Goal: Task Accomplishment & Management: Use online tool/utility

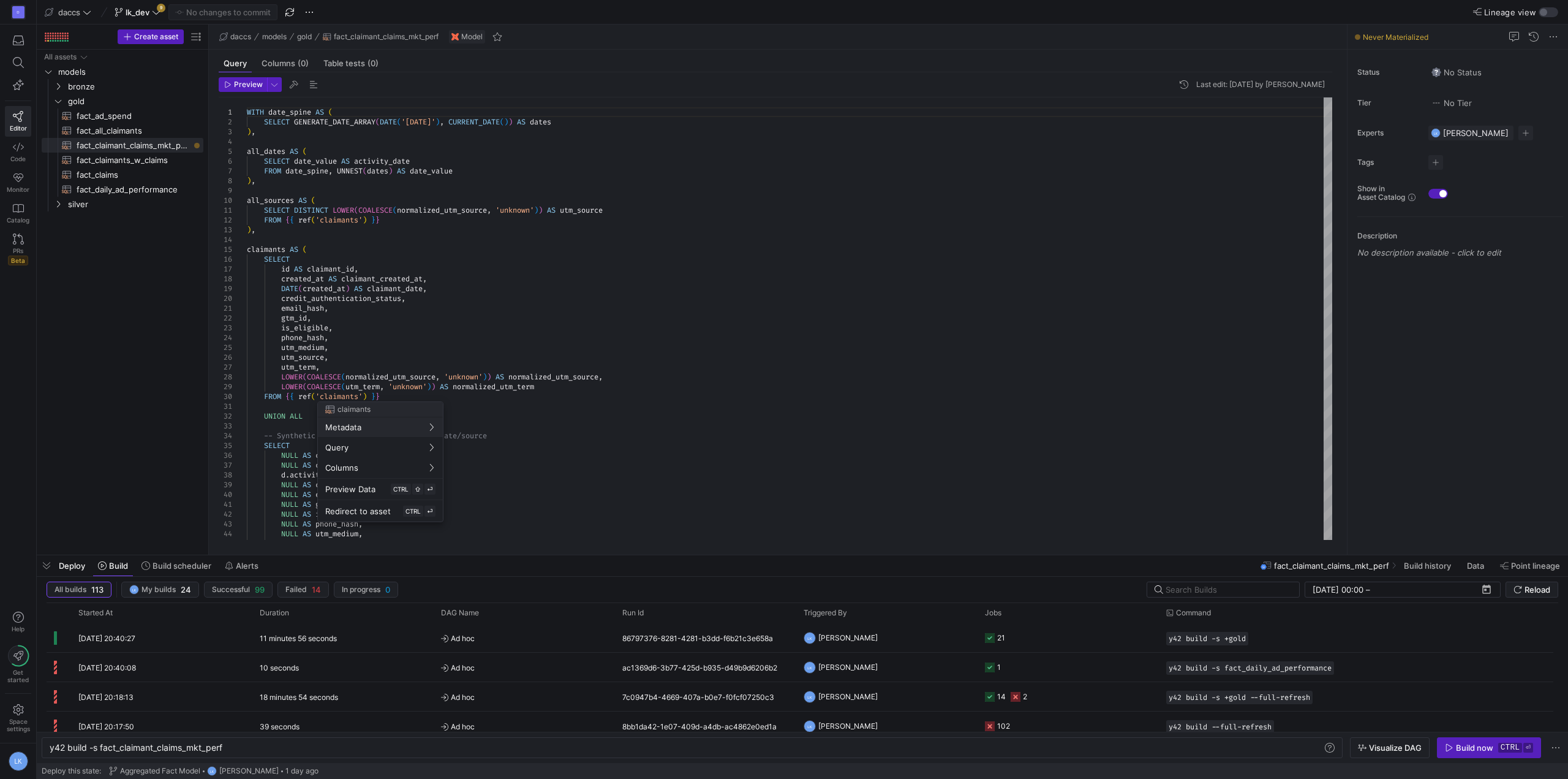
click at [137, 320] on div at bounding box center [784, 389] width 1568 height 779
click at [561, 427] on div "WITH date_spine AS ( SELECT GENERATE_DATE_ARRAY ( DATE ( '[DATE]' ) , CURRENT_D…" at bounding box center [789, 740] width 1085 height 1284
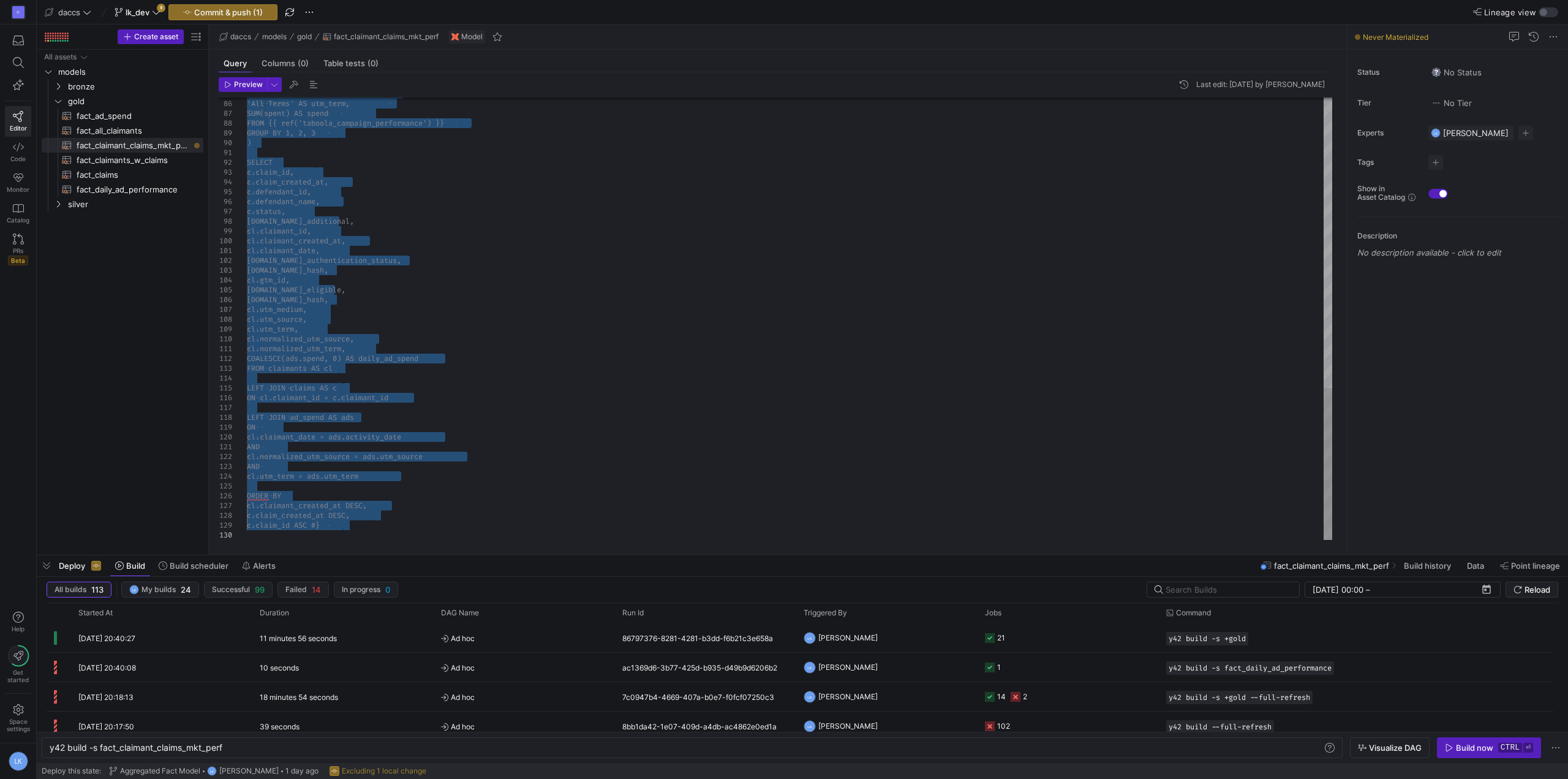
type textarea "AND cl.normalized_utm_source = ads.utm_source AND cl.utm_term = ads.utm_term OR…"
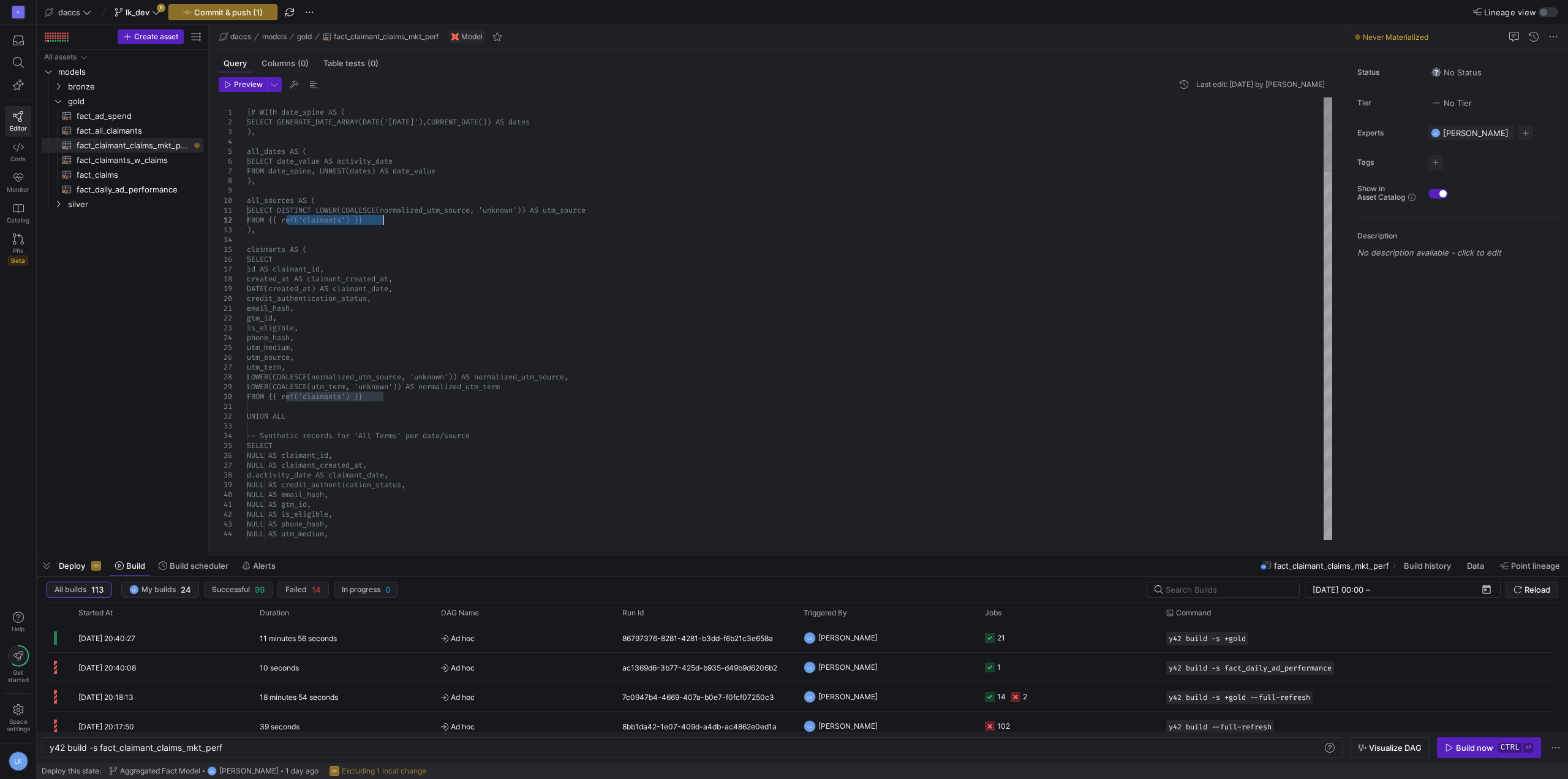
drag, startPoint x: 344, startPoint y: 219, endPoint x: 390, endPoint y: 218, distance: 46.0
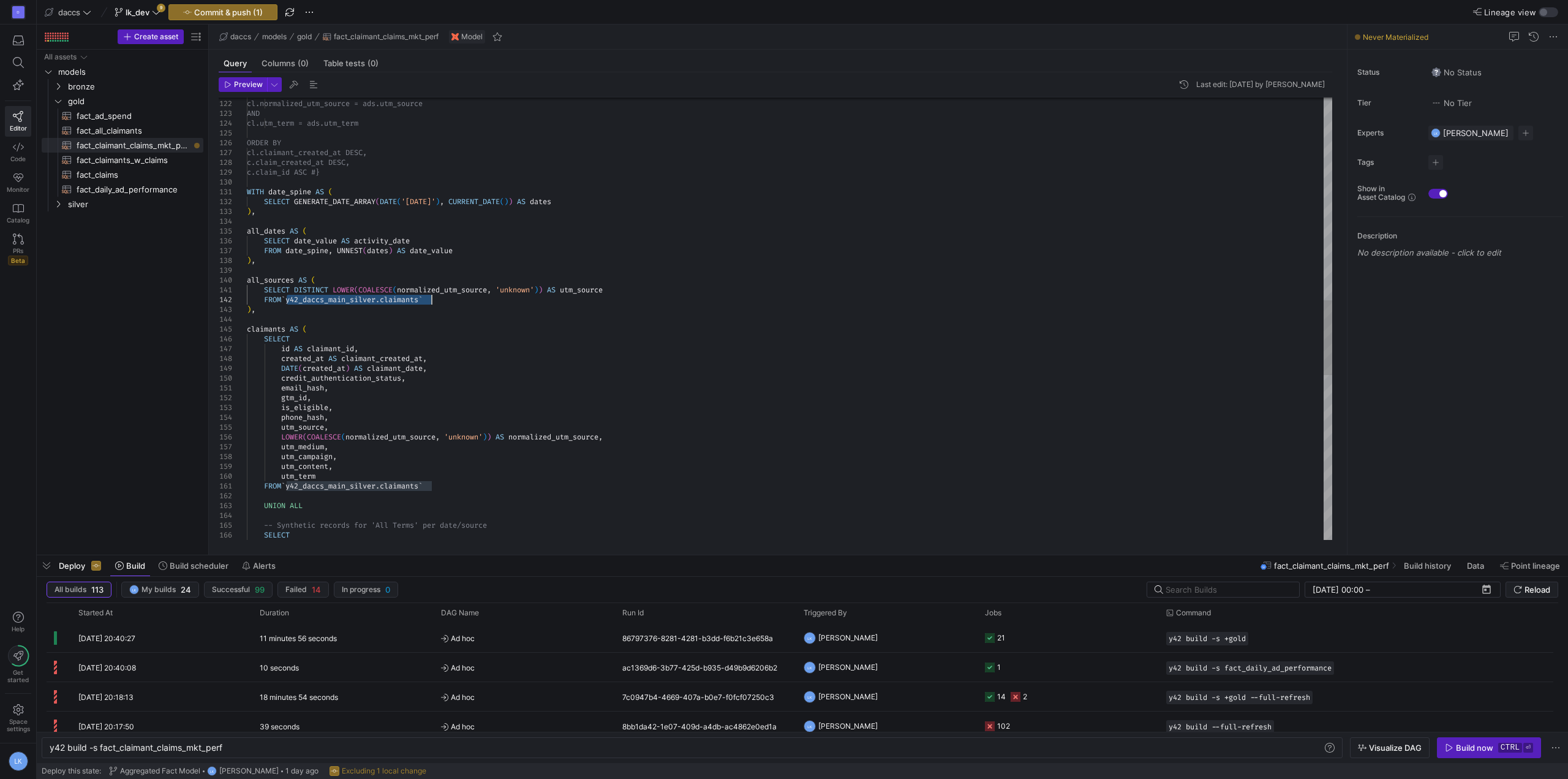
drag, startPoint x: 287, startPoint y: 299, endPoint x: 443, endPoint y: 297, distance: 156.0
click at [443, 297] on div "AND cl.normalized_utm_source = ads.utm_source AND cl.utm_term = ads.utm_term OR…" at bounding box center [789, 206] width 1085 height 2607
drag, startPoint x: 287, startPoint y: 482, endPoint x: 433, endPoint y: 485, distance: 146.0
click at [433, 485] on div "AND cl.normalized_utm_source = ads.utm_source AND cl.utm_term = ads.utm_term OR…" at bounding box center [789, 206] width 1085 height 2607
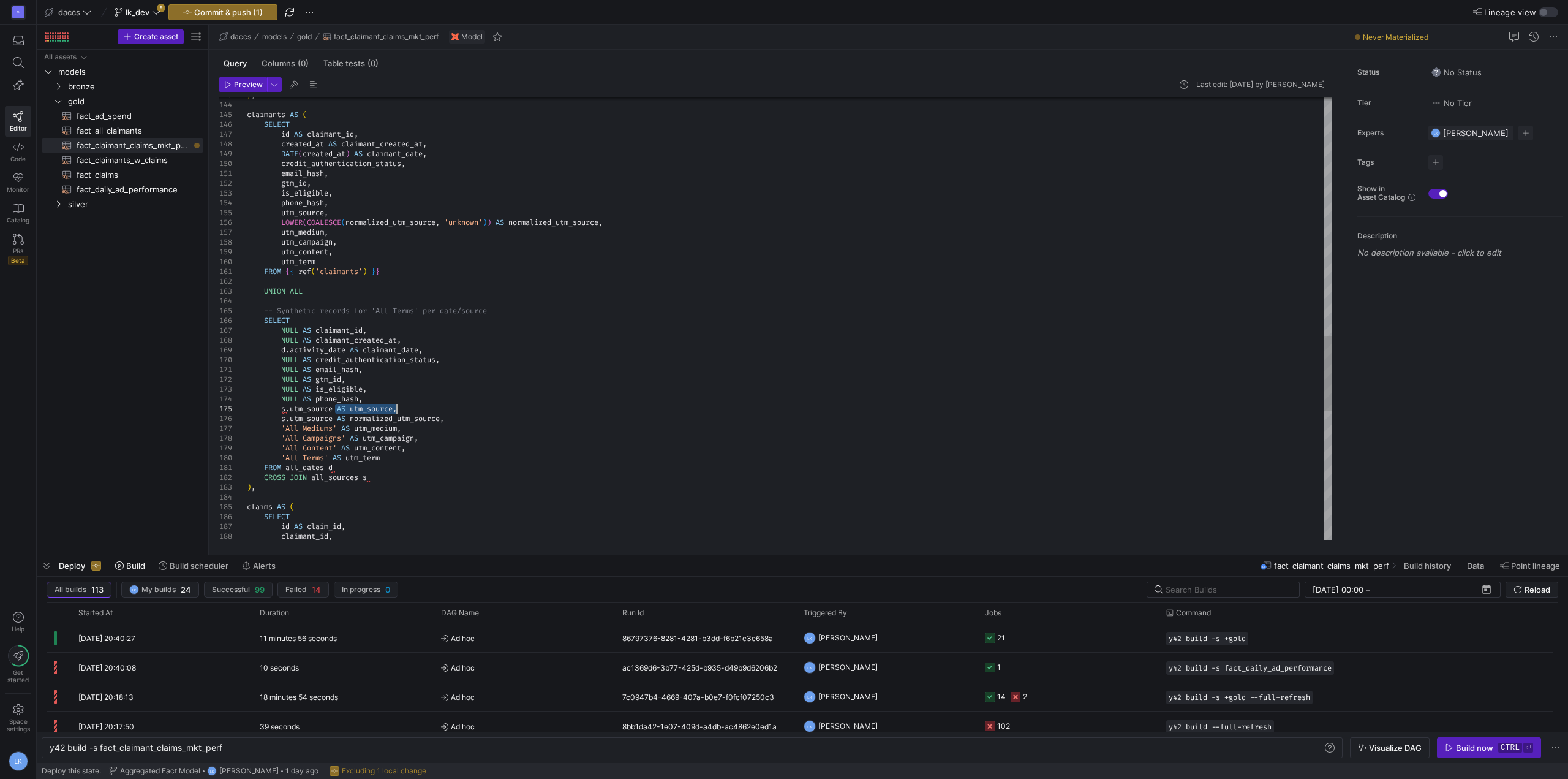
drag, startPoint x: 337, startPoint y: 409, endPoint x: 398, endPoint y: 407, distance: 61.0
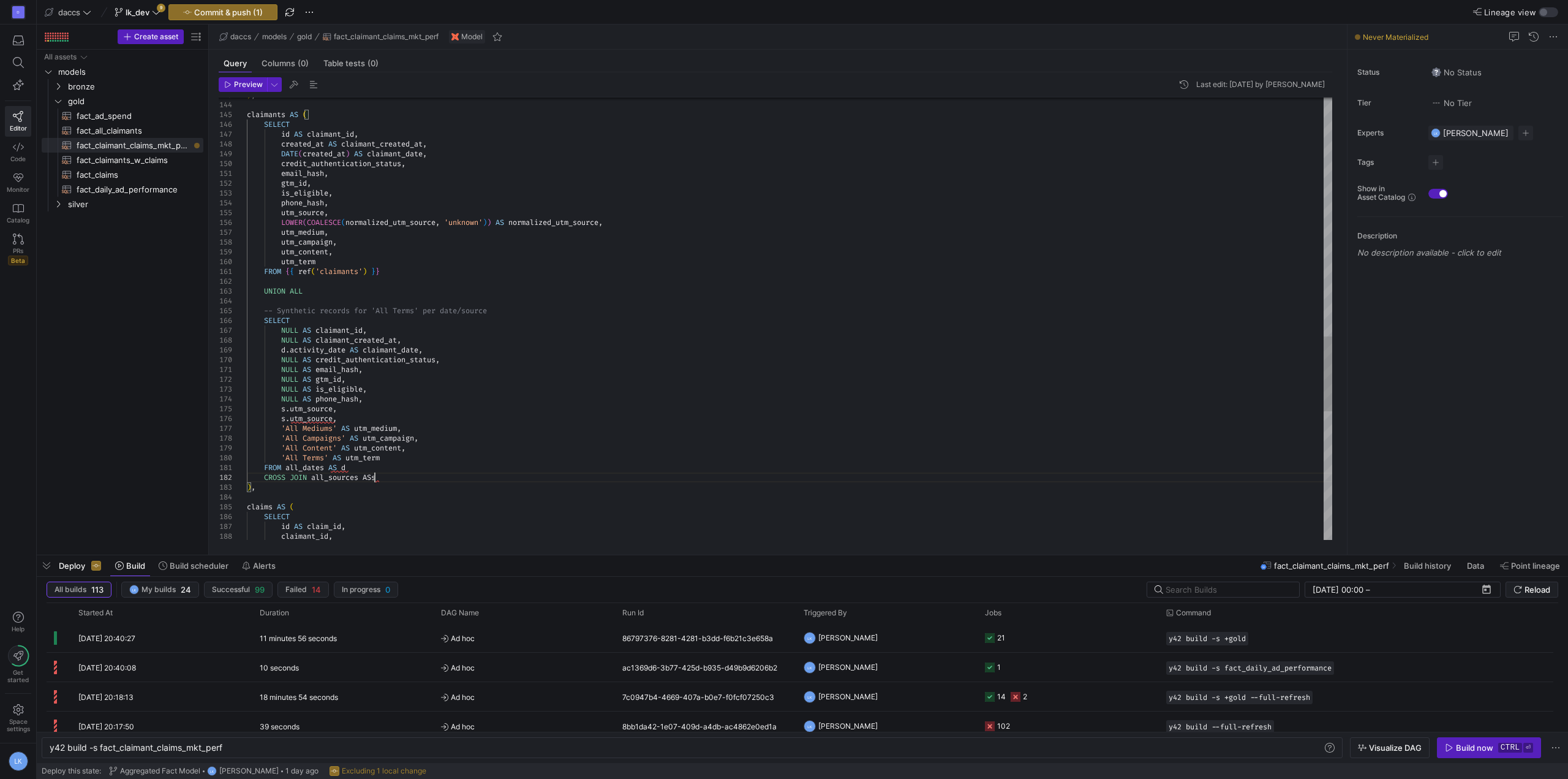
scroll to position [10, 133]
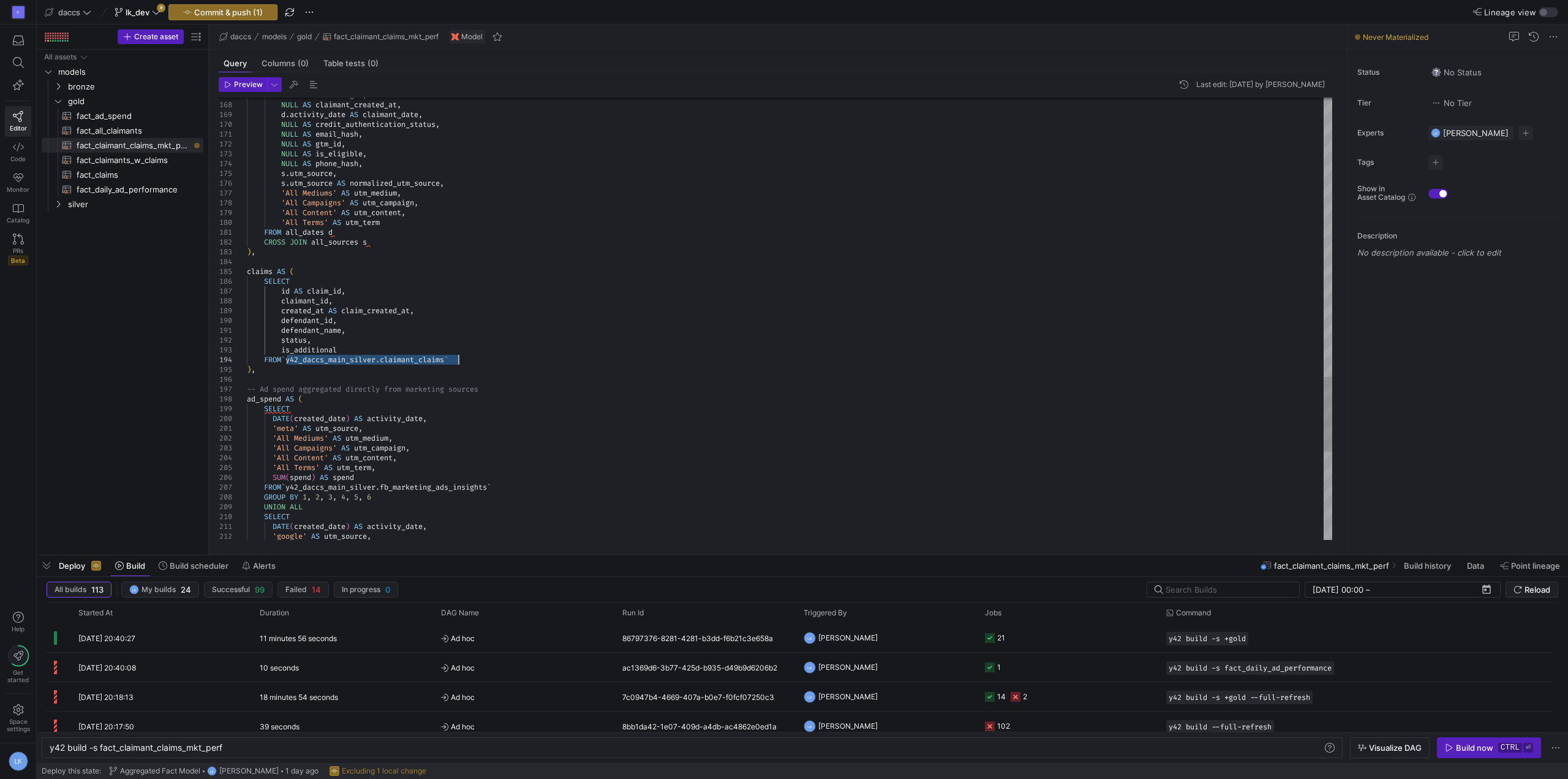
drag, startPoint x: 286, startPoint y: 357, endPoint x: 481, endPoint y: 361, distance: 195.0
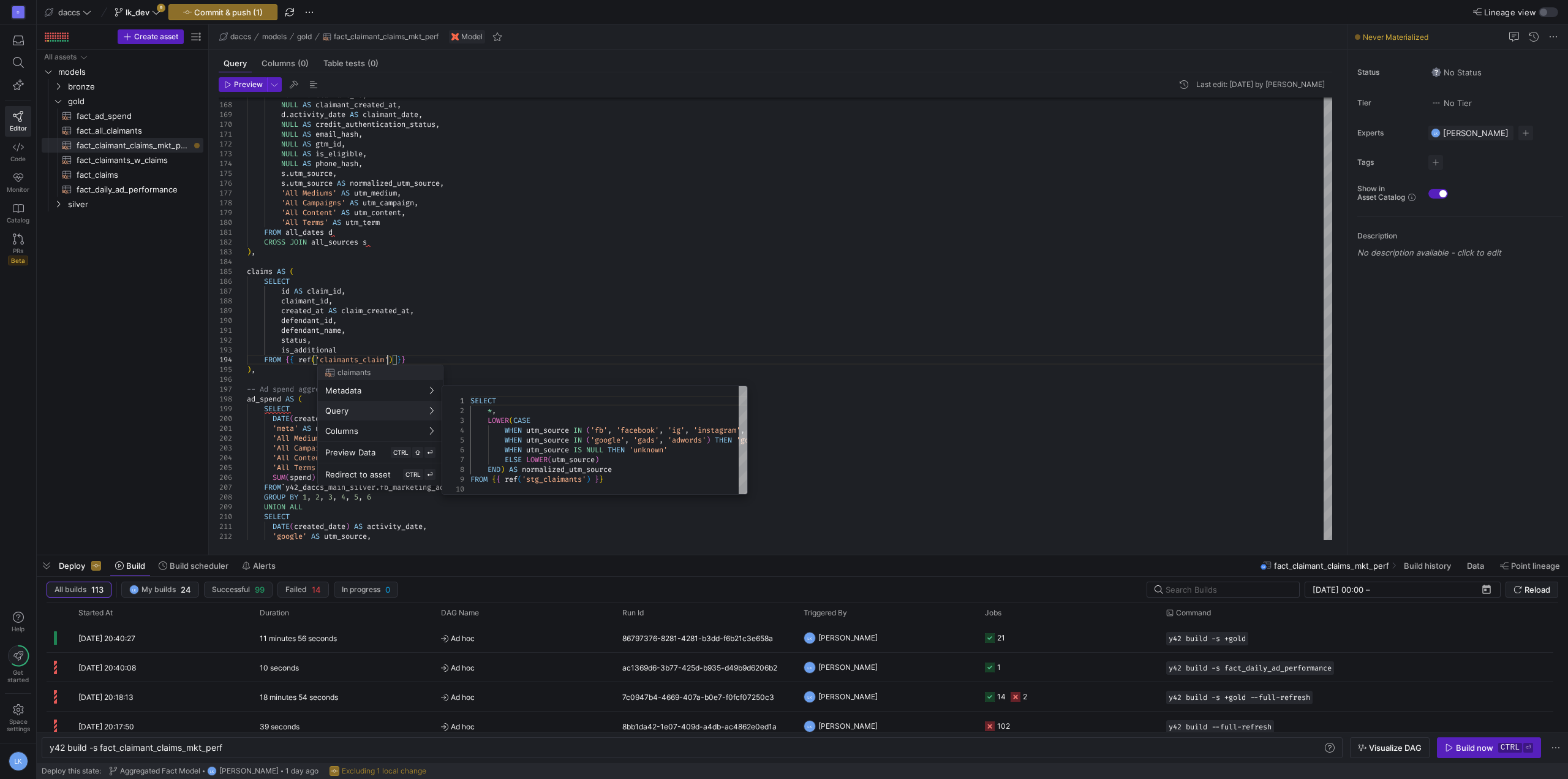
scroll to position [30, 145]
click at [446, 343] on div at bounding box center [784, 389] width 1568 height 779
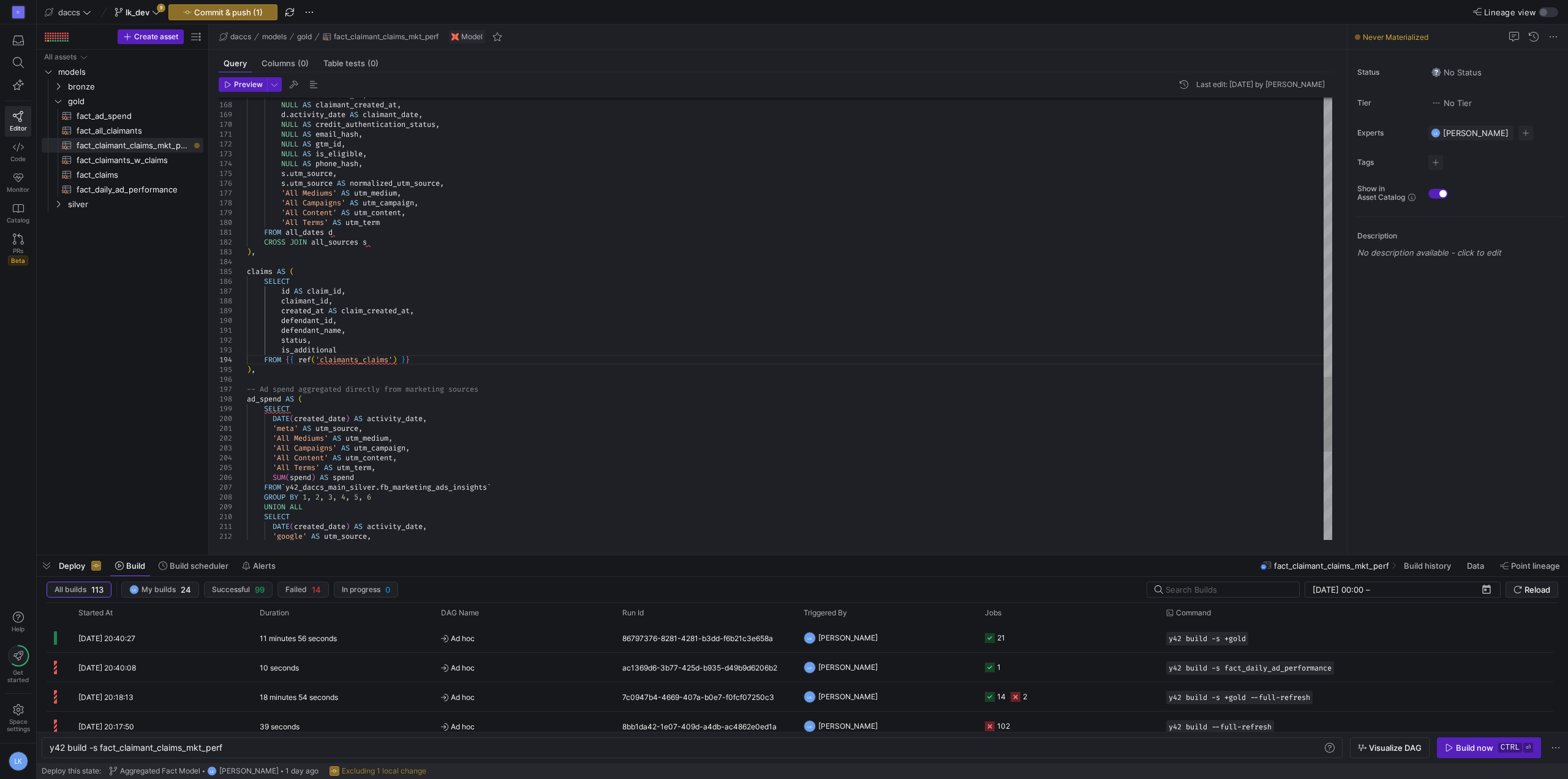
click at [55, 201] on icon "Press SPACE to select this row." at bounding box center [58, 204] width 9 height 7
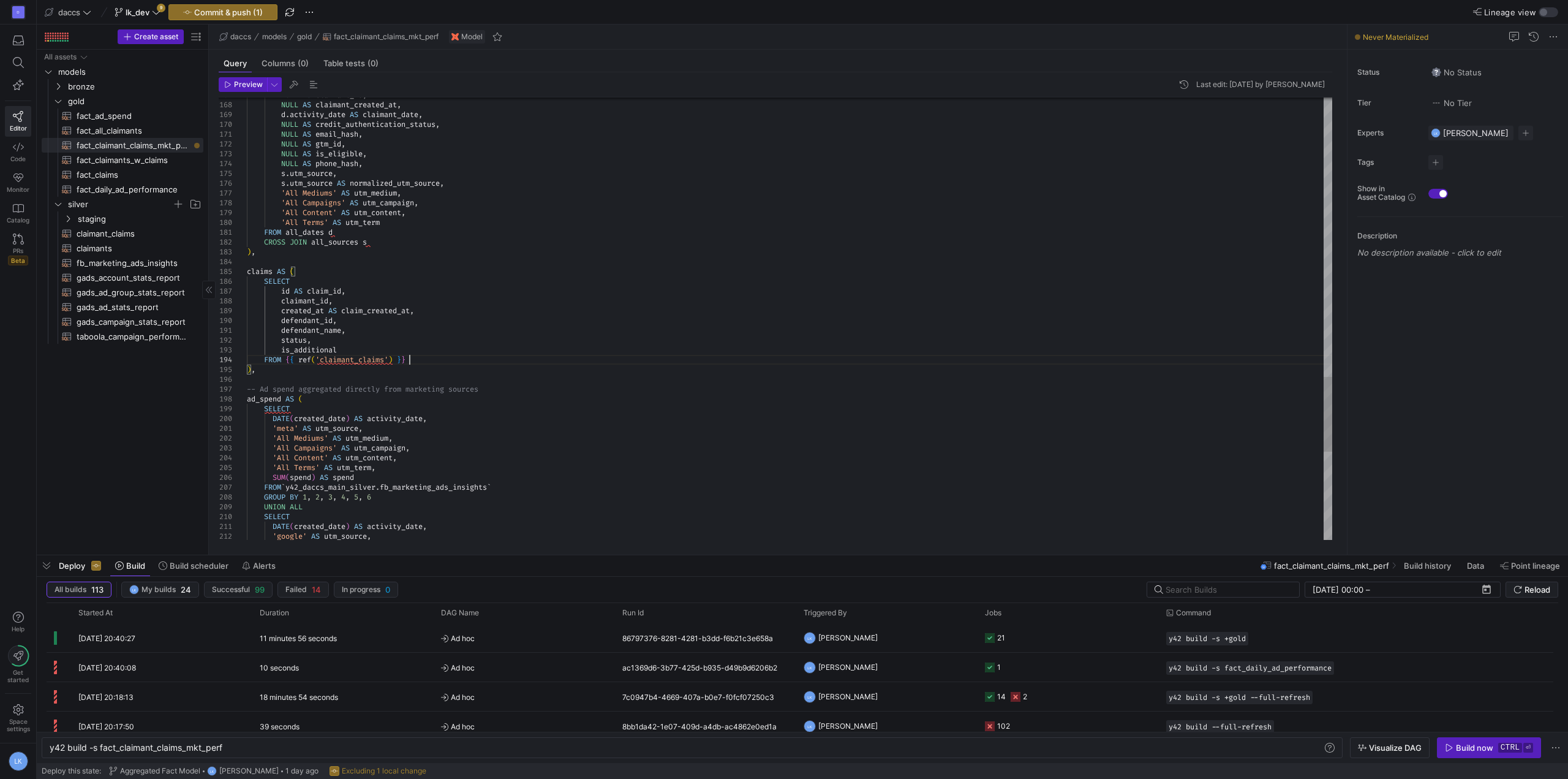
click at [602, 342] on div at bounding box center [784, 389] width 1568 height 779
click at [545, 343] on div at bounding box center [784, 389] width 1568 height 779
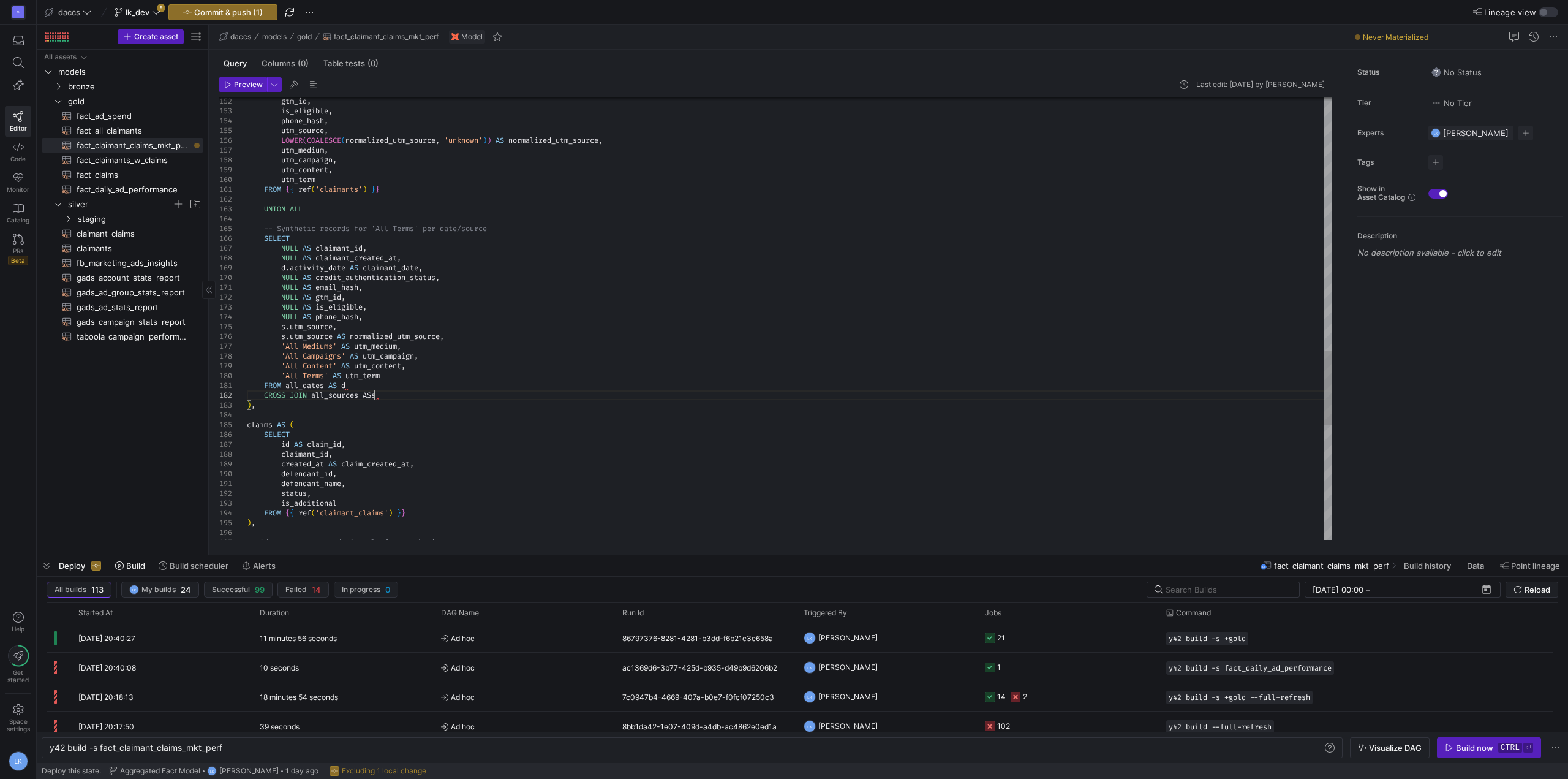
scroll to position [10, 133]
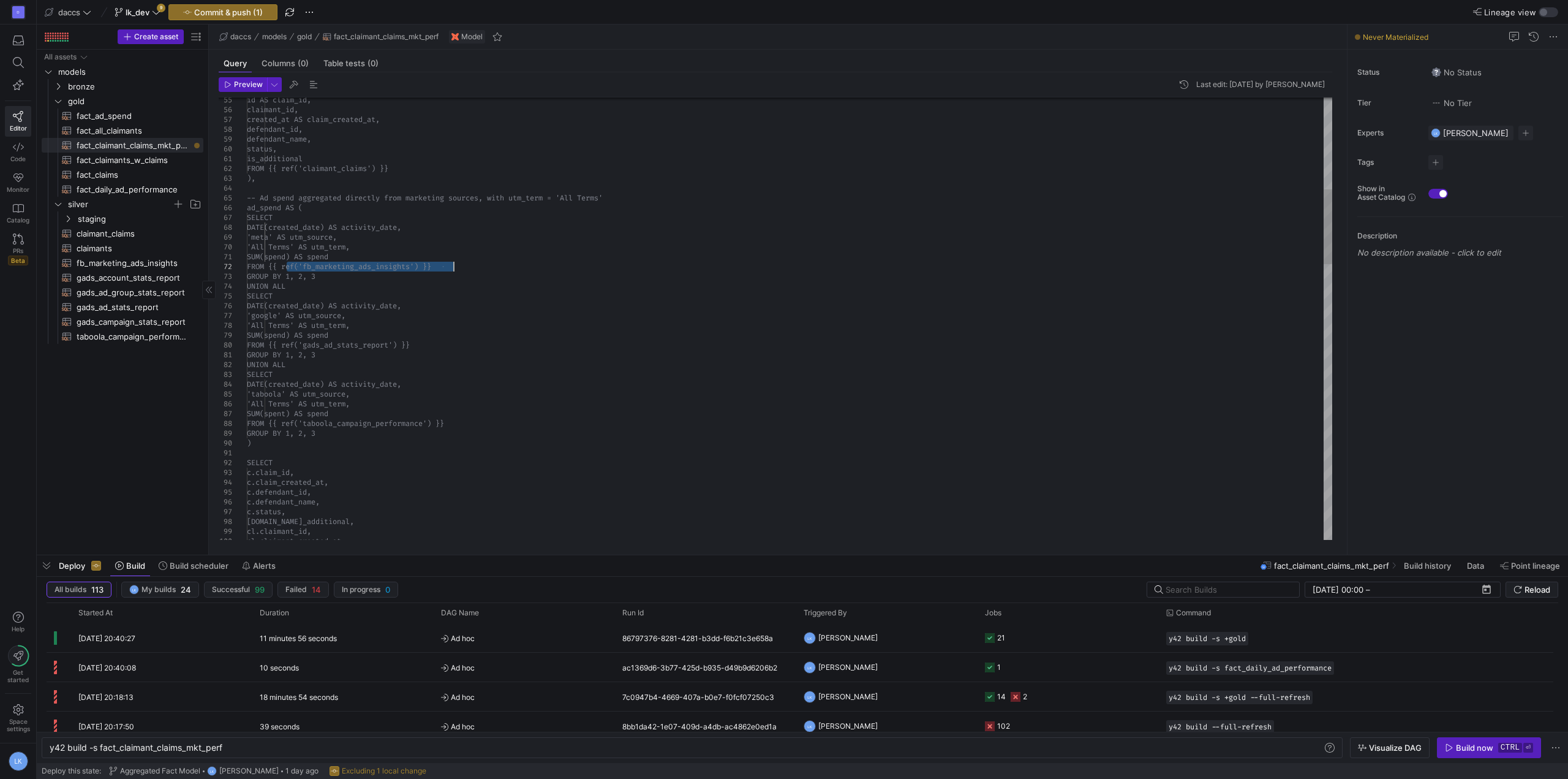
drag, startPoint x: 286, startPoint y: 265, endPoint x: 473, endPoint y: 263, distance: 187.0
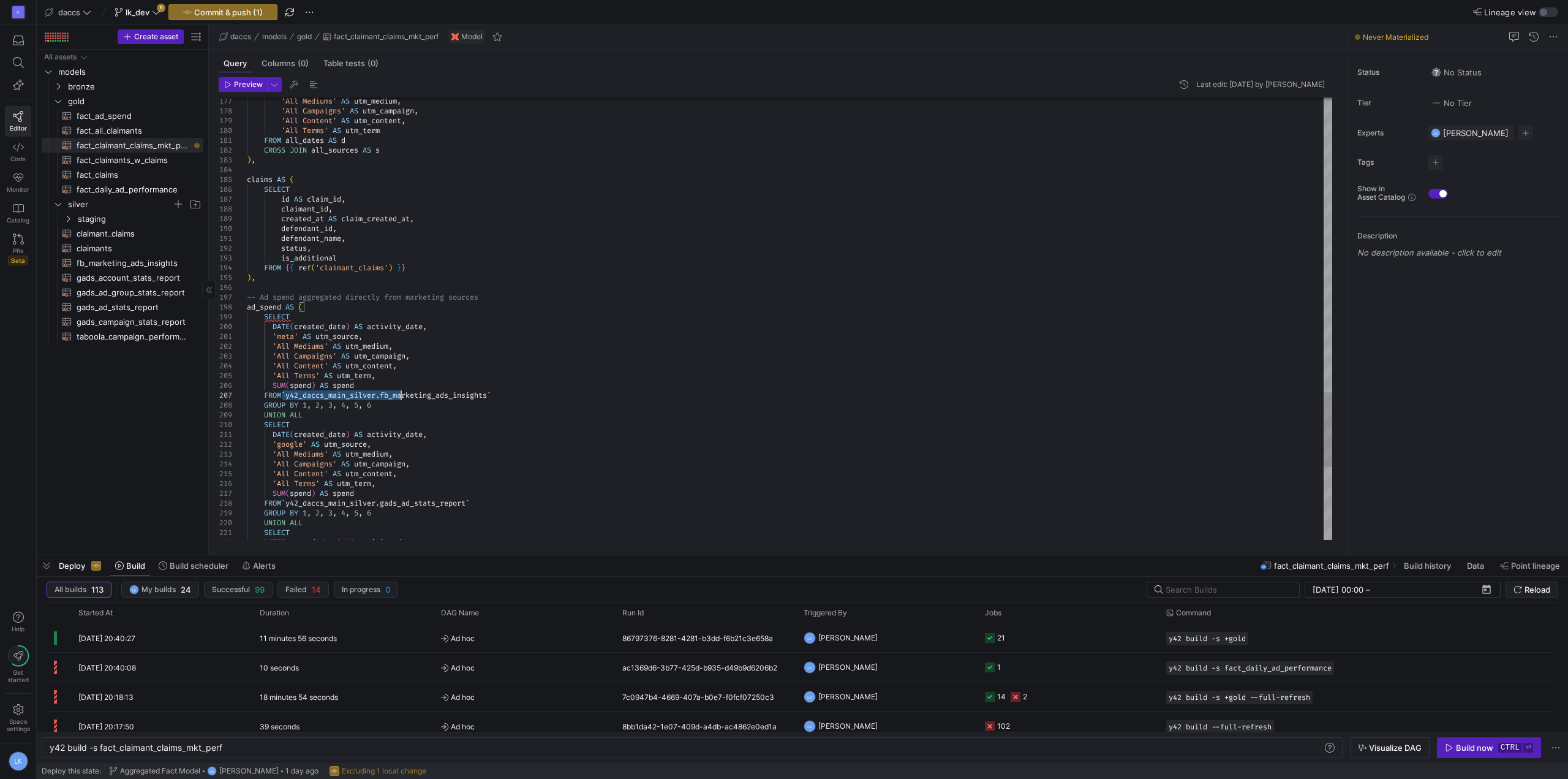
drag, startPoint x: 283, startPoint y: 394, endPoint x: 400, endPoint y: 392, distance: 117.0
drag, startPoint x: 287, startPoint y: 393, endPoint x: 505, endPoint y: 394, distance: 218.0
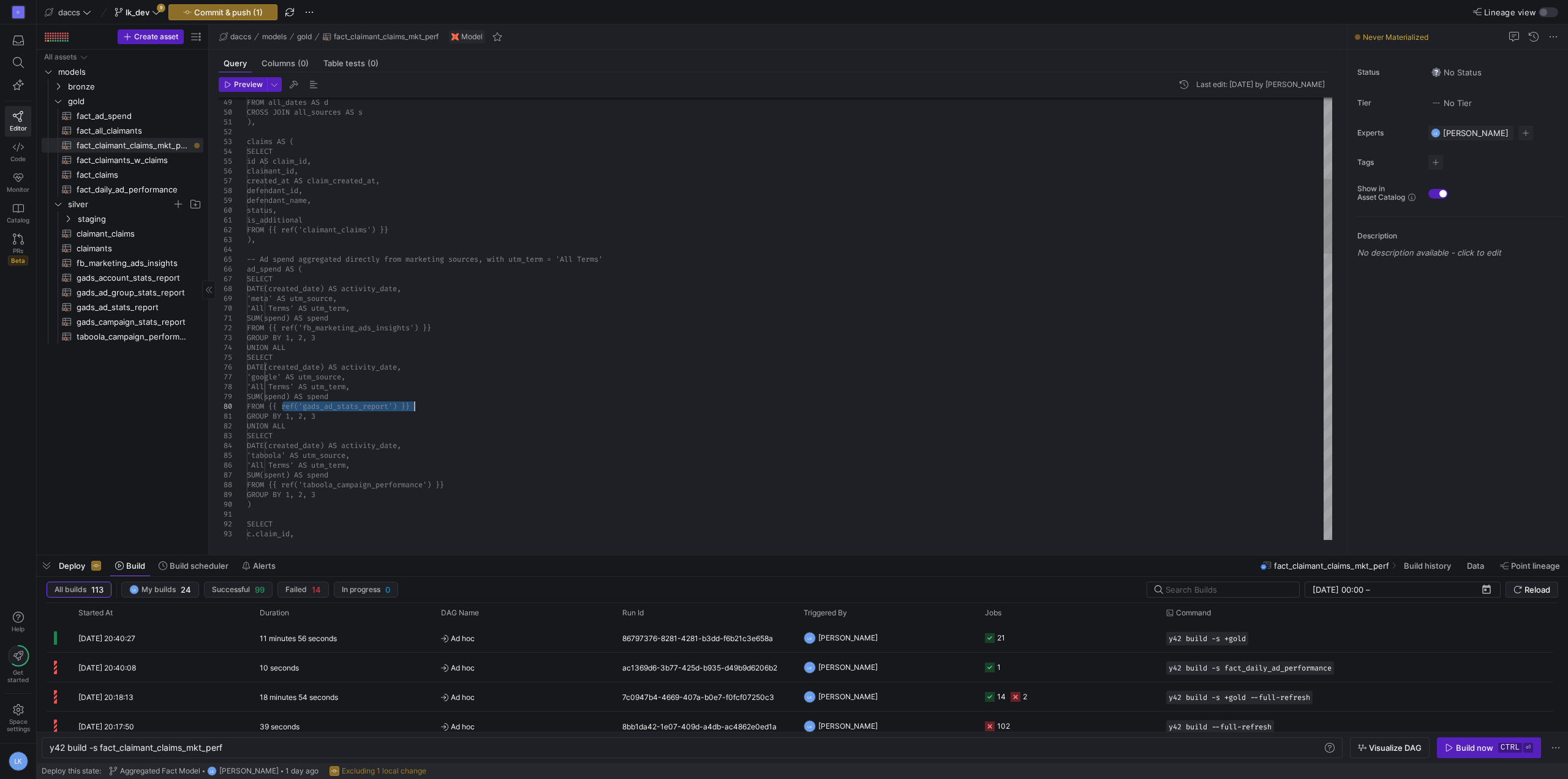
drag, startPoint x: 284, startPoint y: 405, endPoint x: 416, endPoint y: 407, distance: 132.0
drag, startPoint x: 284, startPoint y: 405, endPoint x: 451, endPoint y: 407, distance: 167.0
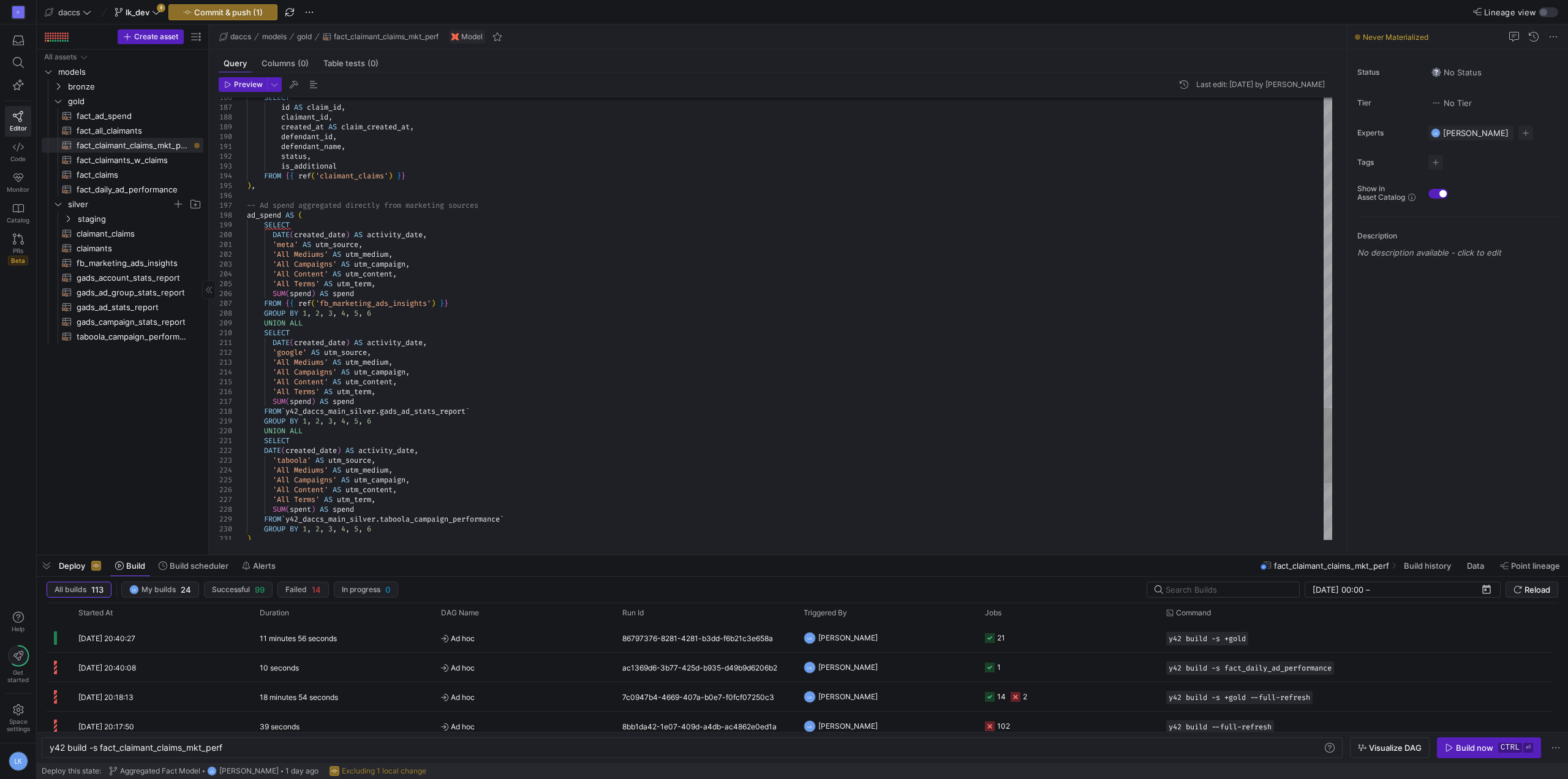
drag, startPoint x: 283, startPoint y: 410, endPoint x: 293, endPoint y: 405, distance: 11.2
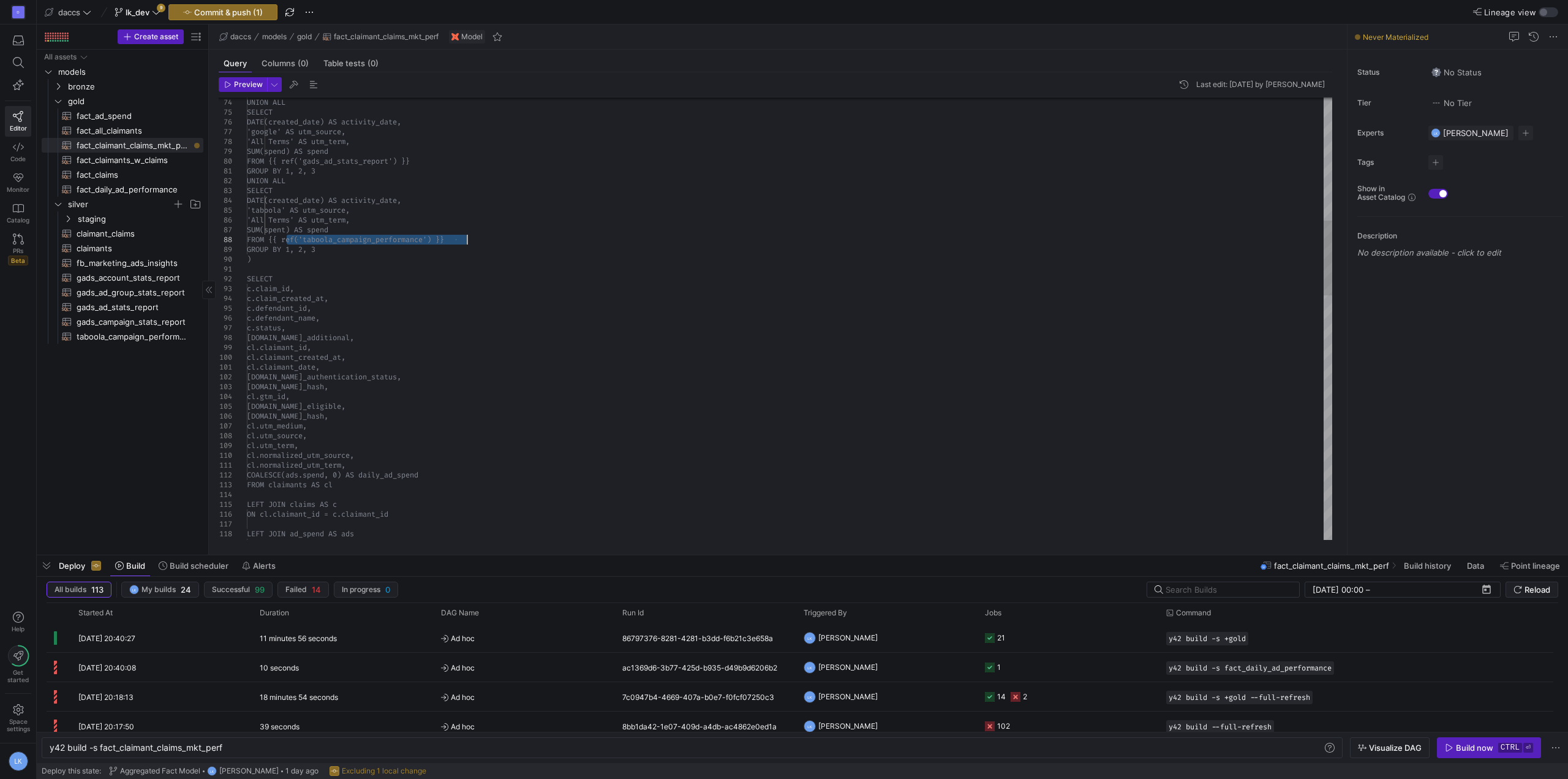
drag, startPoint x: 286, startPoint y: 238, endPoint x: 482, endPoint y: 237, distance: 196.0
click at [482, 237] on div "LEFT JOIN ad_spend AS ads ON LEFT JOIN claims AS c ON cl.claimant_id = c.claima…" at bounding box center [789, 675] width 1085 height 2607
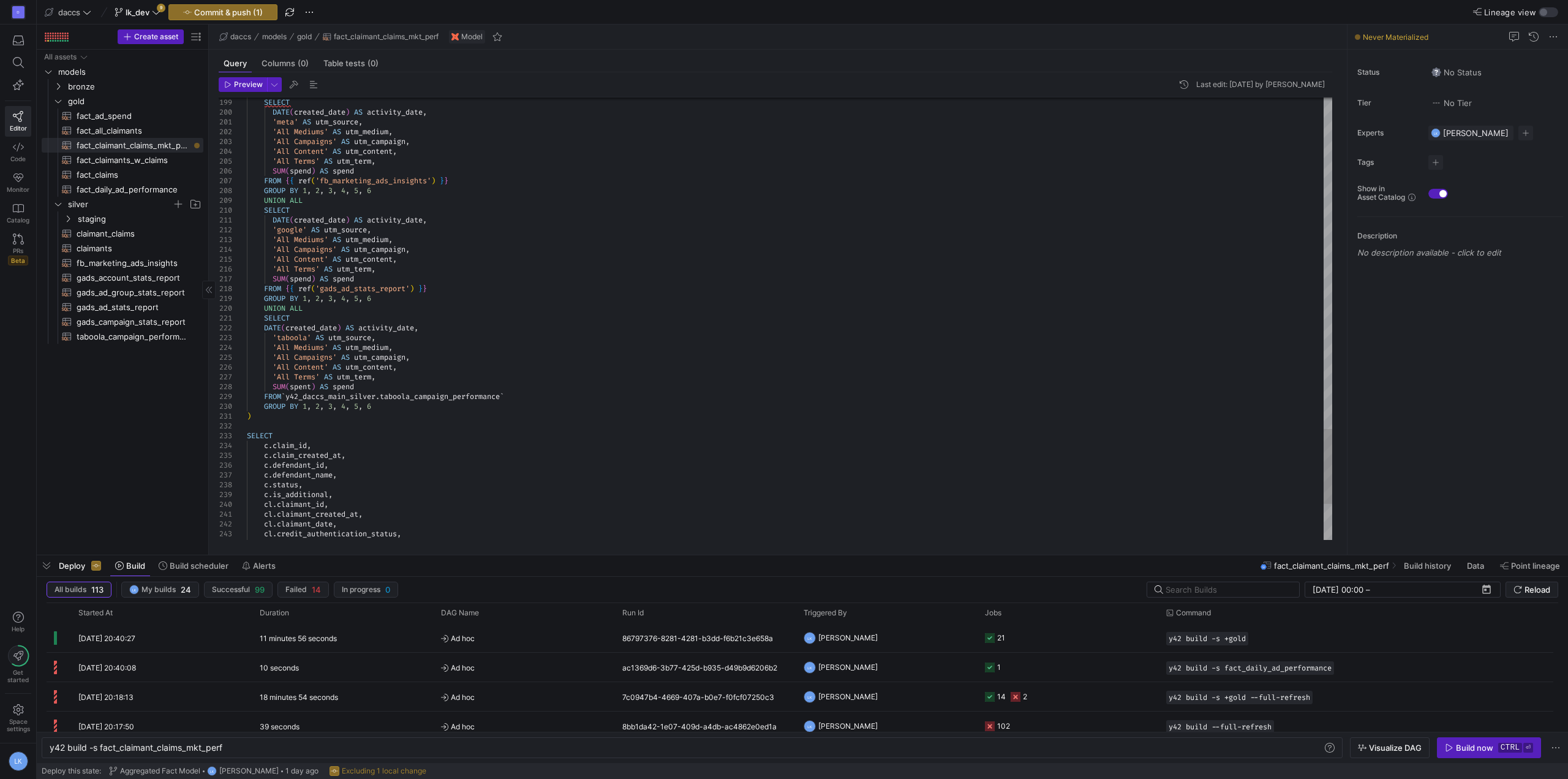
drag, startPoint x: 285, startPoint y: 394, endPoint x: 310, endPoint y: 392, distance: 25.1
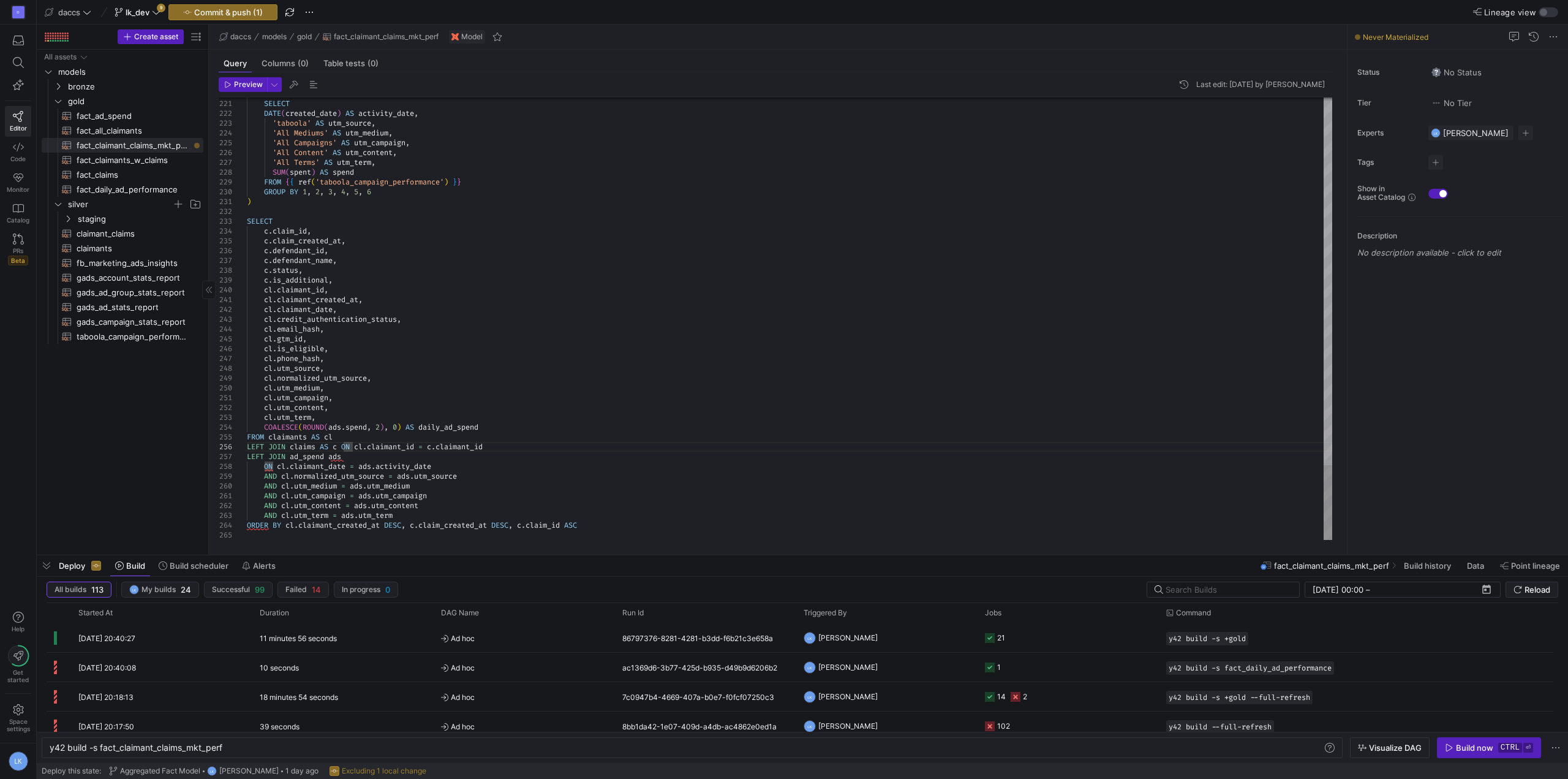
scroll to position [58, 0]
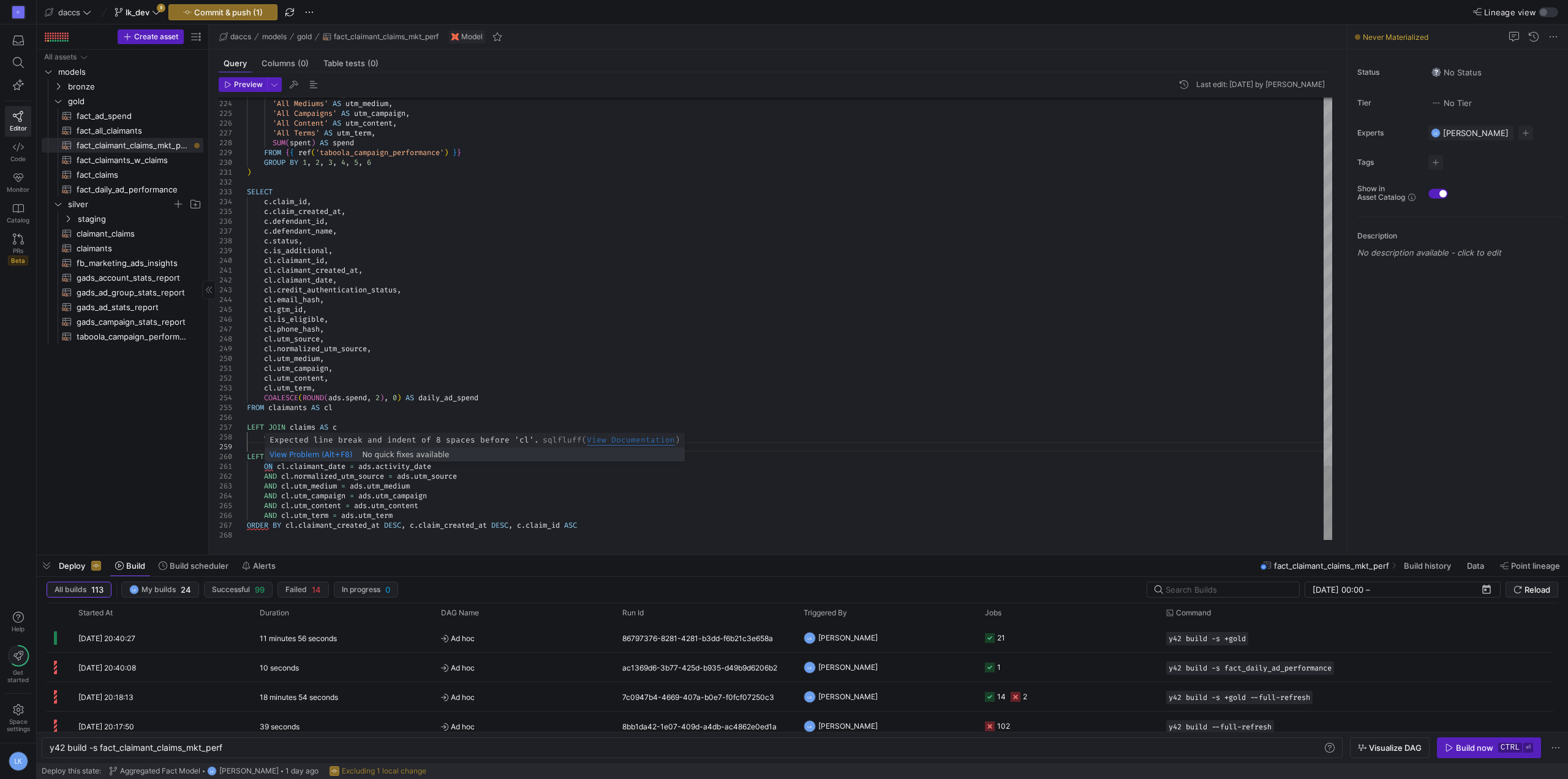
drag, startPoint x: 308, startPoint y: 527, endPoint x: 384, endPoint y: 505, distance: 79.1
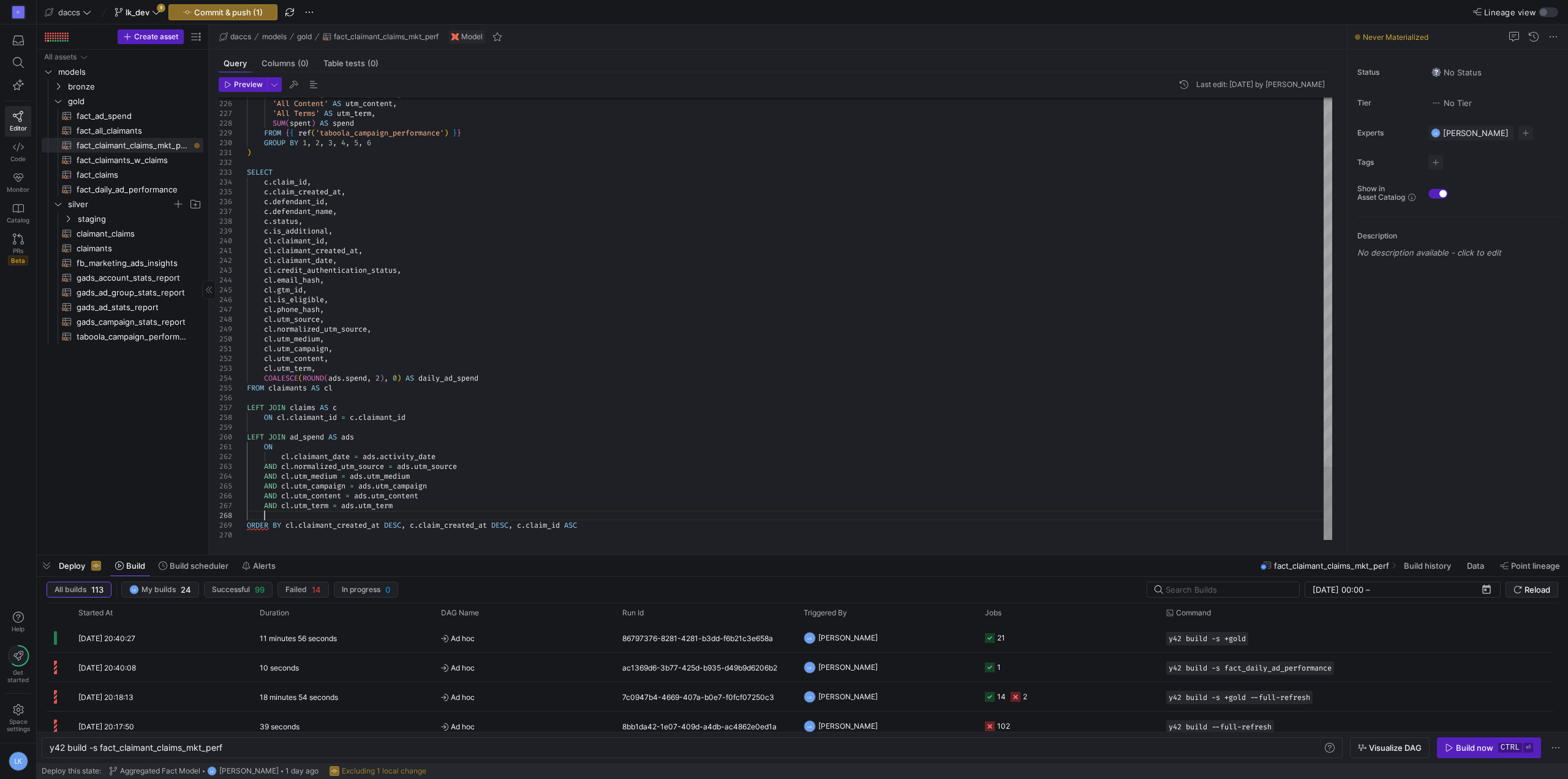
drag, startPoint x: 279, startPoint y: 466, endPoint x: 326, endPoint y: 510, distance: 64.4
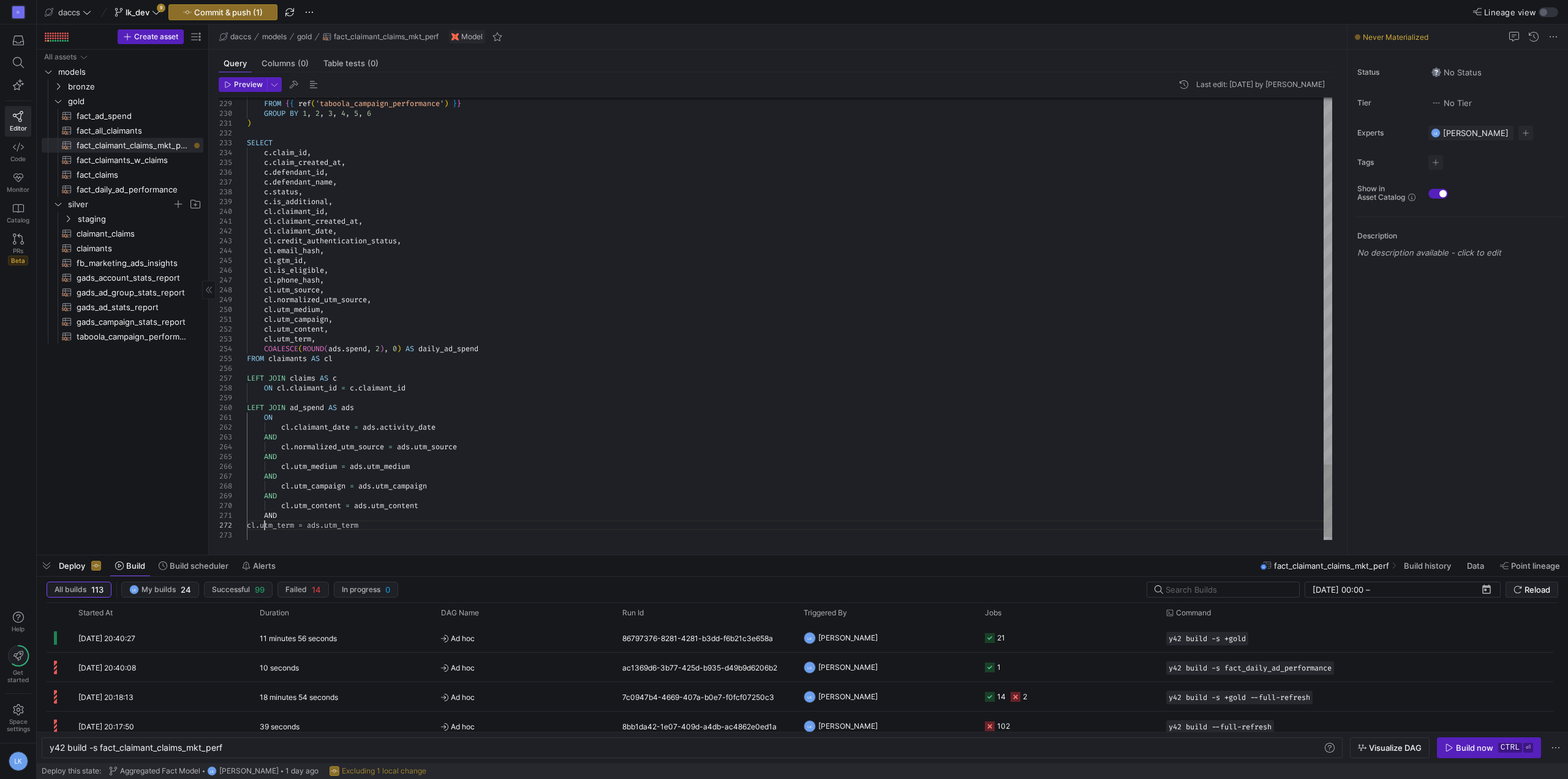
scroll to position [19, 17]
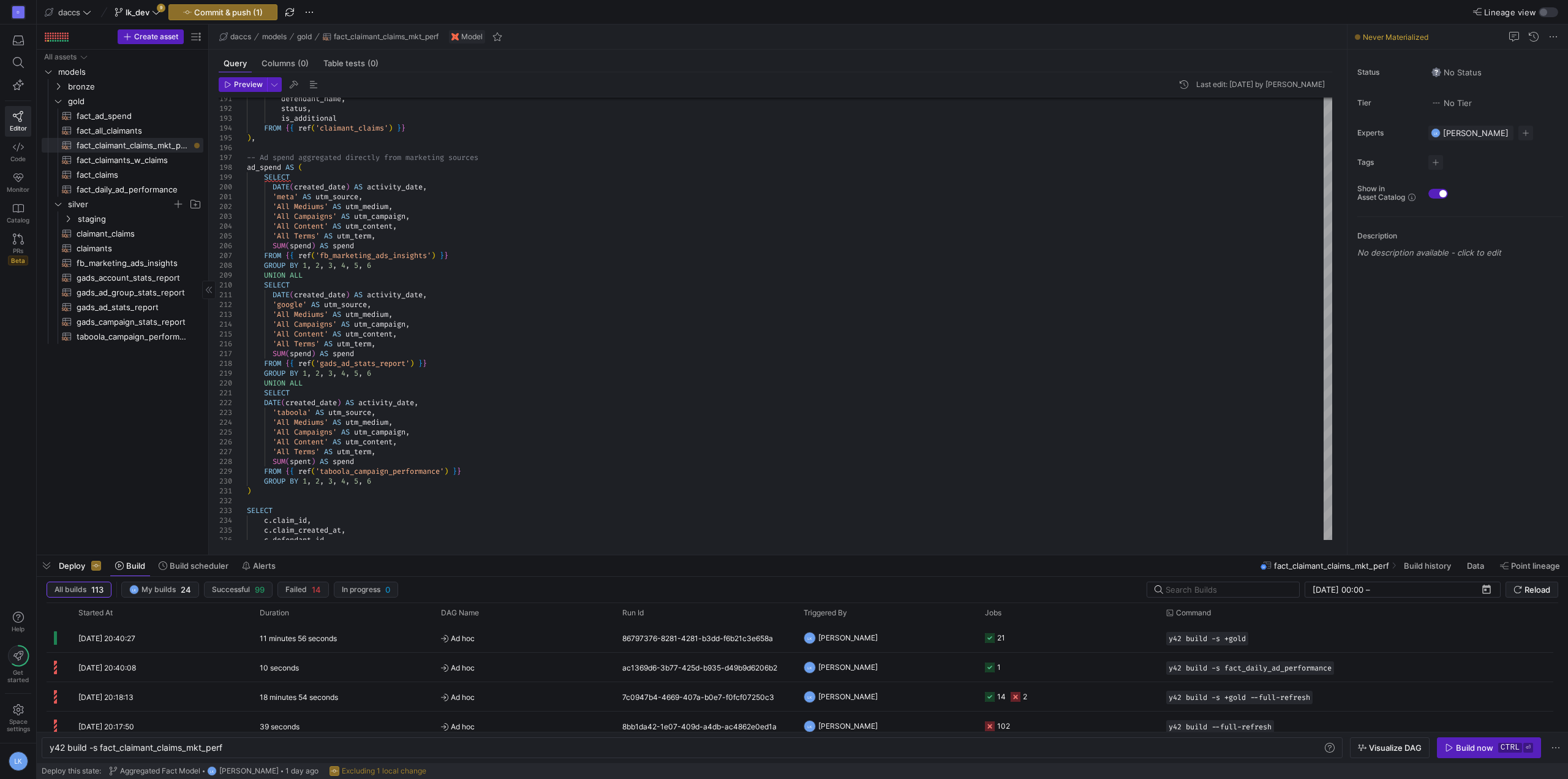
click at [174, 420] on div "All assets models bronze gold silver fact_ad_spend​​​​​​​​​​ fact_all_claimants…" at bounding box center [122, 299] width 161 height 500
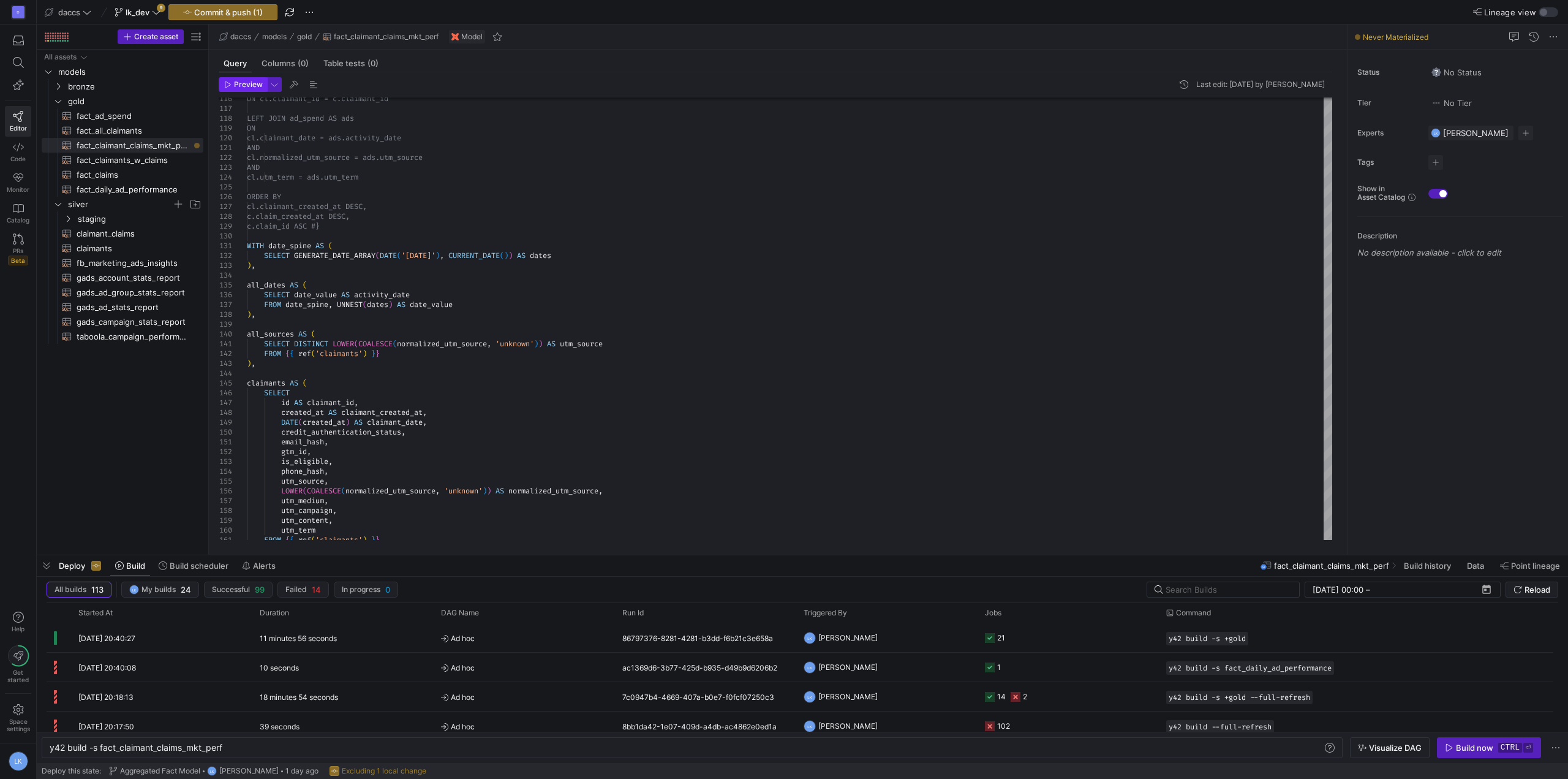
click at [235, 86] on span "Preview" at bounding box center [248, 85] width 29 height 9
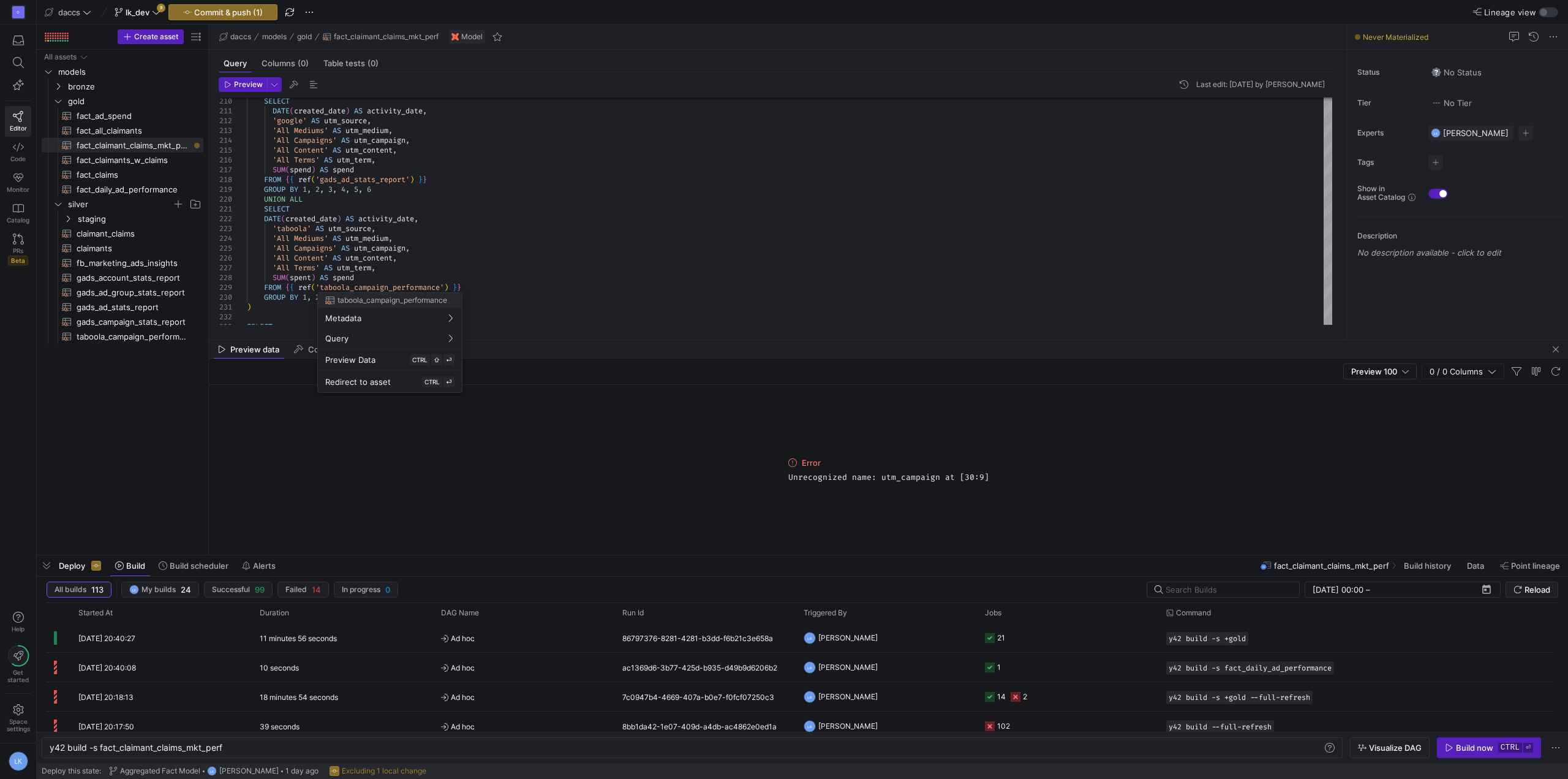
click at [567, 213] on div at bounding box center [784, 389] width 1568 height 779
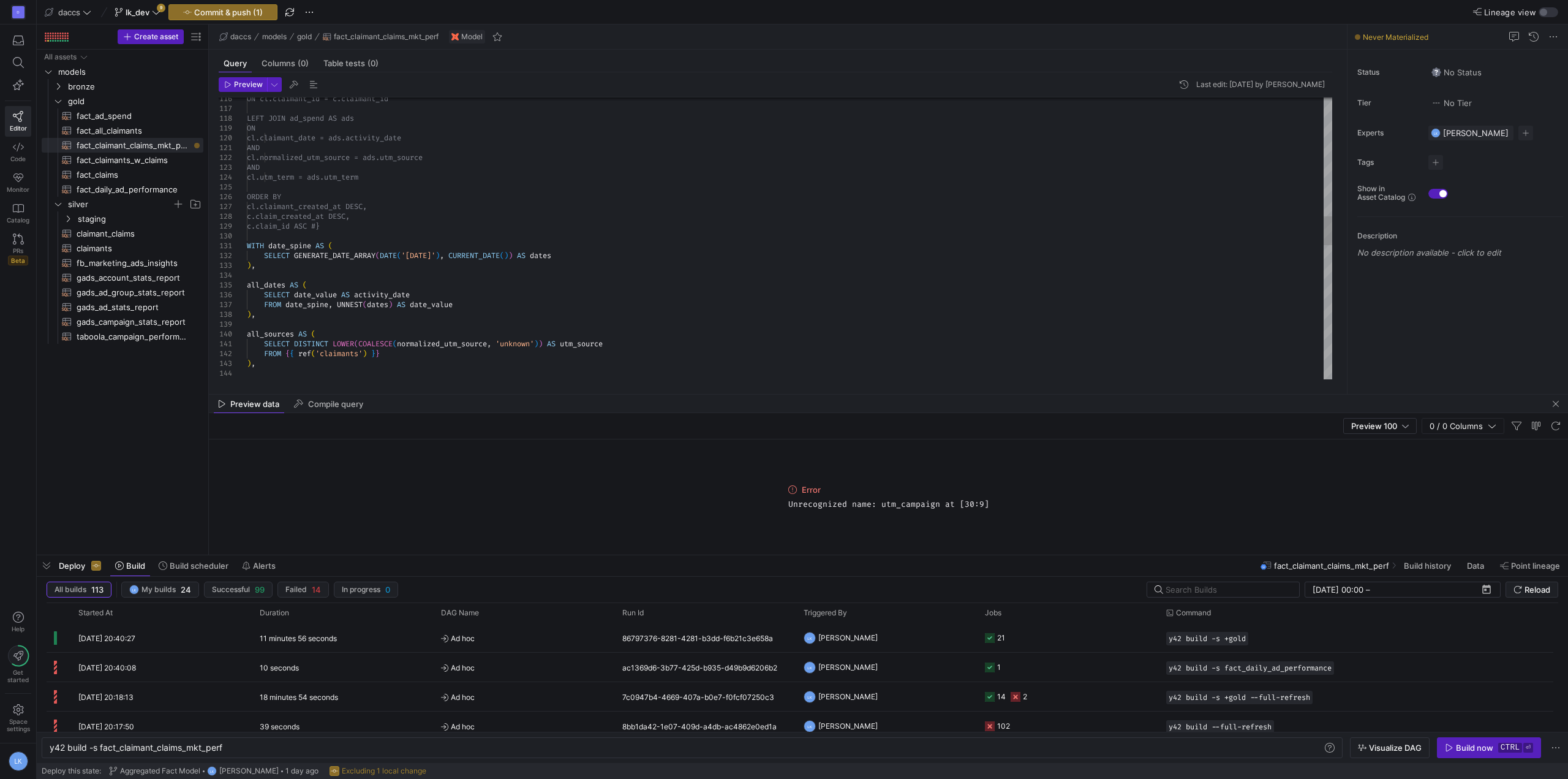
drag, startPoint x: 315, startPoint y: 211, endPoint x: 237, endPoint y: 176, distance: 85.5
click at [247, 185] on div "ON cl.claimant_id = c.claimant_id LEFT JOIN ad_spend AS ads ON cl.claimant_date…" at bounding box center [789, 309] width 1085 height 2705
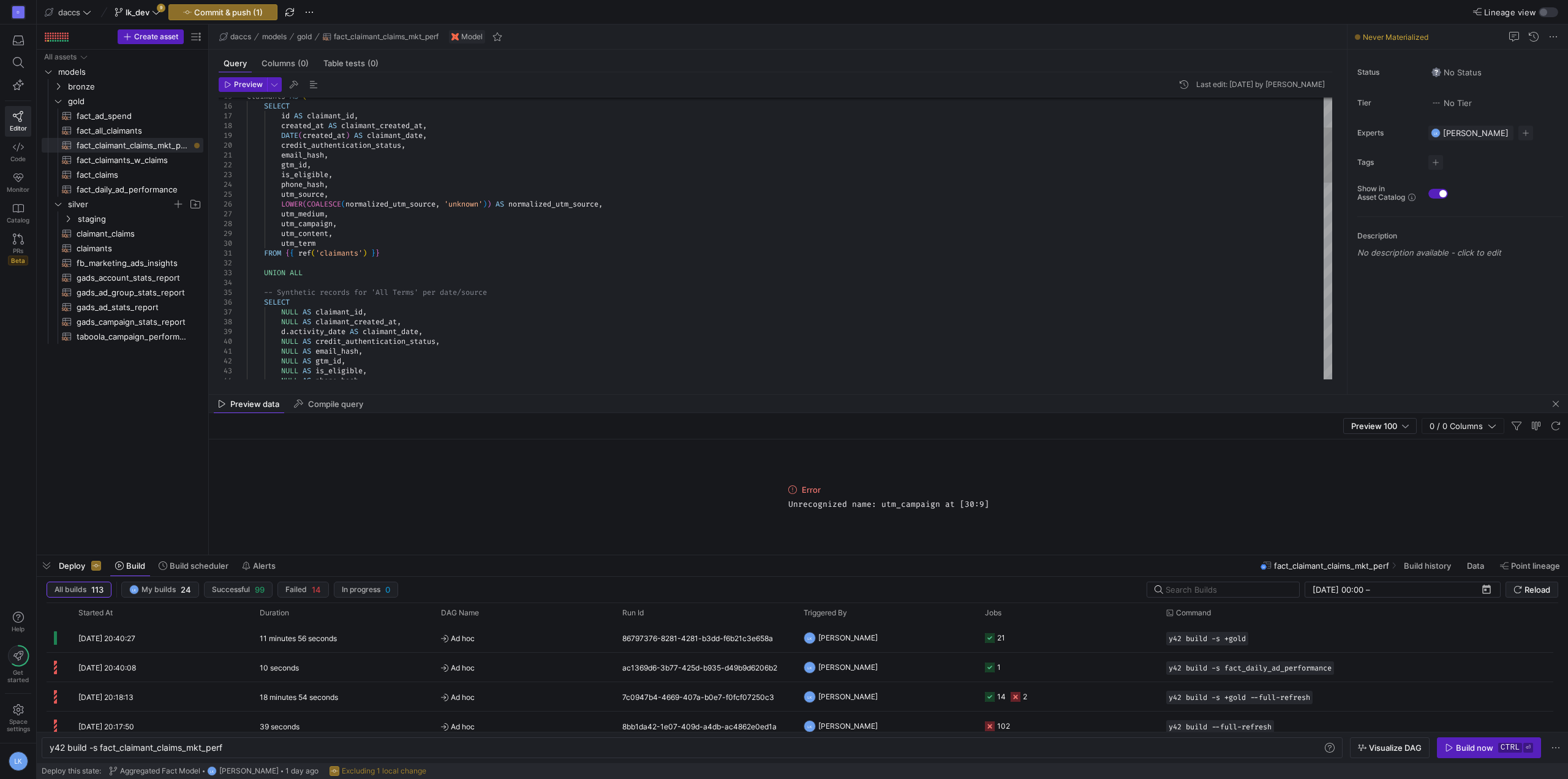
click at [424, 261] on div "claimants AS ( SELECT id AS claimant_id , created_at AS claimant_created_at , D…" at bounding box center [789, 659] width 1085 height 1432
click at [405, 247] on div "claimants AS ( SELECT id AS claimant_id , created_at AS claimant_created_at , D…" at bounding box center [789, 659] width 1085 height 1432
click at [410, 255] on div "claimants AS ( SELECT id AS claimant_id , created_at AS claimant_created_at , D…" at bounding box center [789, 659] width 1085 height 1432
click at [55, 400] on div "All assets models bronze gold silver fact_ad_spend​​​​​​​​​​ fact_all_claimants…" at bounding box center [122, 299] width 161 height 500
click at [118, 247] on span "claimants​​​​​​​​​​" at bounding box center [133, 249] width 112 height 14
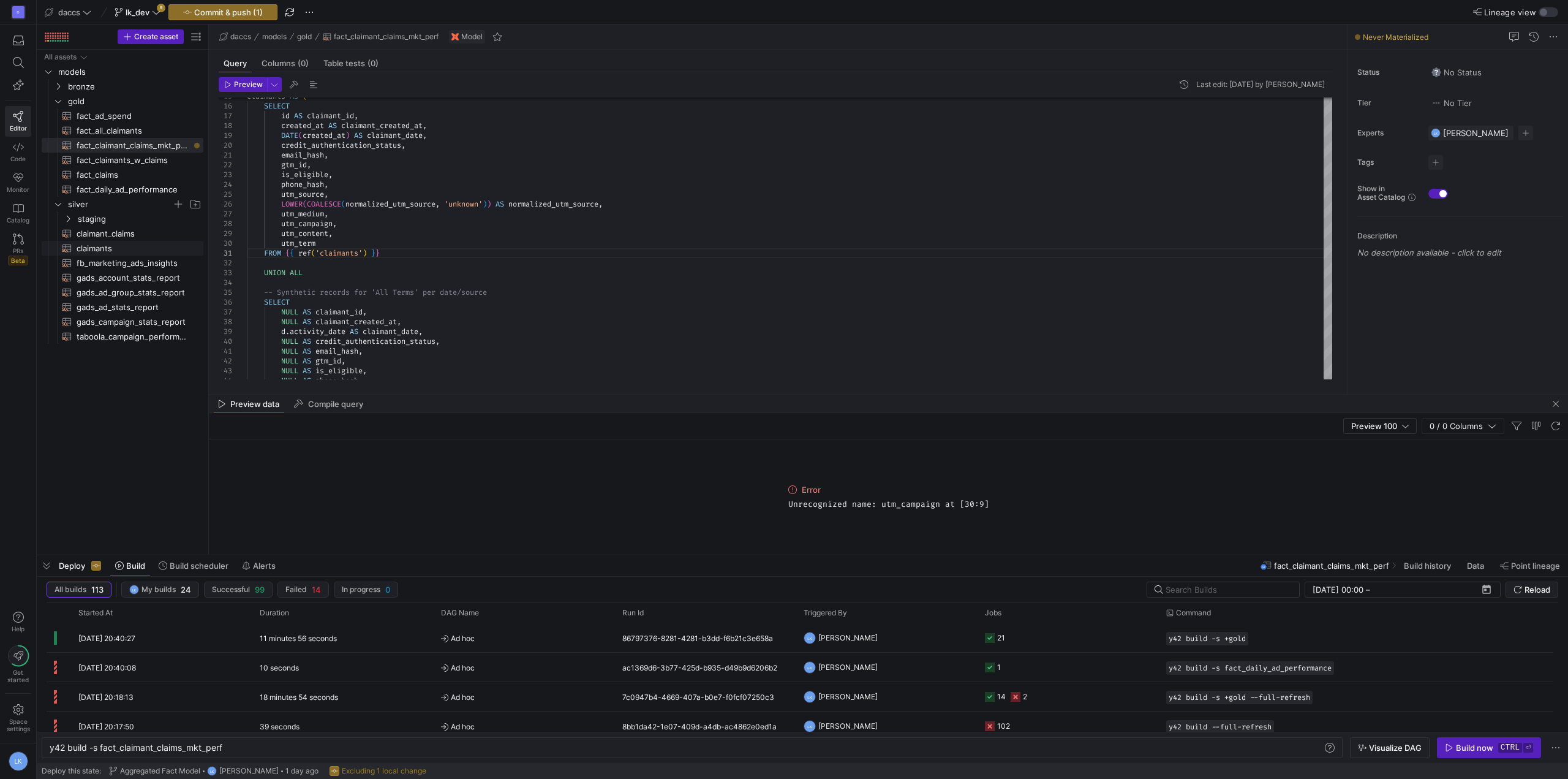
type textarea "SELECT *, LOWER(CASE WHEN utm_source IN ('fb', 'facebook', 'ig', 'instagram', '…"
type textarea "y42 build -s claimants"
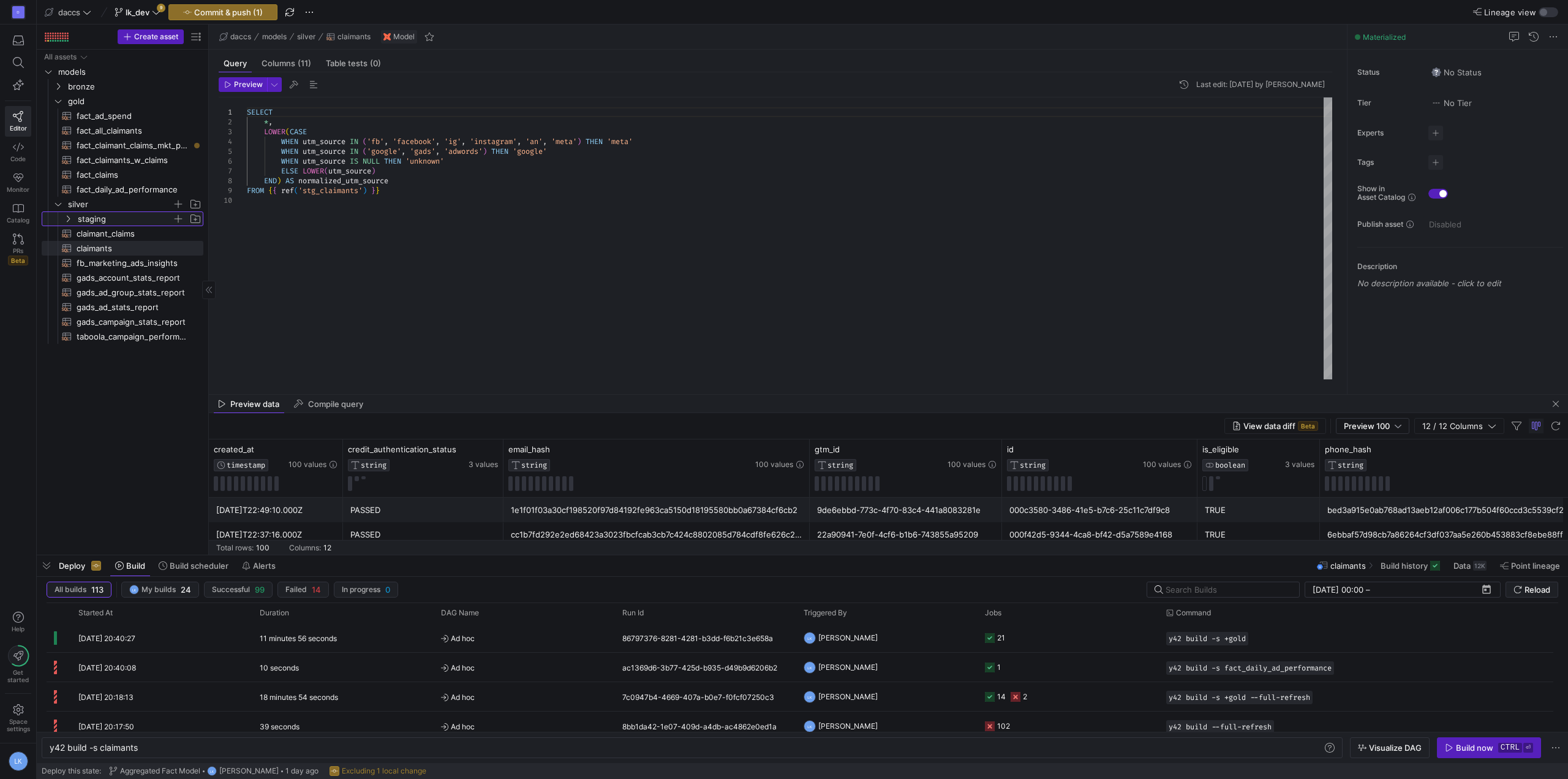
click at [66, 217] on icon "Press SPACE to select this row." at bounding box center [68, 219] width 9 height 7
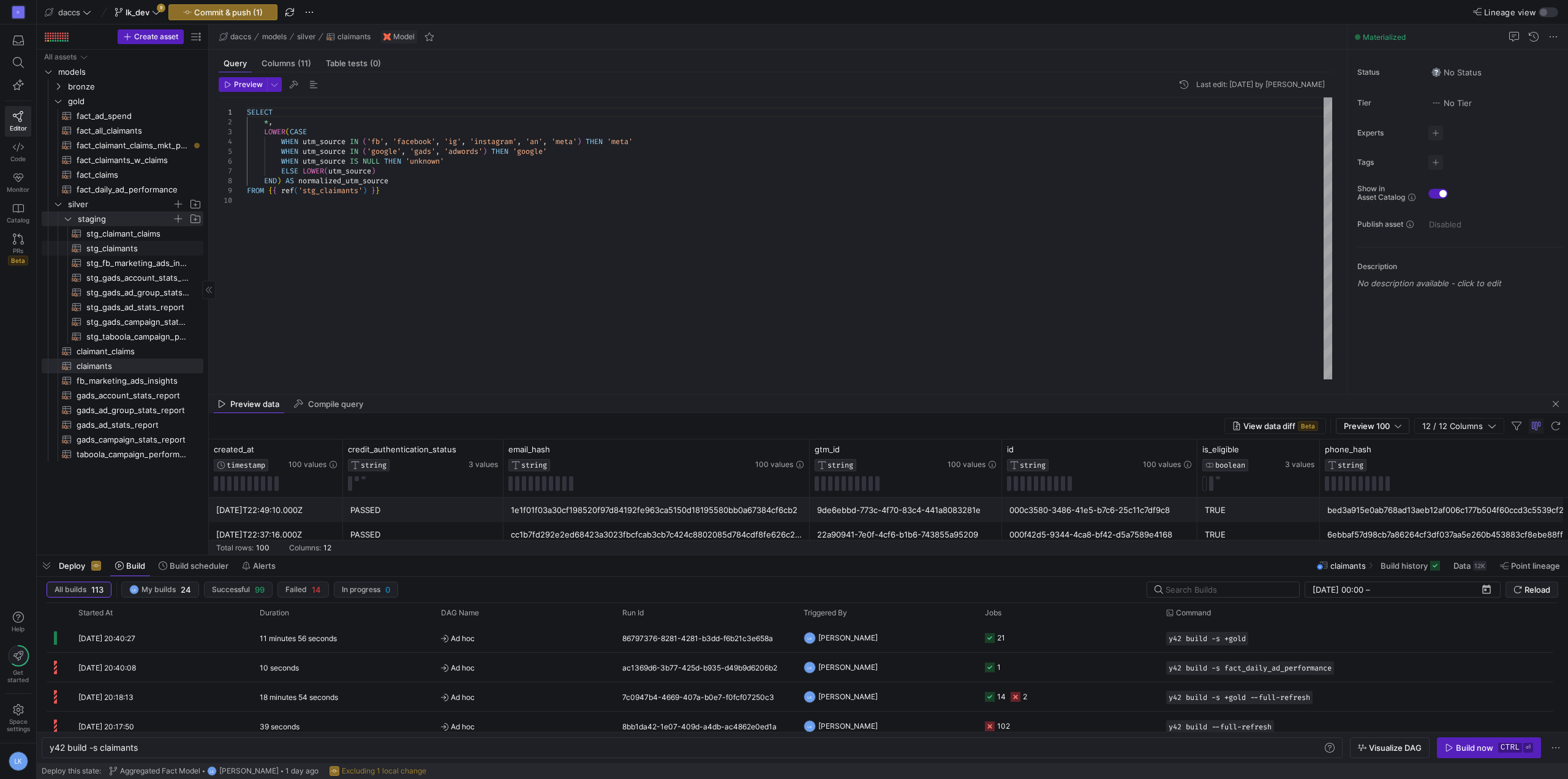
click at [104, 246] on span "stg_claimants​​​​​​​​​​" at bounding box center [138, 249] width 103 height 14
type textarea "WITH source AS ( SELECT * FROM {{ source('pcp_db', 'onboard_claimants_bi') }} )…"
type textarea "y42 build -s stg_claimants"
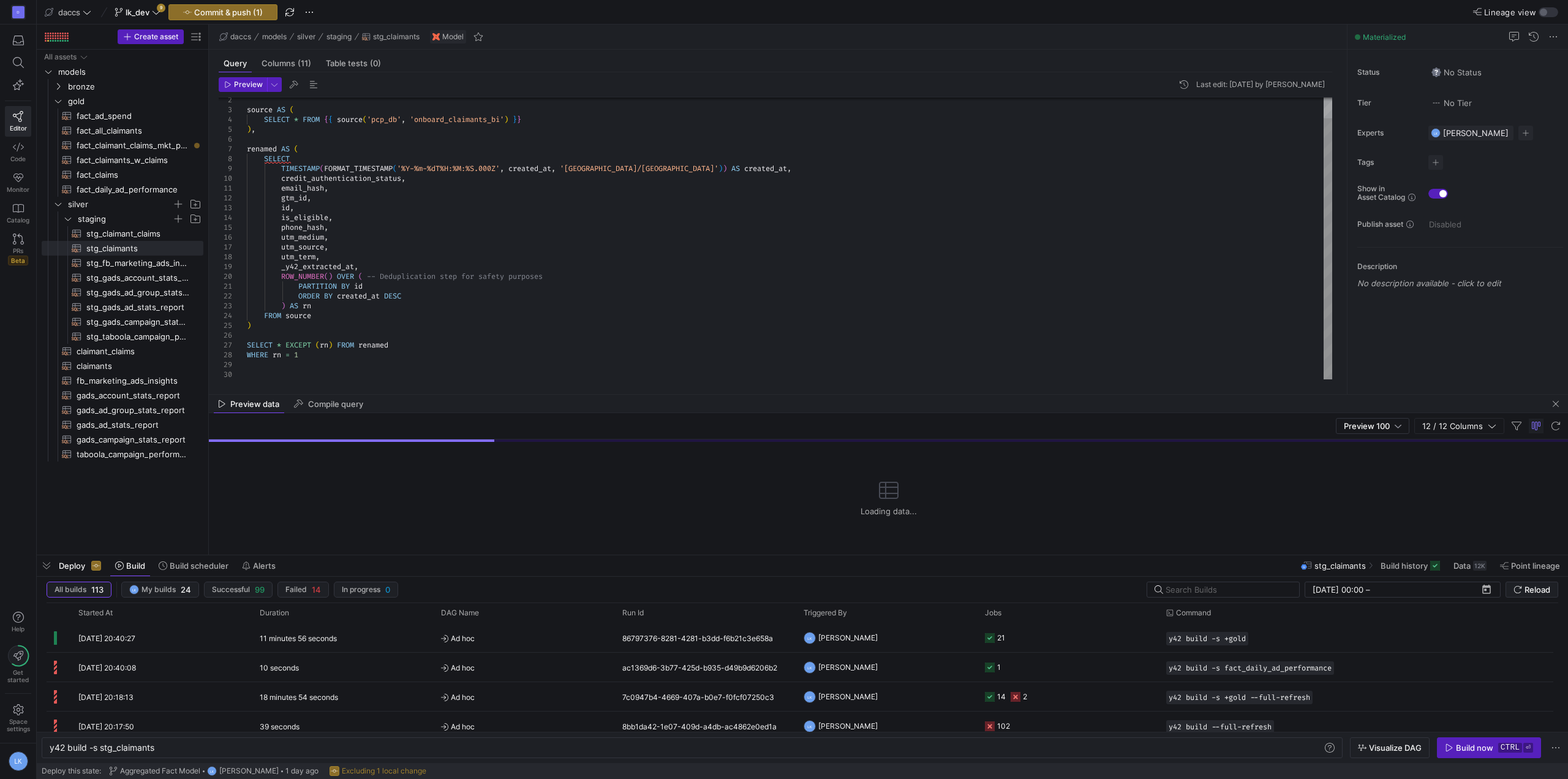
click at [343, 234] on div "source AS ( SELECT * FROM { { source ( 'pcp_db' , 'onboard_claimants_bi' ) } } …" at bounding box center [789, 227] width 1085 height 304
click at [341, 229] on div "source AS ( SELECT * FROM { { source ( 'pcp_db' , 'onboard_claimants_bi' ) } } …" at bounding box center [789, 227] width 1085 height 304
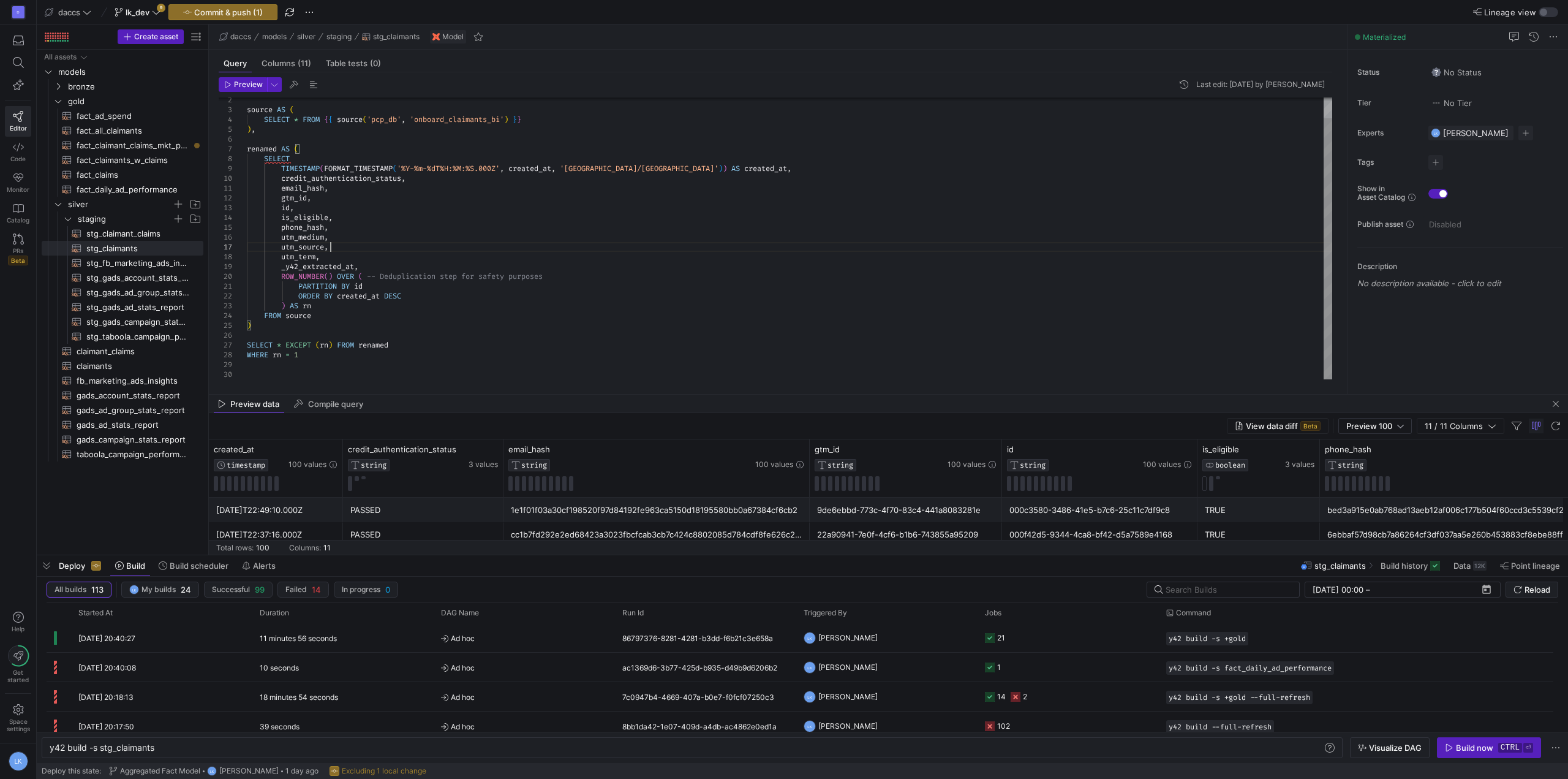
click at [340, 247] on div "source AS ( SELECT * FROM { { source ( 'pcp_db' , 'onboard_claimants_bi' ) } } …" at bounding box center [789, 227] width 1085 height 304
click at [331, 331] on div "source AS ( SELECT * FROM { { source ( 'pcp_db' , 'onboard_claimants_bi' ) } } …" at bounding box center [789, 236] width 1085 height 324
click at [128, 513] on div "All assets models bronze gold silver fact_ad_spend​​​​​​​​​​ fact_all_claimants…" at bounding box center [122, 299] width 161 height 500
click at [232, 748] on div "y42 build -s stg_claimants" at bounding box center [686, 747] width 1273 height 10
click at [112, 145] on span "fact_claimant_claims_mkt_perf​​​​​​​​​​" at bounding box center [133, 146] width 112 height 14
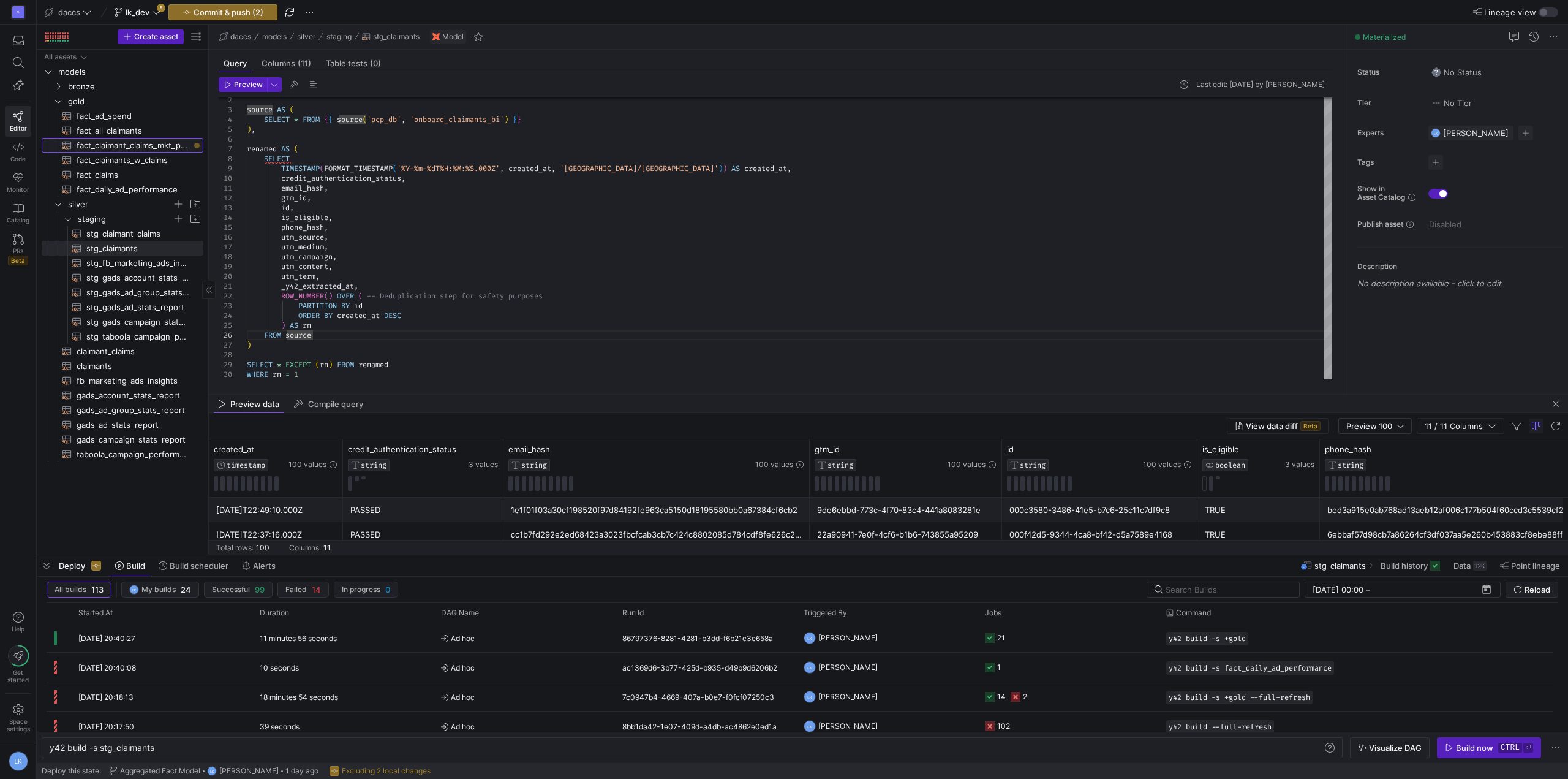
type textarea "WITH date_spine AS ( SELECT GENERATE_DATE_ARRAY(DATE('[DATE]'), CURRENT_DATE())…"
type textarea "y42 build -s fact_claimant_claims_mkt_perf"
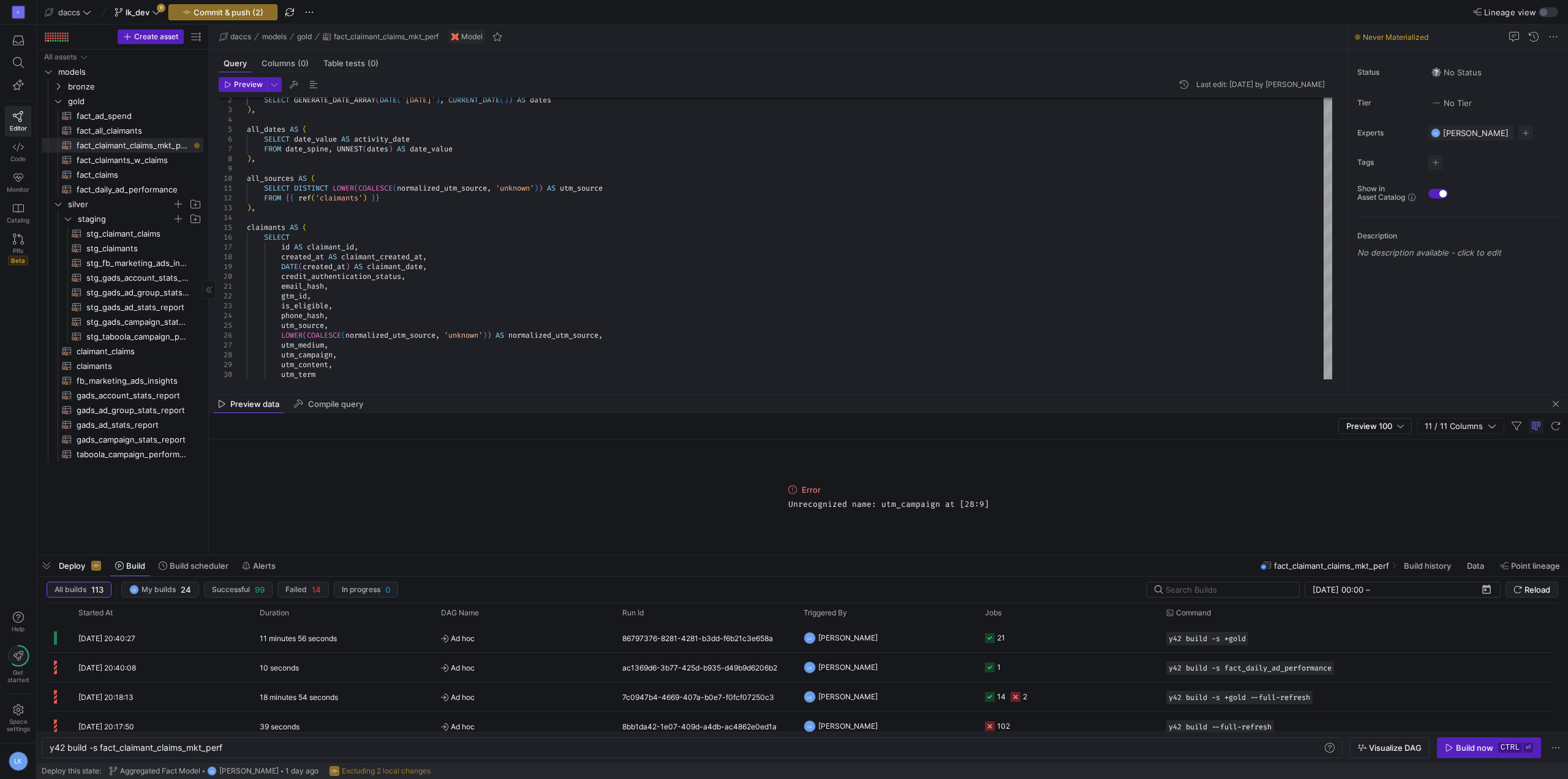
drag, startPoint x: 110, startPoint y: 493, endPoint x: 178, endPoint y: 449, distance: 81.0
click at [111, 492] on div "All assets models bronze gold silver fact_ad_spend​​​​​​​​​​ fact_all_claimants…" at bounding box center [122, 299] width 161 height 500
click at [210, 11] on span "Commit & push (2)" at bounding box center [228, 11] width 70 height 10
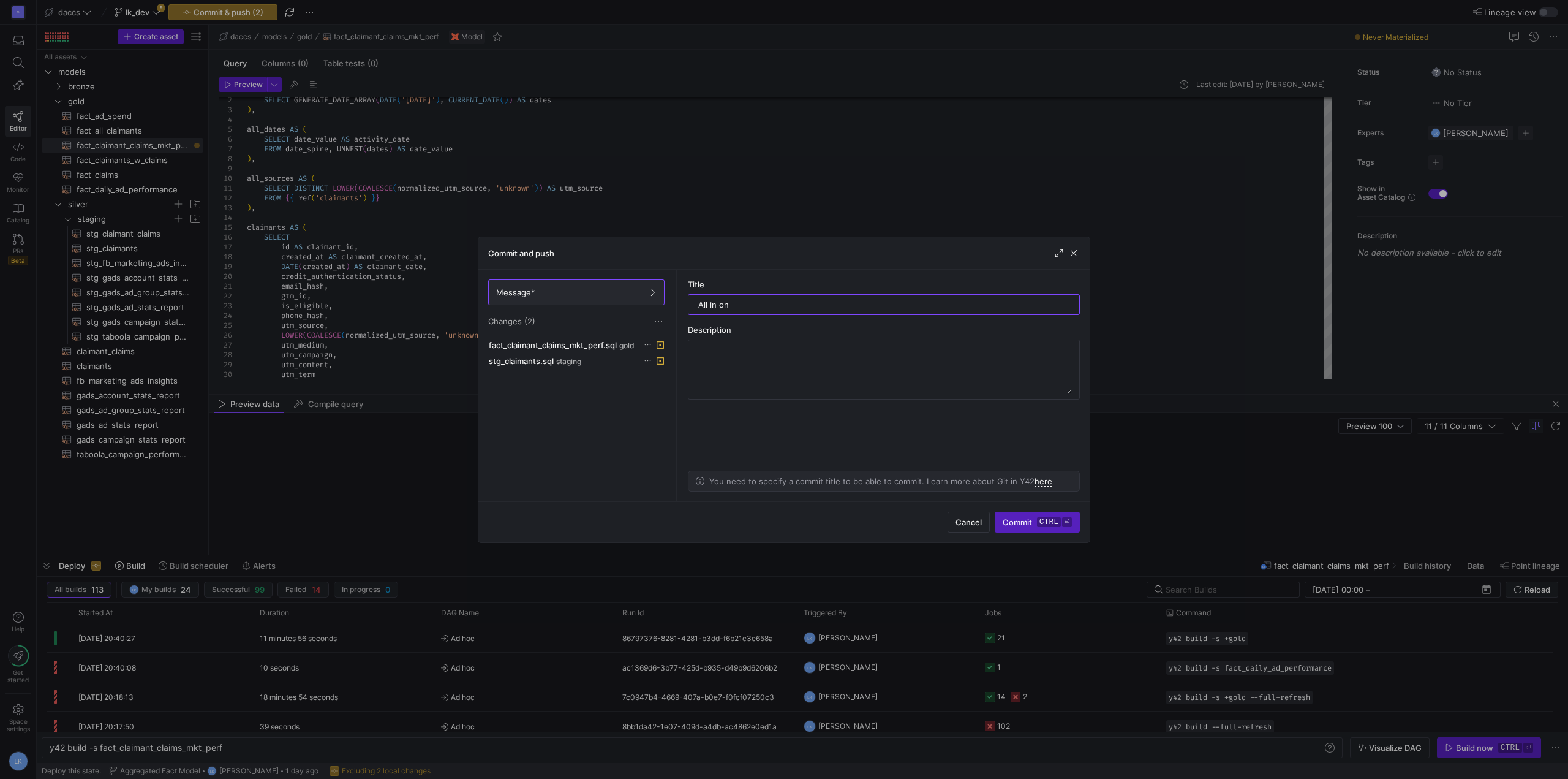
type input "All in o"
type input "One Fact Model"
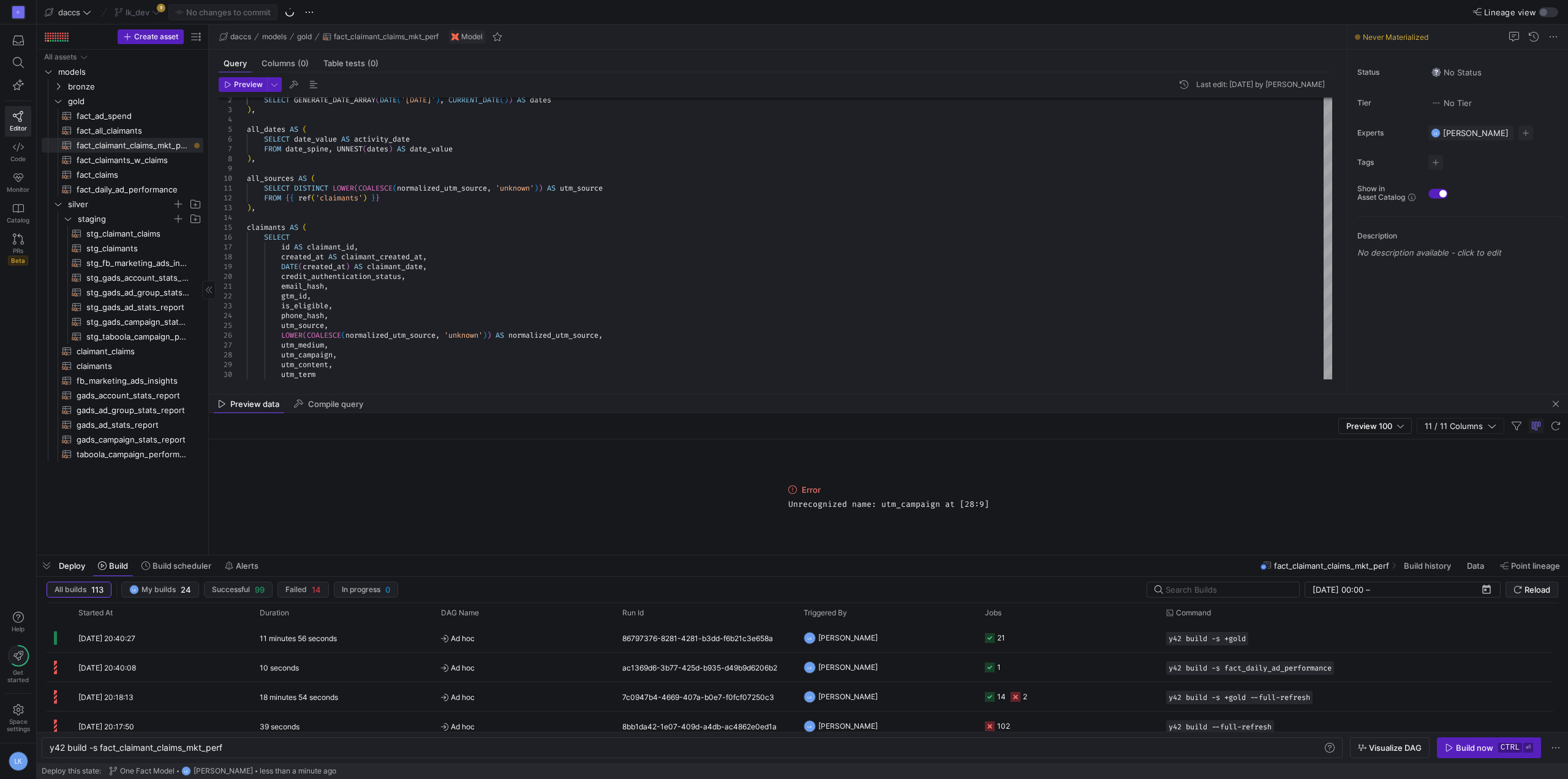
click at [115, 514] on div "All assets models bronze gold silver fact_ad_spend​​​​​​​​​​ fact_all_claimants…" at bounding box center [122, 299] width 161 height 500
click at [115, 495] on div "All assets models bronze gold silver fact_ad_spend​​​​​​​​​​ fact_all_claimants…" at bounding box center [122, 299] width 161 height 500
click at [116, 246] on span "stg_claimants​​​​​​​​​​" at bounding box center [138, 249] width 103 height 14
type textarea "WITH source AS ( SELECT * FROM {{ source('pcp_db', 'onboard_claimants_bi') }} )…"
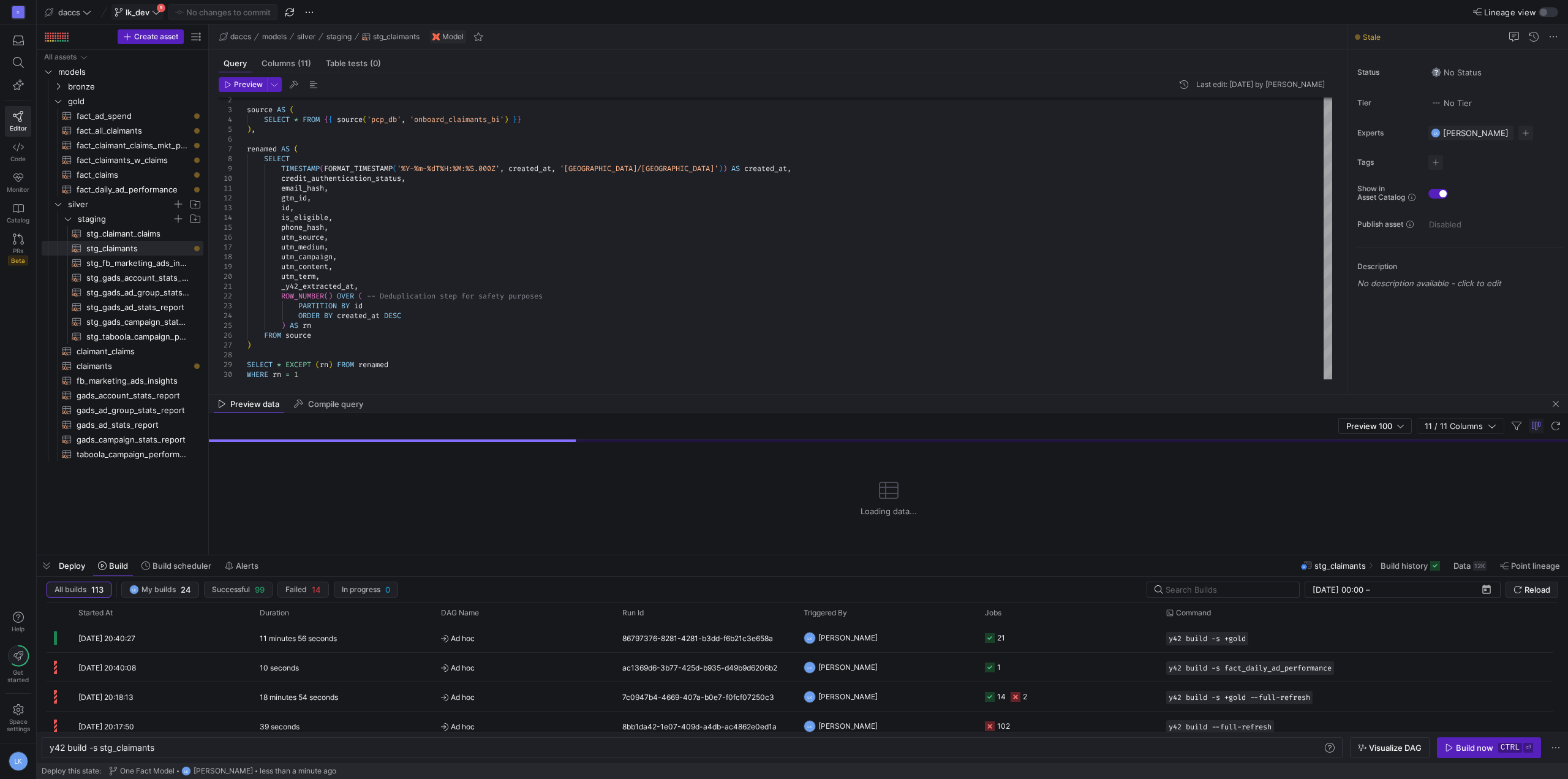
click at [155, 14] on icon at bounding box center [156, 12] width 9 height 9
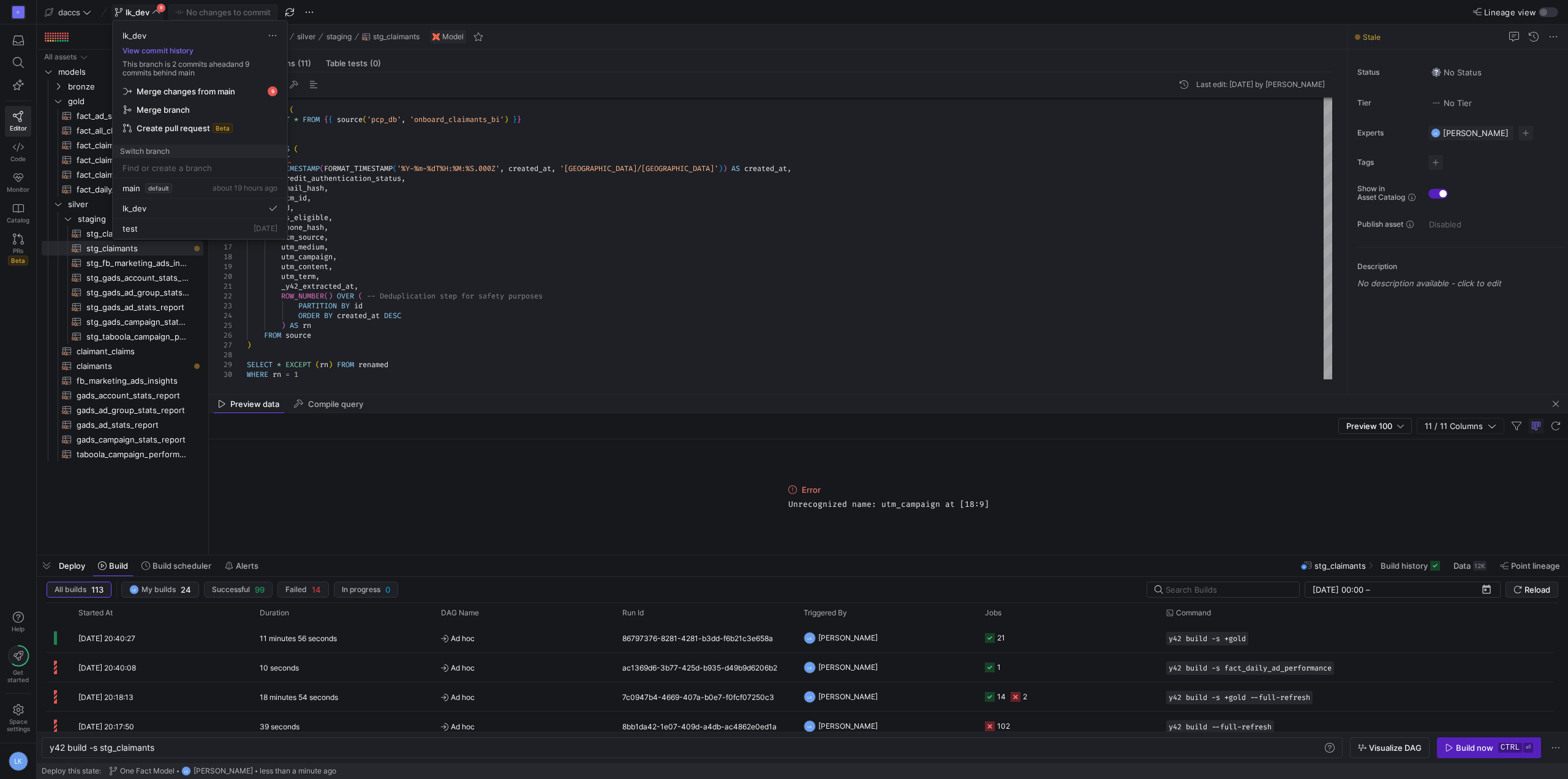
click at [545, 334] on div at bounding box center [784, 389] width 1568 height 779
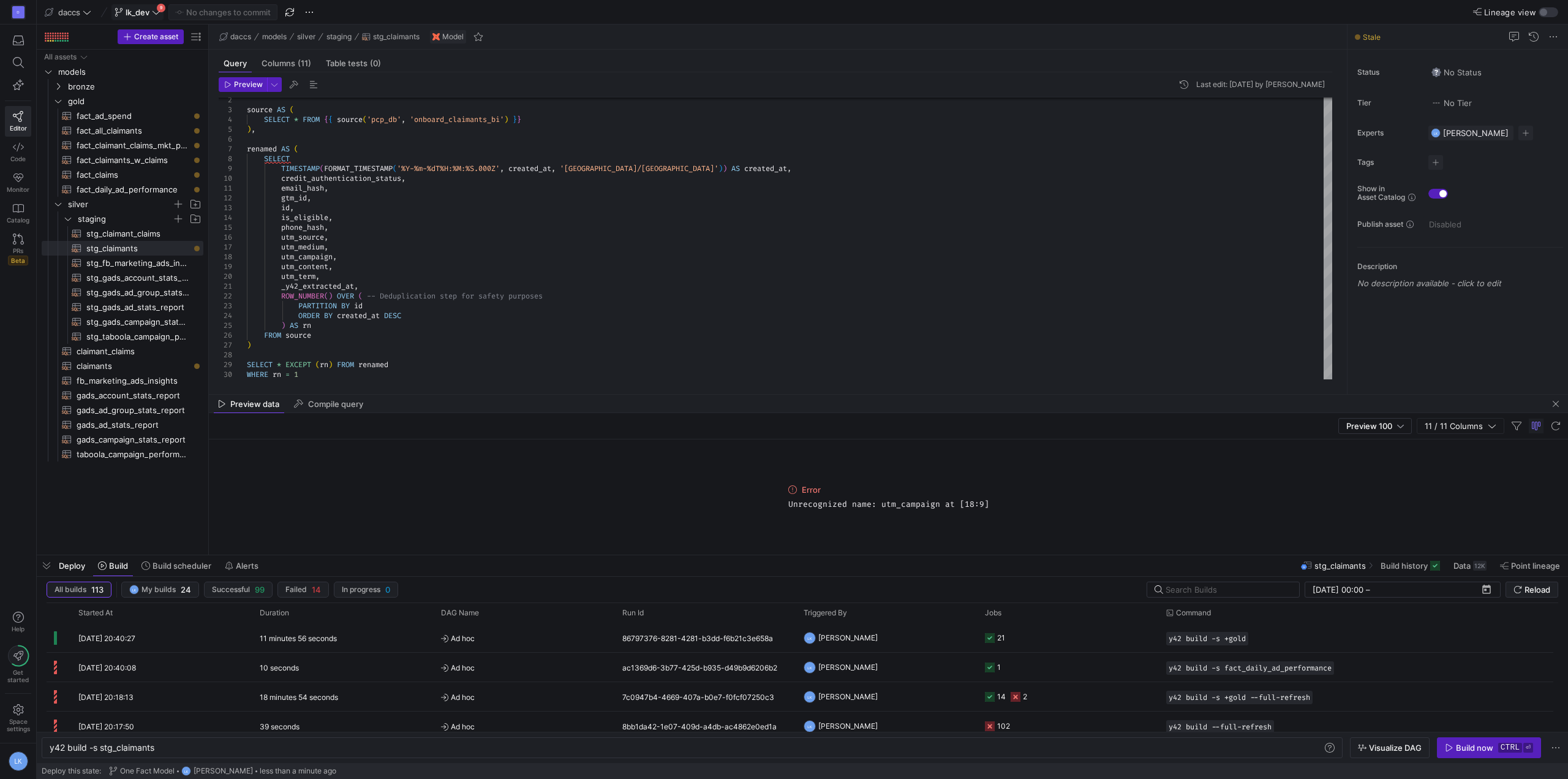
click at [149, 19] on span at bounding box center [138, 12] width 51 height 15
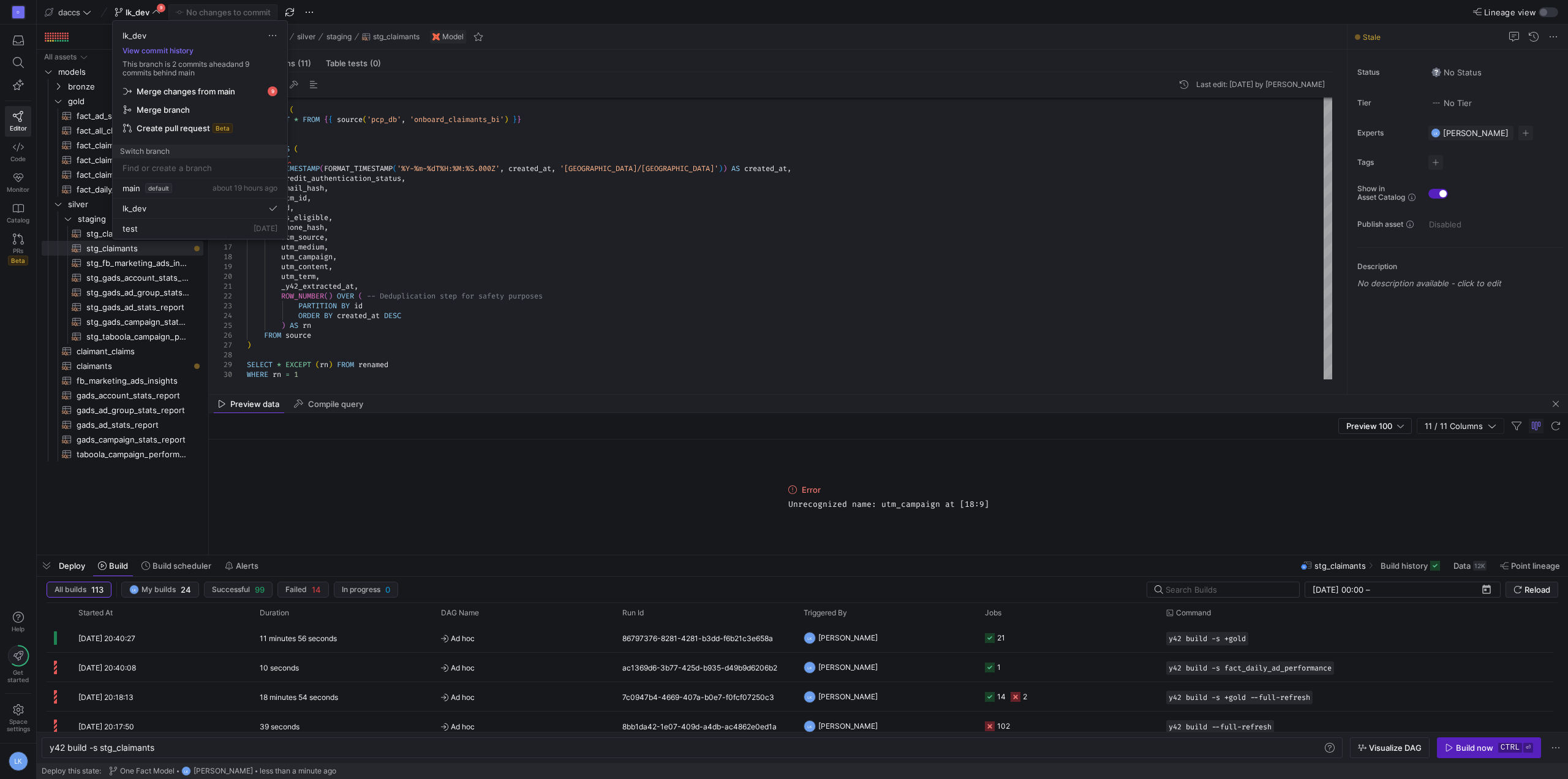
click at [628, 300] on div at bounding box center [784, 389] width 1568 height 779
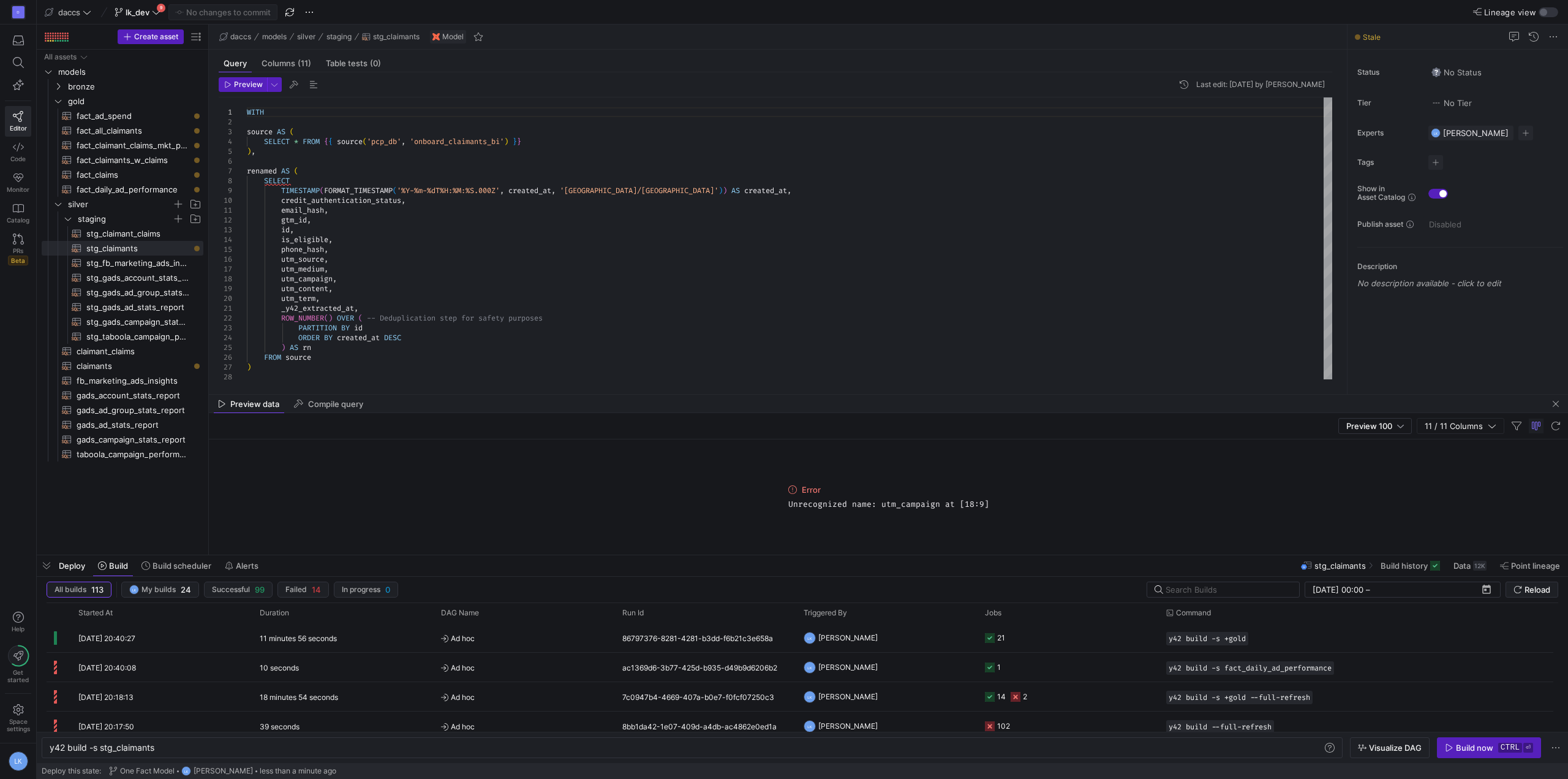
click at [620, 17] on y42-top-nav "daccs lk_dev 9 No changes to commit Lineage view" at bounding box center [802, 12] width 1531 height 24
click at [153, 7] on span "lk_dev" at bounding box center [137, 11] width 46 height 10
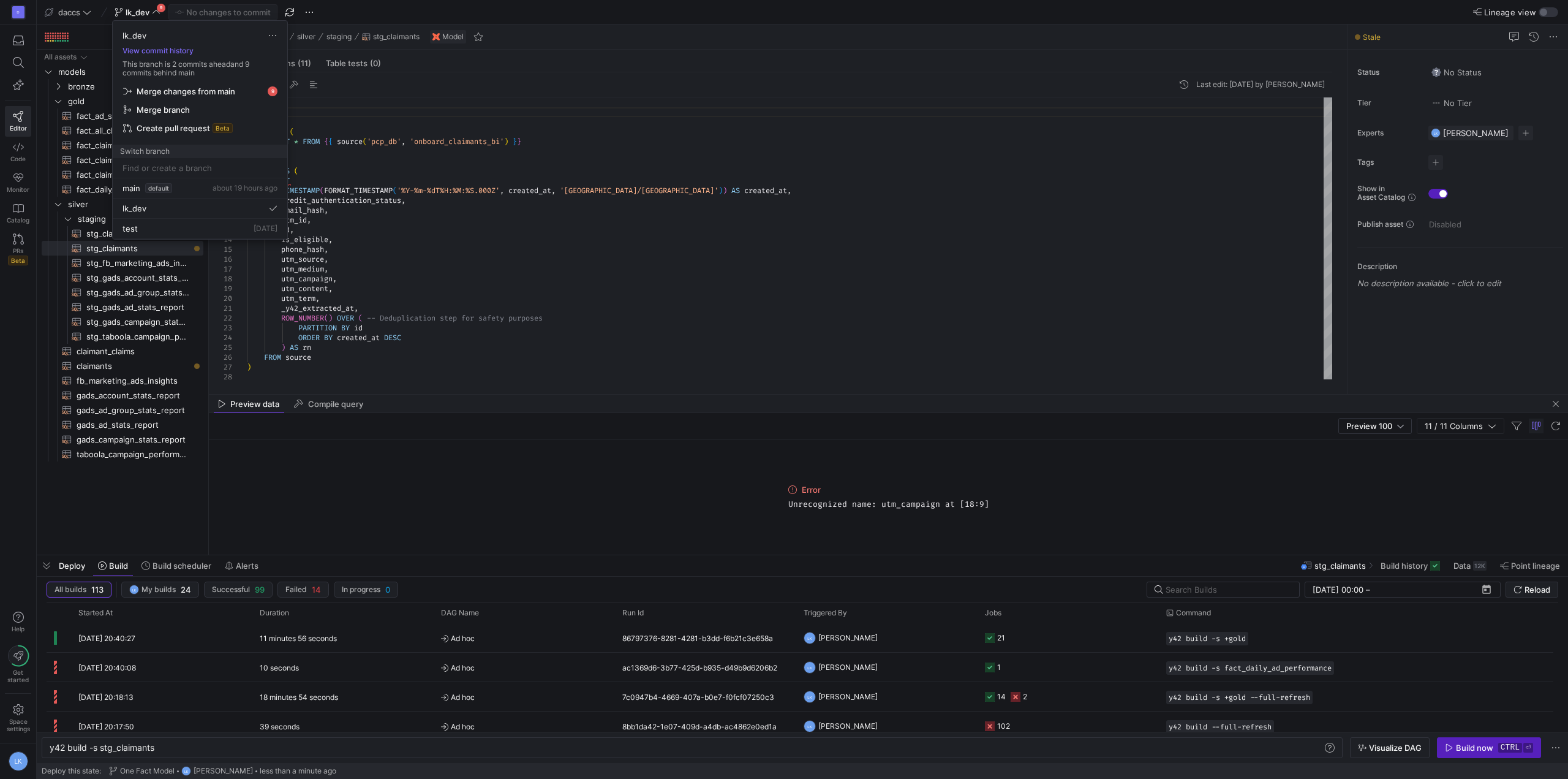
click at [179, 107] on span "Merge branch" at bounding box center [163, 109] width 53 height 10
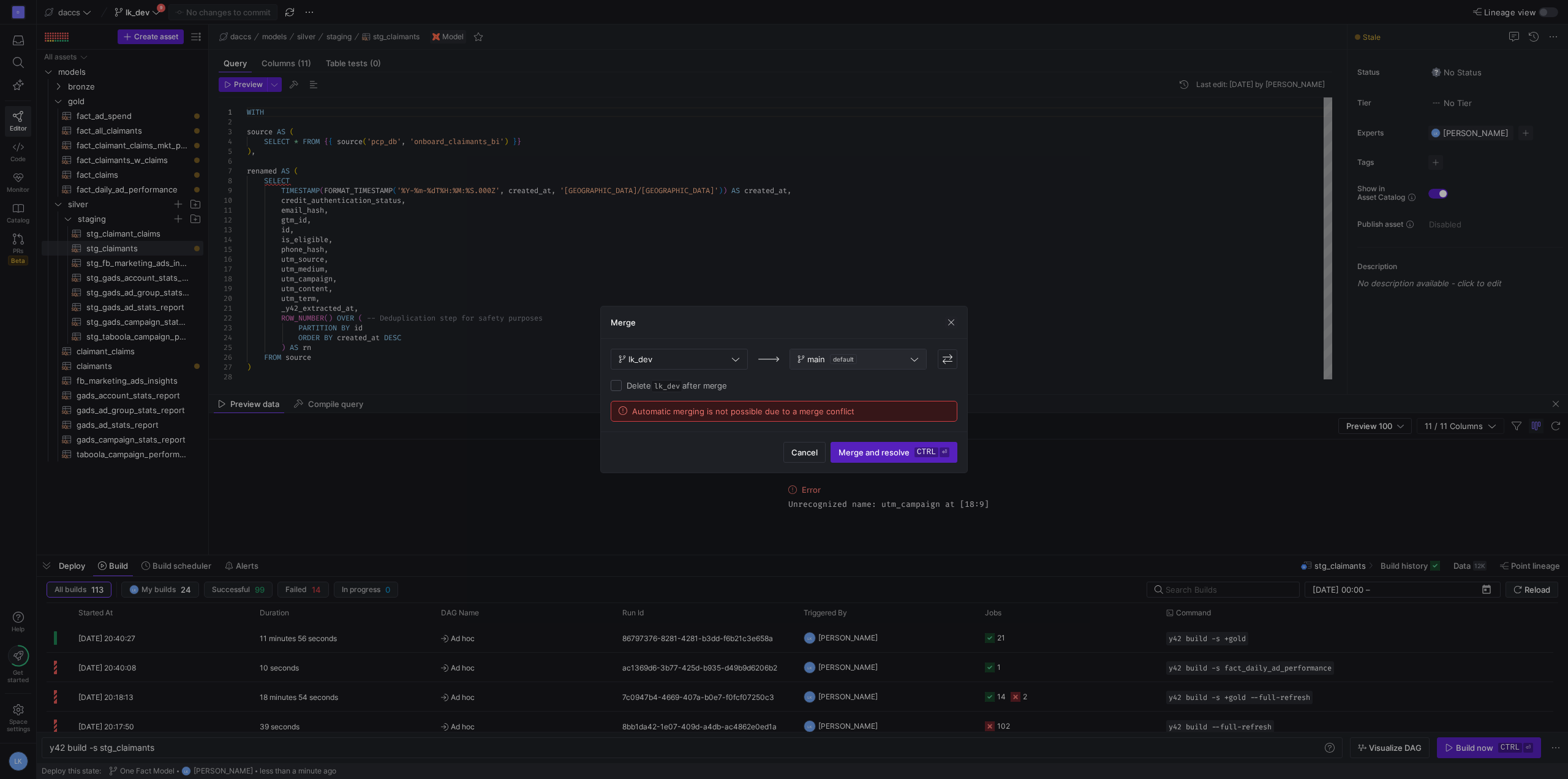
click at [840, 357] on span "default" at bounding box center [843, 359] width 27 height 10
click at [835, 420] on div "test [DATE]" at bounding box center [858, 419] width 118 height 10
click at [664, 443] on div "Cancel Merge ctrl ⏎" at bounding box center [784, 451] width 366 height 41
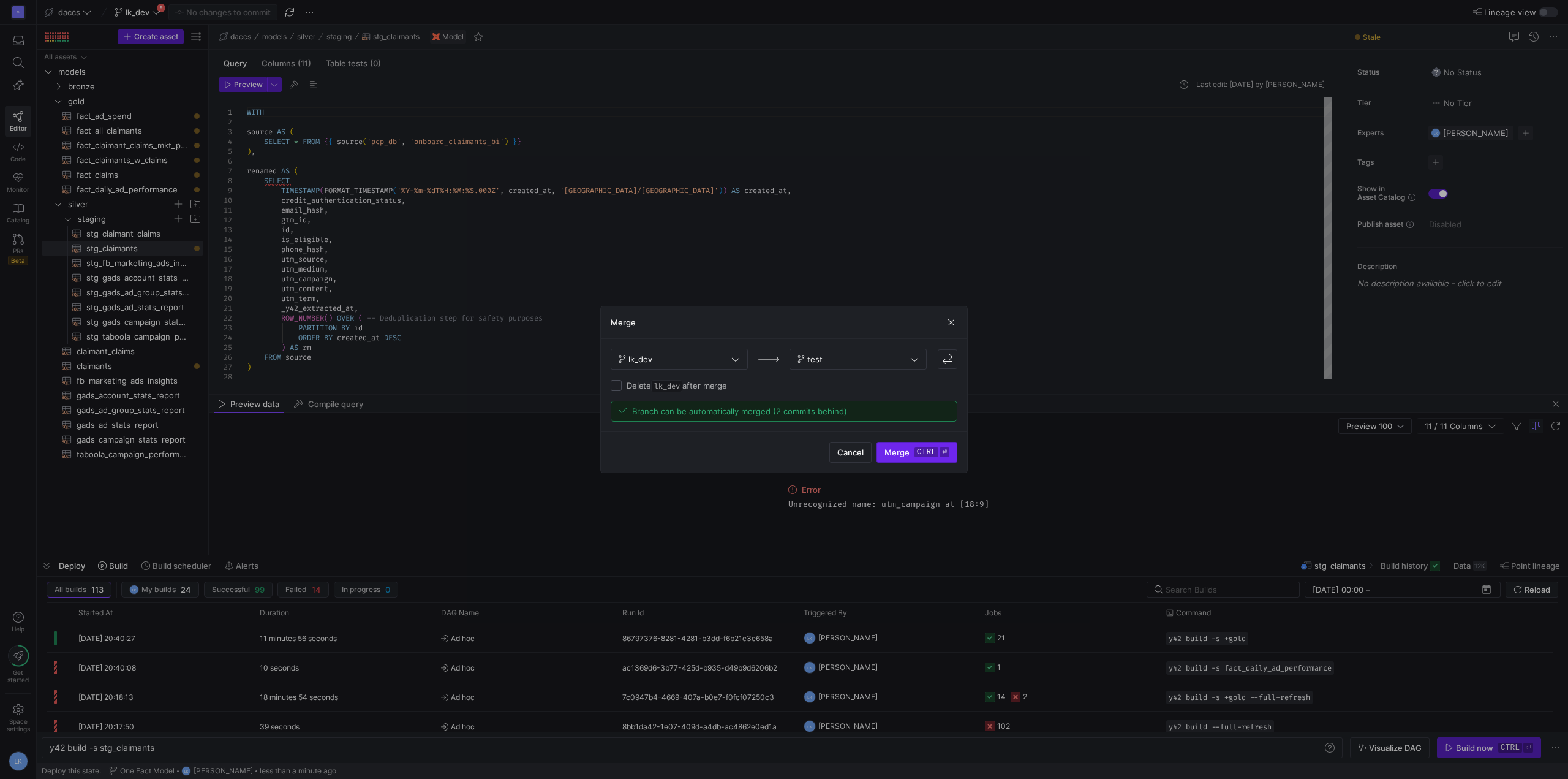
click at [919, 455] on kbd "ctrl" at bounding box center [926, 452] width 24 height 10
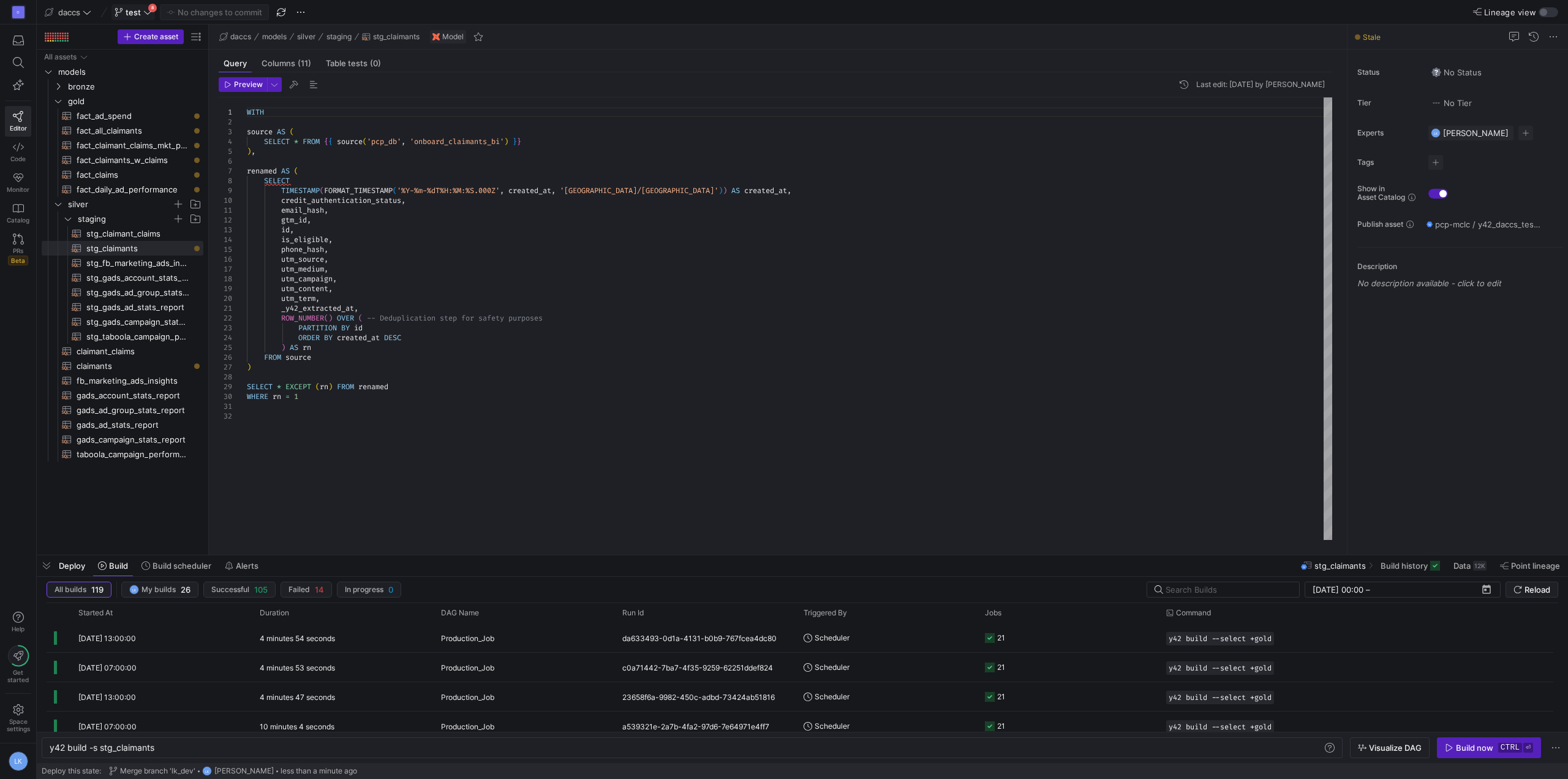
click at [139, 10] on span "test" at bounding box center [133, 11] width 16 height 10
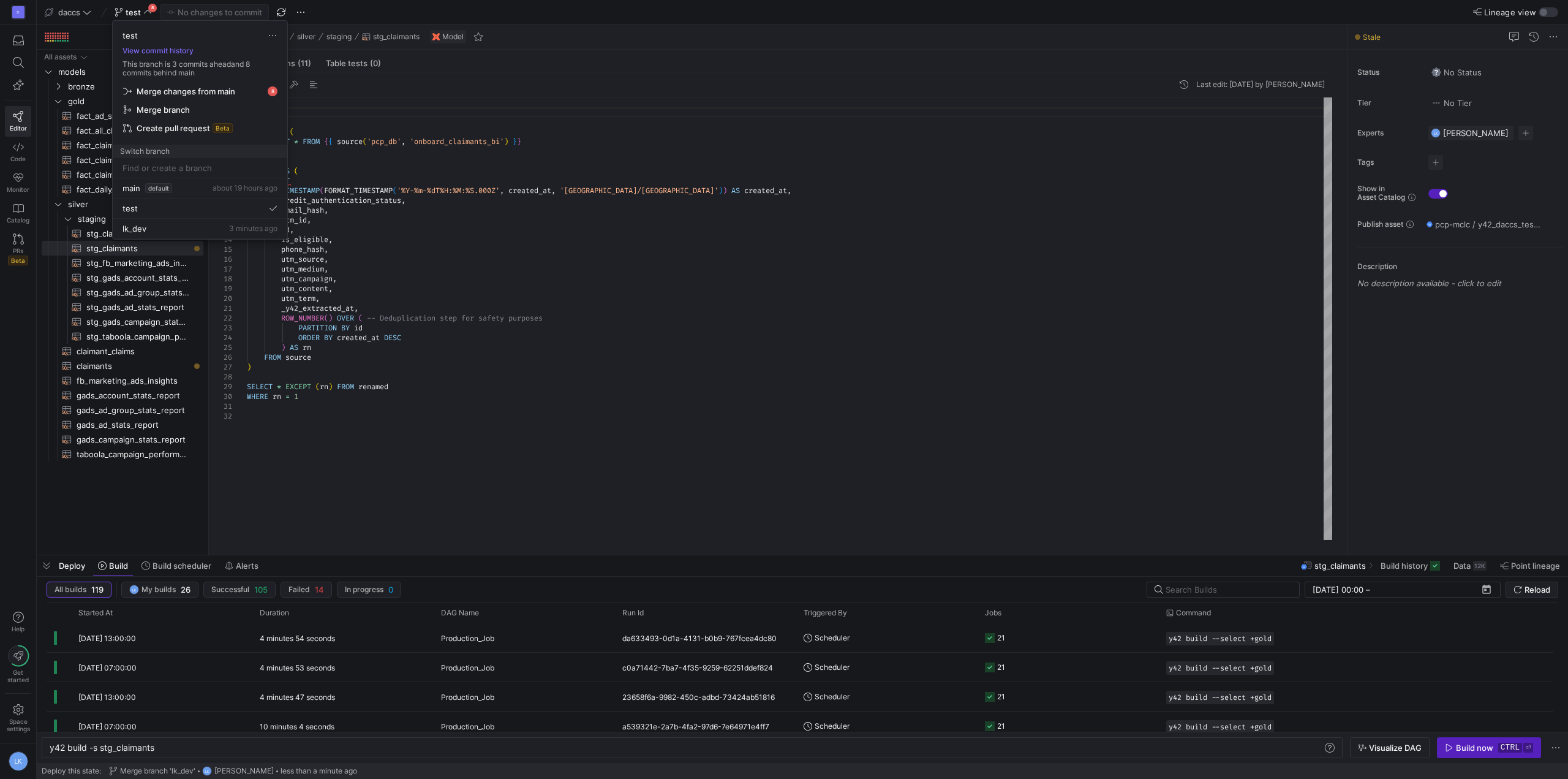
click at [538, 295] on div at bounding box center [784, 389] width 1568 height 779
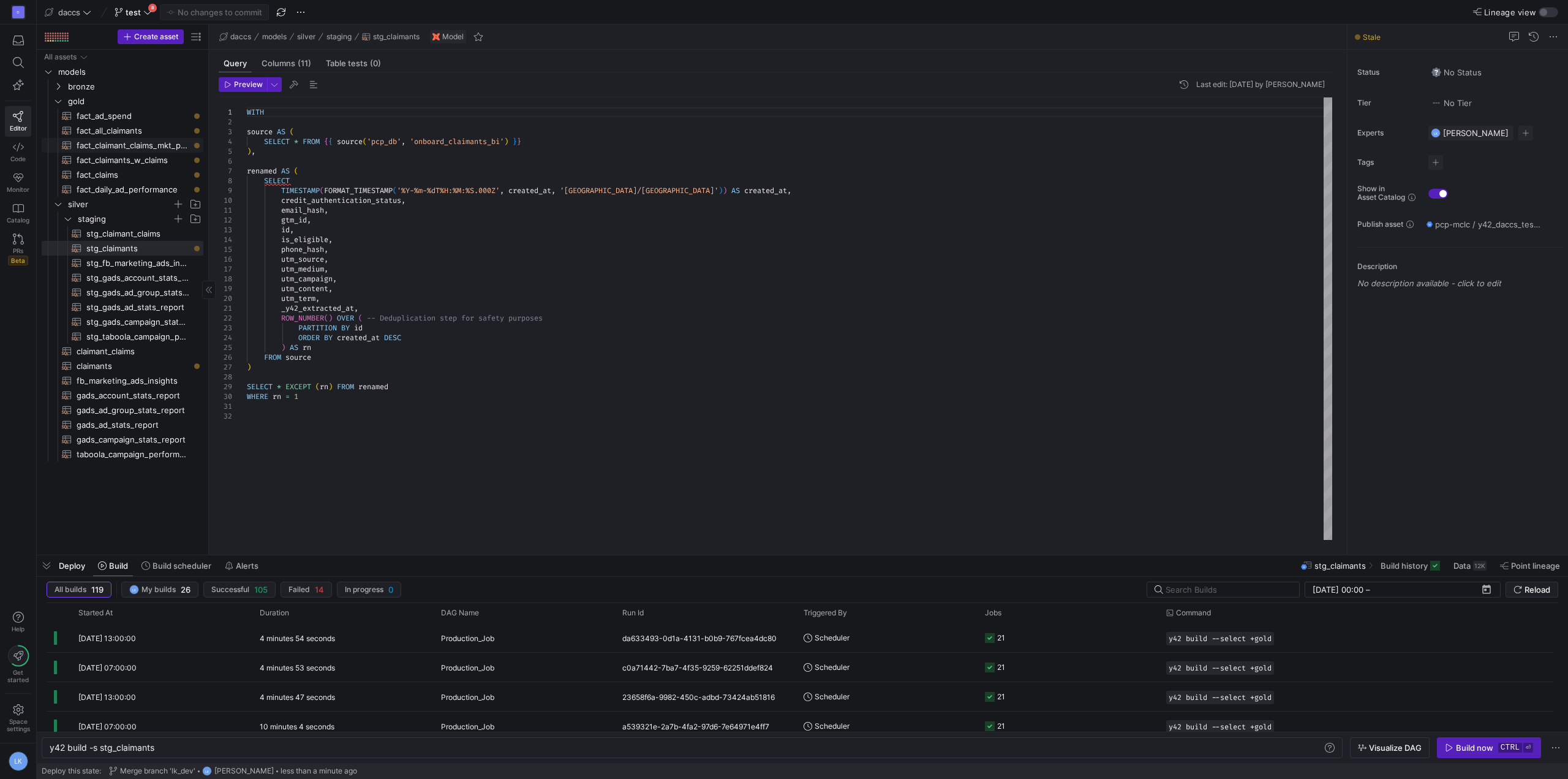
click at [135, 145] on span "fact_claimant_claims_mkt_perf​​​​​​​​​​" at bounding box center [133, 146] width 112 height 14
type textarea "y42 build -s fact_claimant_claims_mkt_perf"
type textarea "WITH date_spine AS ( SELECT GENERATE_DATE_ARRAY(DATE('[DATE]'), CURRENT_DATE())…"
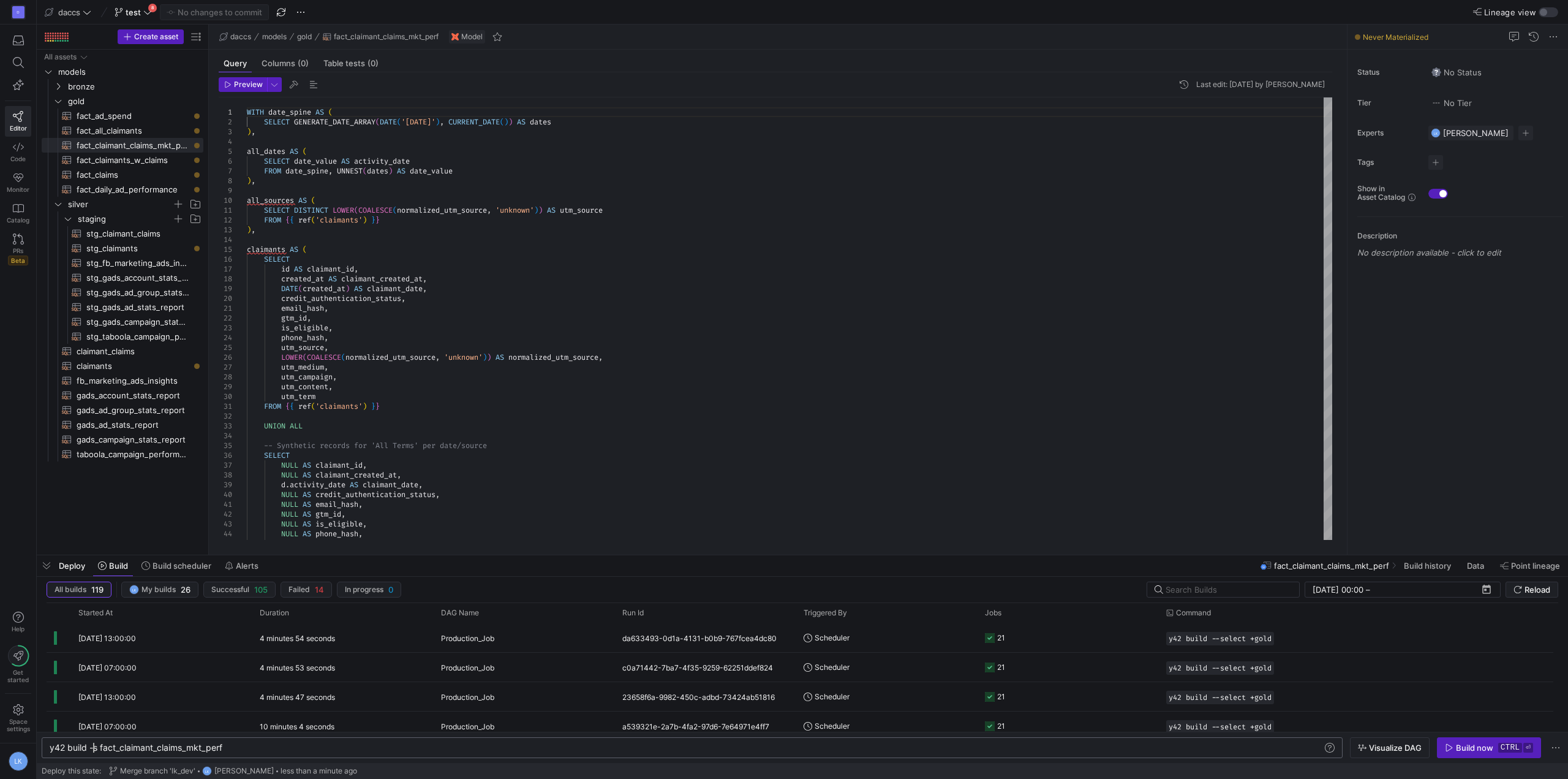
click at [95, 748] on div "y42 build -s fact_claimant_claims_mkt_perf" at bounding box center [686, 747] width 1273 height 10
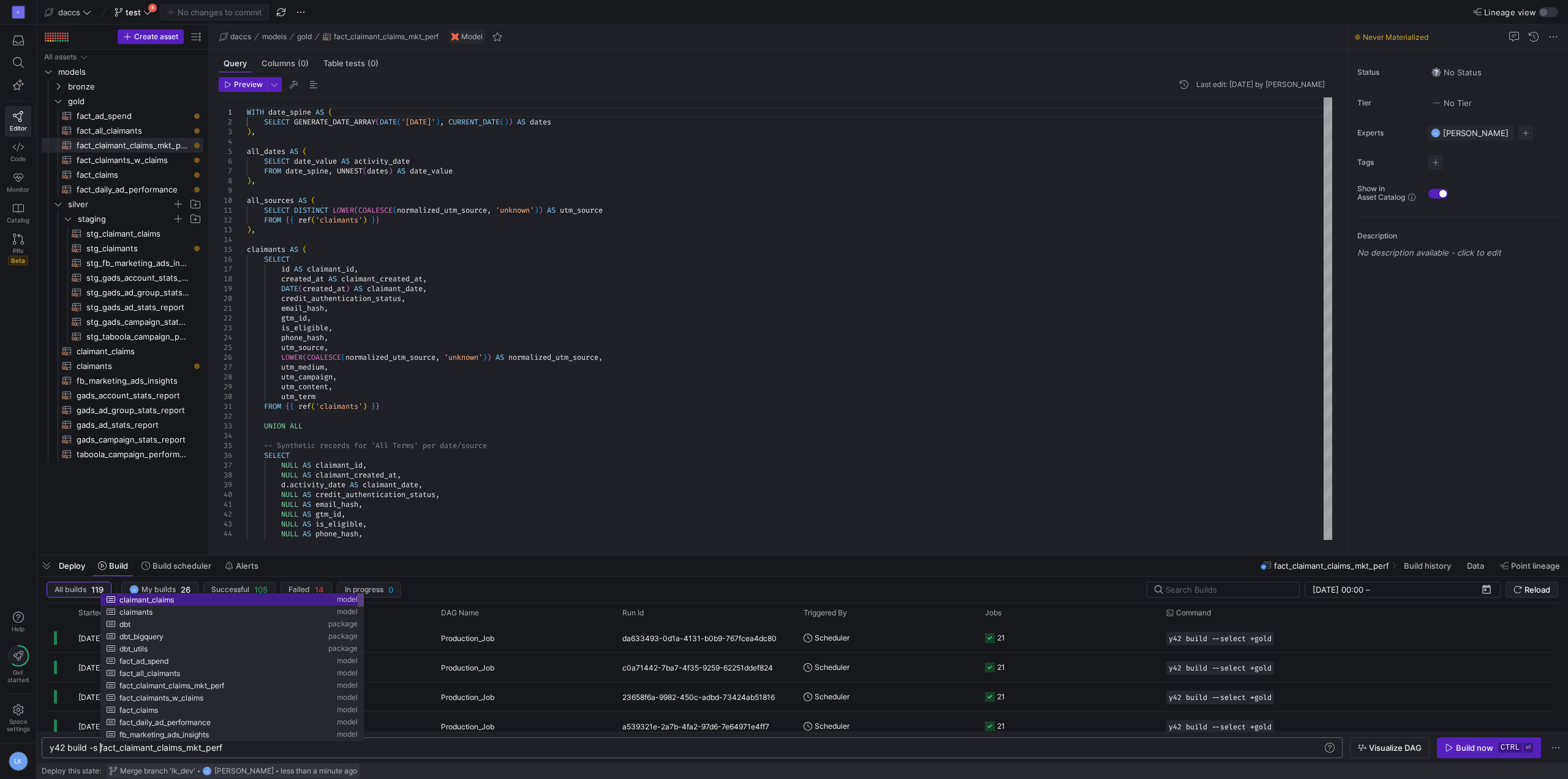
scroll to position [0, 57]
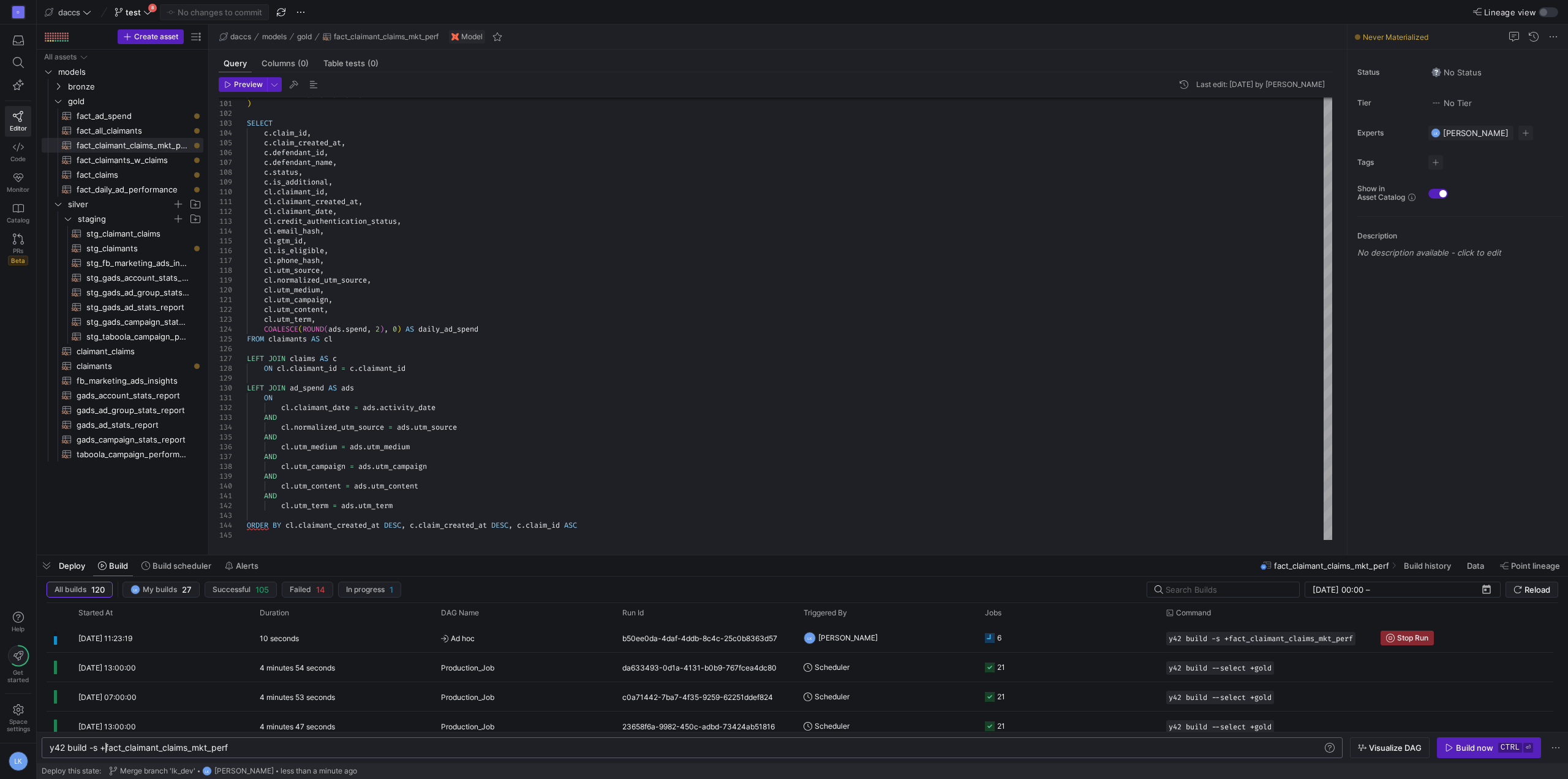
type textarea "y42 build -s +fact_claimant_claims_mkt_perf"
click at [188, 632] on div "[DATE] 11:23:19" at bounding box center [161, 637] width 181 height 29
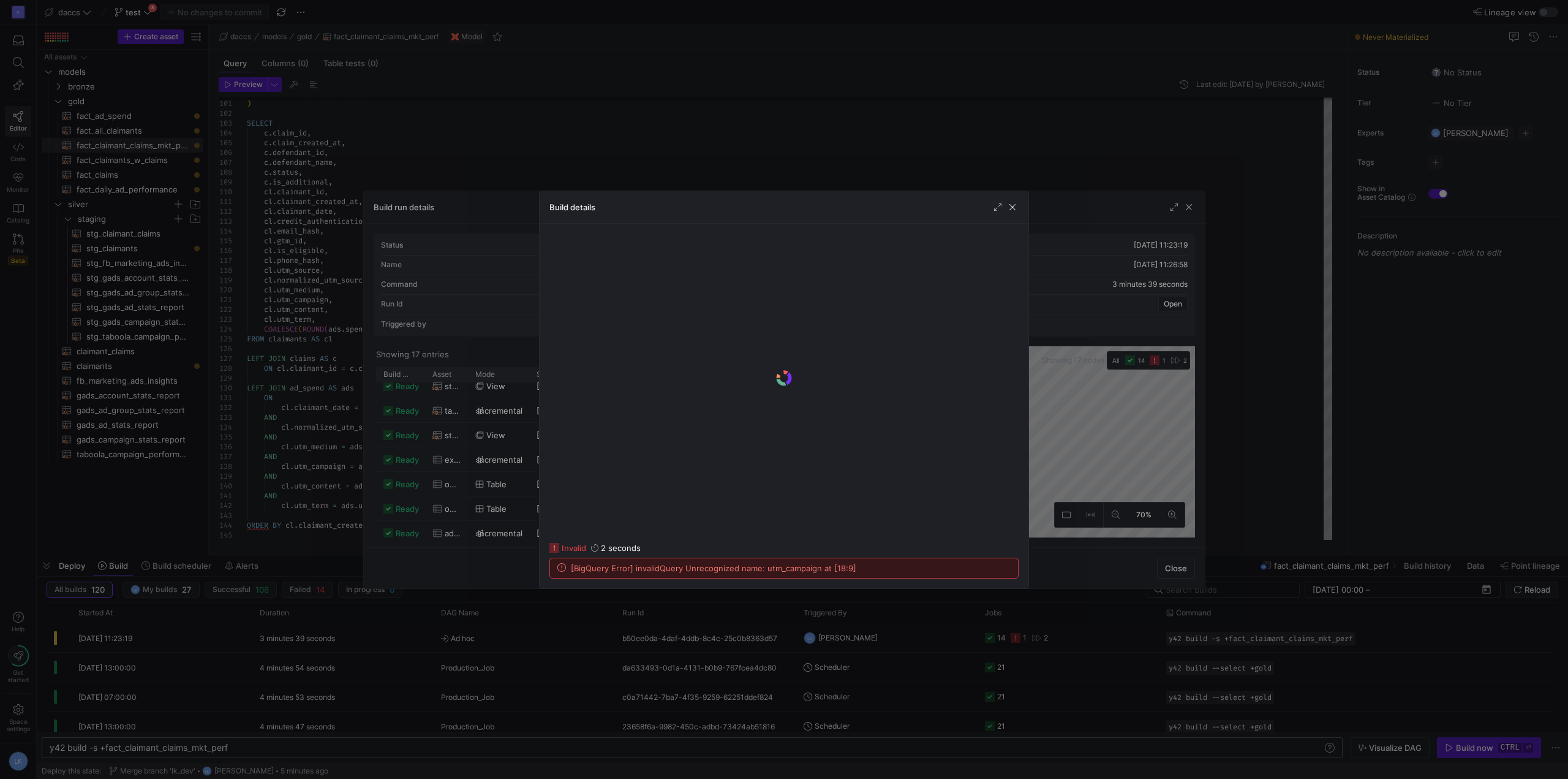
scroll to position [58, 0]
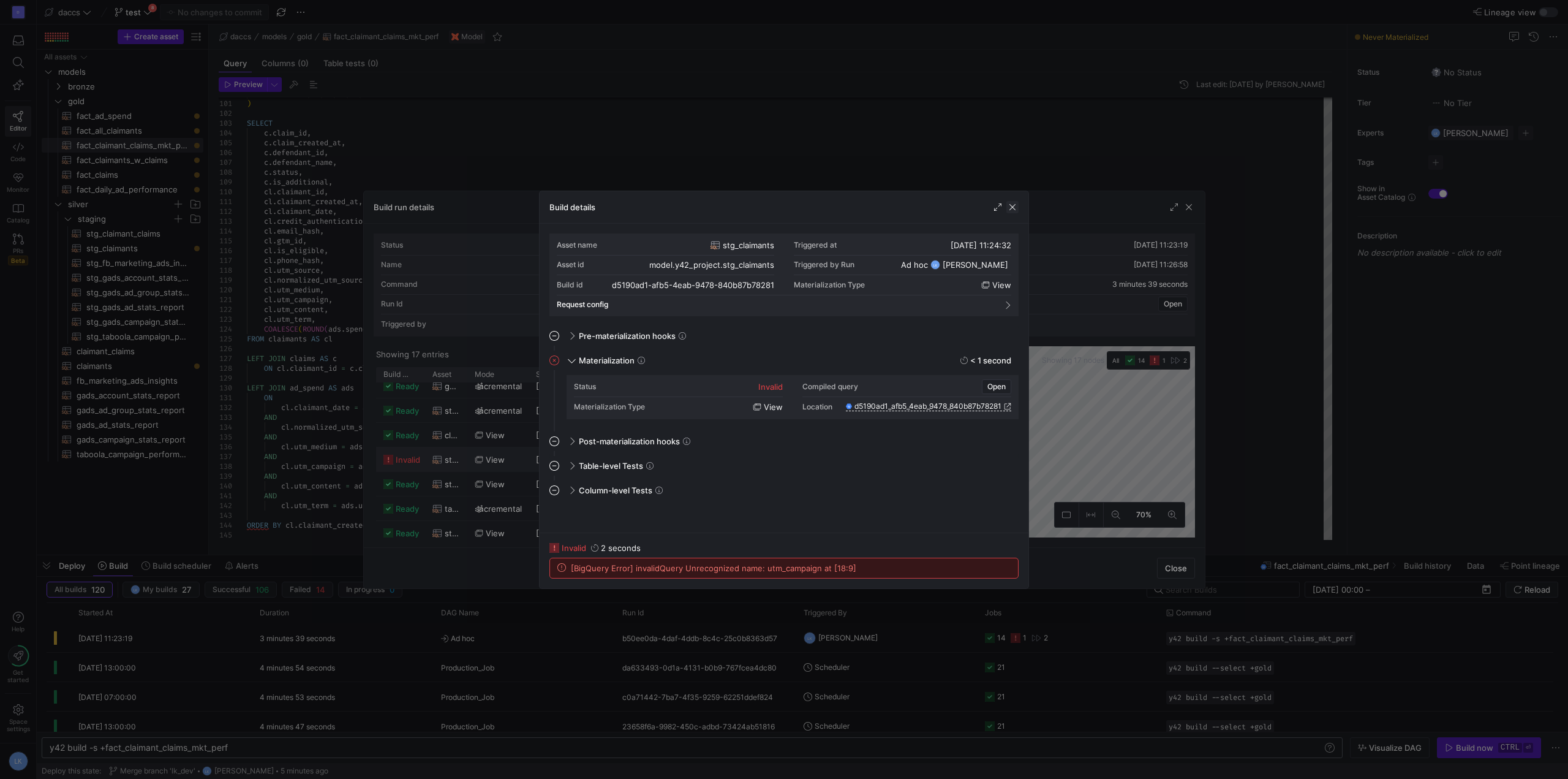
click at [1010, 210] on span "button" at bounding box center [1012, 207] width 12 height 12
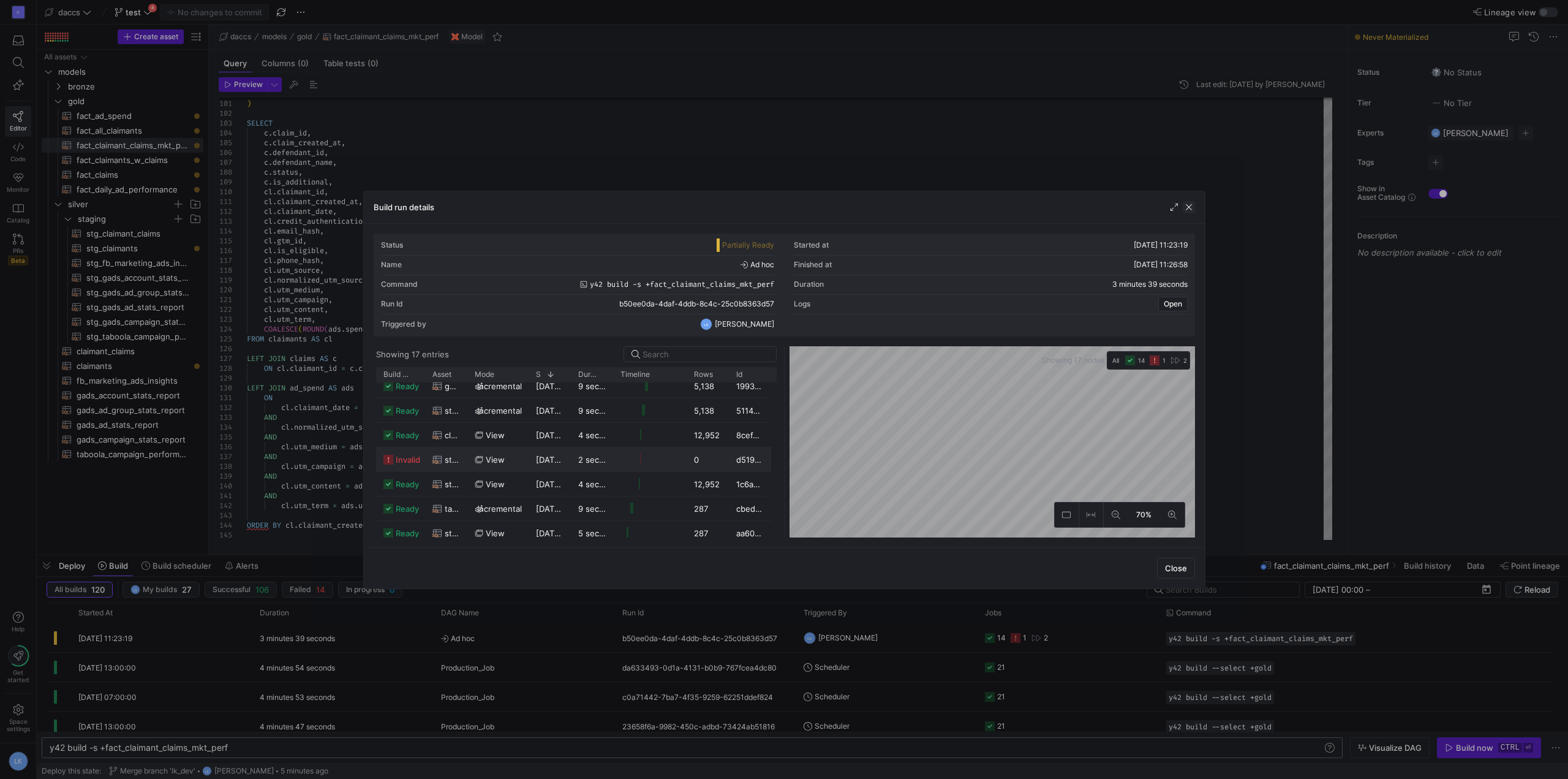
click at [1189, 202] on span "button" at bounding box center [1189, 207] width 12 height 12
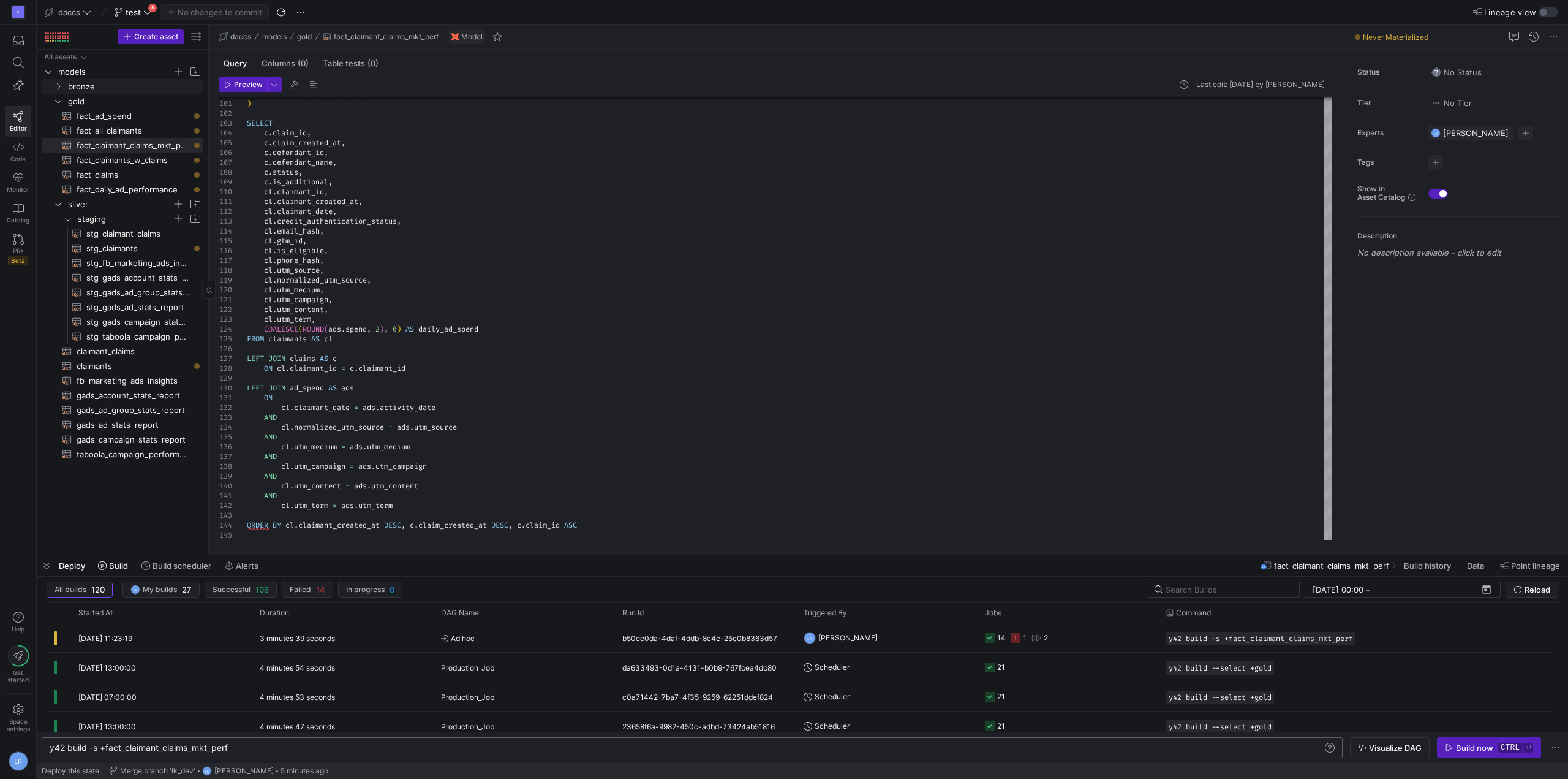
click at [55, 83] on icon "Press SPACE to select this row." at bounding box center [58, 86] width 9 height 7
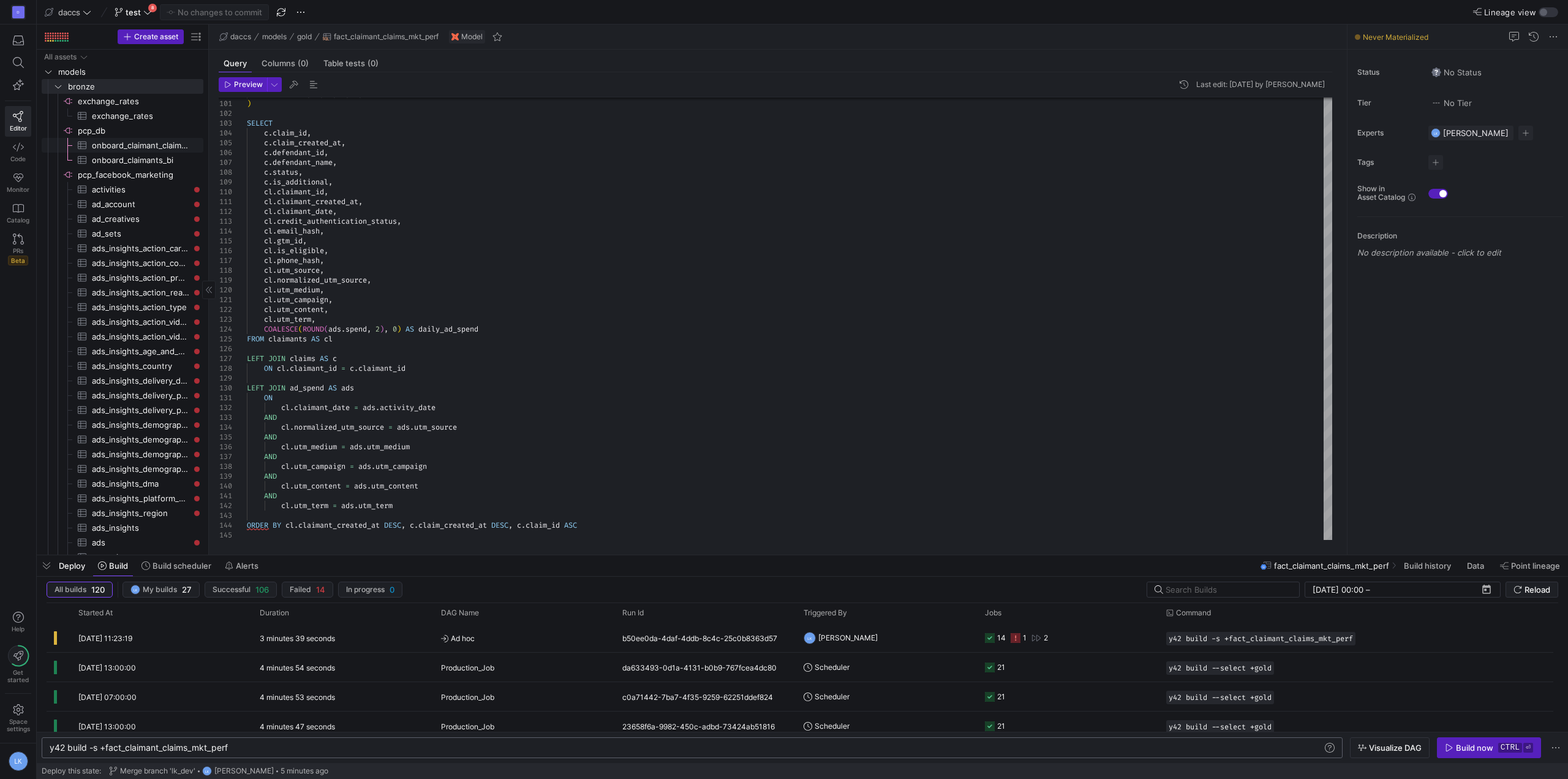
click at [126, 147] on span "onboard_claimant_claims_bi​​​​​​​​​" at bounding box center [140, 146] width 98 height 14
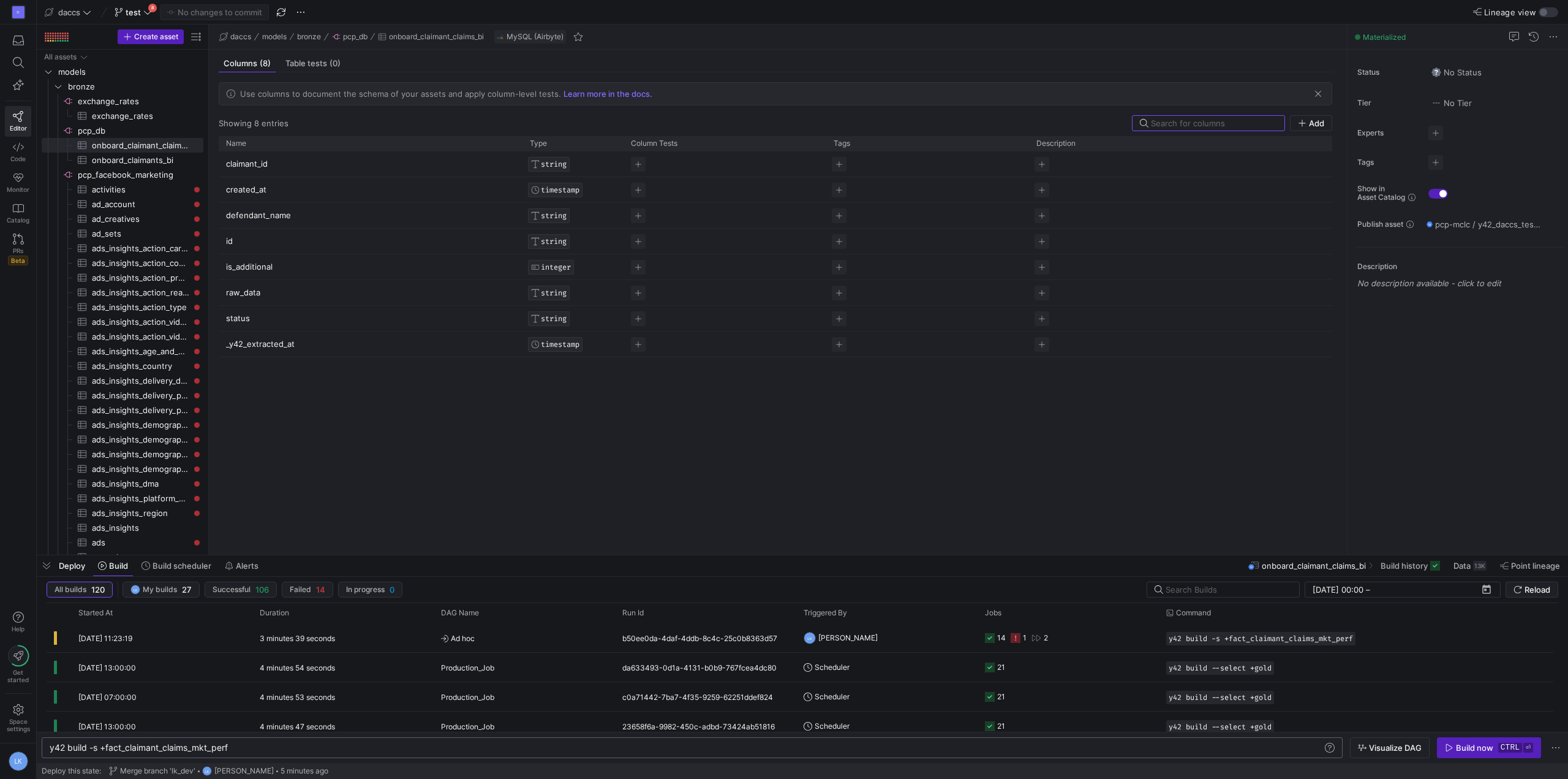
click at [367, 443] on div "claimant_id STRING created_at TIMESTAMP defendant_name STRING id STRING is_addi…" at bounding box center [775, 347] width 1114 height 393
click at [159, 160] on span "onboard_claimants_bi​​​​​​​​​" at bounding box center [140, 161] width 98 height 14
click at [1278, 120] on div at bounding box center [1209, 123] width 153 height 16
click at [1309, 123] on span "Add" at bounding box center [1317, 123] width 16 height 10
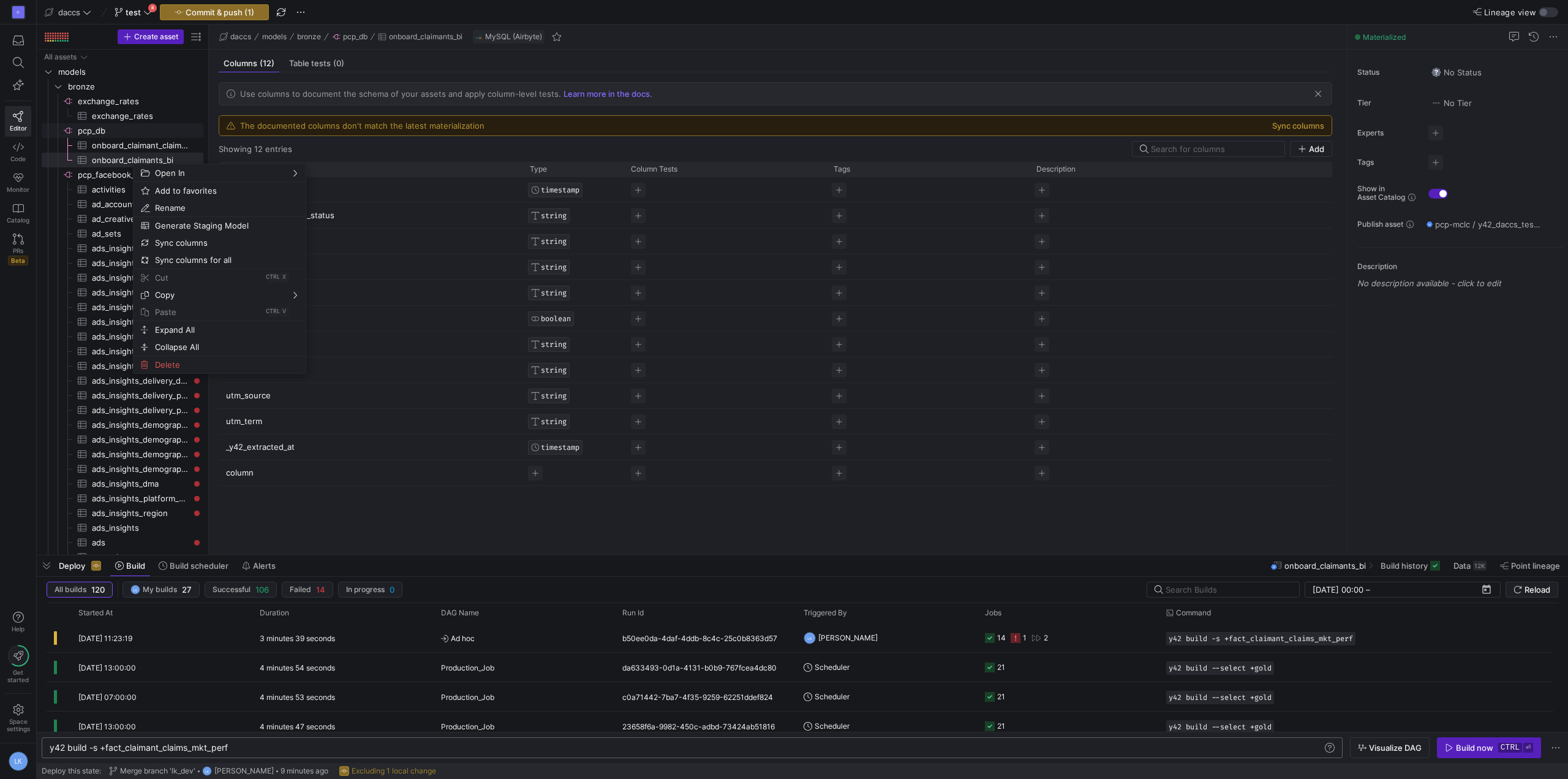
click at [91, 126] on span "pcp_db​​​​​​​​" at bounding box center [140, 131] width 124 height 14
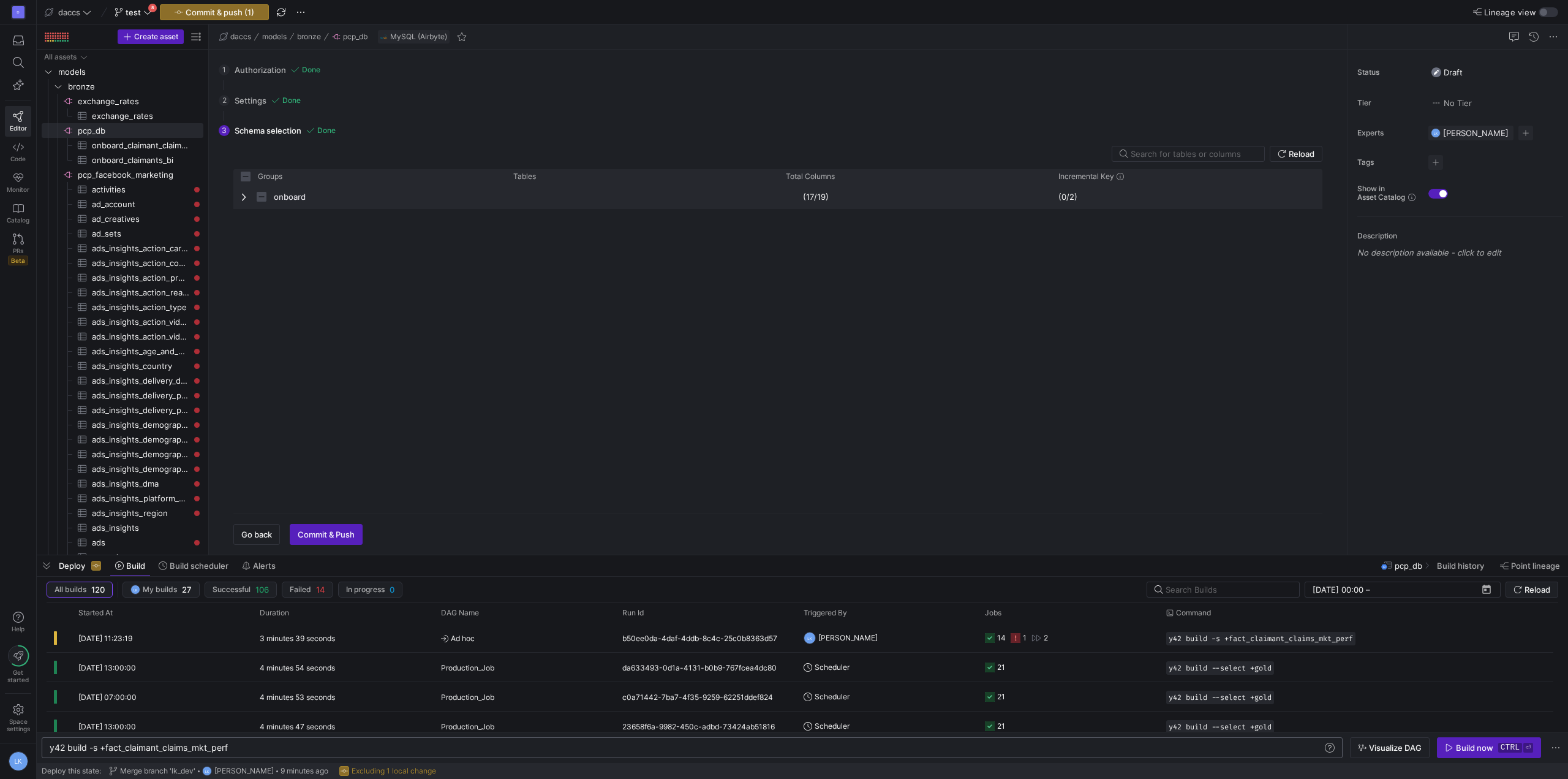
click at [246, 196] on span "Press SPACE to select this row." at bounding box center [245, 196] width 9 height 10
click at [511, 222] on div "claimants_bi" at bounding box center [642, 221] width 273 height 24
checkbox input "false"
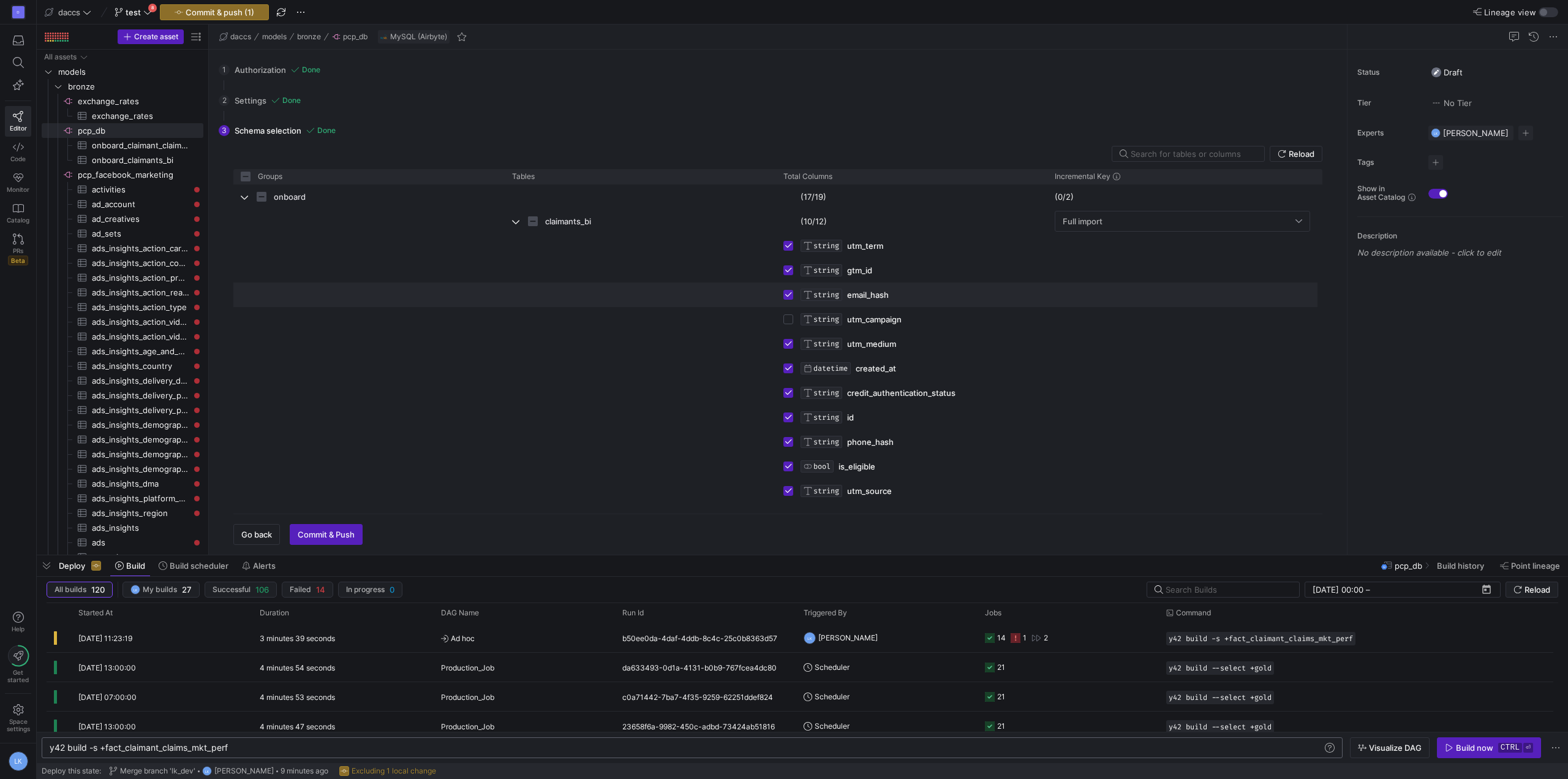
scroll to position [48, 0]
drag, startPoint x: 785, startPoint y: 470, endPoint x: 787, endPoint y: 462, distance: 8.2
click at [785, 469] on input "Press Space to toggle row selection (unchecked)" at bounding box center [787, 467] width 10 height 10
checkbox input "true"
checkbox input "false"
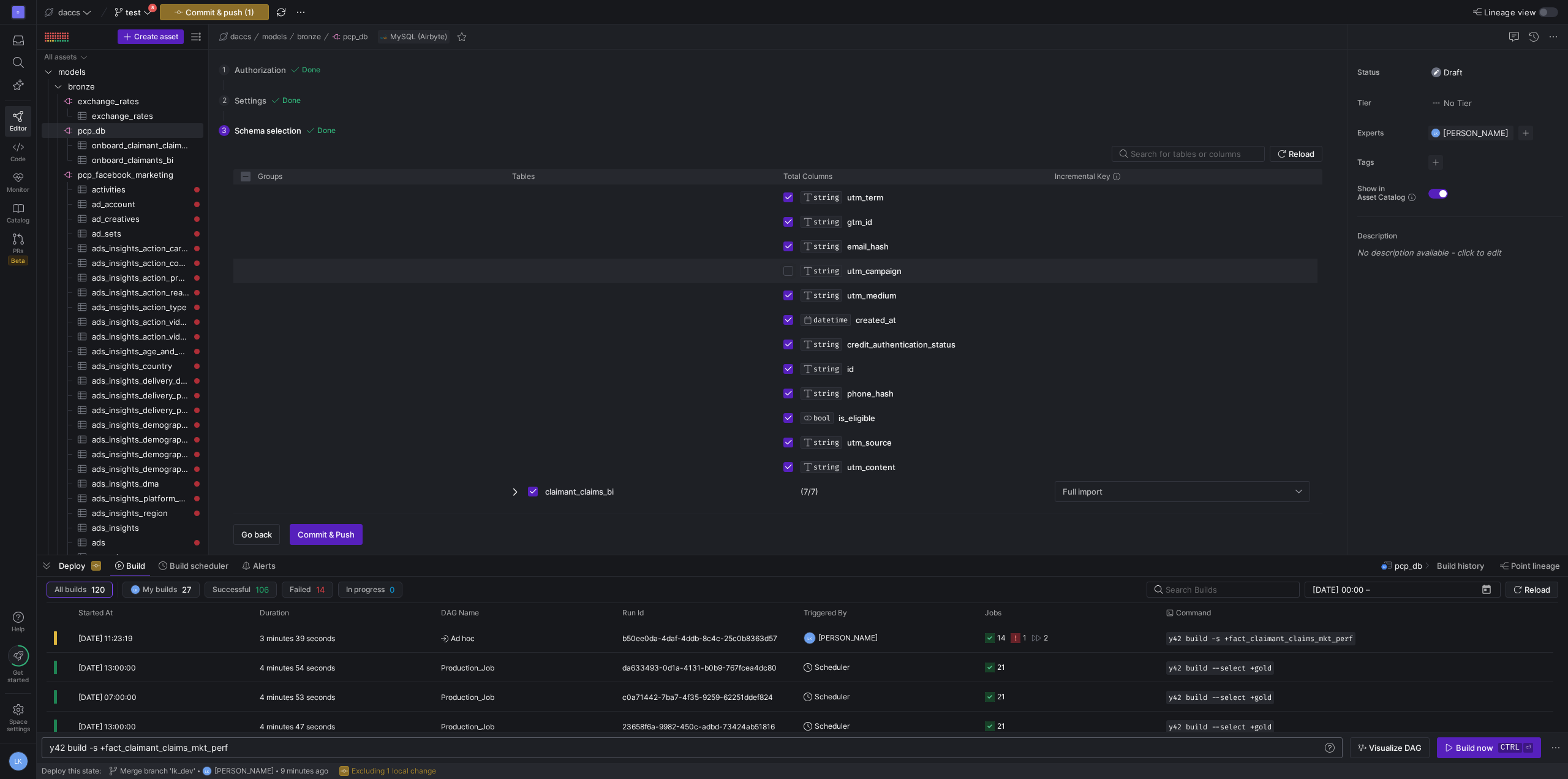
click at [785, 270] on input "Press Space to toggle row selection (unchecked)" at bounding box center [787, 270] width 10 height 10
checkbox input "true"
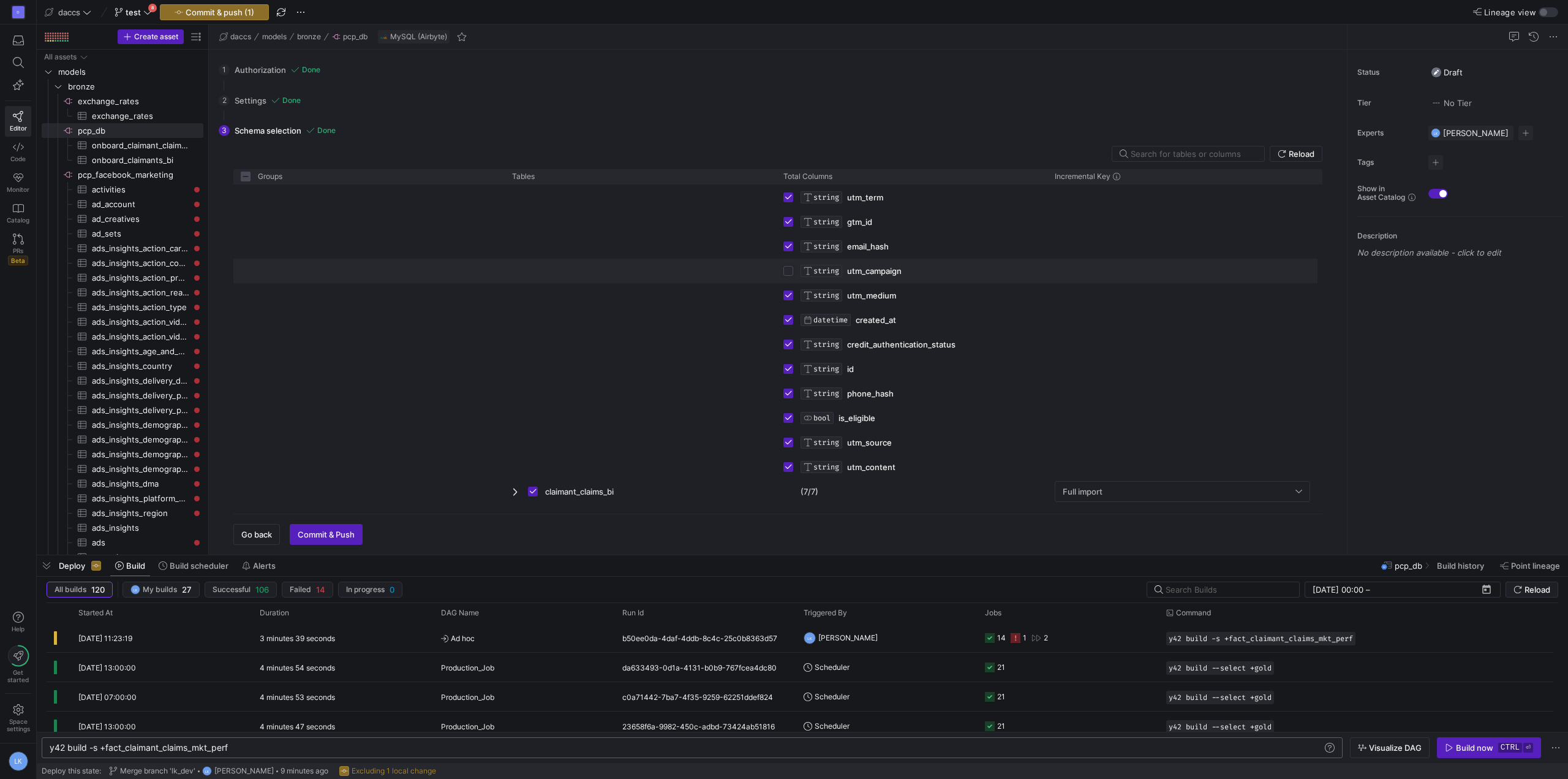
checkbox input "true"
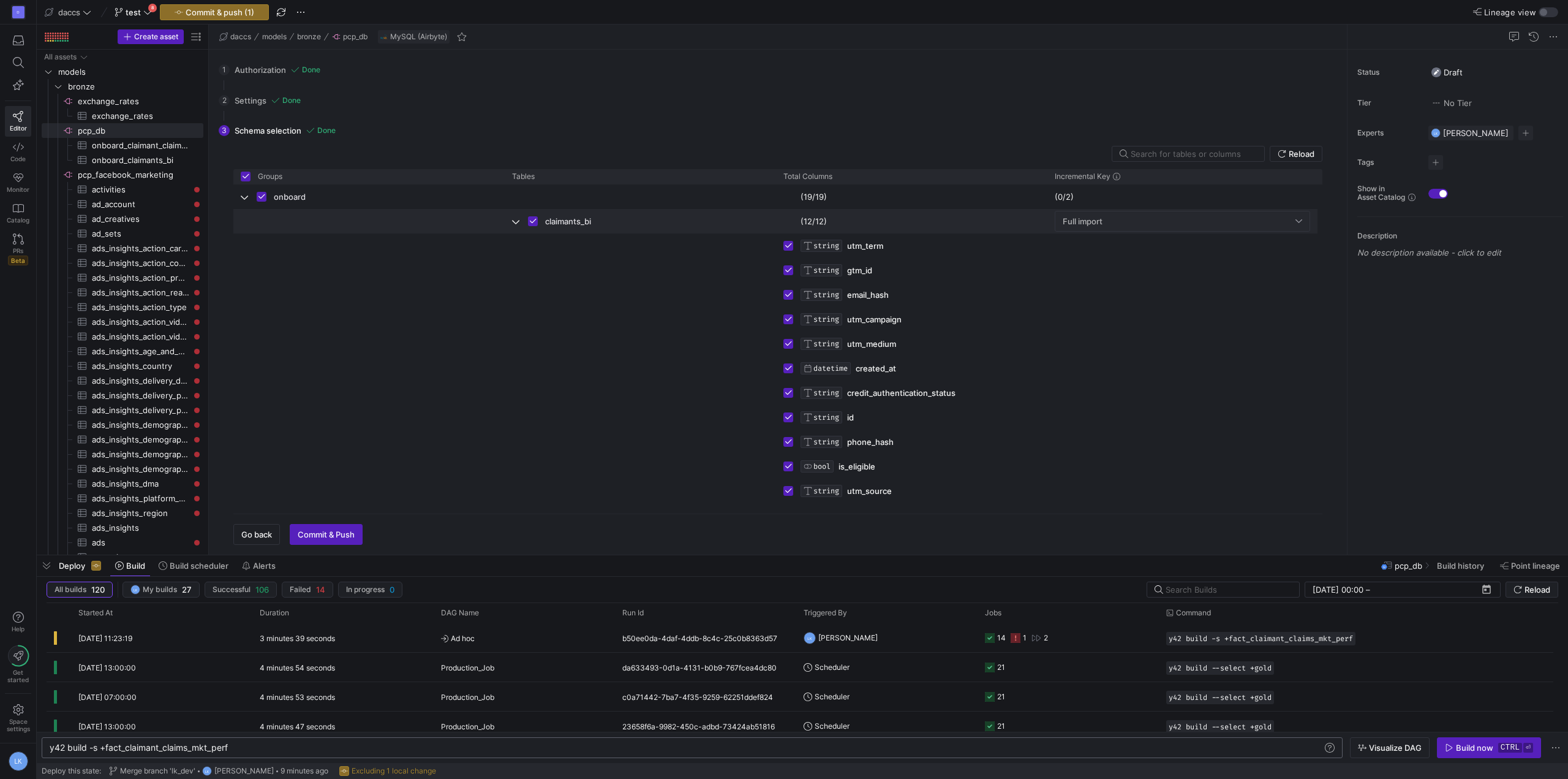
click at [1146, 221] on div "Full import" at bounding box center [1178, 221] width 233 height 10
click at [1146, 221] on div at bounding box center [784, 389] width 1568 height 779
click at [314, 538] on span "Commit & Push" at bounding box center [325, 534] width 57 height 10
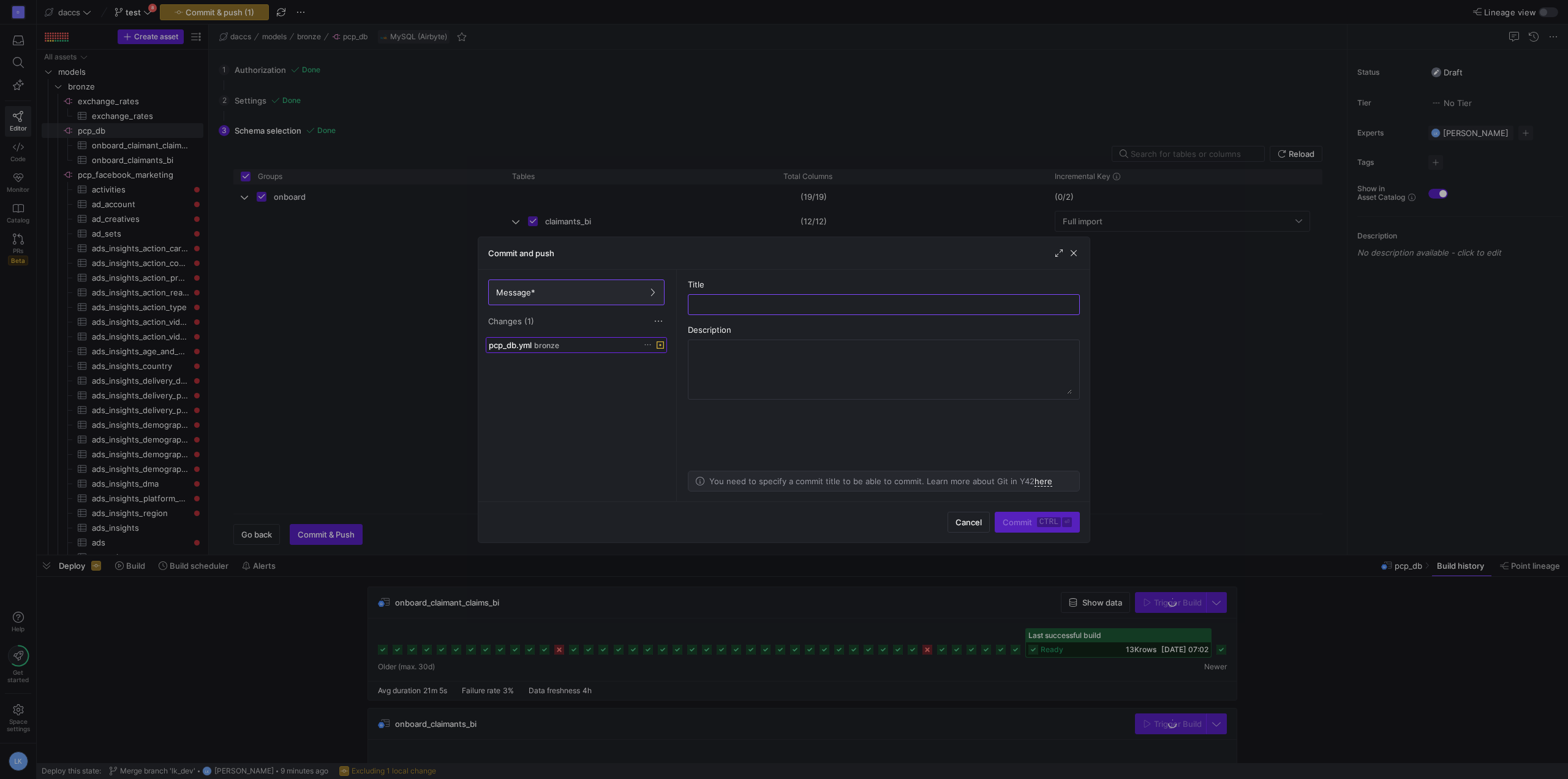
click at [575, 344] on div "pcp_db.yml bronze" at bounding box center [562, 345] width 148 height 10
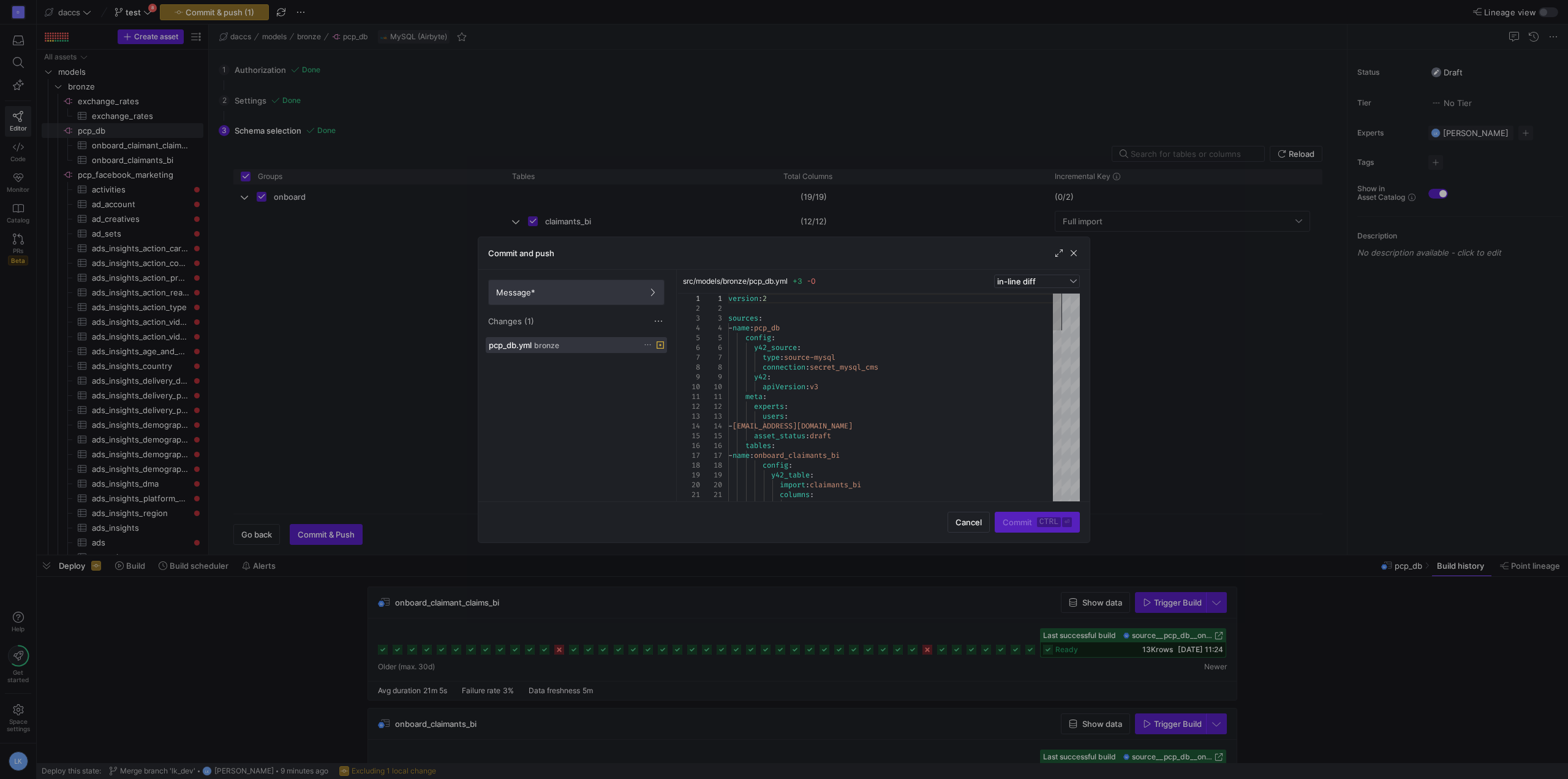
click at [538, 293] on span "Message*" at bounding box center [576, 291] width 160 height 10
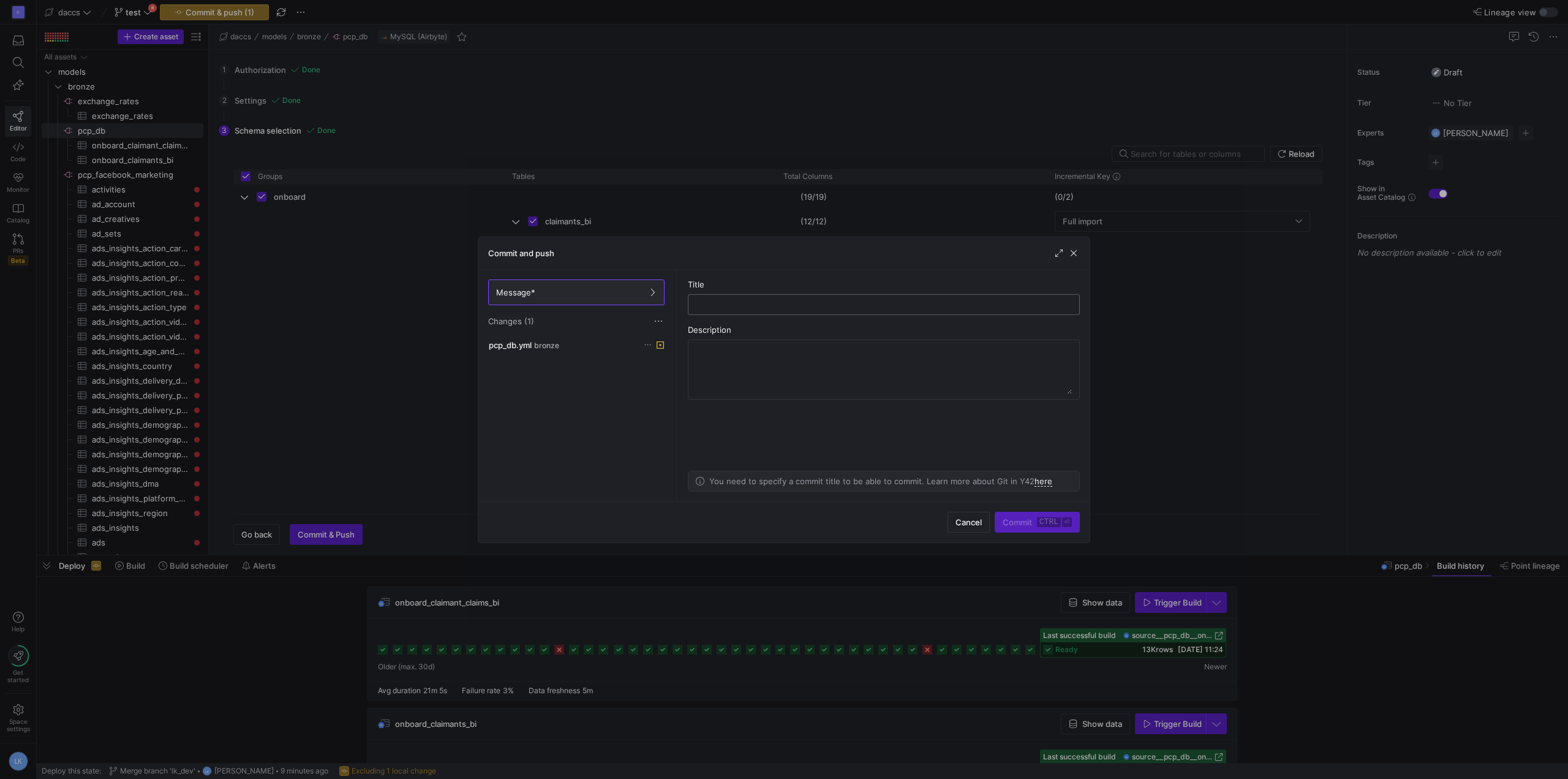
click at [779, 302] on input "text" at bounding box center [884, 304] width 372 height 10
type input "Change in PCP source"
click at [1026, 519] on span "Commit ctrl ⏎" at bounding box center [1037, 522] width 69 height 10
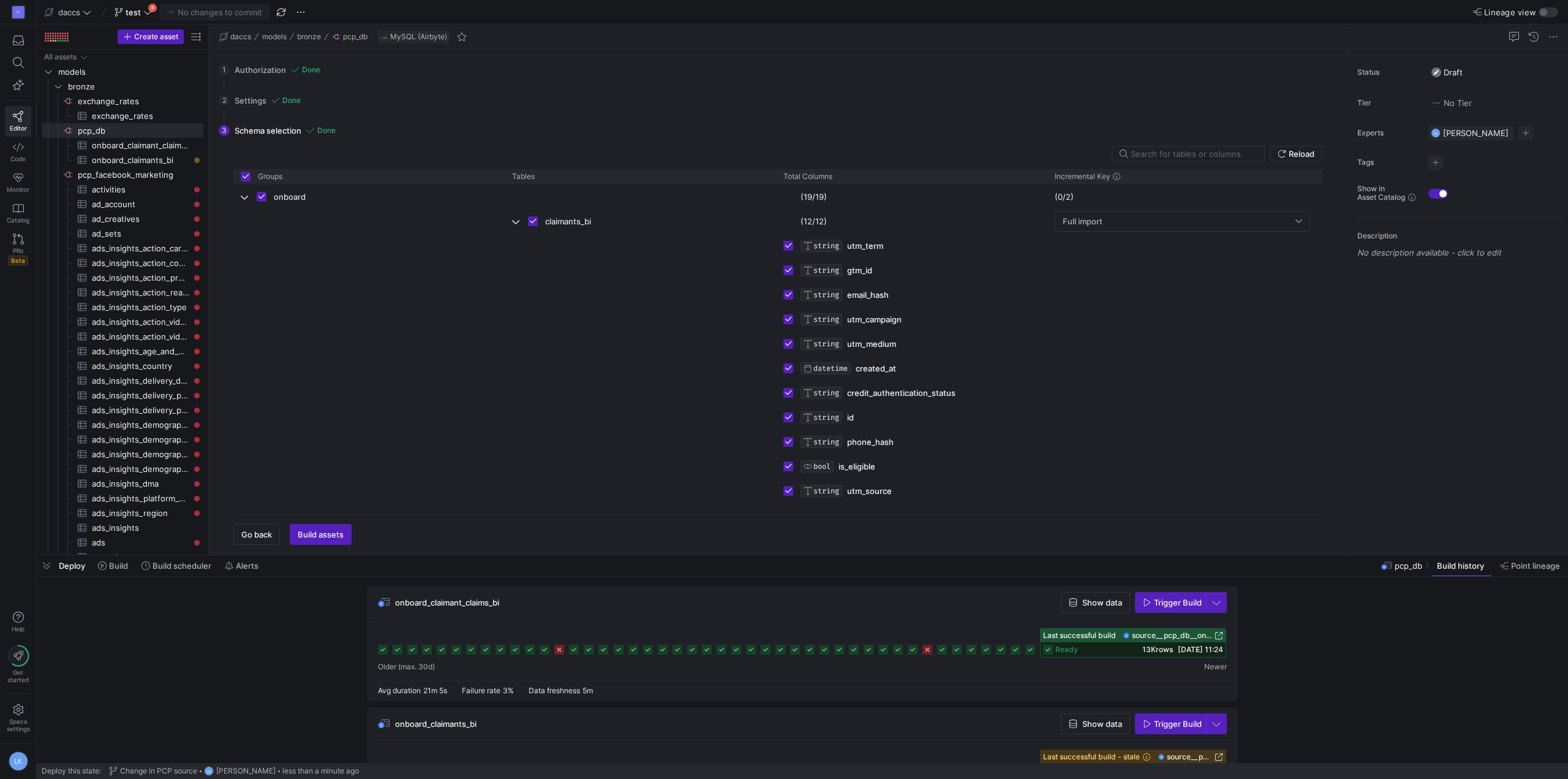
click at [590, 90] on div "2 Settings Done All settings configured. Please select the data. Go back Next" at bounding box center [775, 100] width 1114 height 31
click at [170, 158] on span "onboard_claimants_bi​​​​​​​​​" at bounding box center [140, 161] width 98 height 14
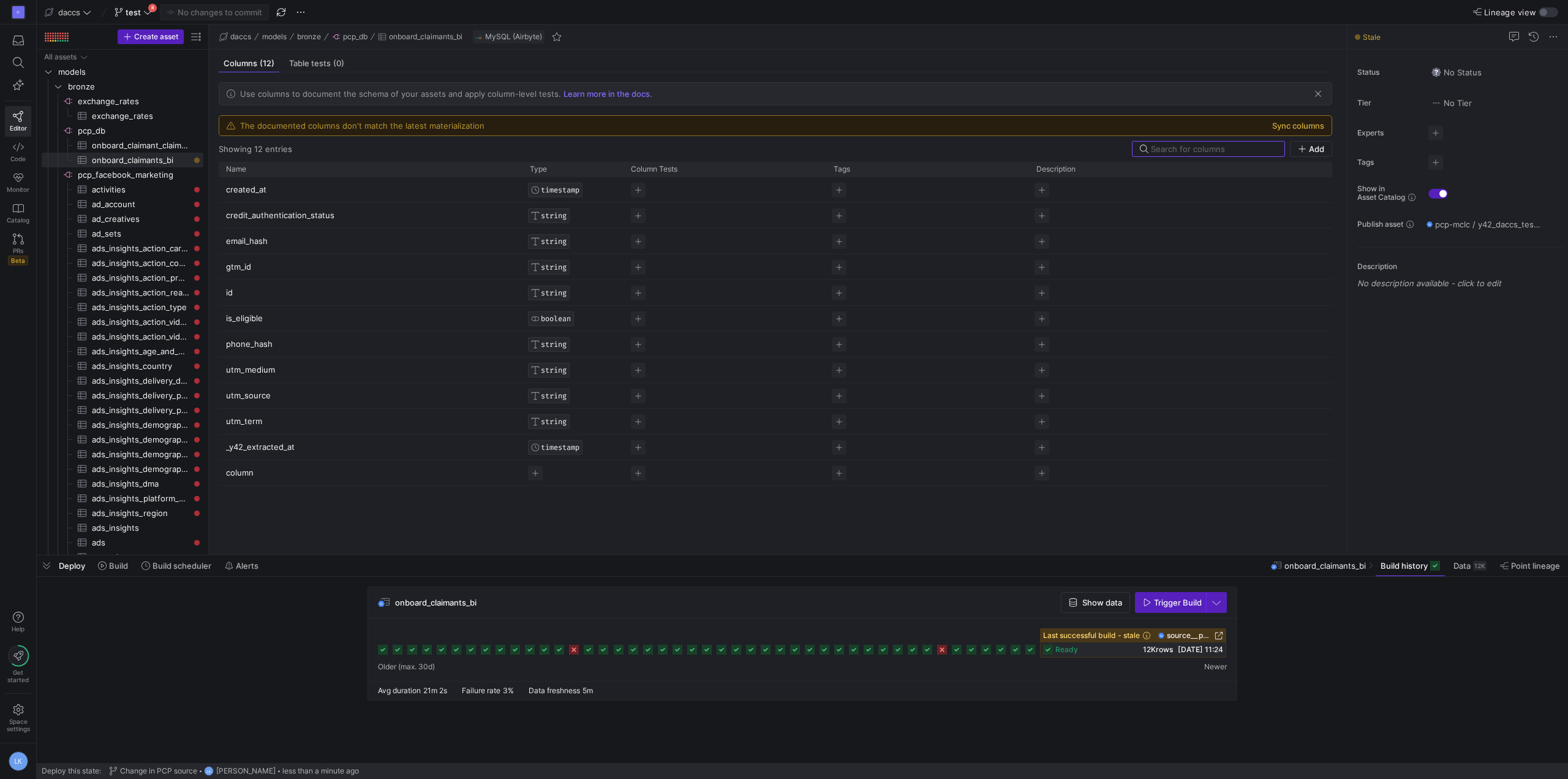
click at [1308, 127] on button "Sync columns" at bounding box center [1299, 125] width 52 height 10
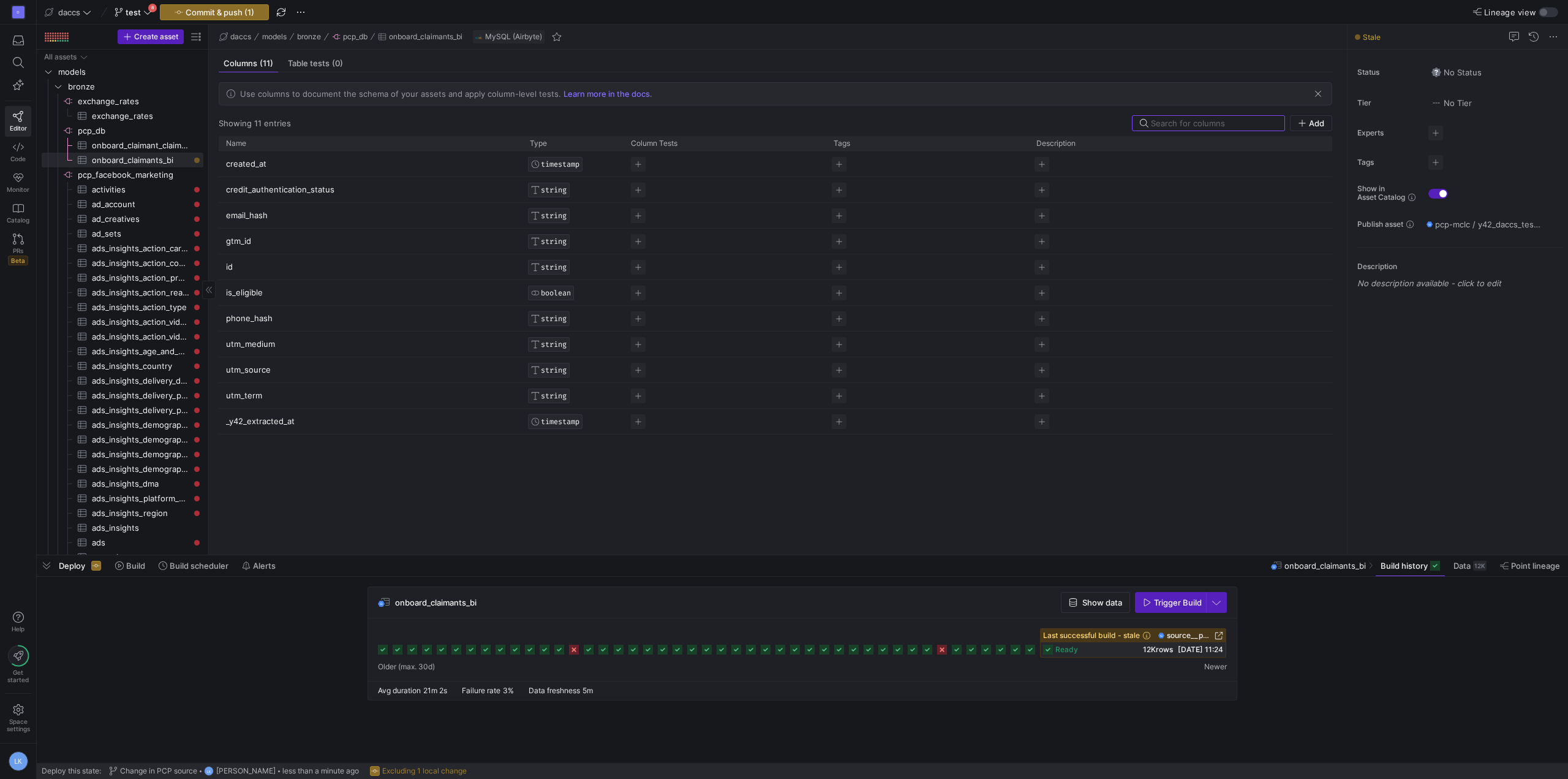
click at [145, 143] on span "onboard_claimant_claims_bi​​​​​​​​​" at bounding box center [140, 146] width 98 height 14
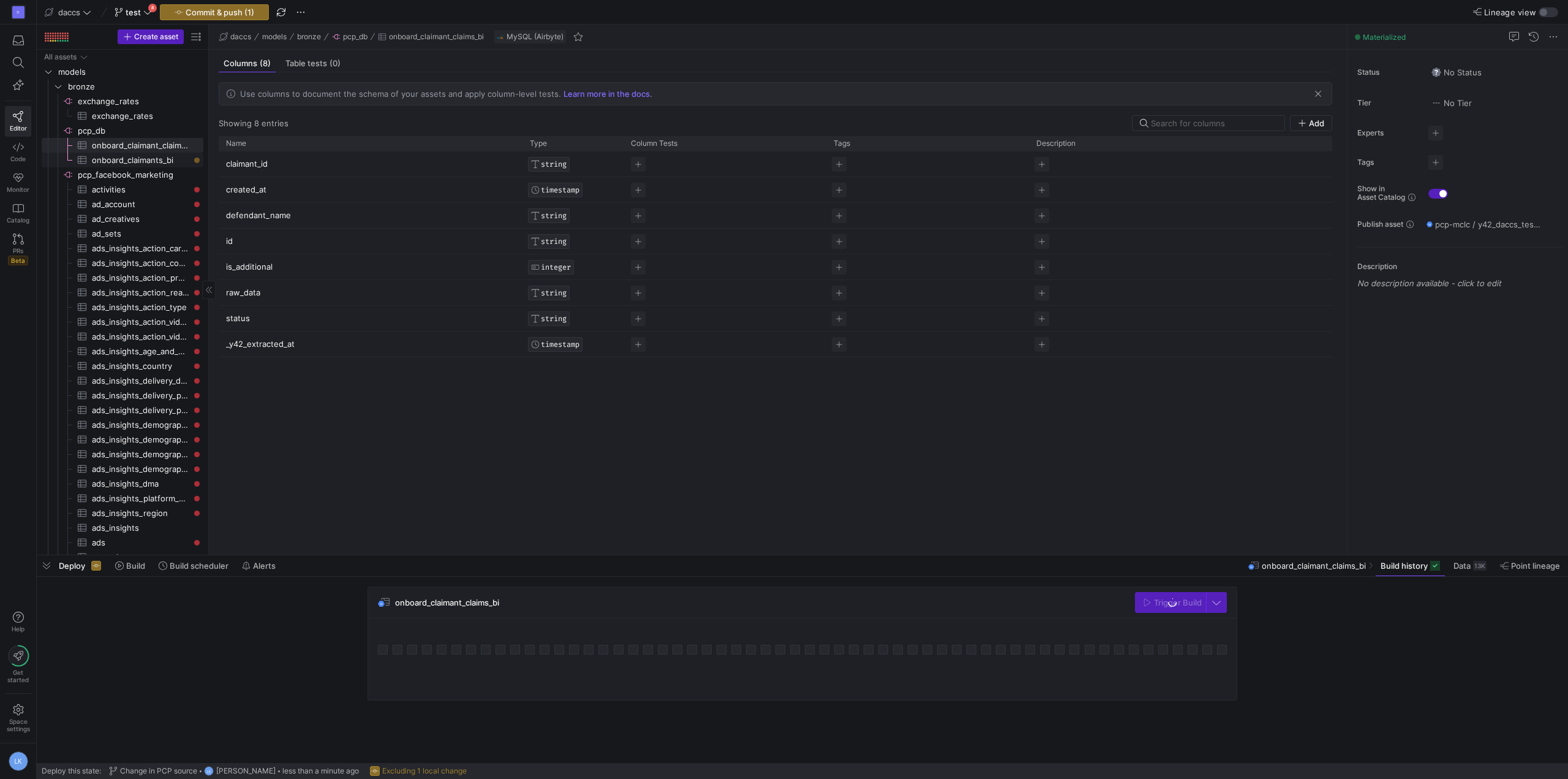
click at [147, 163] on span "onboard_claimants_bi​​​​​​​​​" at bounding box center [140, 161] width 98 height 14
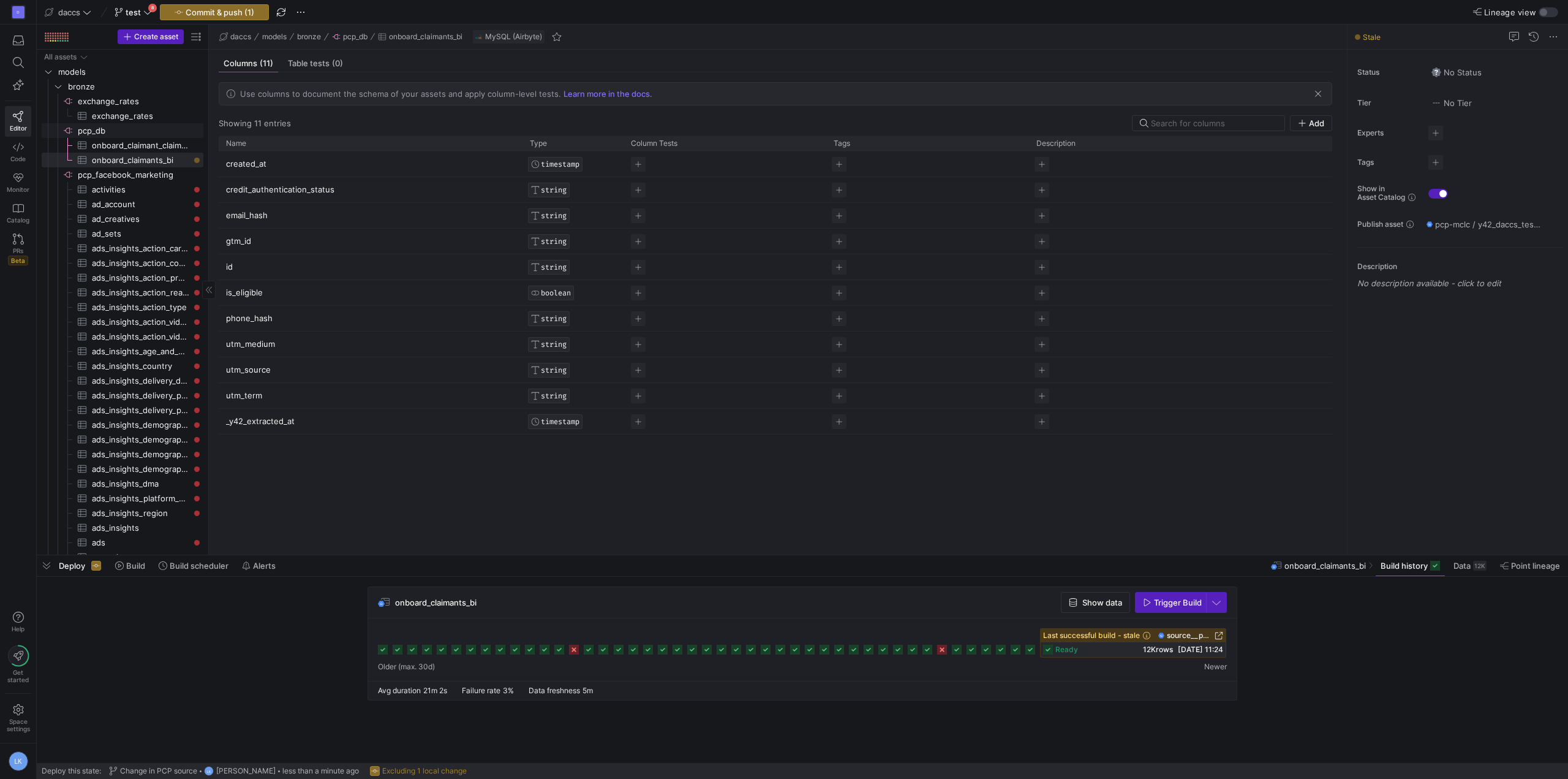
click at [102, 132] on span "pcp_db​​​​​​​​" at bounding box center [140, 131] width 124 height 14
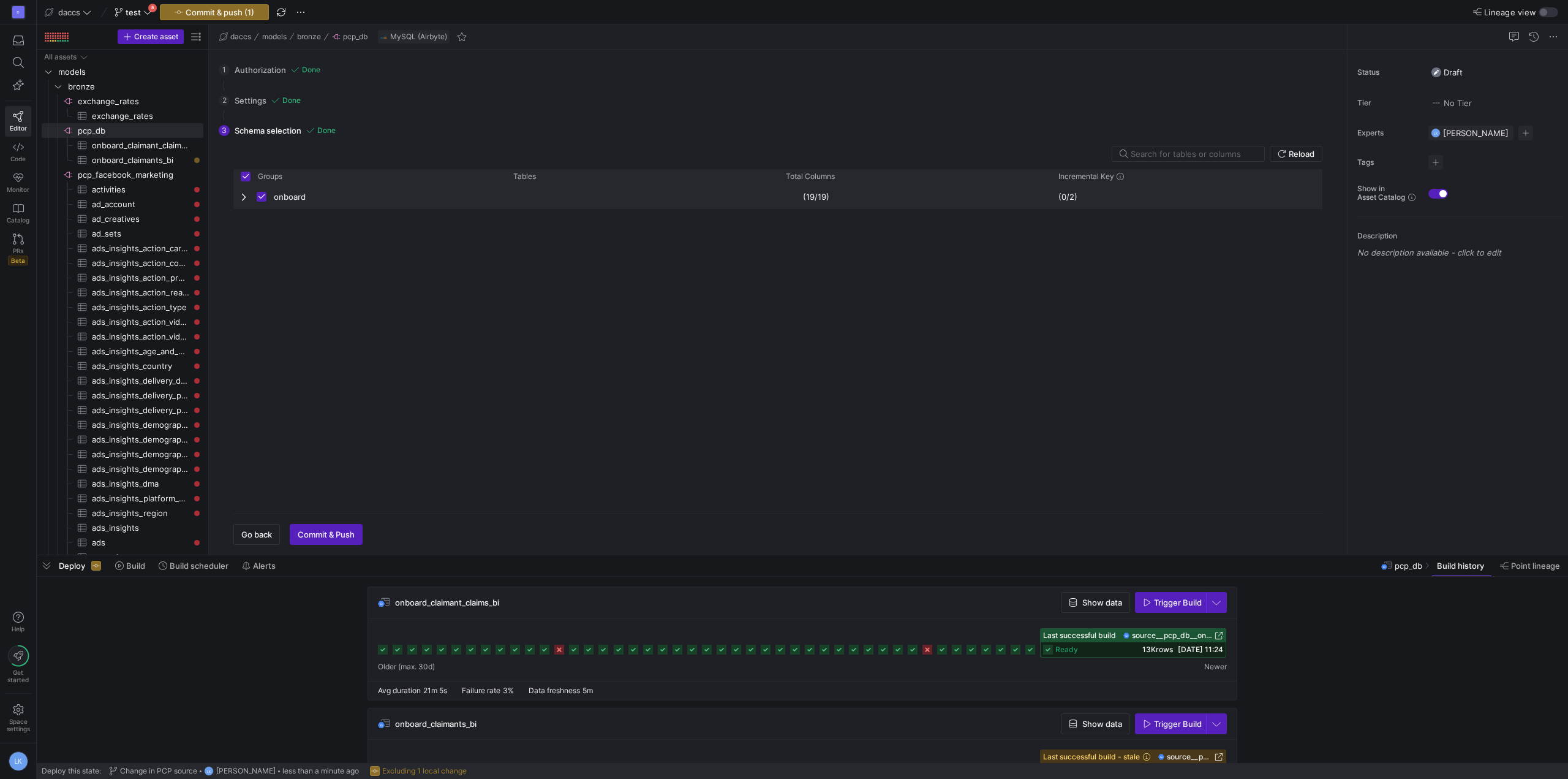
click at [238, 202] on div "onboard" at bounding box center [370, 196] width 273 height 24
click at [509, 225] on div "claimants_bi" at bounding box center [642, 221] width 273 height 24
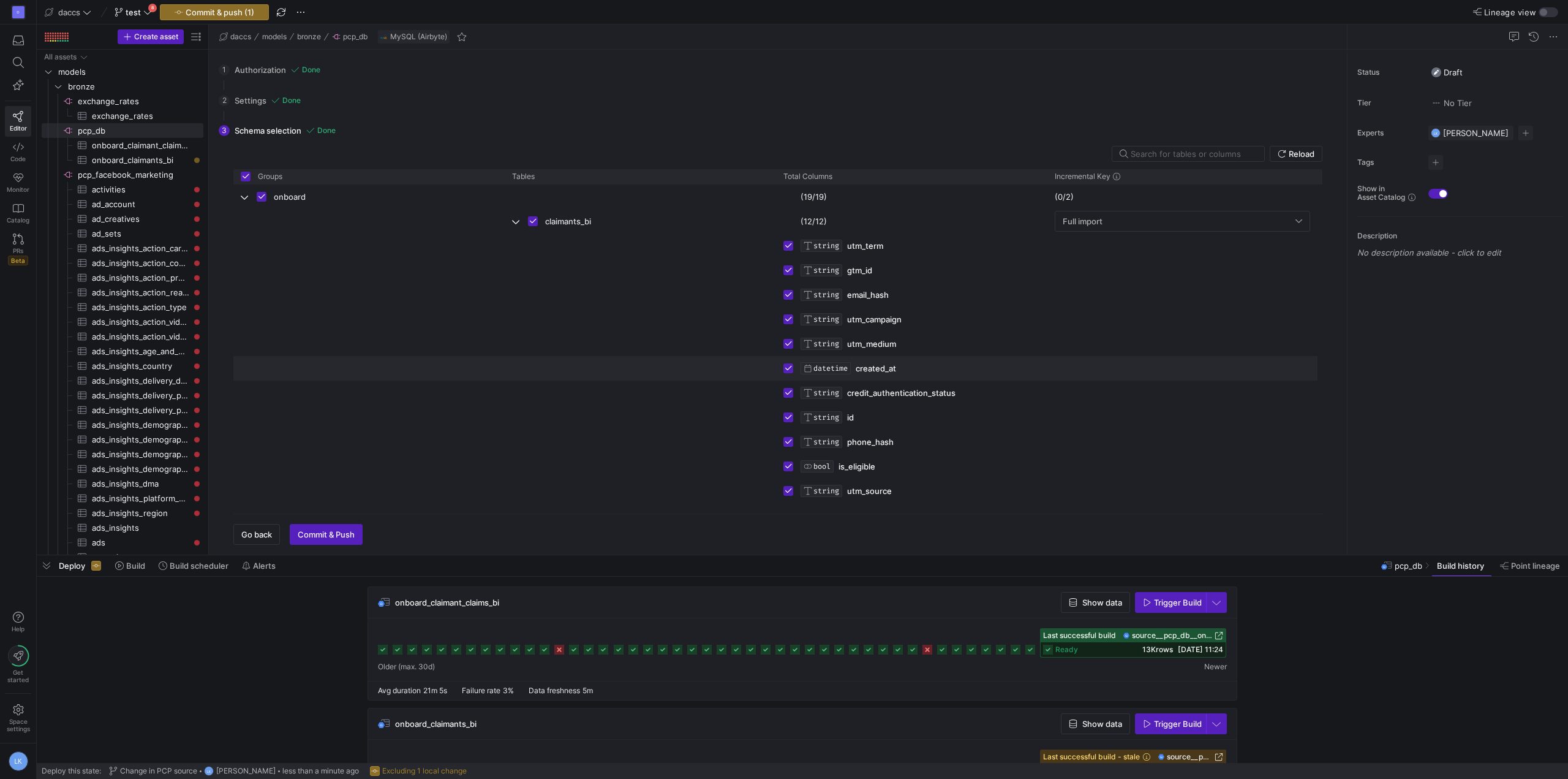
scroll to position [48, 0]
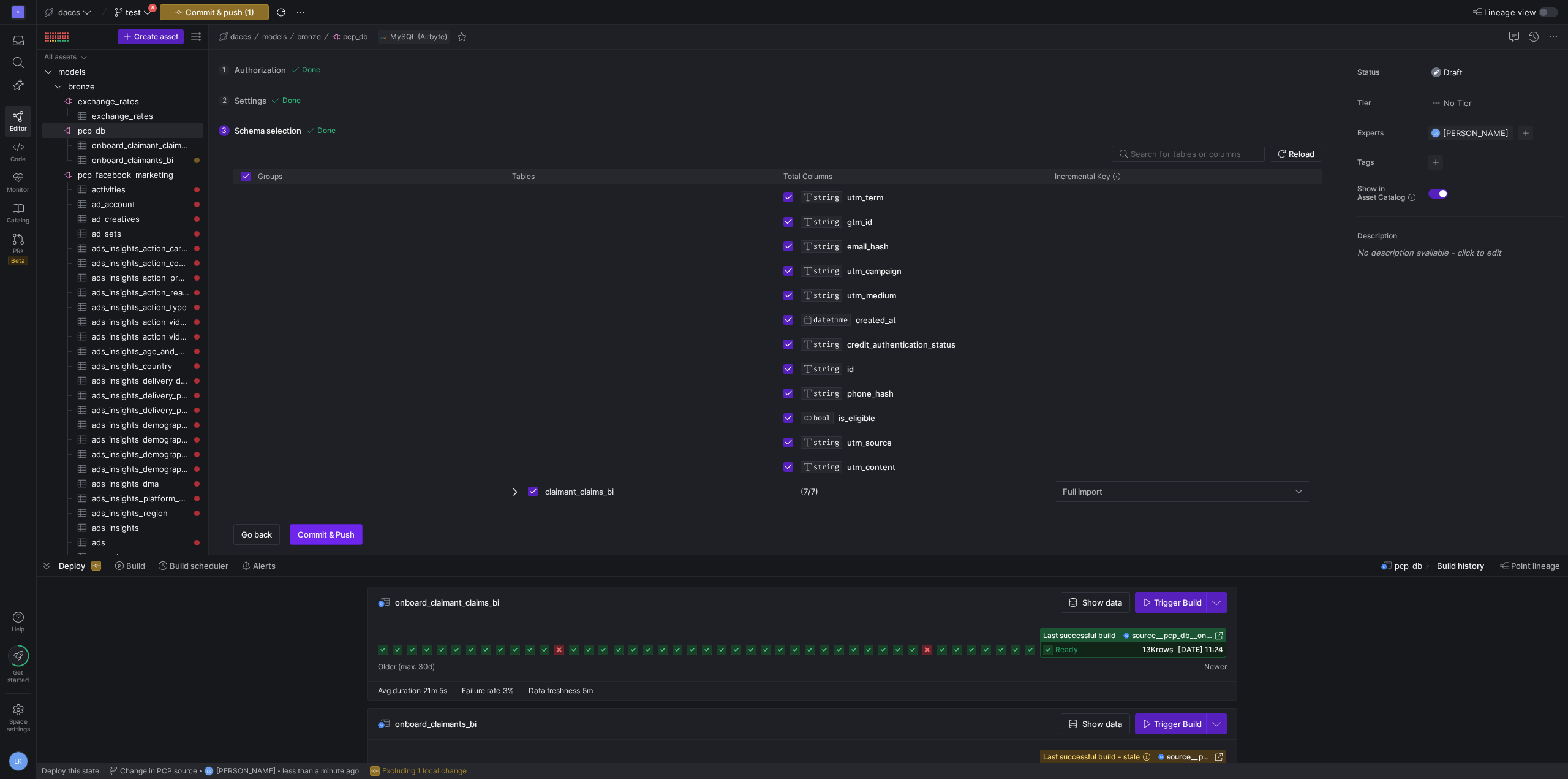
click at [320, 540] on span "button" at bounding box center [326, 534] width 72 height 19
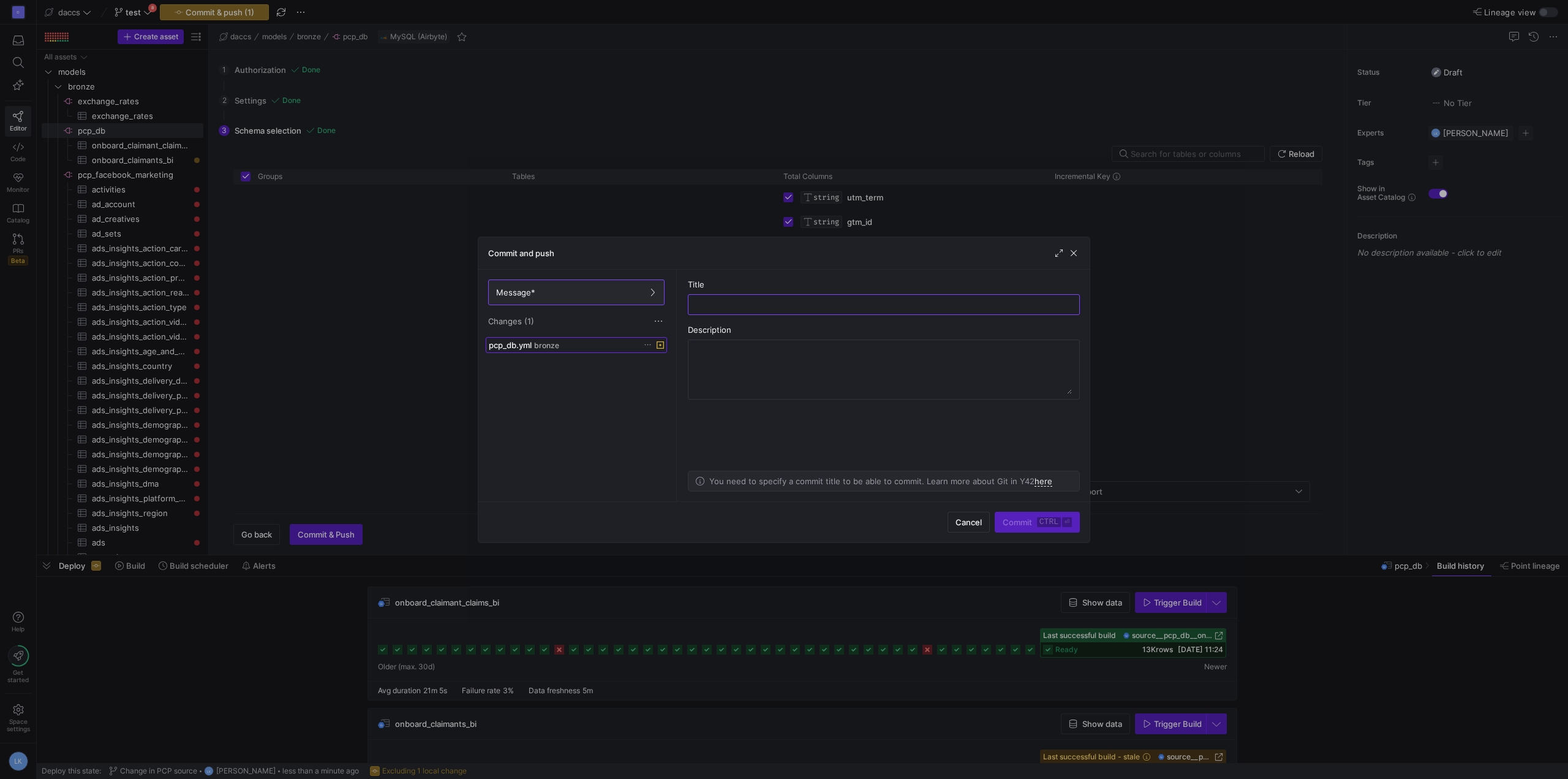
click at [542, 350] on span at bounding box center [576, 345] width 180 height 15
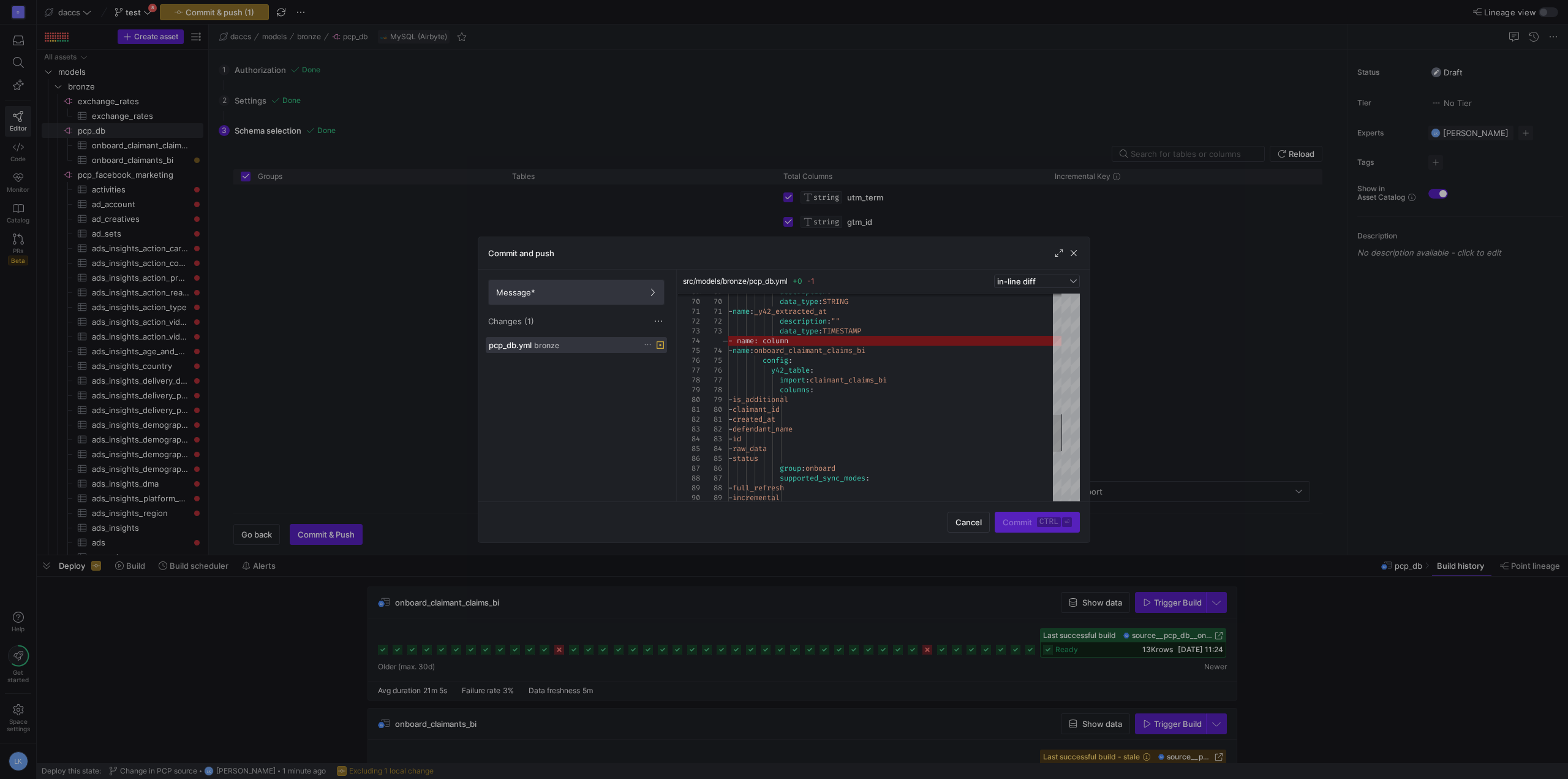
click at [594, 288] on span "Message*" at bounding box center [576, 291] width 160 height 10
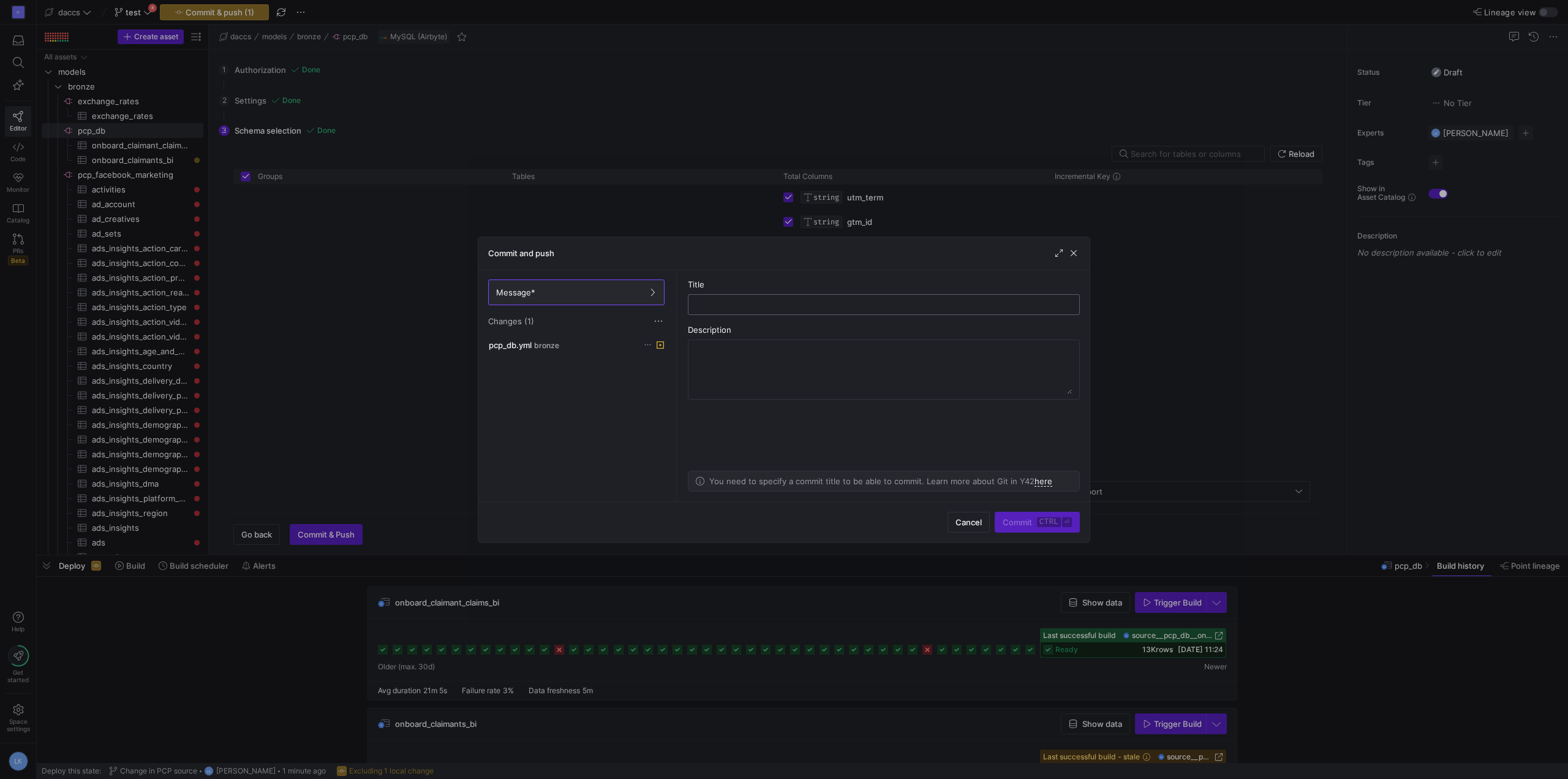
drag, startPoint x: 770, startPoint y: 291, endPoint x: 793, endPoint y: 305, distance: 26.9
click at [770, 292] on div "Title" at bounding box center [883, 297] width 392 height 36
click at [794, 305] on input "text" at bounding box center [884, 304] width 372 height 10
type input "Sync"
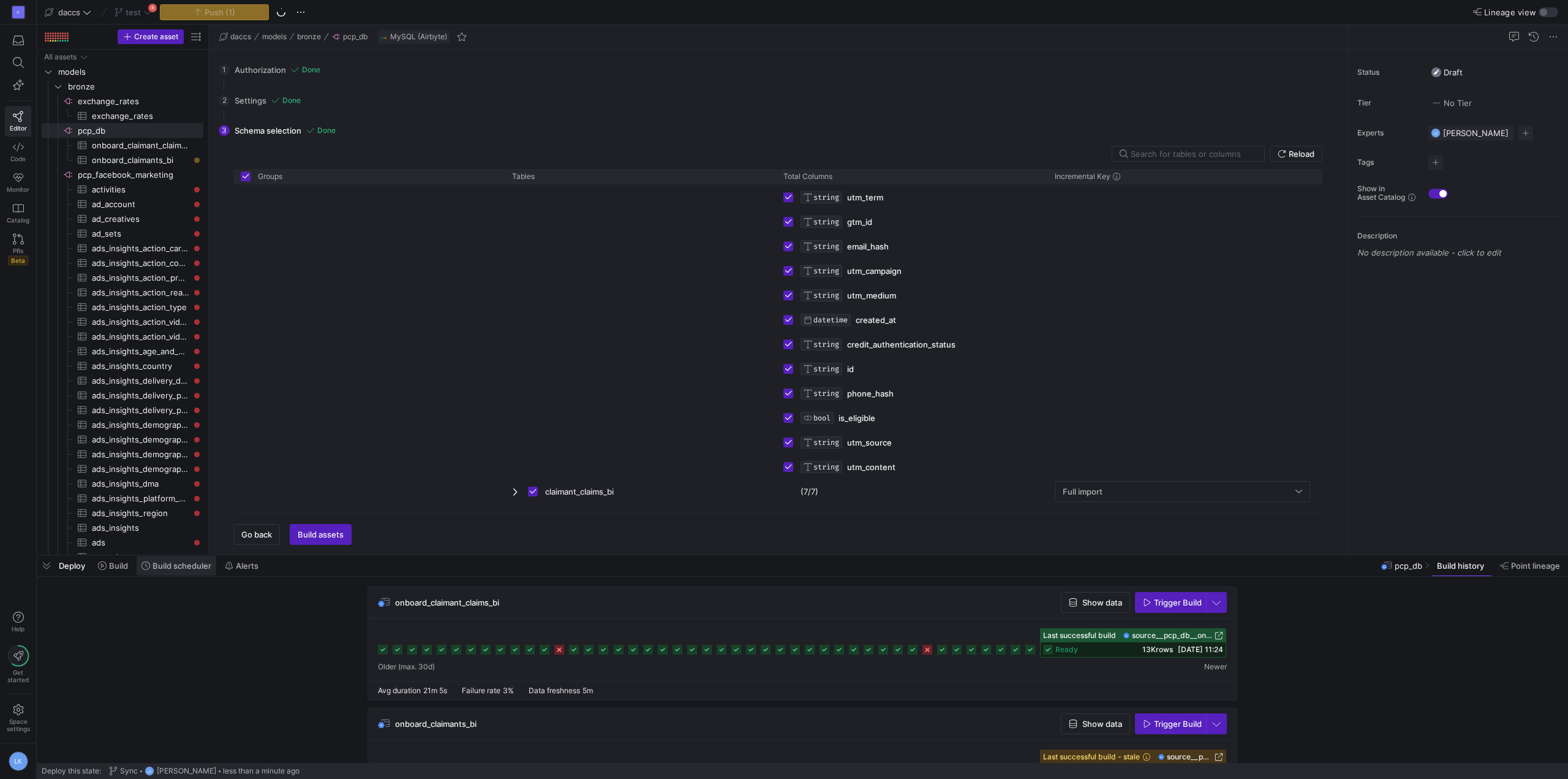
click at [174, 568] on span "Build scheduler" at bounding box center [181, 565] width 58 height 10
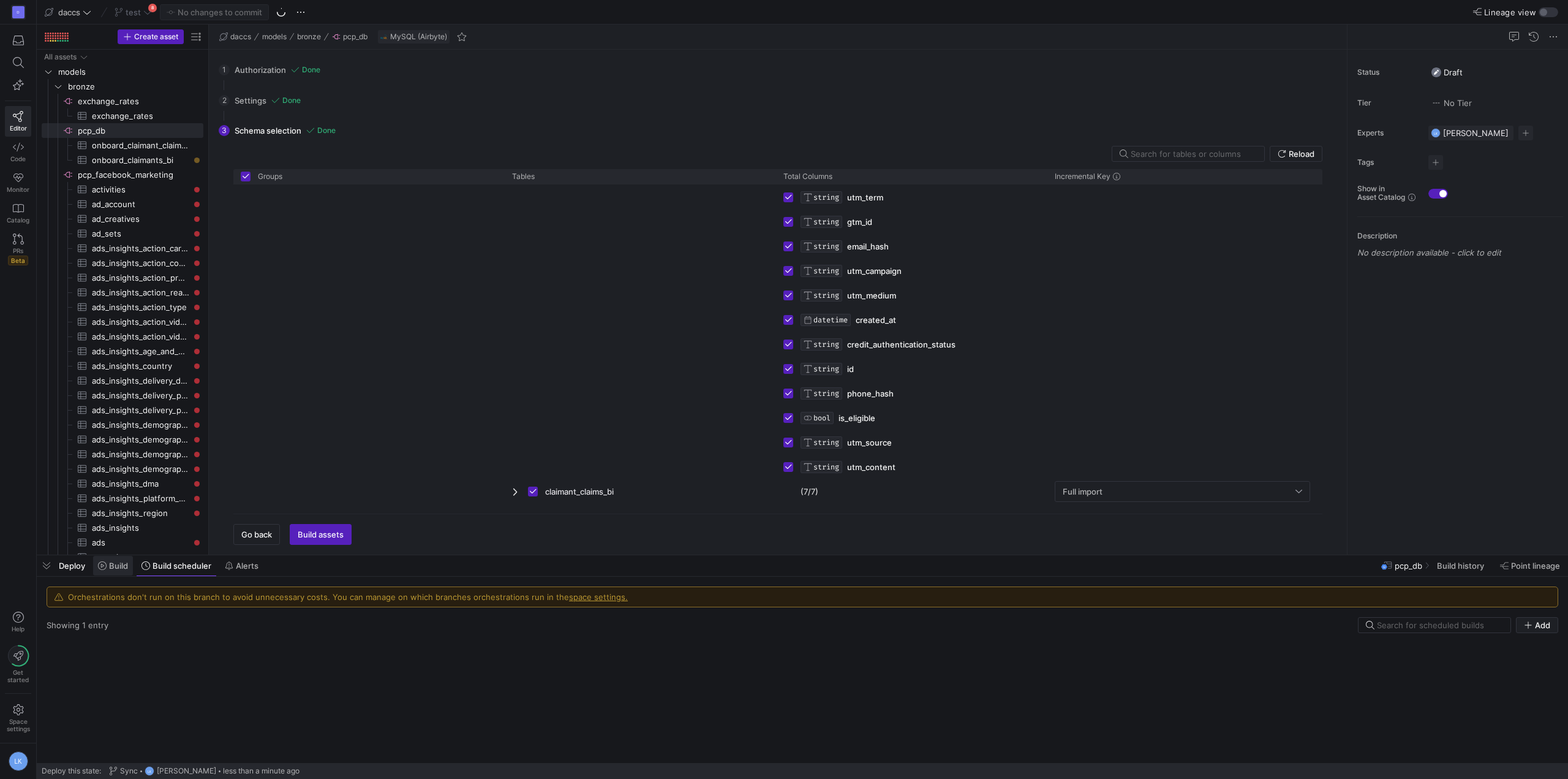
click at [114, 565] on span "Build" at bounding box center [119, 565] width 19 height 10
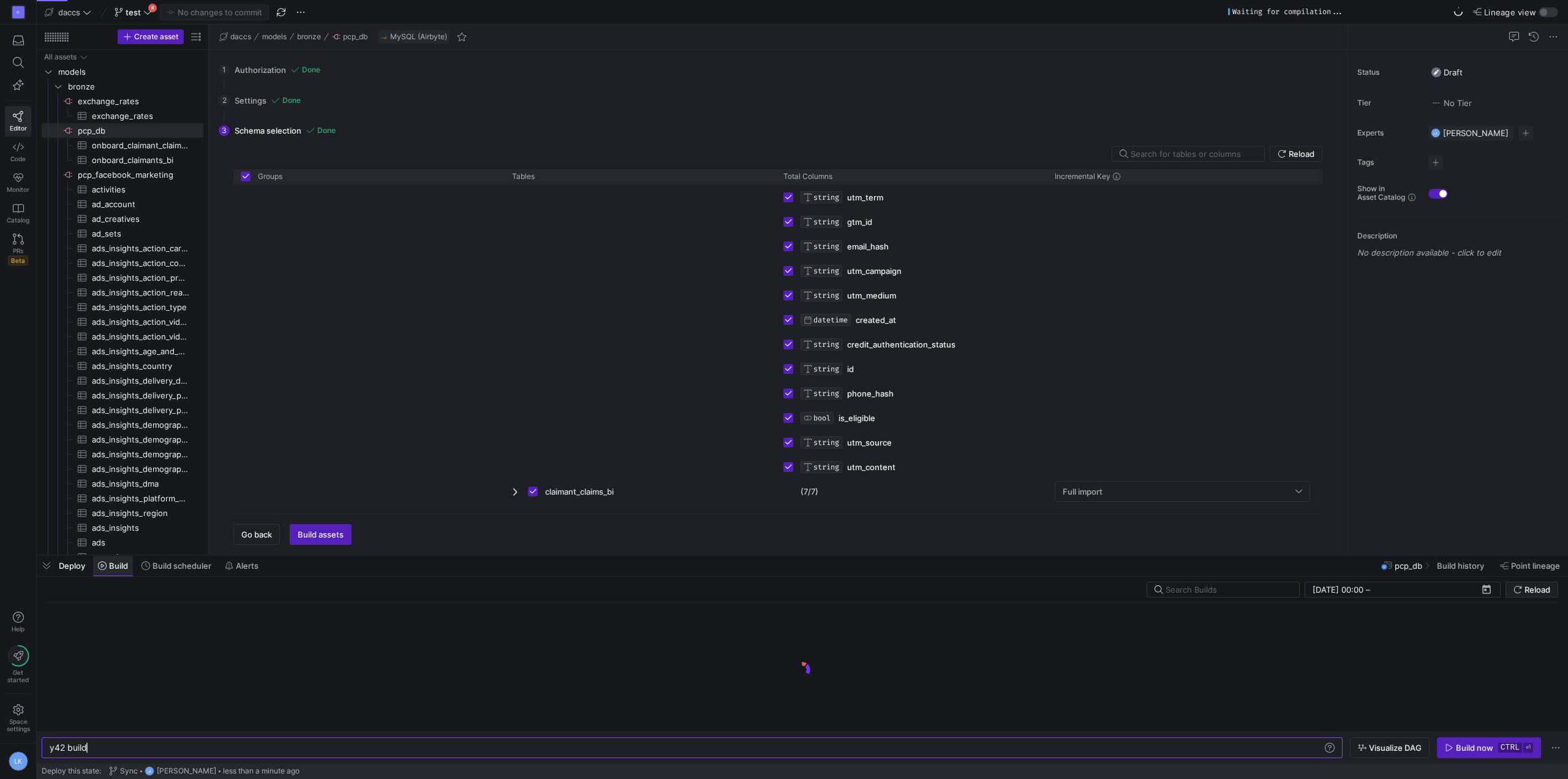
scroll to position [0, 37]
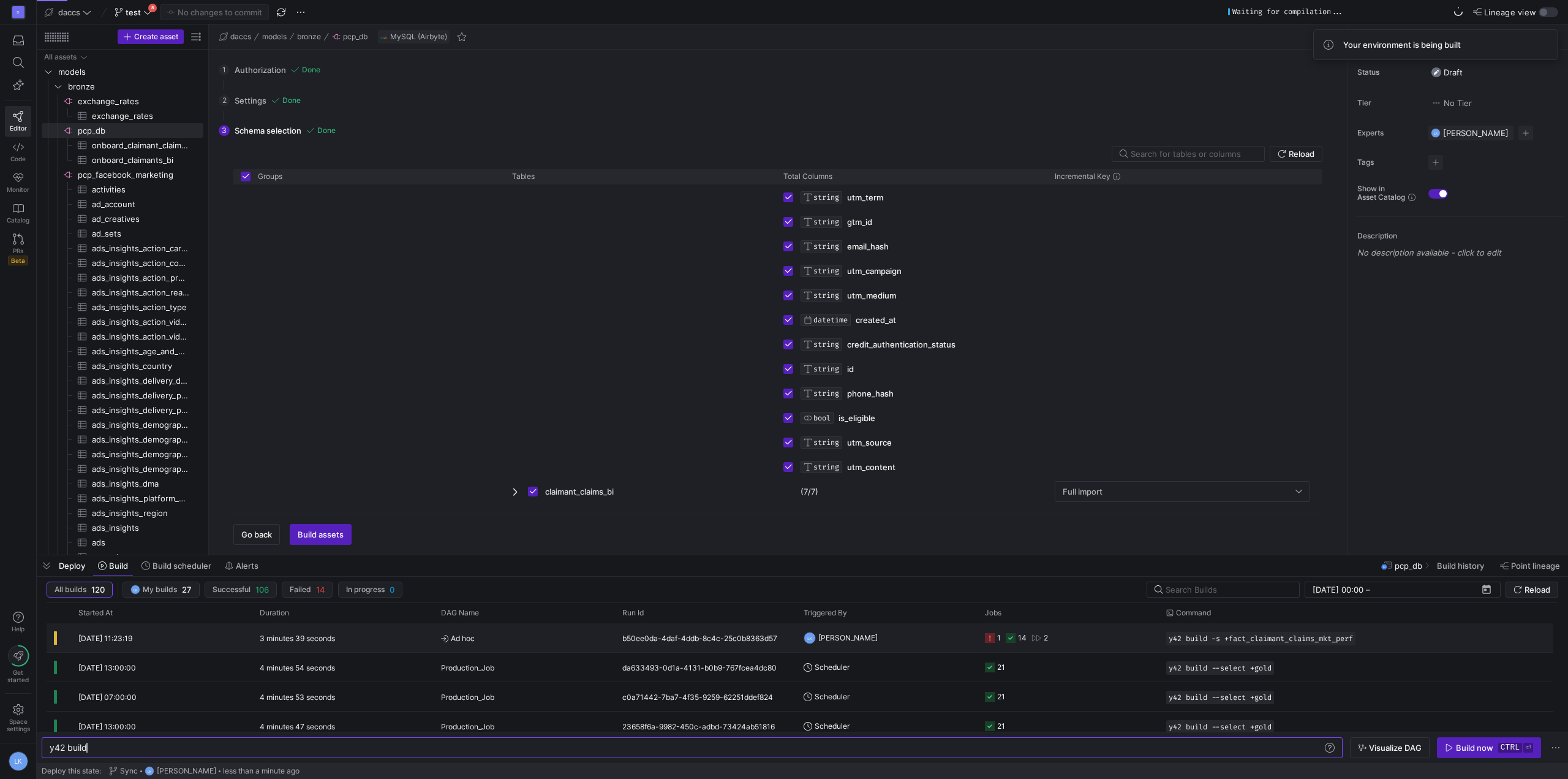
click at [578, 634] on span "Ad hoc" at bounding box center [524, 638] width 167 height 29
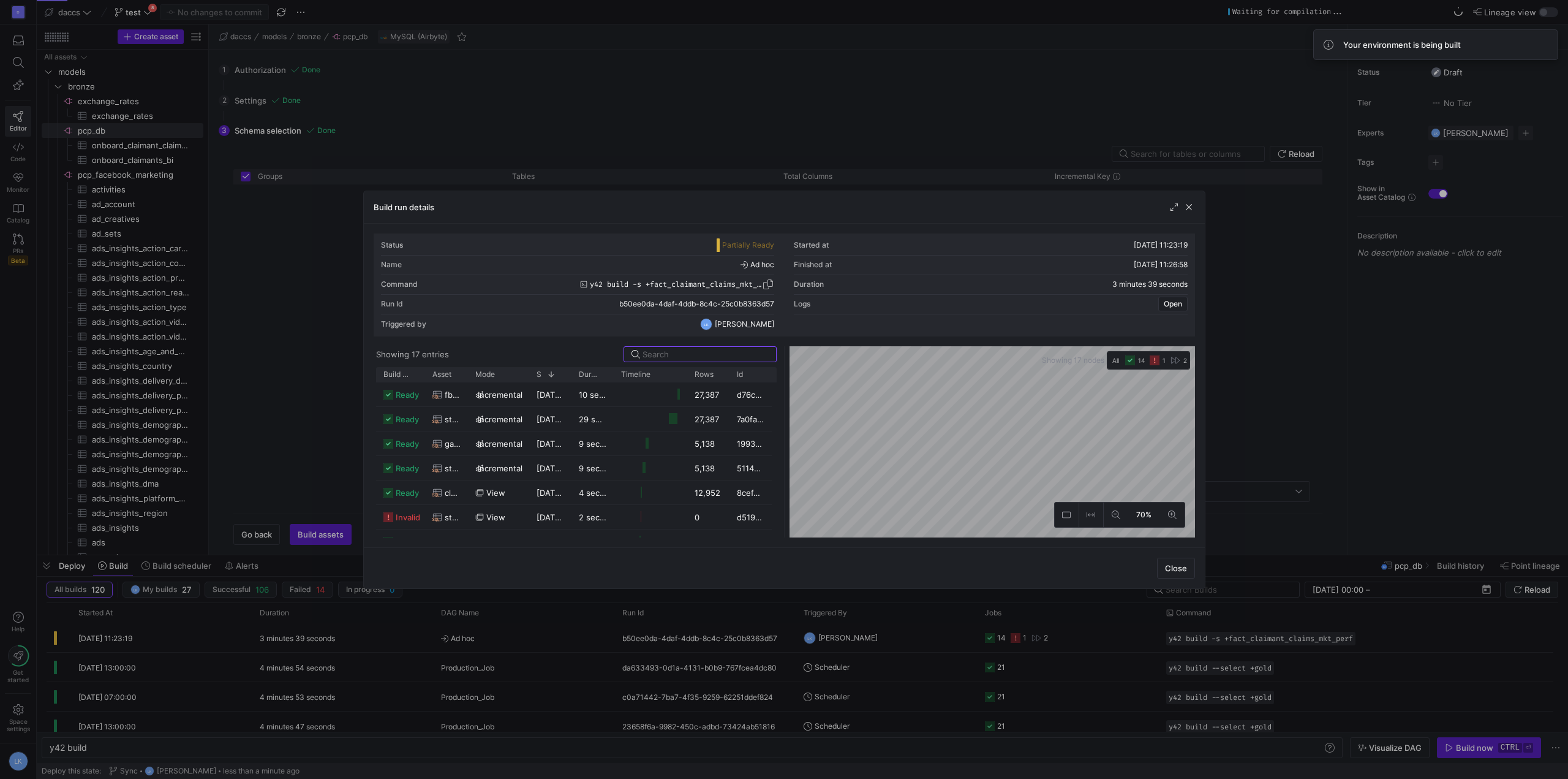
click at [764, 286] on span "button" at bounding box center [768, 284] width 12 height 12
click at [1192, 205] on span "button" at bounding box center [1189, 207] width 12 height 12
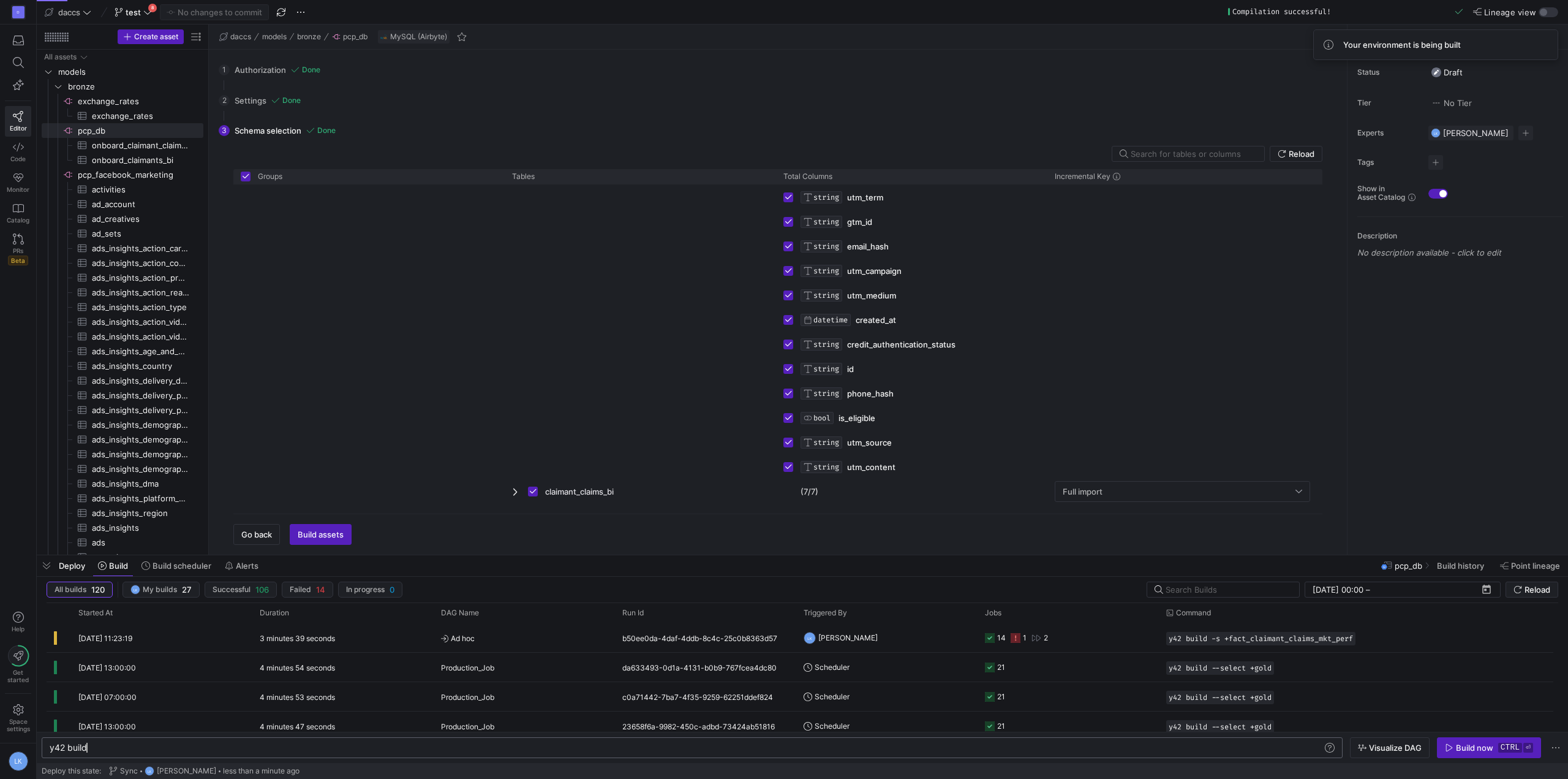
click at [336, 750] on div "y42 build" at bounding box center [686, 747] width 1273 height 10
type textarea "y42 build -s +fact_claimant_claims_mkt_perf"
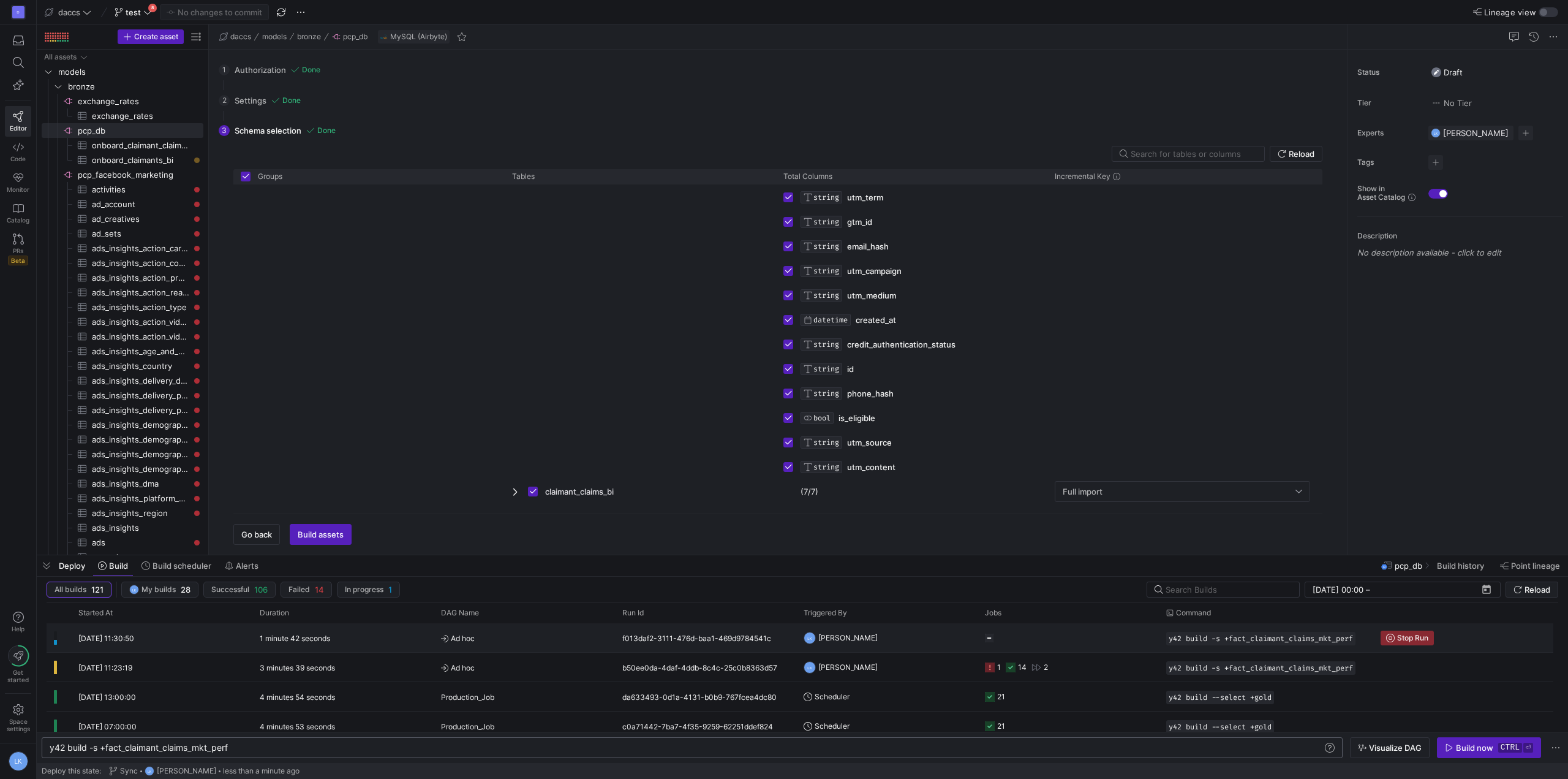
click at [378, 639] on div "1 minute 42 seconds" at bounding box center [343, 637] width 181 height 29
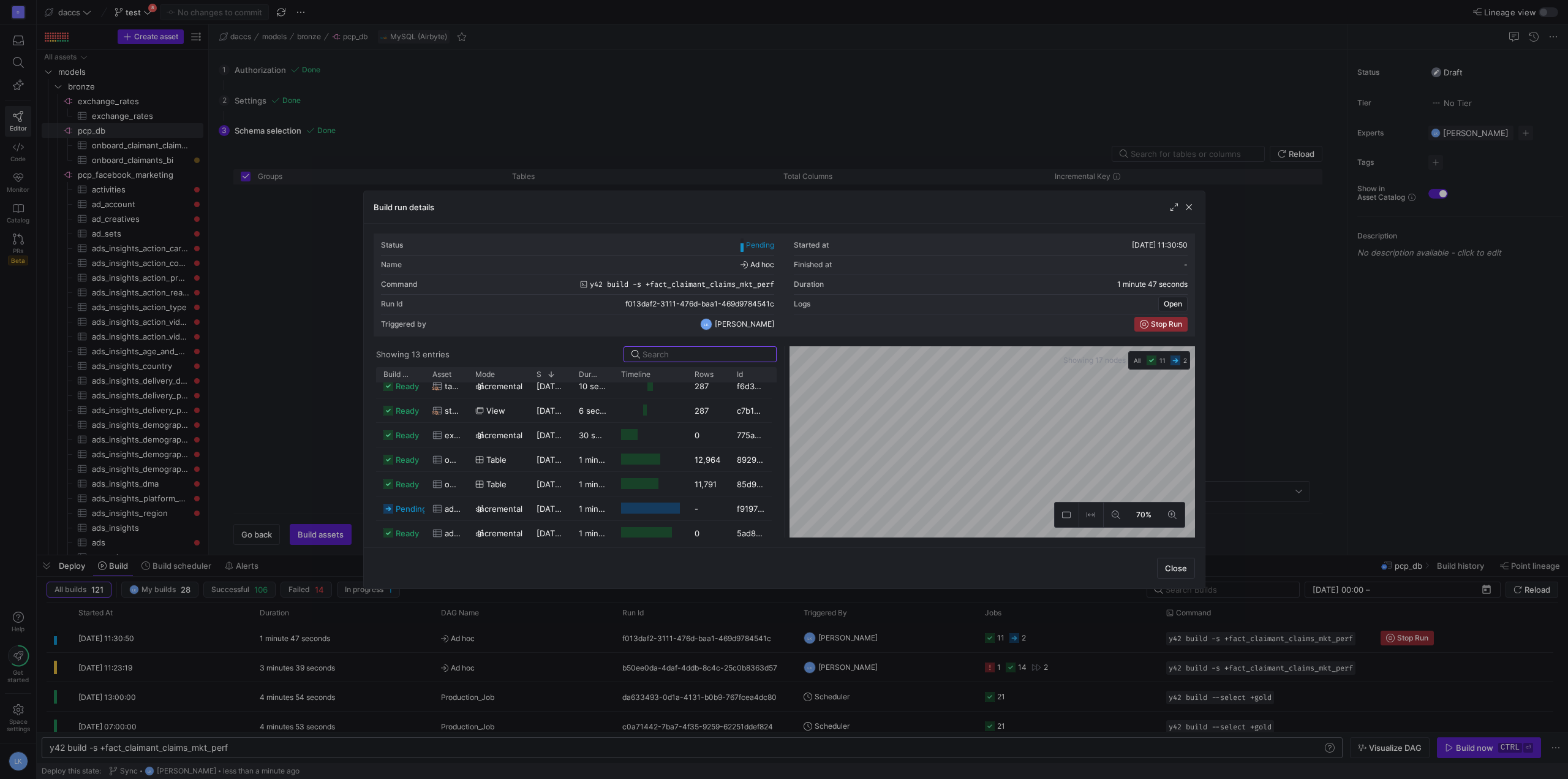
scroll to position [164, 0]
click at [1191, 203] on span "button" at bounding box center [1189, 207] width 12 height 12
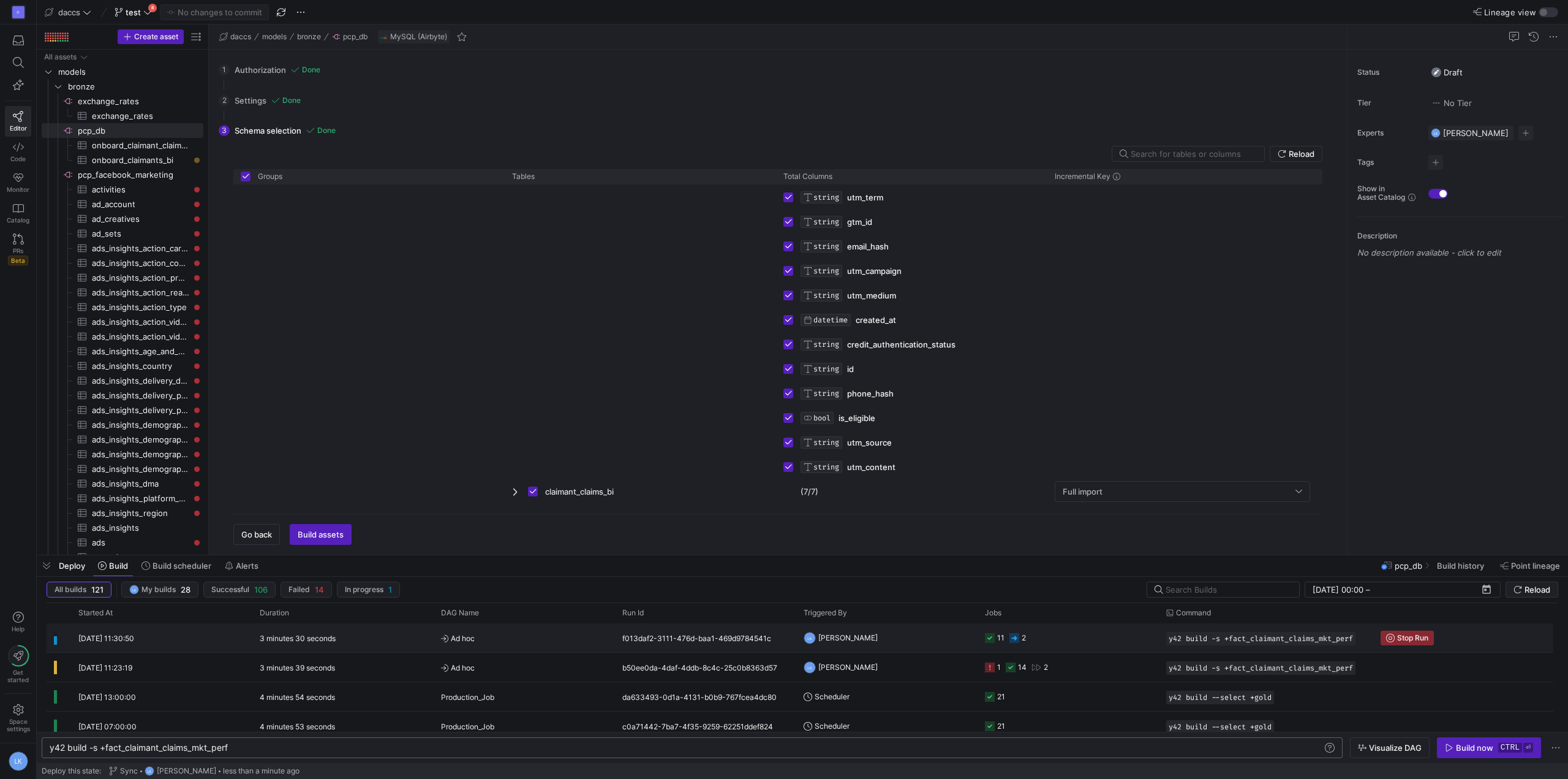
click at [276, 635] on y42-duration "3 minutes 30 seconds" at bounding box center [297, 638] width 76 height 10
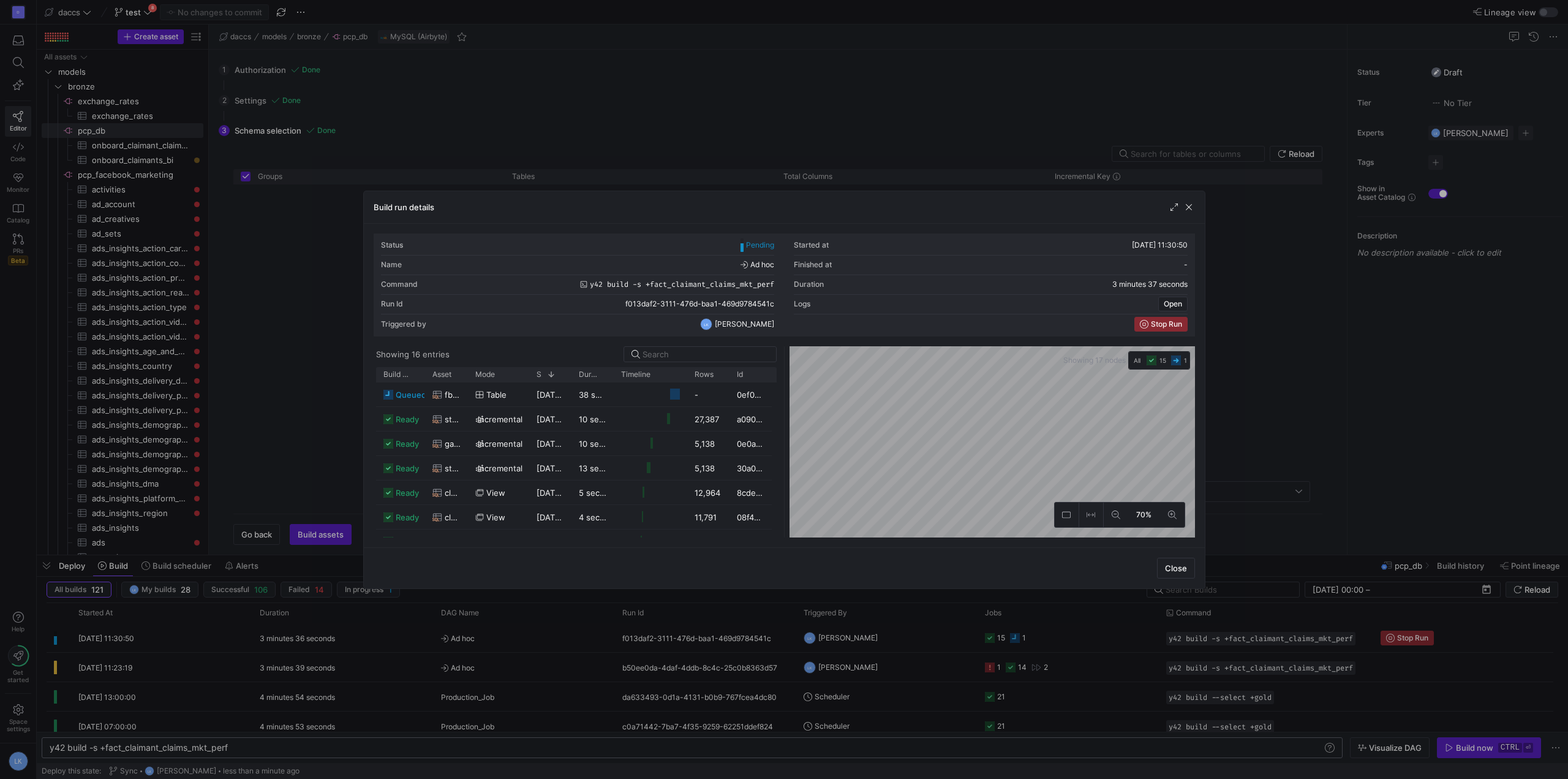
click at [1213, 410] on div "Build run details Status Pending Started at [DATE] 11:30:50 Name Ad hoc Finishe…" at bounding box center [784, 389] width 1568 height 779
click at [1013, 215] on div "Build run details" at bounding box center [784, 207] width 841 height 32
click at [1196, 209] on div "Build run details" at bounding box center [784, 207] width 841 height 32
click at [1184, 210] on span "button" at bounding box center [1189, 207] width 12 height 12
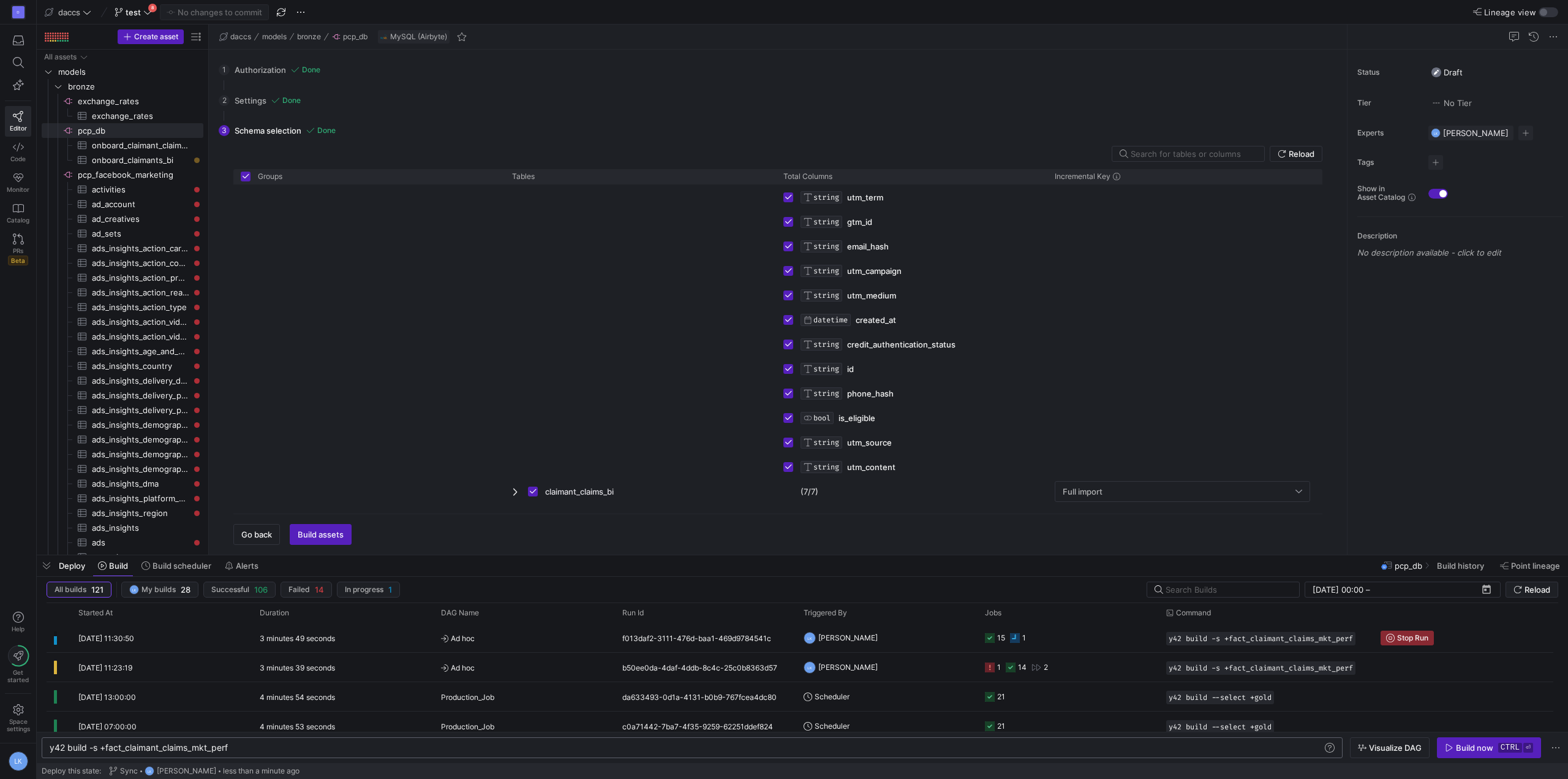
click at [399, 525] on div "Go back Build assets" at bounding box center [778, 530] width 1089 height 31
click at [51, 88] on link "bronze" at bounding box center [122, 86] width 161 height 15
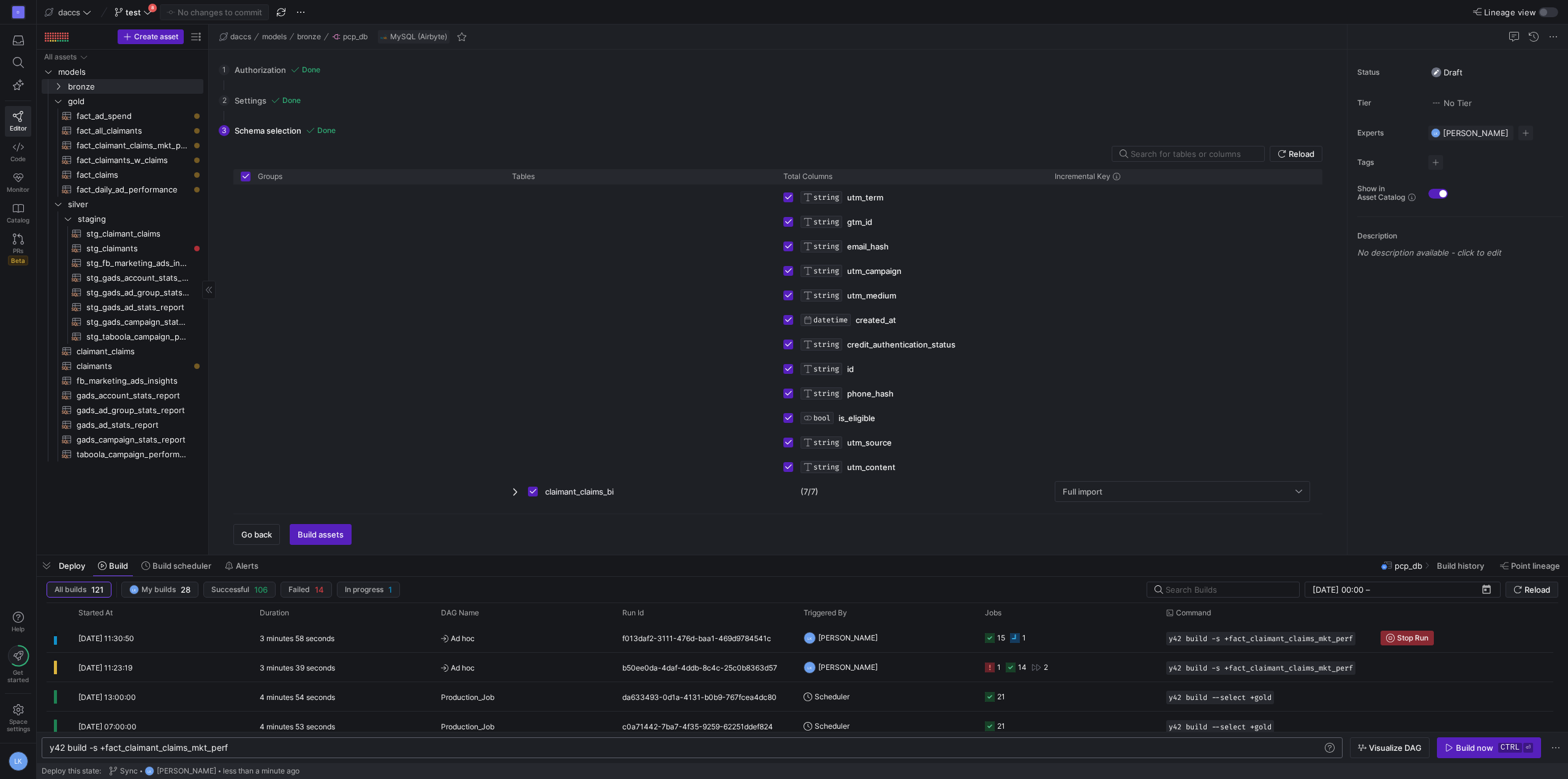
click at [103, 493] on div "All assets models bronze gold fact_ad_spend​​​​​​​​​​ fact_all_claimants​​​​​​​…" at bounding box center [122, 299] width 161 height 500
click at [553, 646] on span "Ad hoc" at bounding box center [524, 638] width 167 height 29
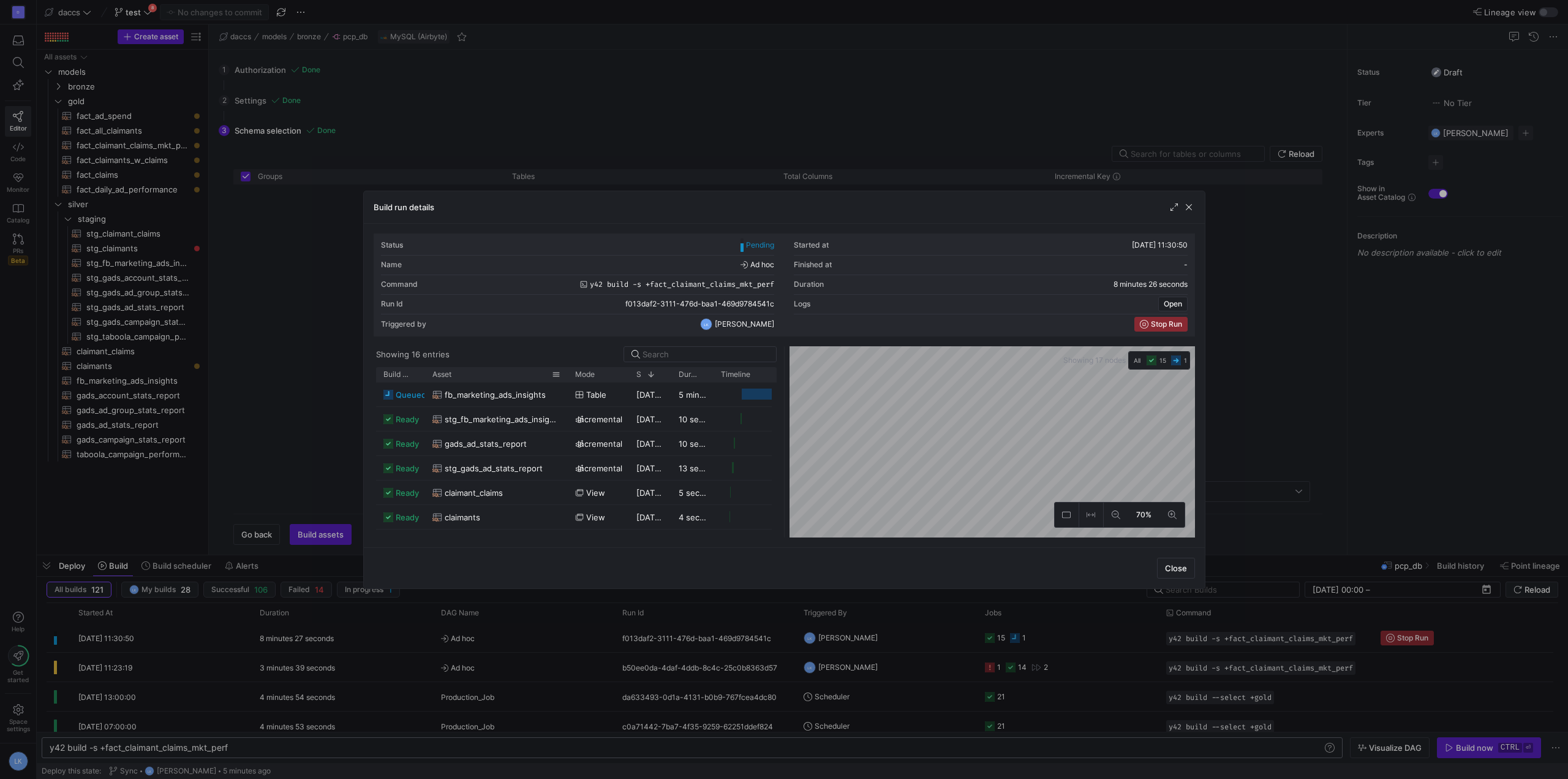
drag, startPoint x: 467, startPoint y: 373, endPoint x: 567, endPoint y: 375, distance: 100.0
click at [567, 375] on div at bounding box center [568, 374] width 5 height 15
click at [515, 560] on div "Close" at bounding box center [784, 567] width 841 height 41
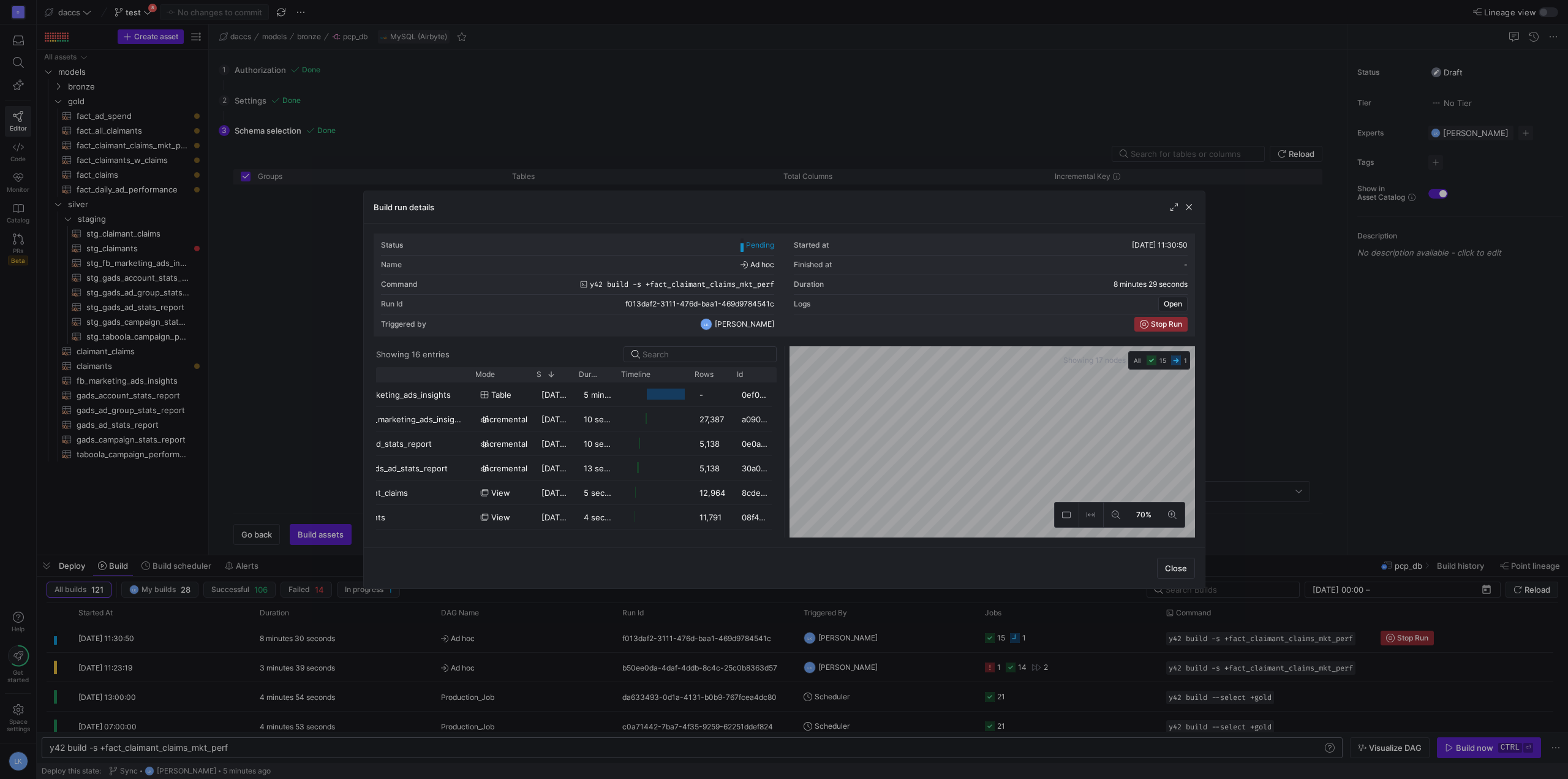
scroll to position [0, 0]
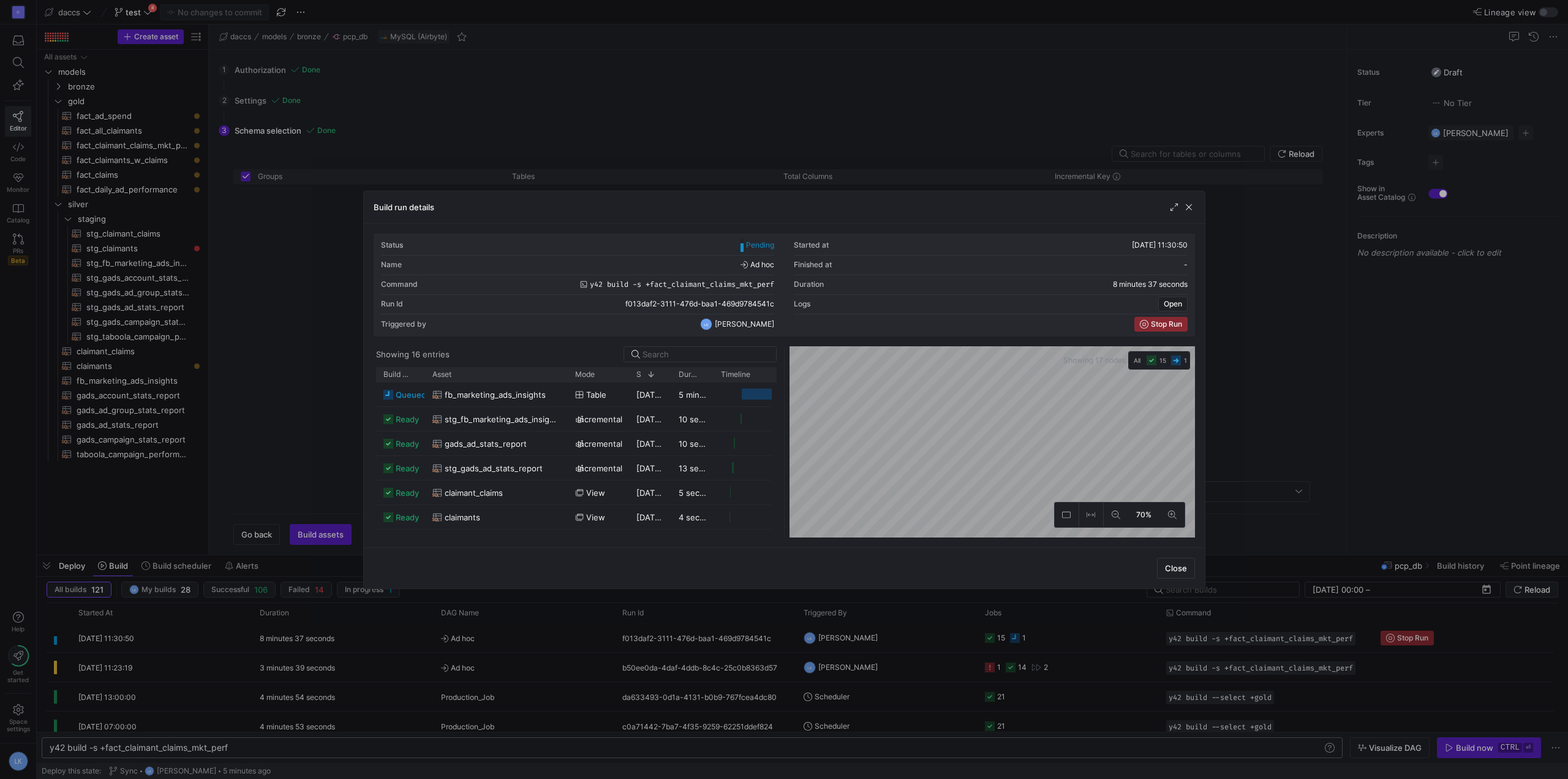
click at [1163, 365] on y42-orchestration-diagram "Showing 17 nodes All 15 1 70%" at bounding box center [992, 441] width 406 height 191
click at [1167, 572] on span "Close" at bounding box center [1176, 567] width 22 height 10
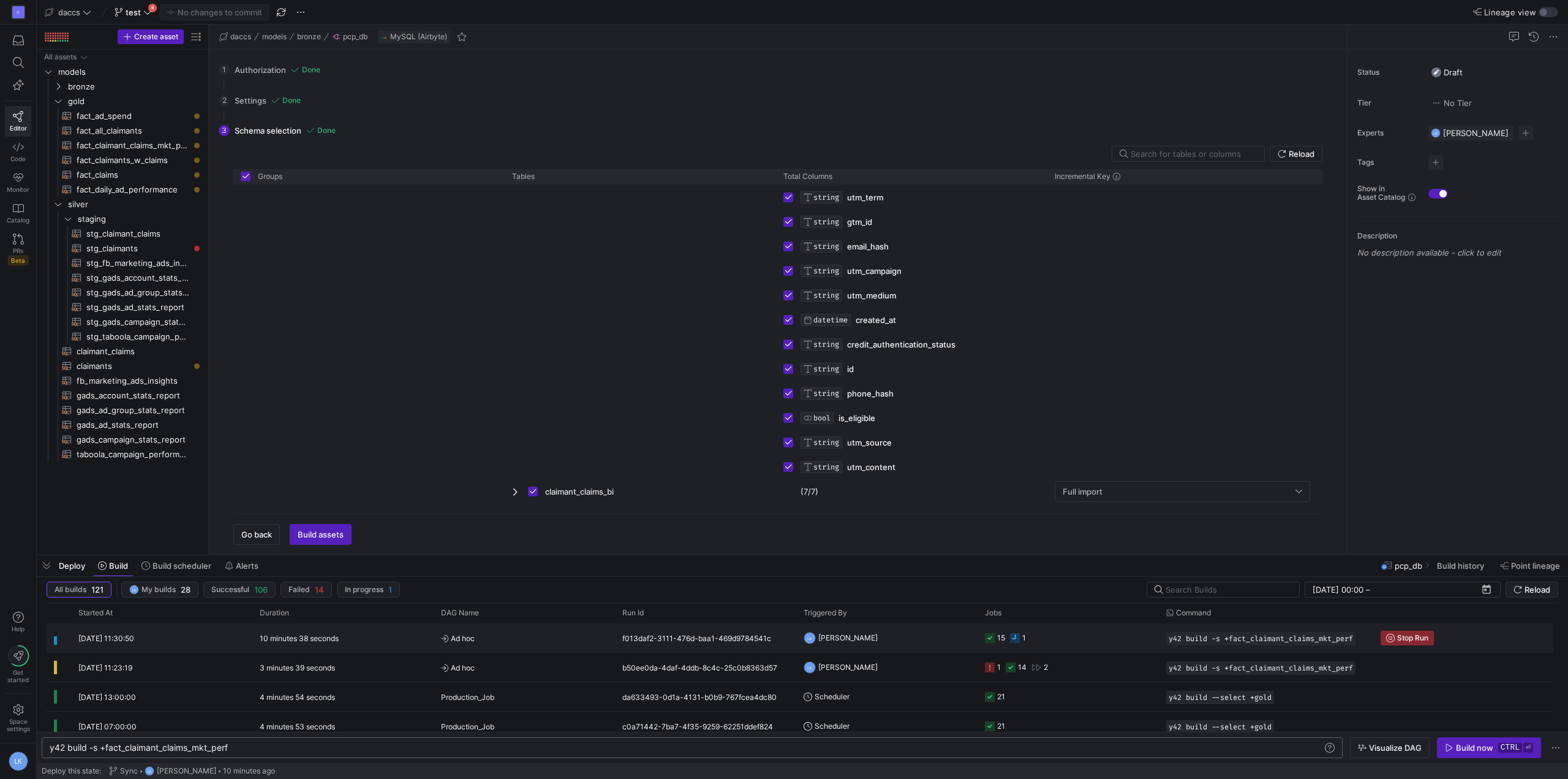
click at [556, 633] on span "Ad hoc" at bounding box center [524, 638] width 167 height 29
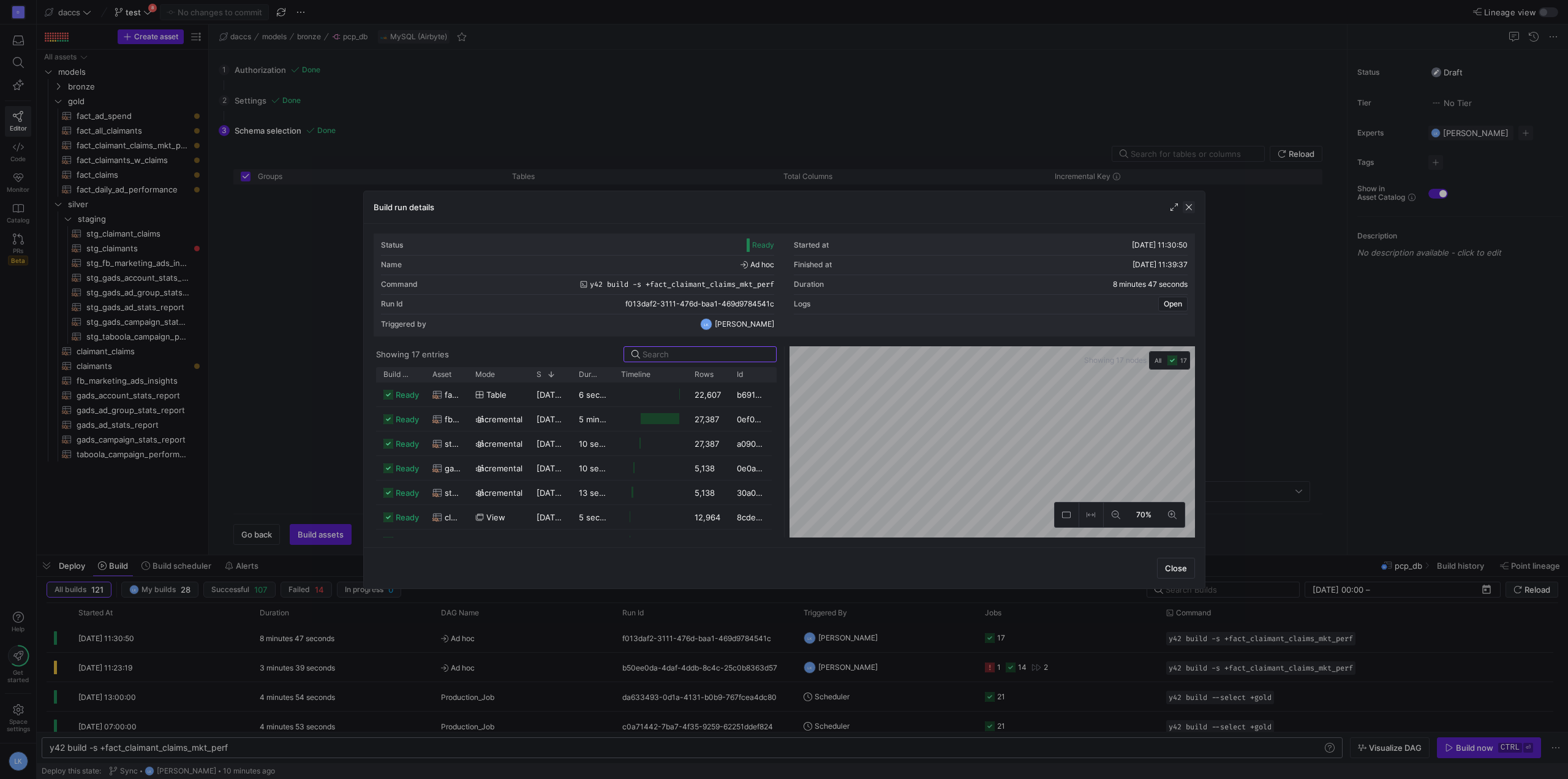
click at [1183, 213] on span "button" at bounding box center [1189, 207] width 12 height 12
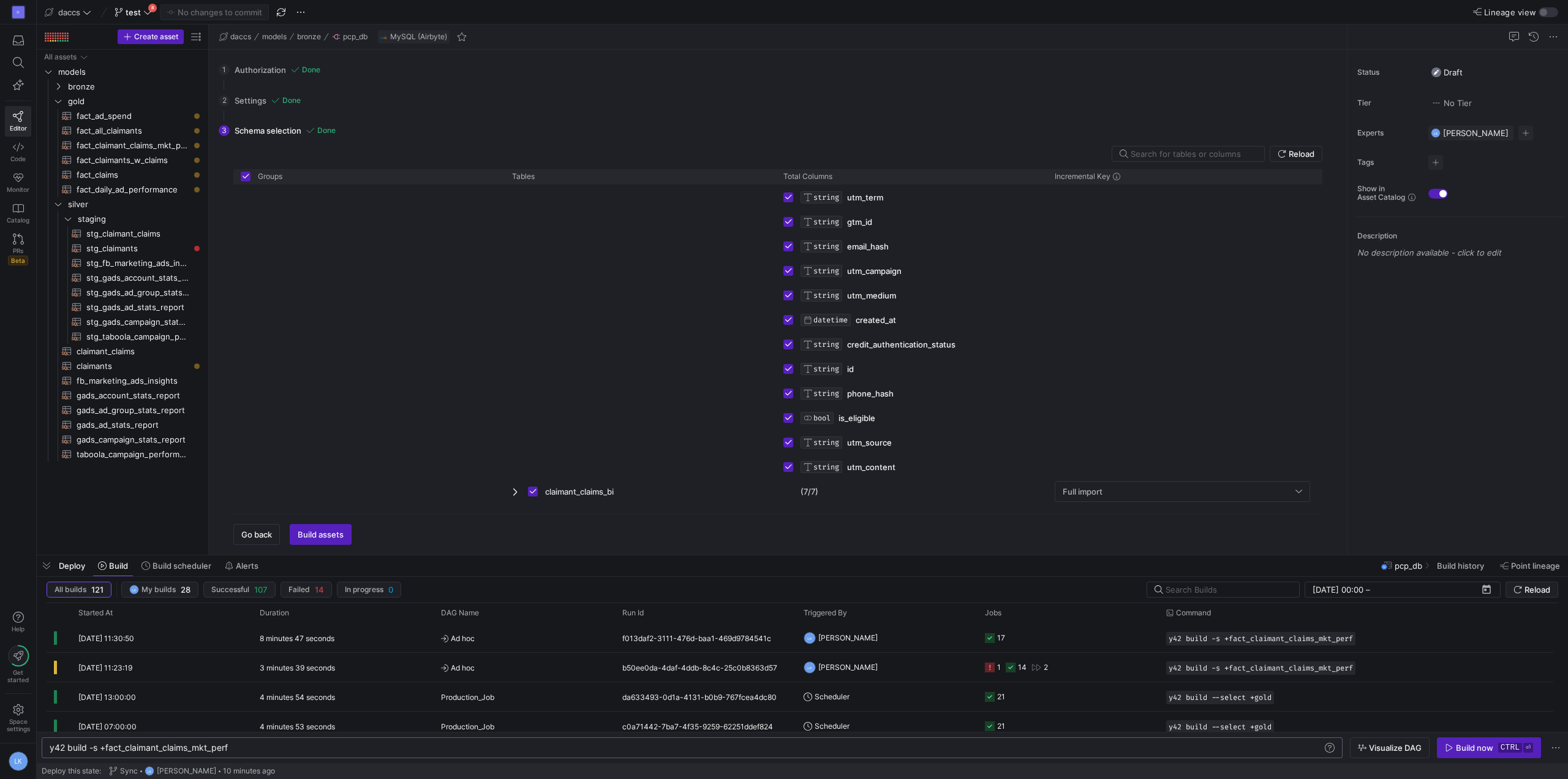
click at [669, 6] on y42-top-nav "daccs test 8 No changes to commit Lineage view" at bounding box center [802, 12] width 1531 height 24
click at [148, 140] on span "fact_claimant_claims_mkt_perf​​​​​​​​​​" at bounding box center [133, 146] width 112 height 14
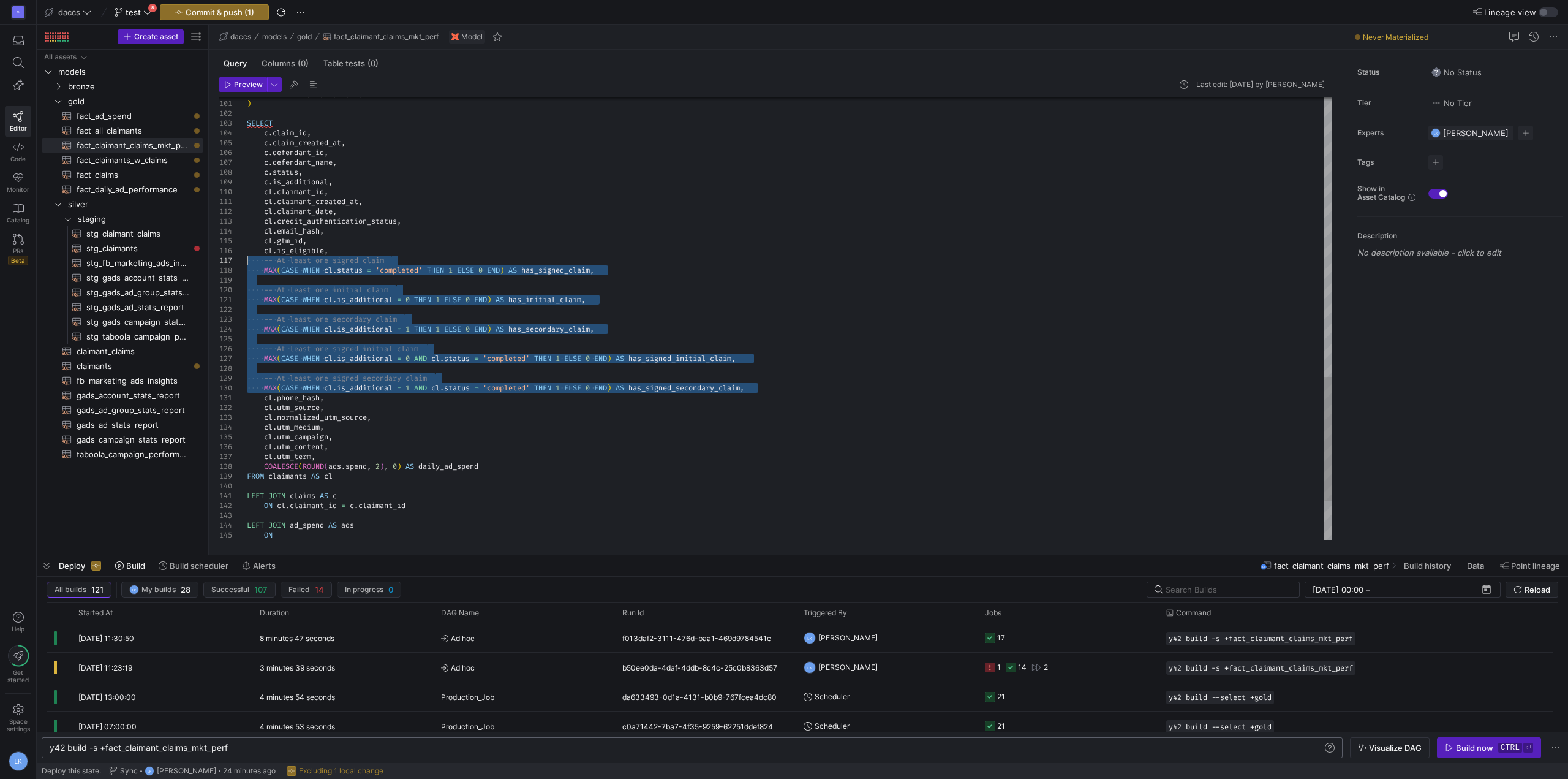
drag, startPoint x: 777, startPoint y: 390, endPoint x: 234, endPoint y: 263, distance: 557.7
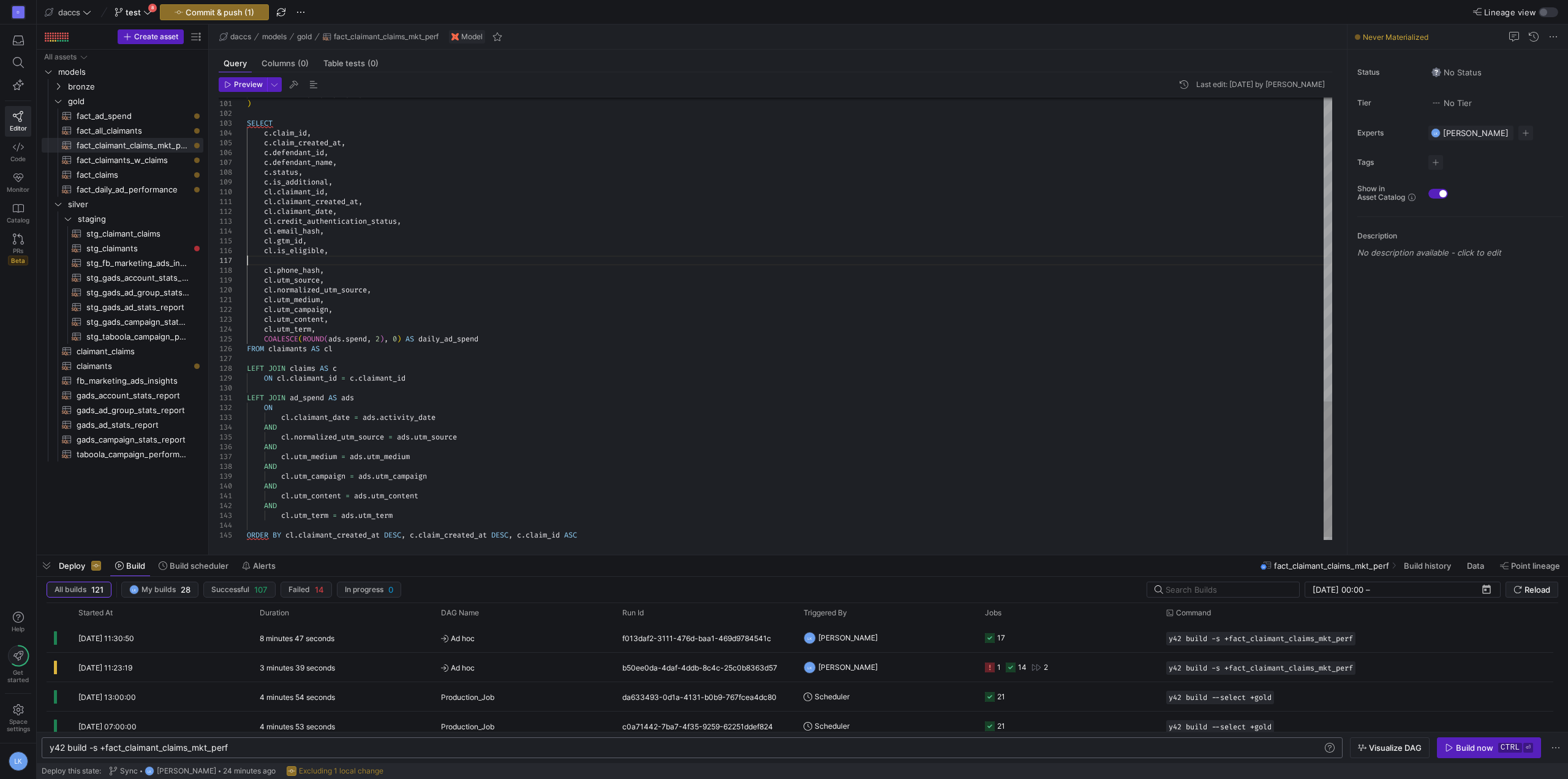
scroll to position [88, 158]
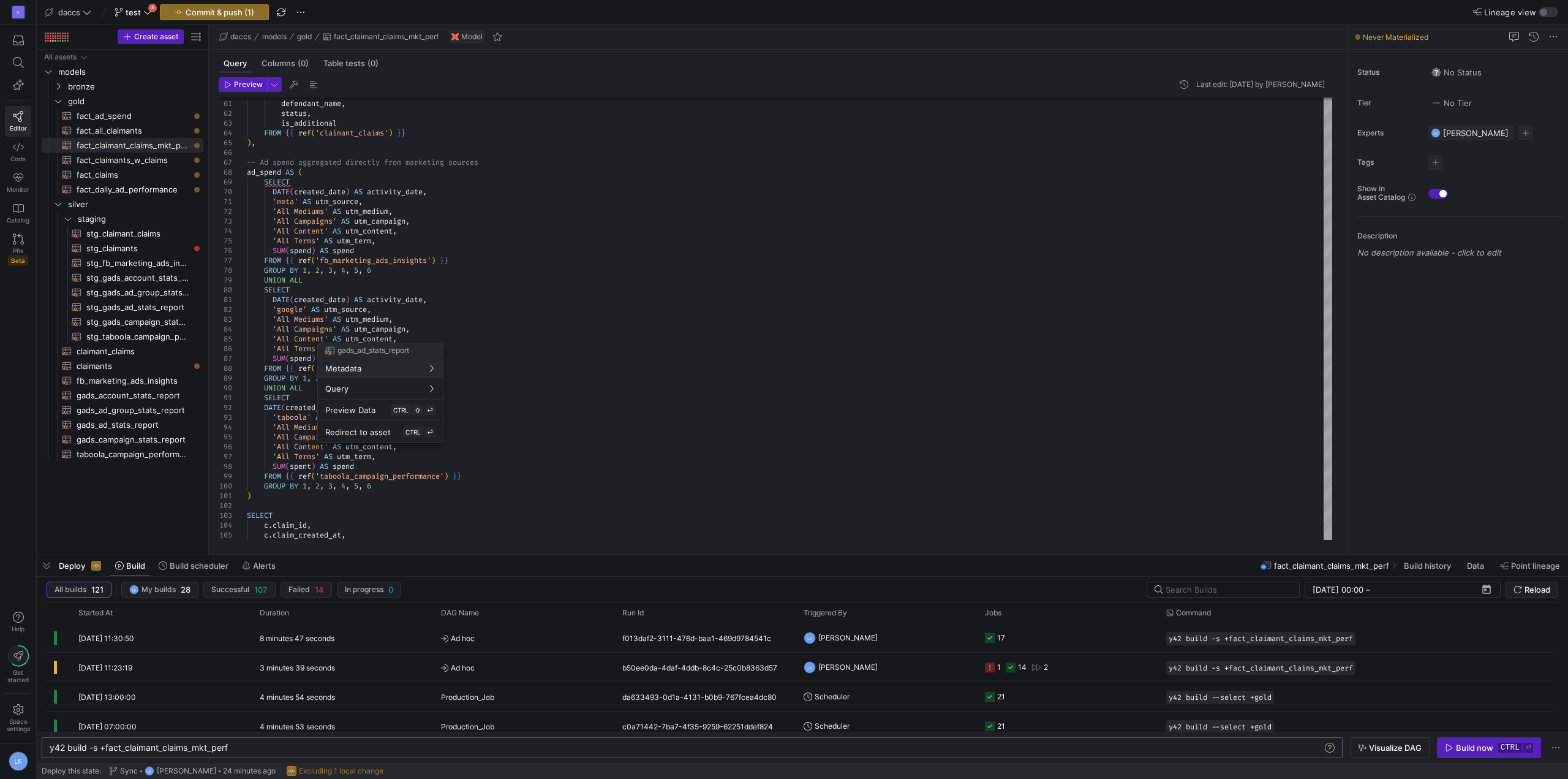
click at [302, 181] on div at bounding box center [784, 389] width 1568 height 779
click at [300, 181] on div "c . claim_id , c . claim_created_at , ) SELECT 'All Campaigns' AS utm_campaign …" at bounding box center [789, 265] width 1085 height 1529
type textarea "'meta' AS utm_source, 'All Mediums' AS utm_medium, 'All Campaigns' AS utm_campa…"
click at [434, 231] on div "c . claim_id , c . claim_created_at , ) SELECT 'All Campaigns' AS utm_campaign …" at bounding box center [789, 265] width 1085 height 1529
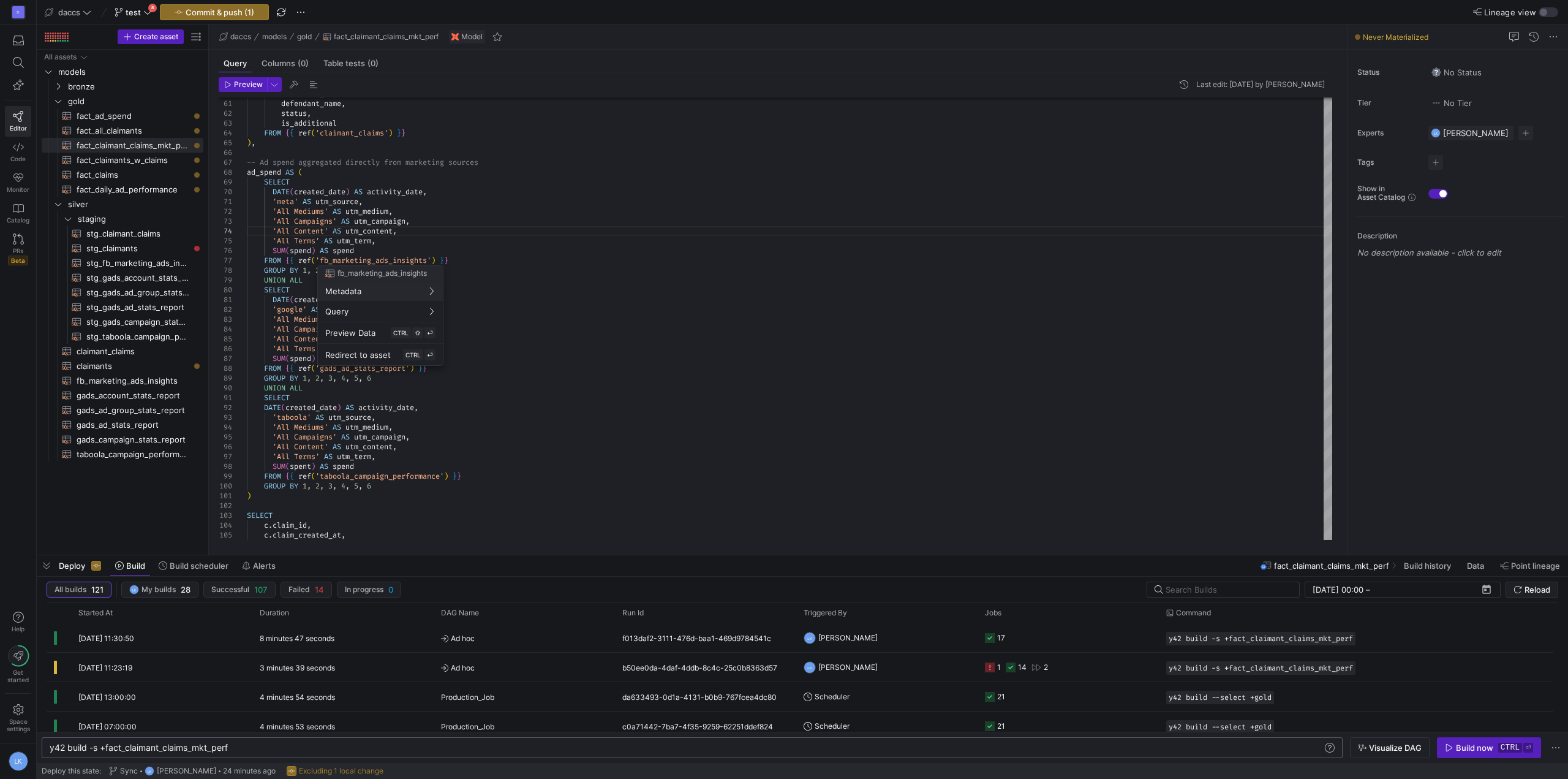
click at [483, 109] on div at bounding box center [784, 389] width 1568 height 779
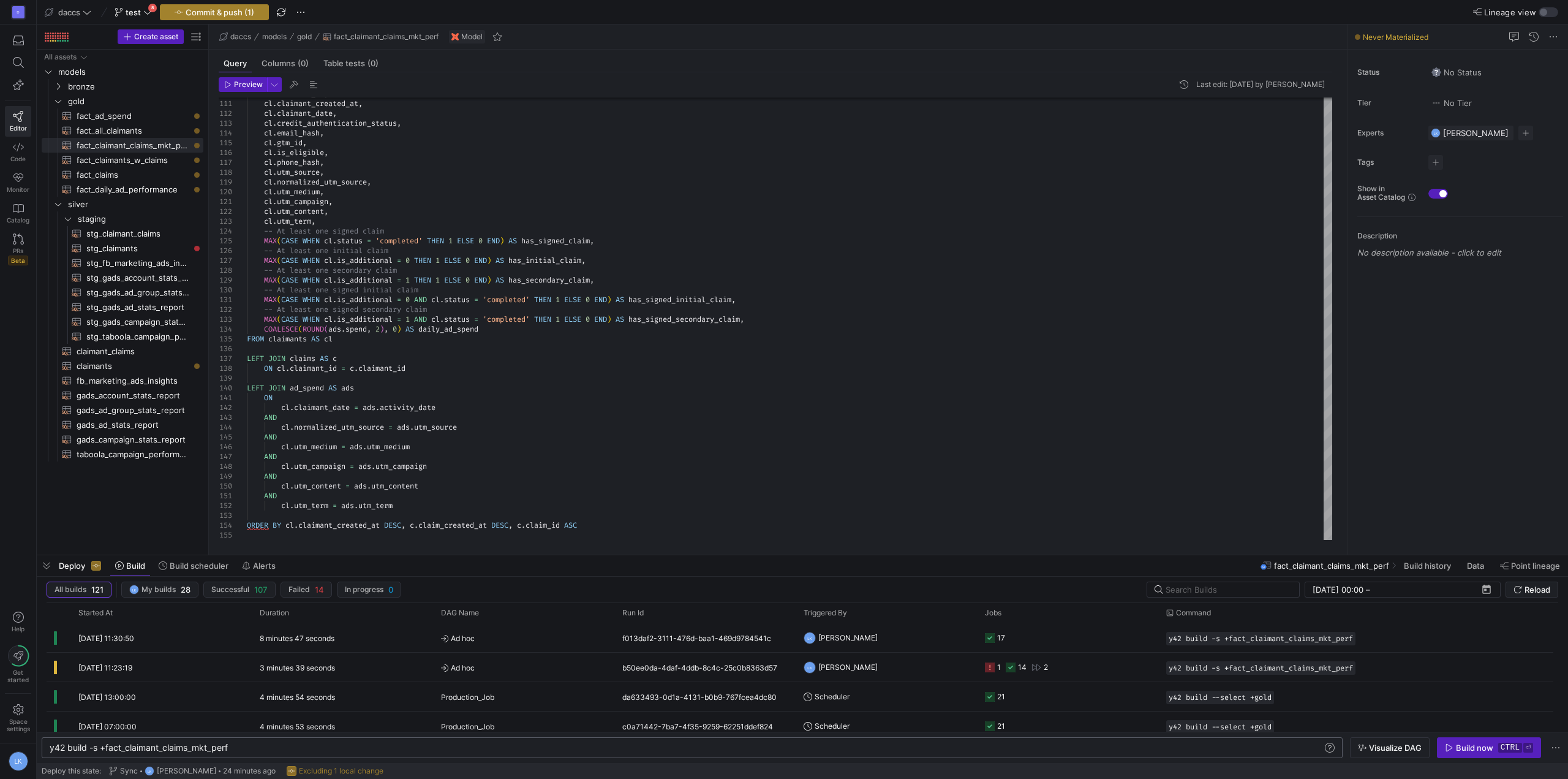
click at [219, 11] on span "Commit & push (1)" at bounding box center [220, 11] width 69 height 10
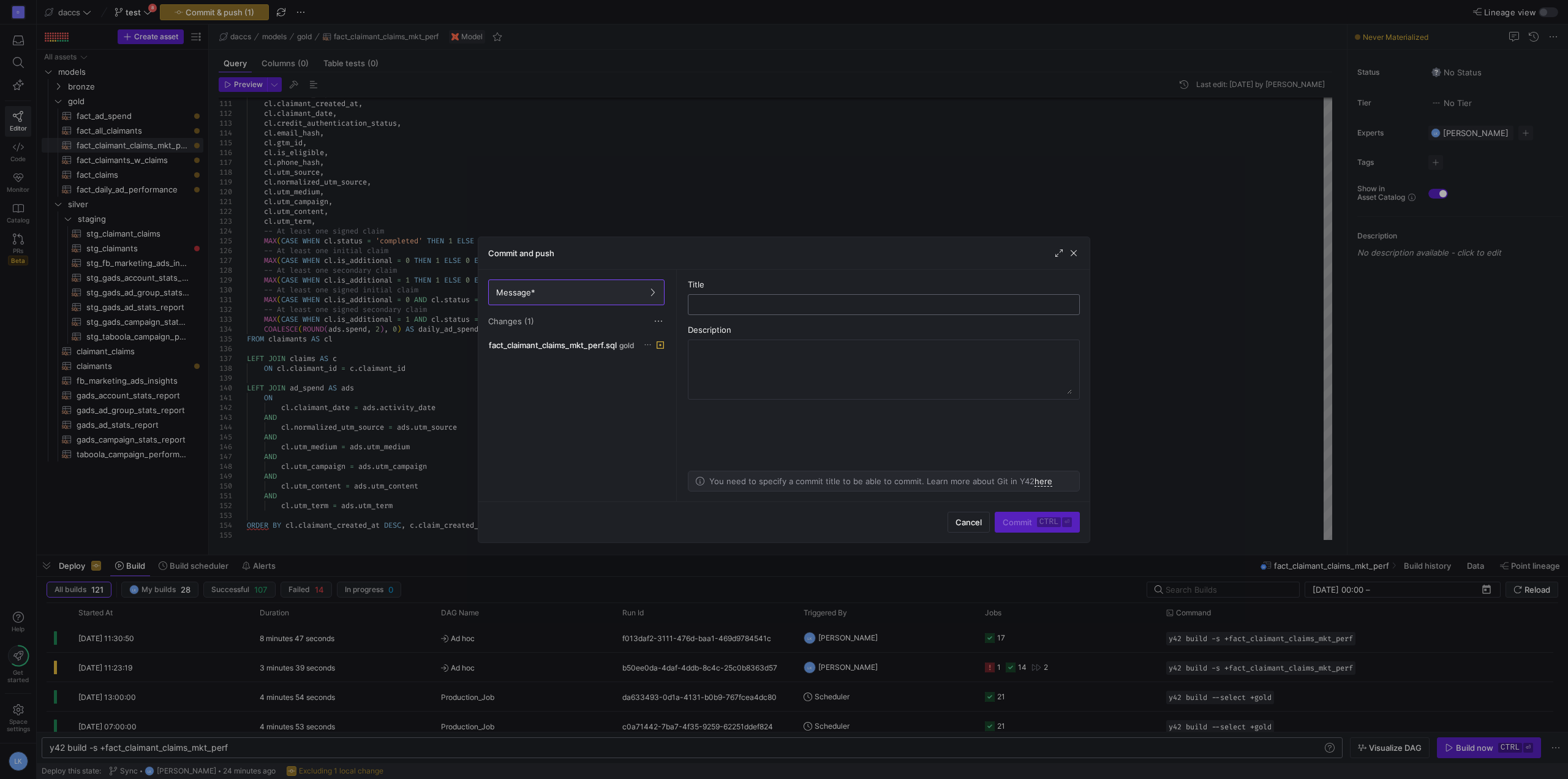
click at [720, 299] on input "text" at bounding box center [884, 304] width 372 height 10
type input "Claim logic on claimants level"
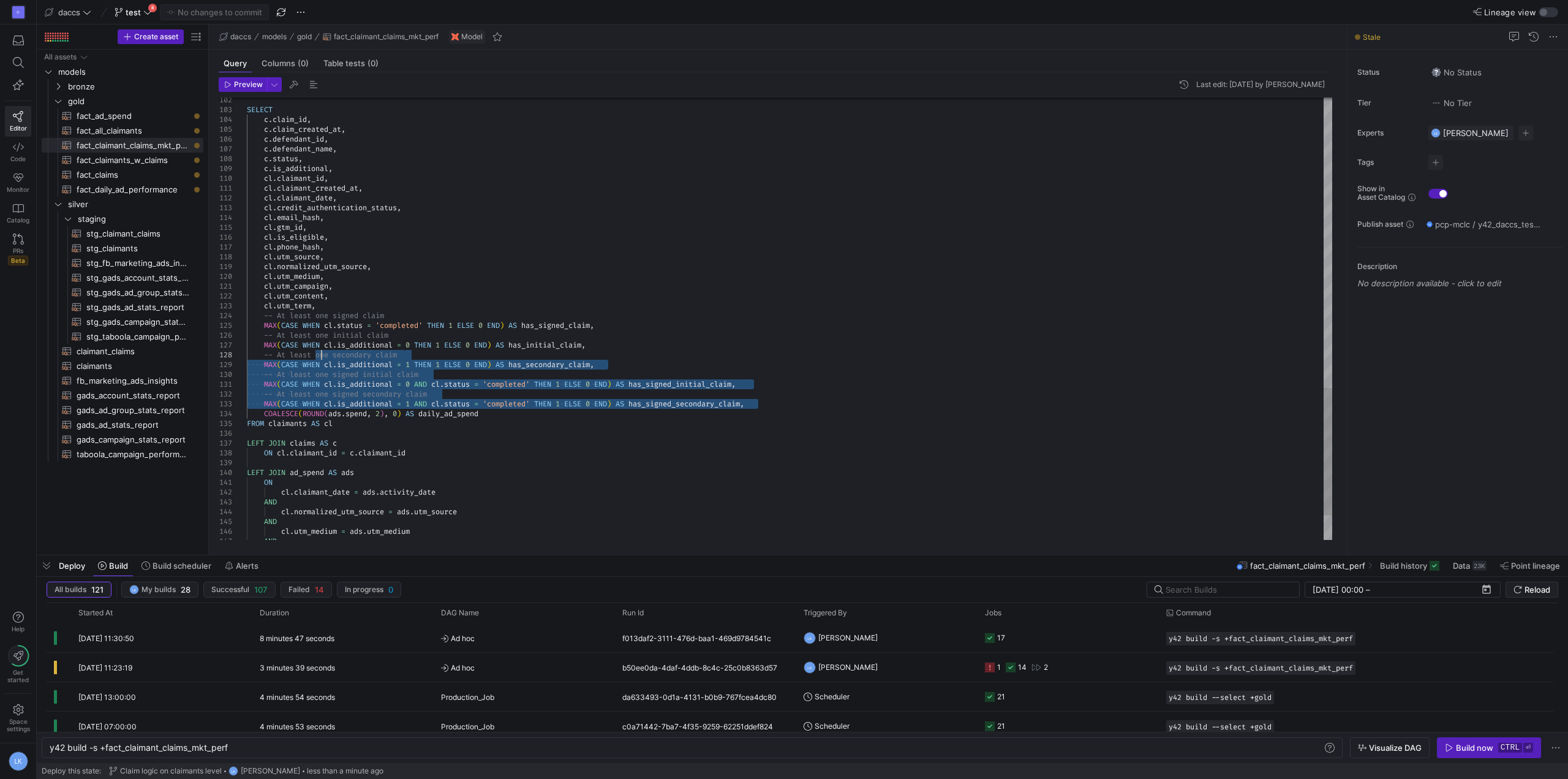
scroll to position [38, 153]
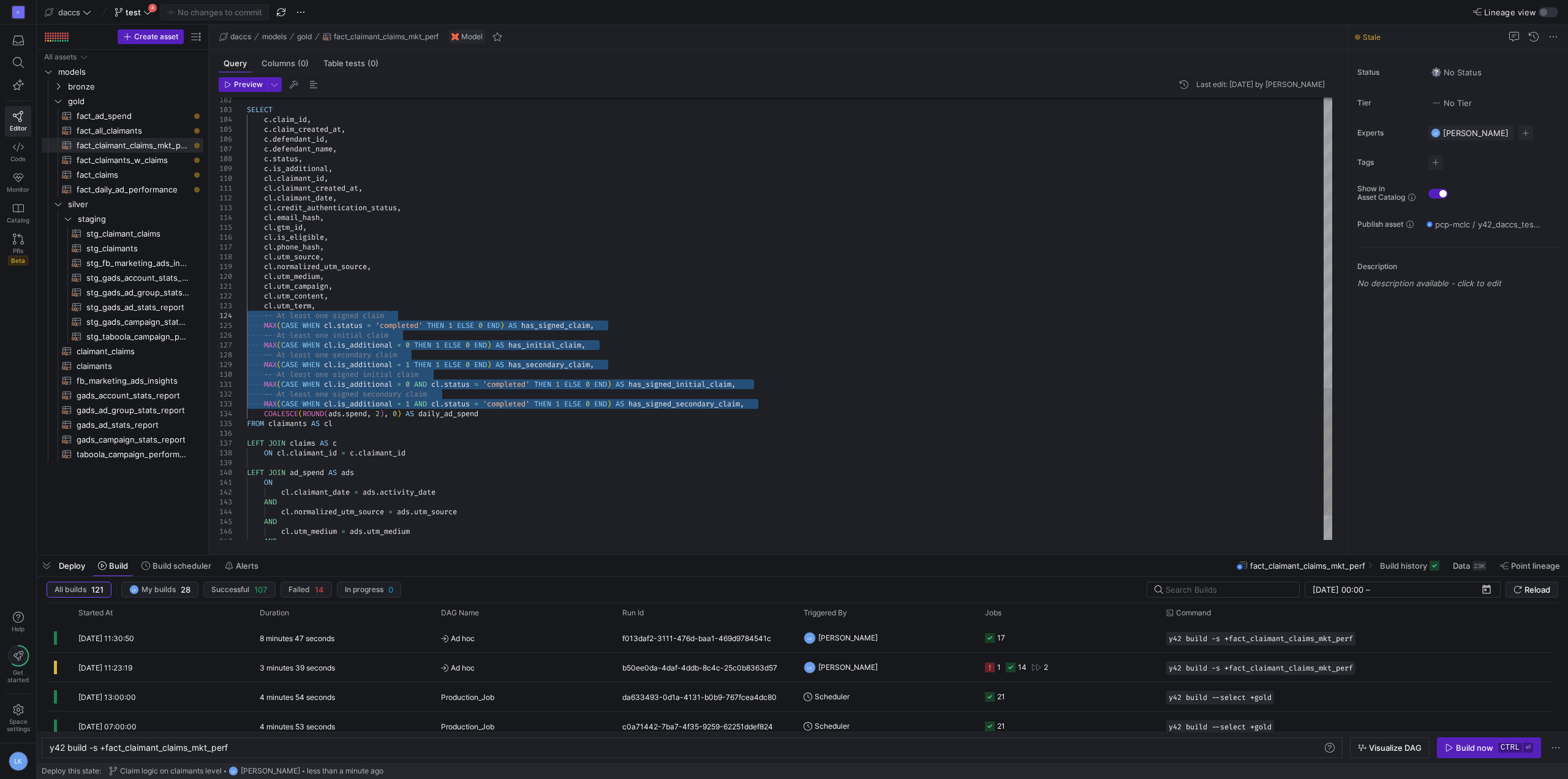
drag, startPoint x: 764, startPoint y: 405, endPoint x: 211, endPoint y: 316, distance: 560.1
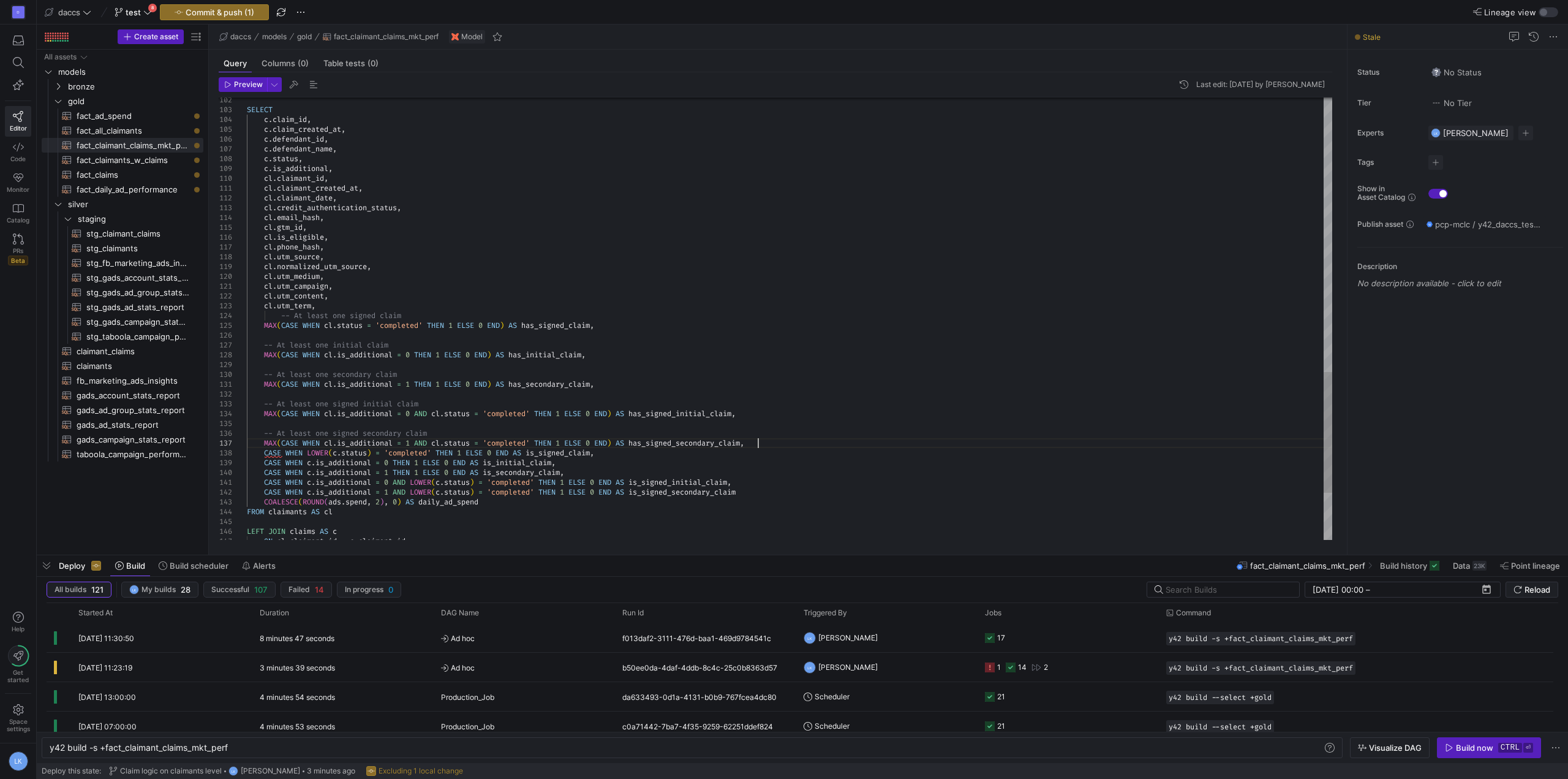
scroll to position [58, 511]
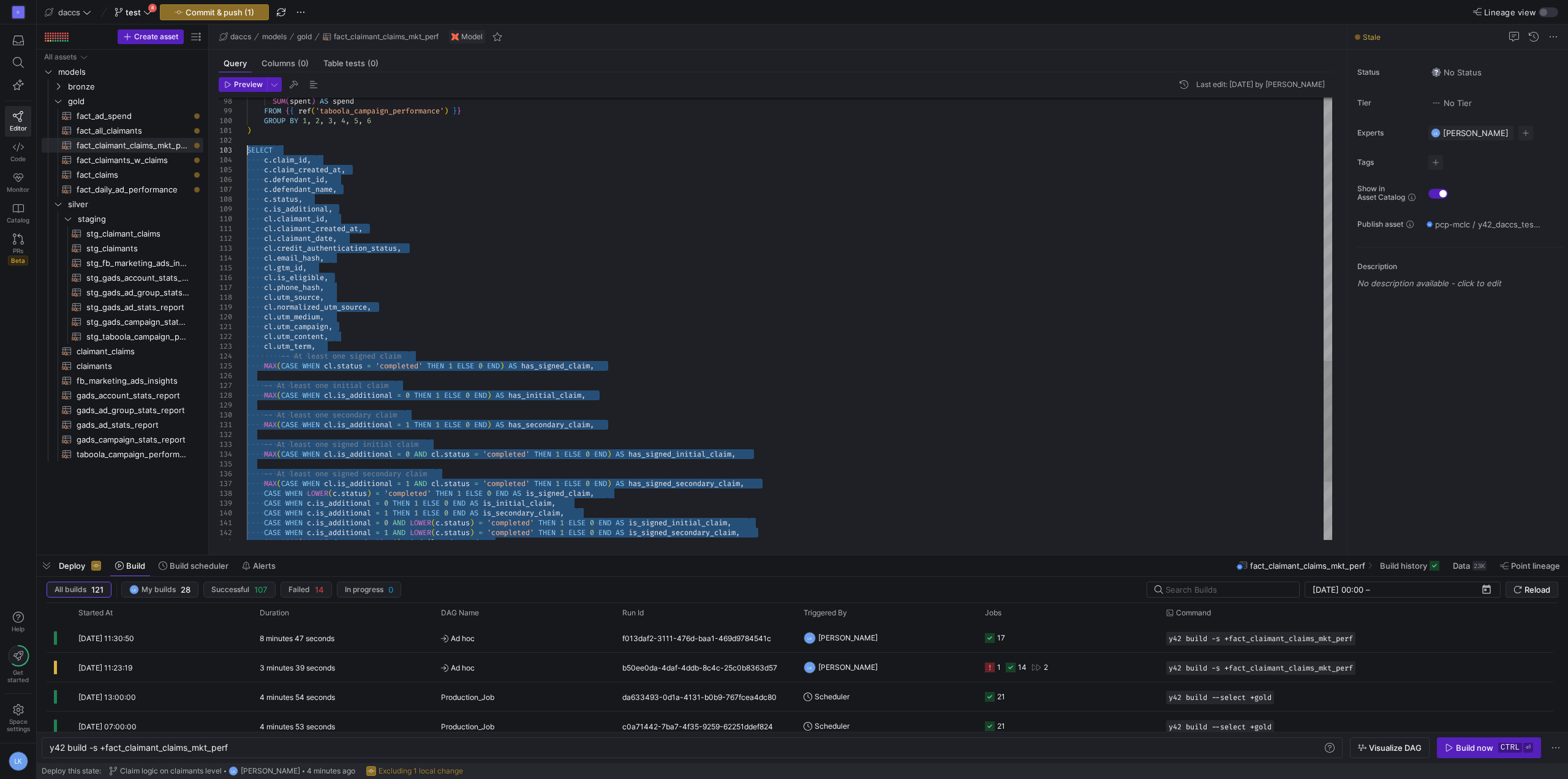
drag, startPoint x: 344, startPoint y: 509, endPoint x: 243, endPoint y: 152, distance: 371.0
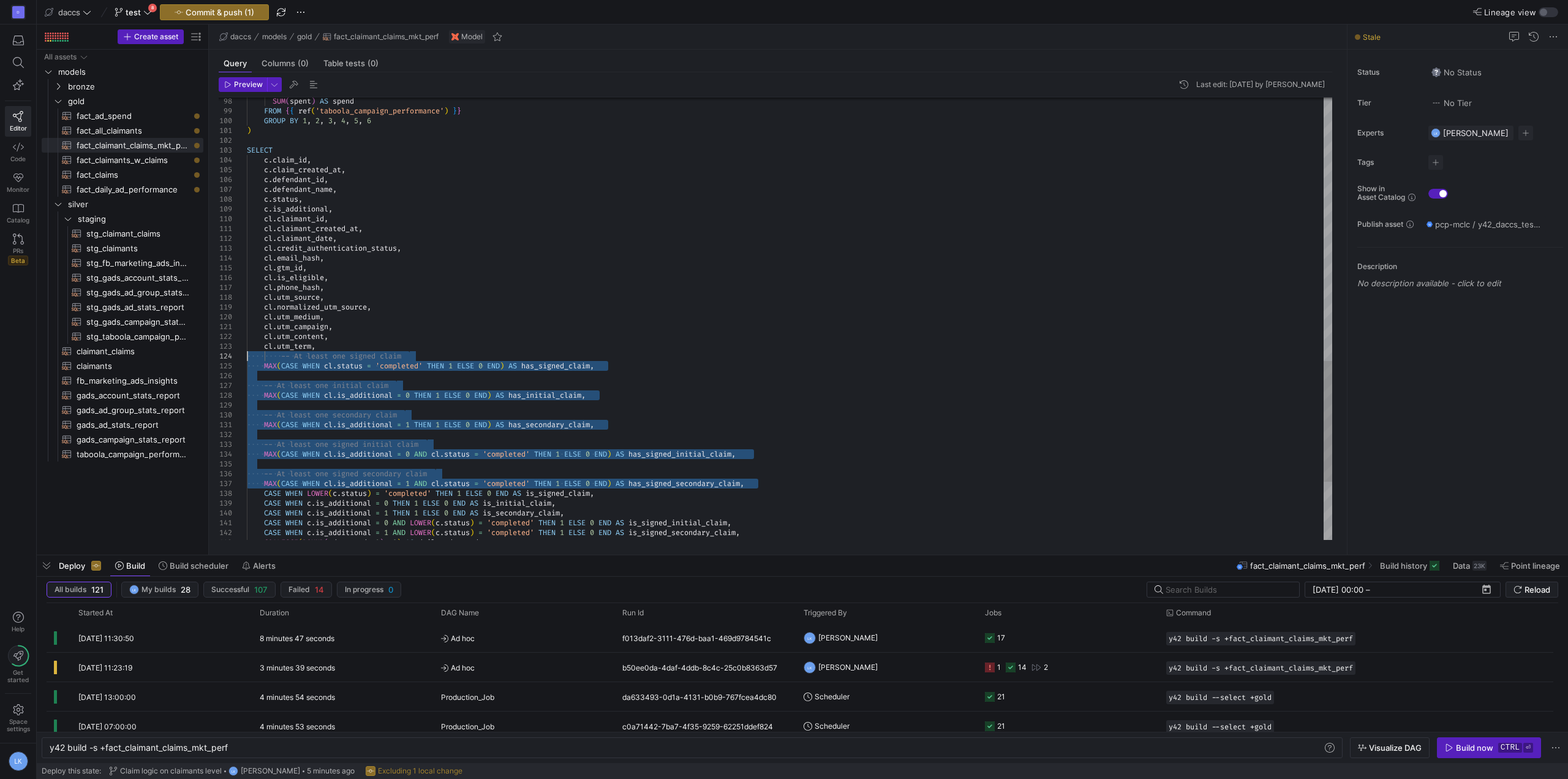
drag, startPoint x: 774, startPoint y: 486, endPoint x: 224, endPoint y: 355, distance: 565.4
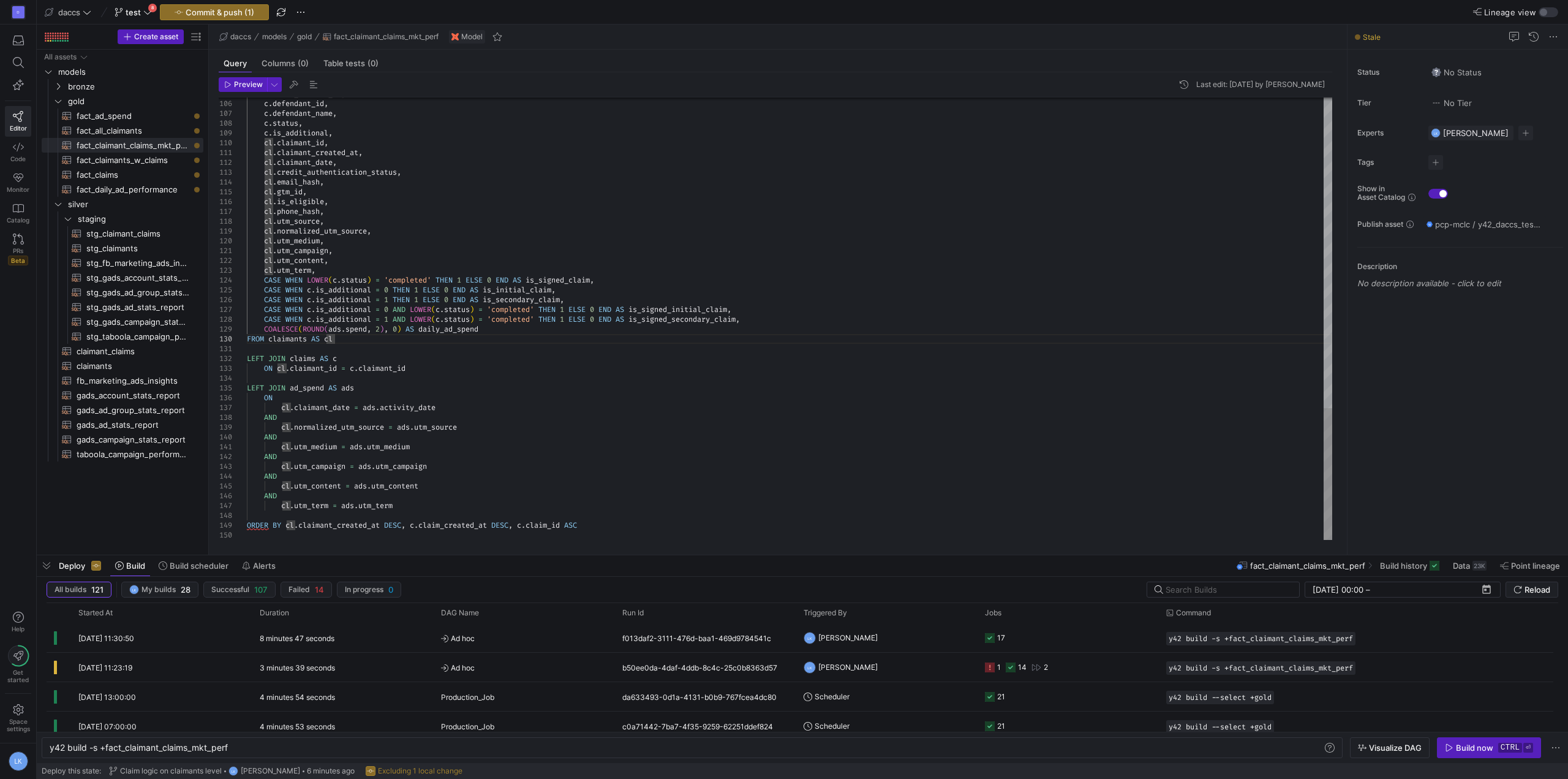
scroll to position [19, 338]
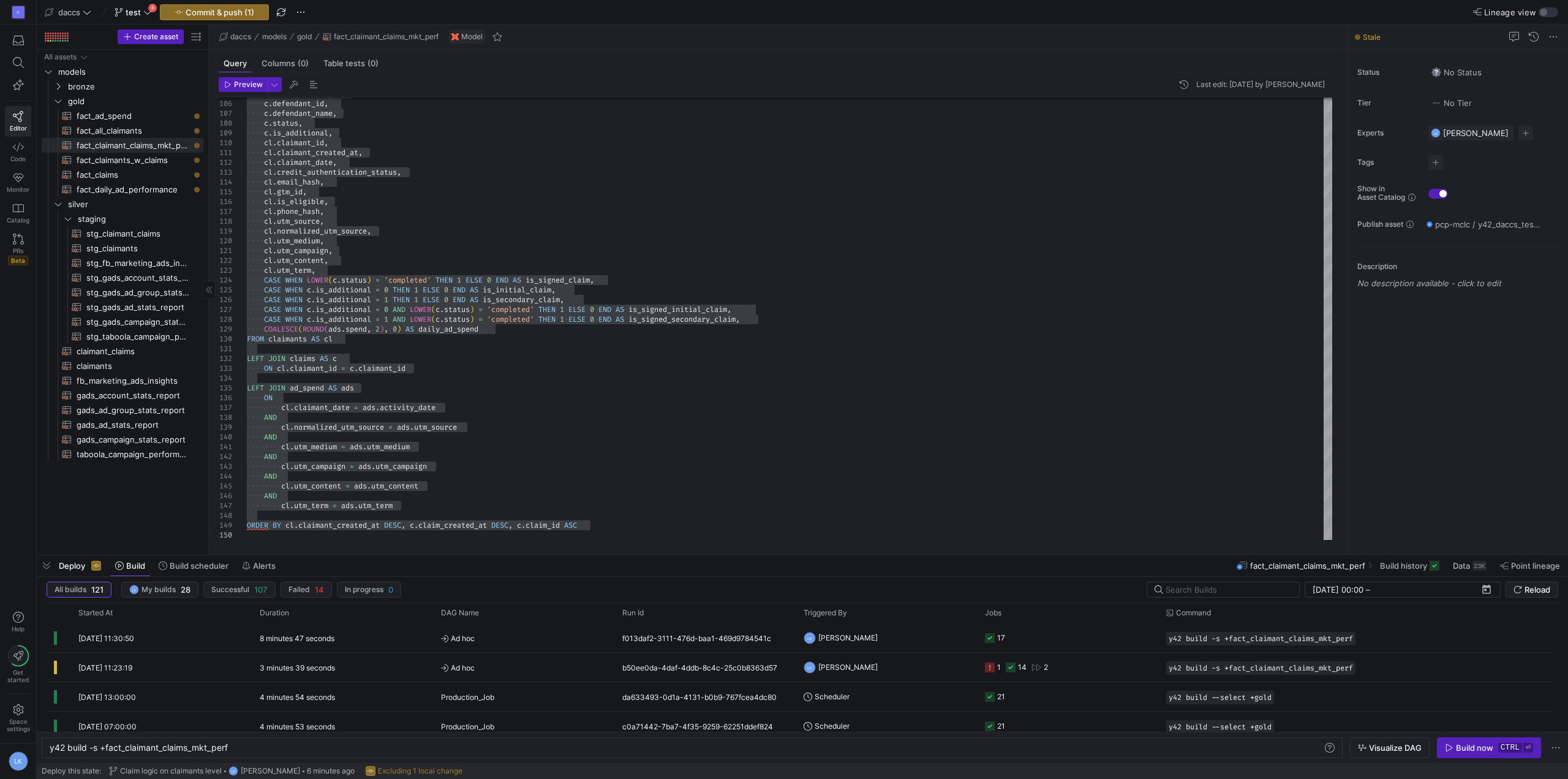
click at [151, 486] on div "All assets models bronze gold fact_ad_spend​​​​​​​​​​ fact_all_claimants​​​​​​​…" at bounding box center [122, 299] width 161 height 500
type textarea "cl.claimant_created_at, cl.claimant_date, [DOMAIN_NAME]_authentication_status, …"
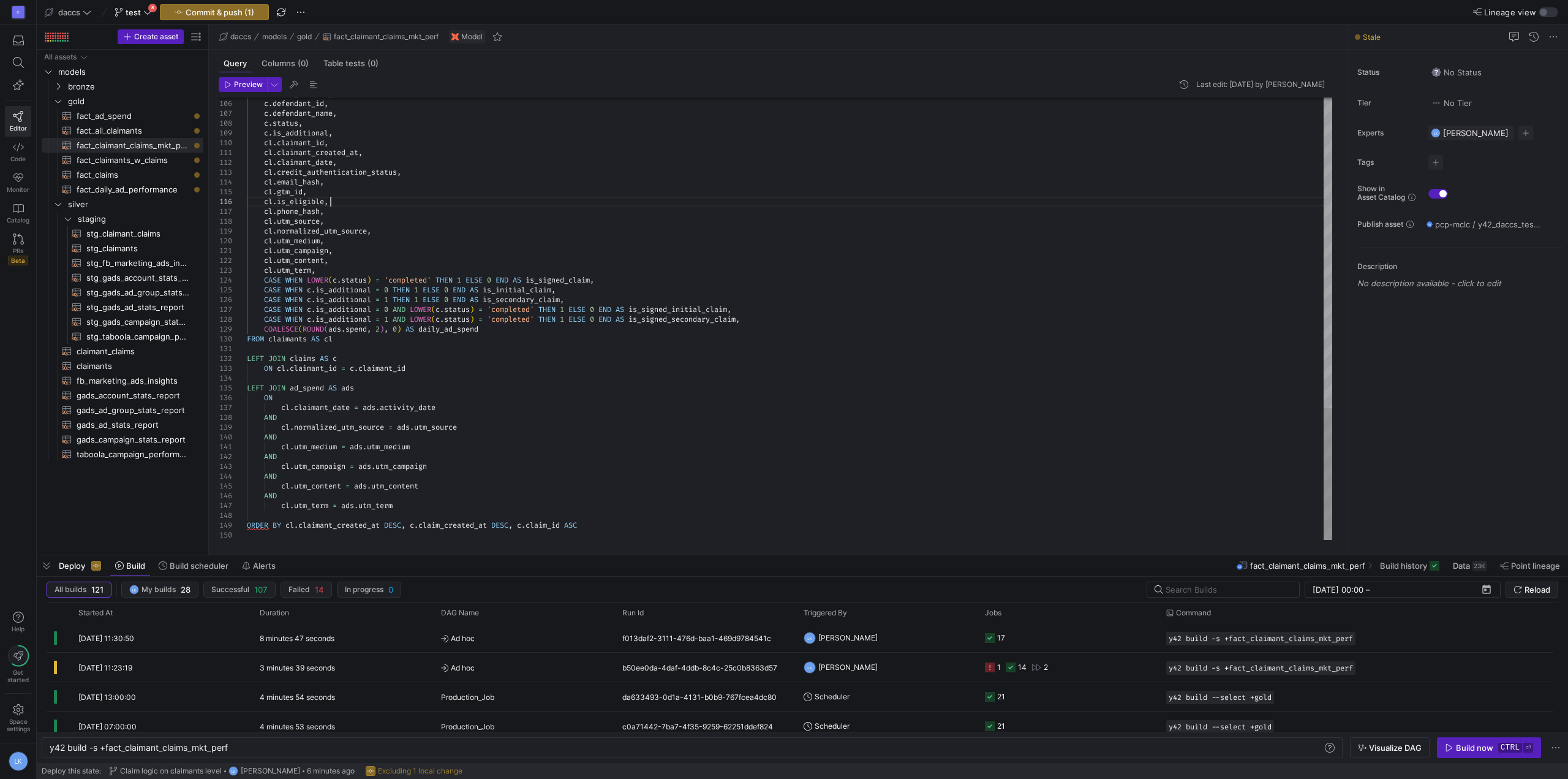
scroll to position [19, 158]
click at [112, 492] on div "All assets models bronze gold fact_ad_spend​​​​​​​​​​ fact_all_claimants​​​​​​​…" at bounding box center [122, 299] width 161 height 500
click at [207, 10] on span "Commit & push (1)" at bounding box center [220, 11] width 69 height 10
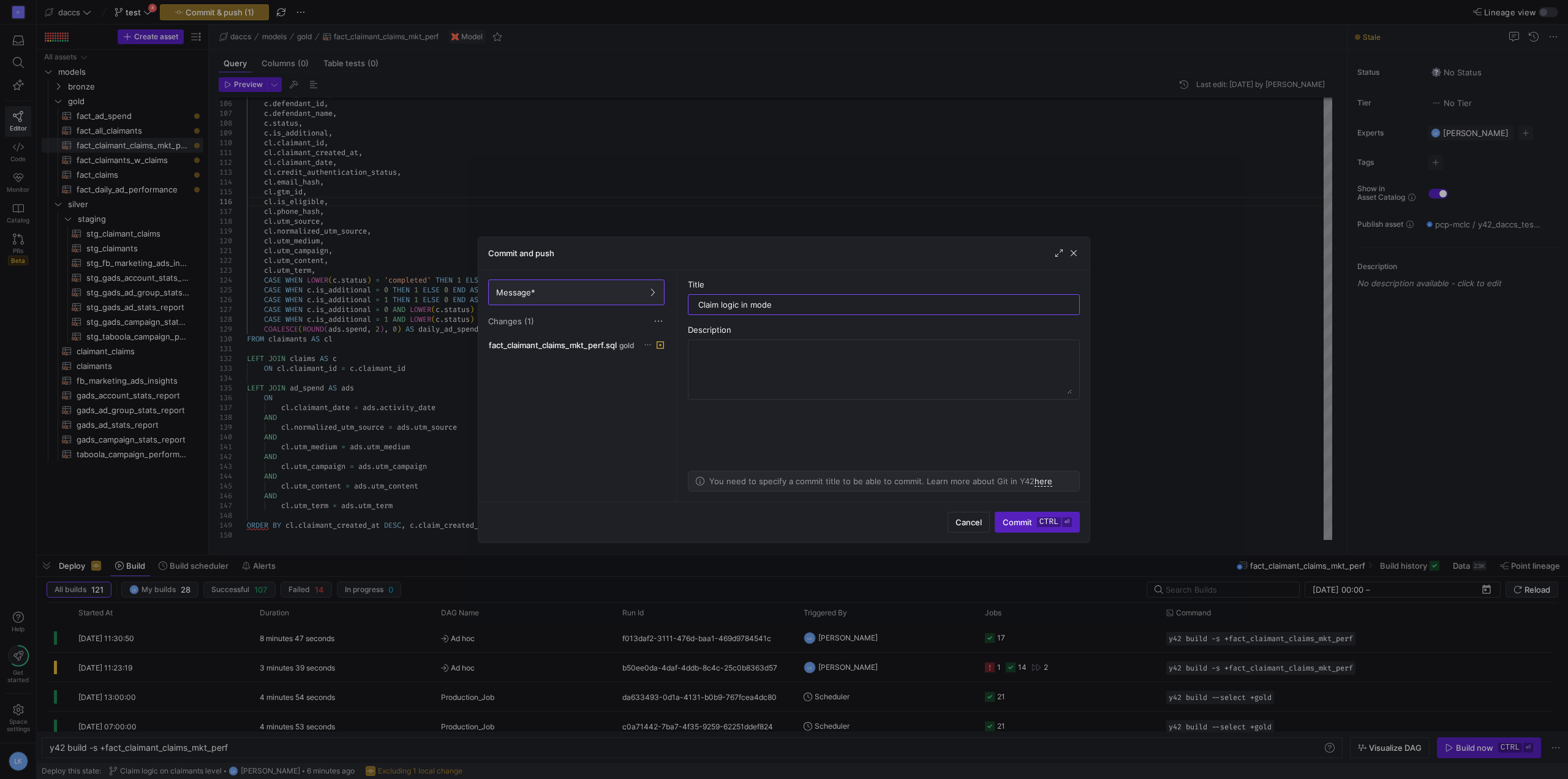
type input "Claim logic in model"
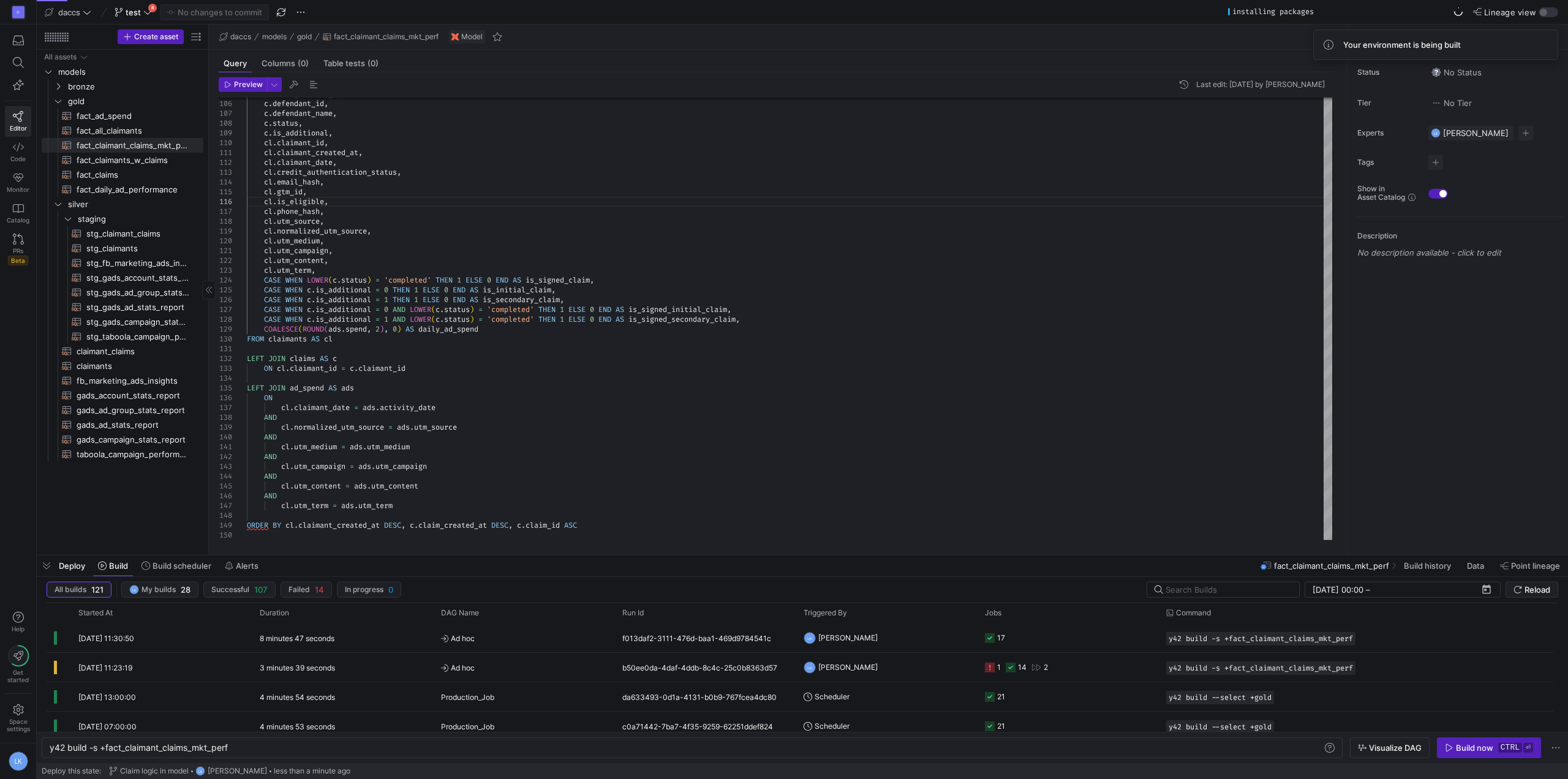
click at [141, 485] on div "All assets models bronze gold fact_ad_spend​​​​​​​​​​ fact_all_claimants​​​​​​​…" at bounding box center [122, 299] width 161 height 500
click at [287, 740] on div "y42 build -s +fact_claimant_claims_mkt_perf y42 build -s +fact_claimant_claims_…" at bounding box center [692, 748] width 1301 height 21
click at [288, 746] on div "y42 build -s +fact_claimant_claims_mkt_perf" at bounding box center [686, 747] width 1273 height 10
click at [99, 750] on div "y42 build -s +fact_claimant_claims_mkt_perf" at bounding box center [686, 747] width 1273 height 10
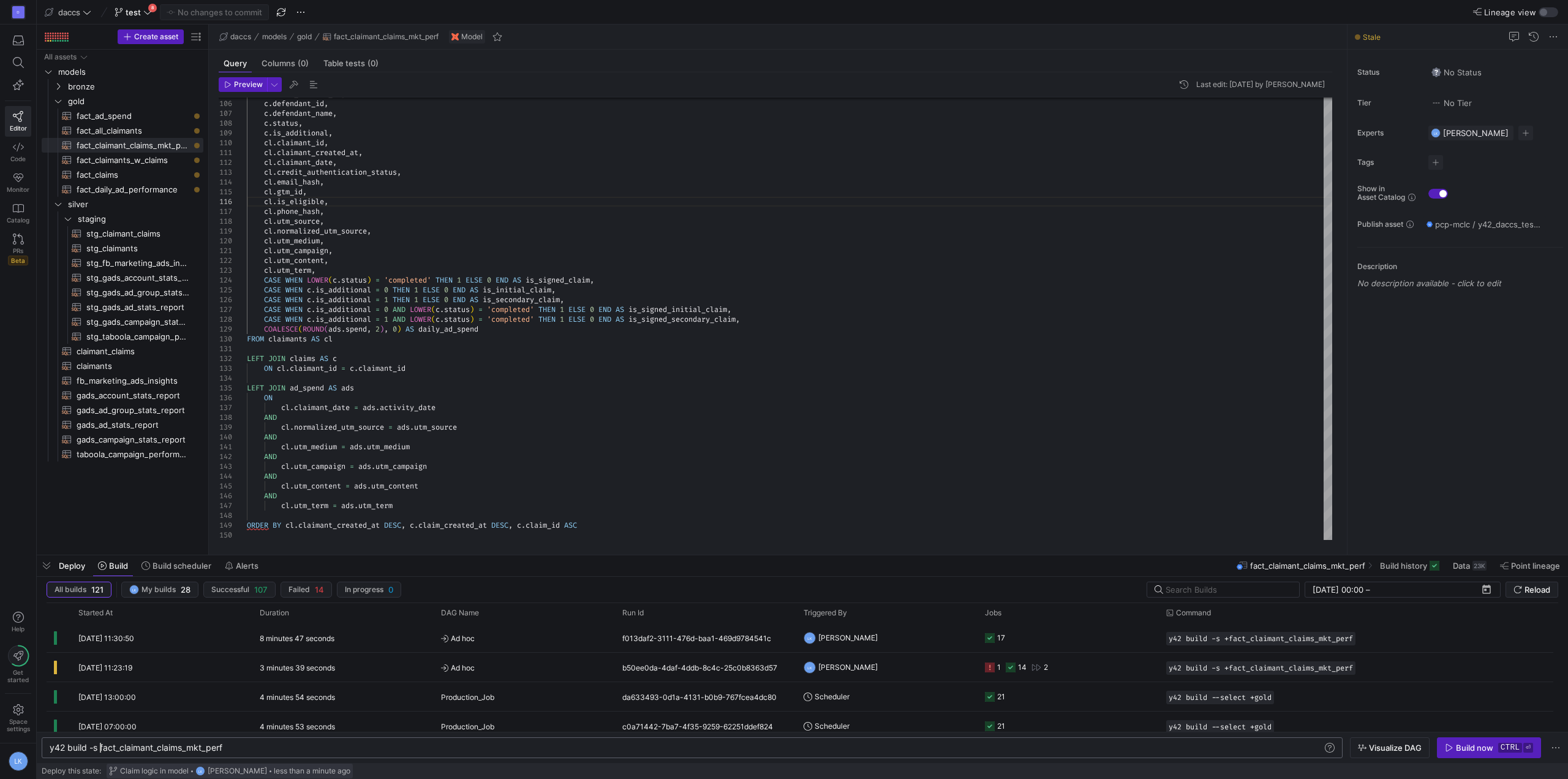
scroll to position [0, 174]
click at [99, 491] on div "All assets models bronze gold fact_ad_spend​​​​​​​​​​ fact_all_claimants​​​​​​​…" at bounding box center [122, 299] width 161 height 500
click at [30, 475] on div "D Editor Code Monitor Catalog PRs Beta Help Get started Space settings LK" at bounding box center [17, 389] width 36 height 779
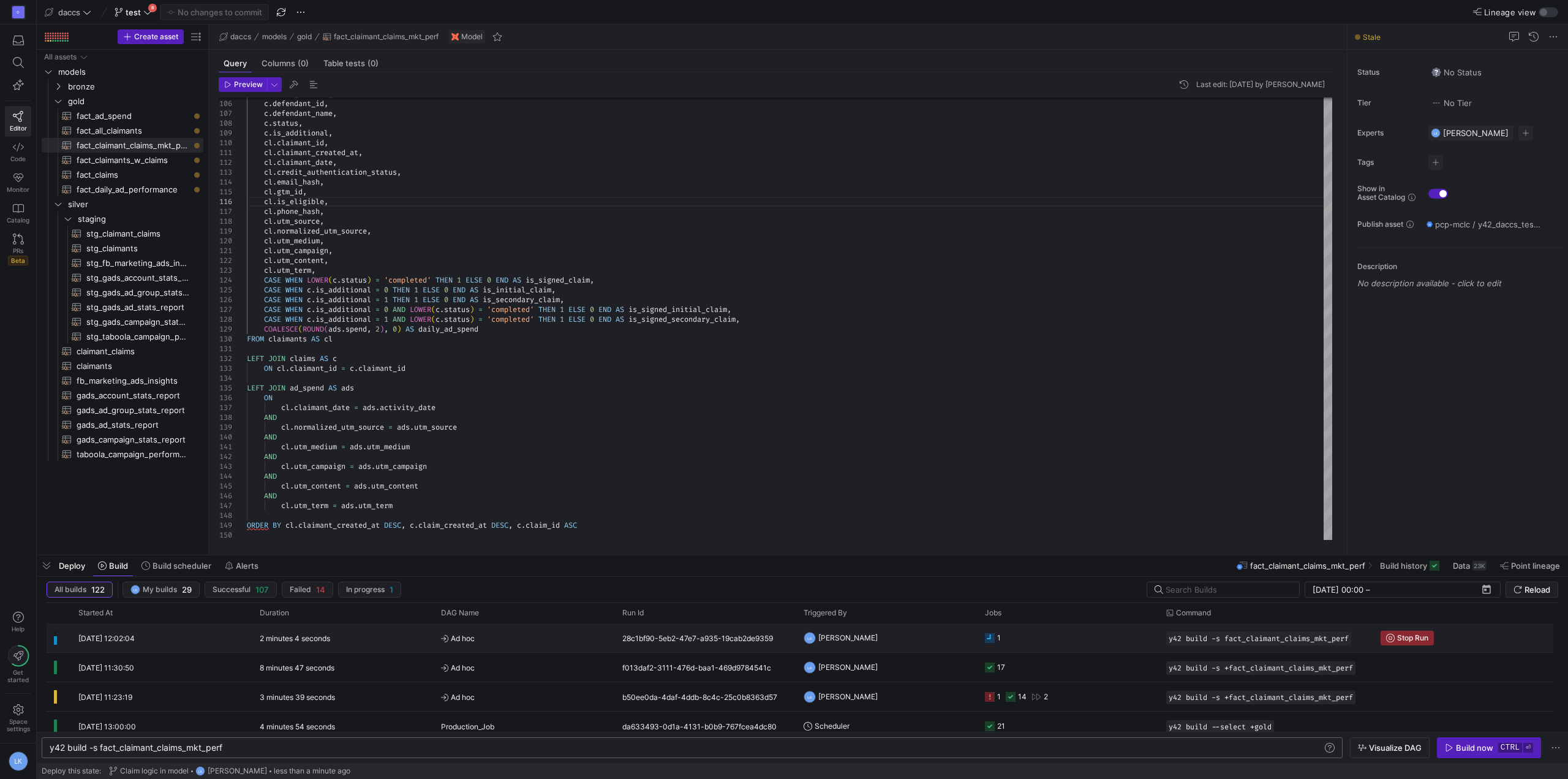
click at [392, 633] on div "2 minutes 4 seconds" at bounding box center [343, 637] width 181 height 29
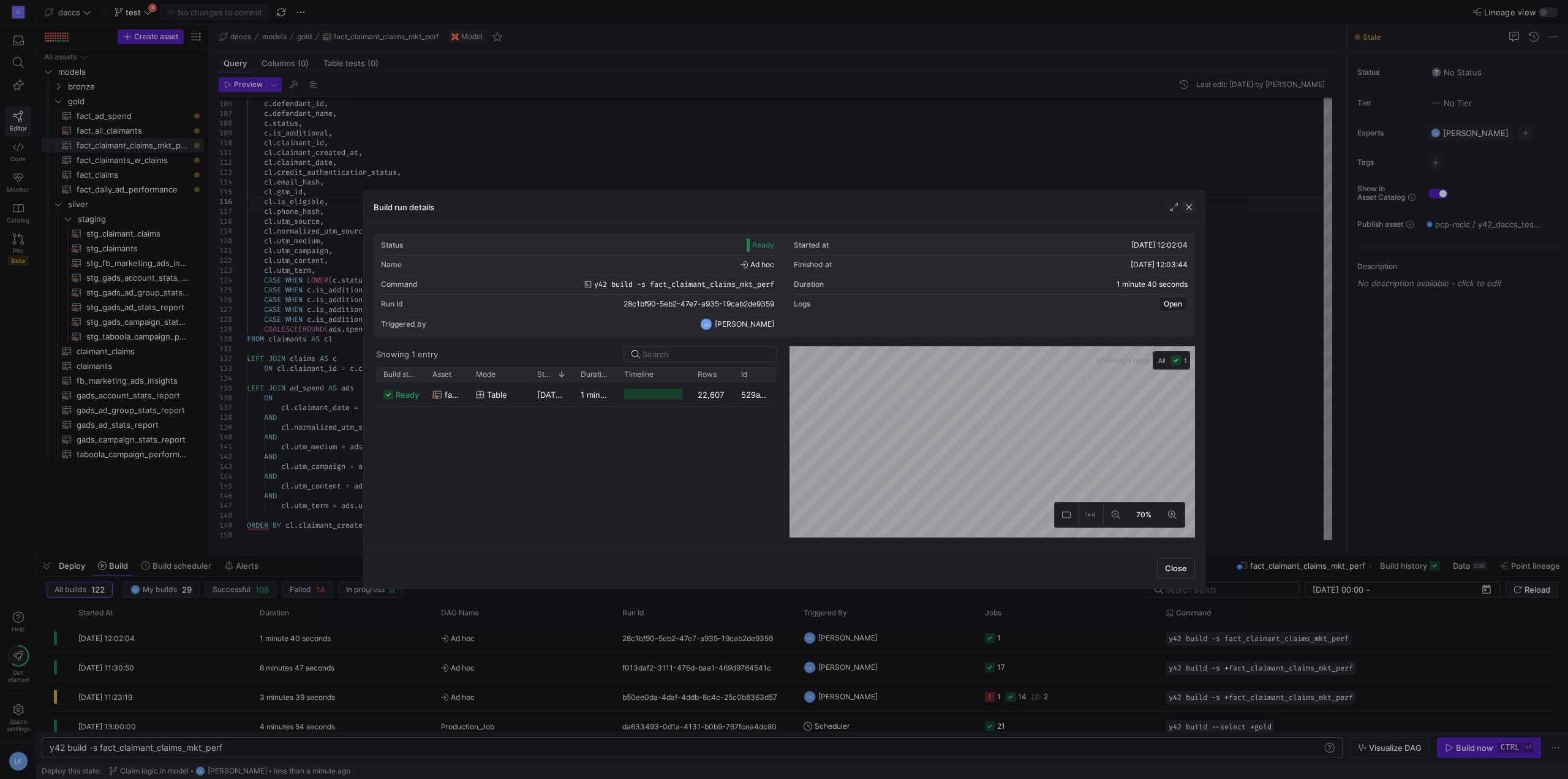
click at [1189, 208] on span "button" at bounding box center [1189, 207] width 12 height 12
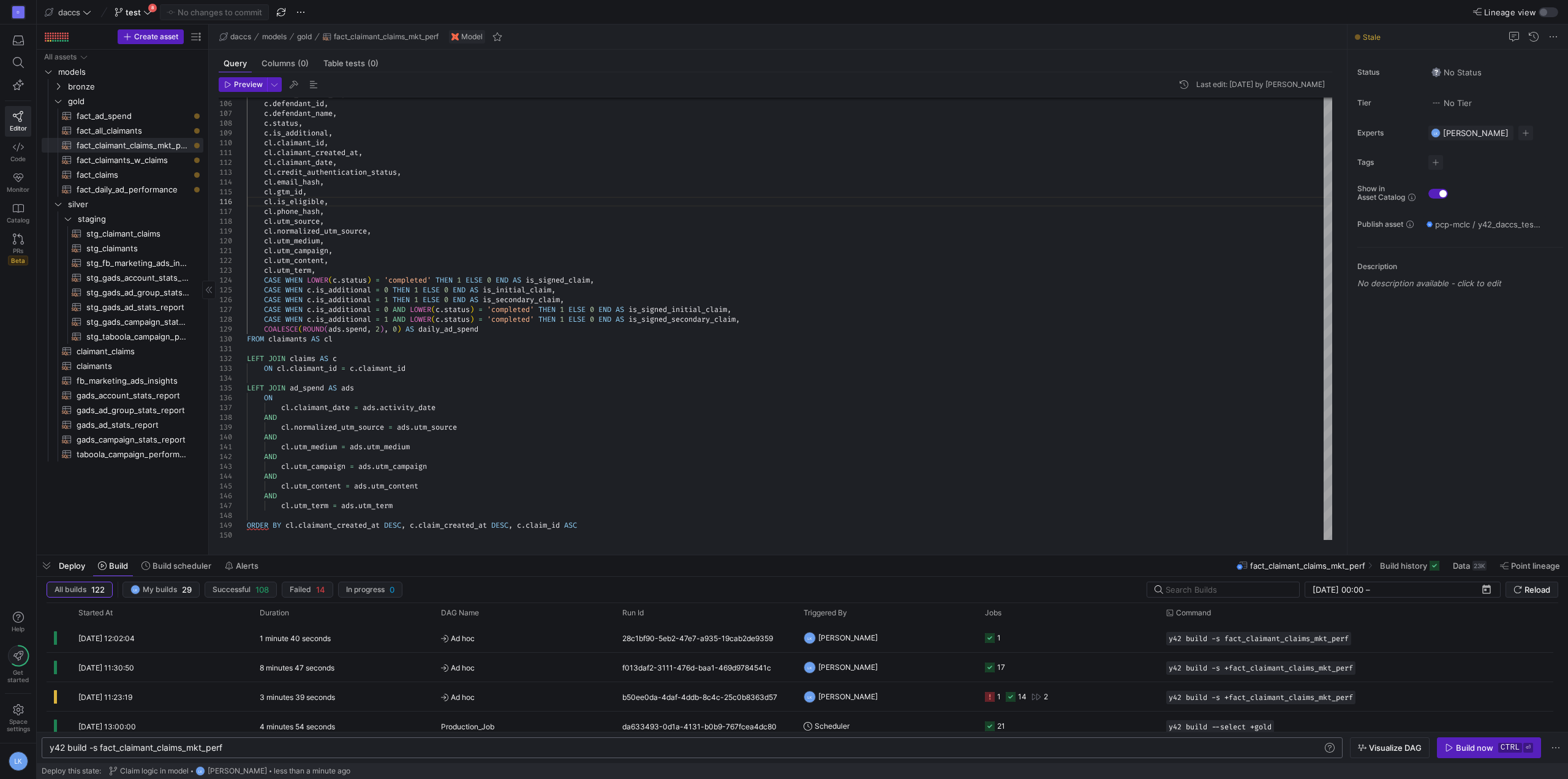
click at [145, 495] on div "All assets models bronze gold fact_ad_spend​​​​​​​​​​ fact_all_claimants​​​​​​​…" at bounding box center [122, 299] width 161 height 500
click at [263, 743] on div "y42 build -s fact_claimant_claims_mkt_perf" at bounding box center [686, 747] width 1273 height 10
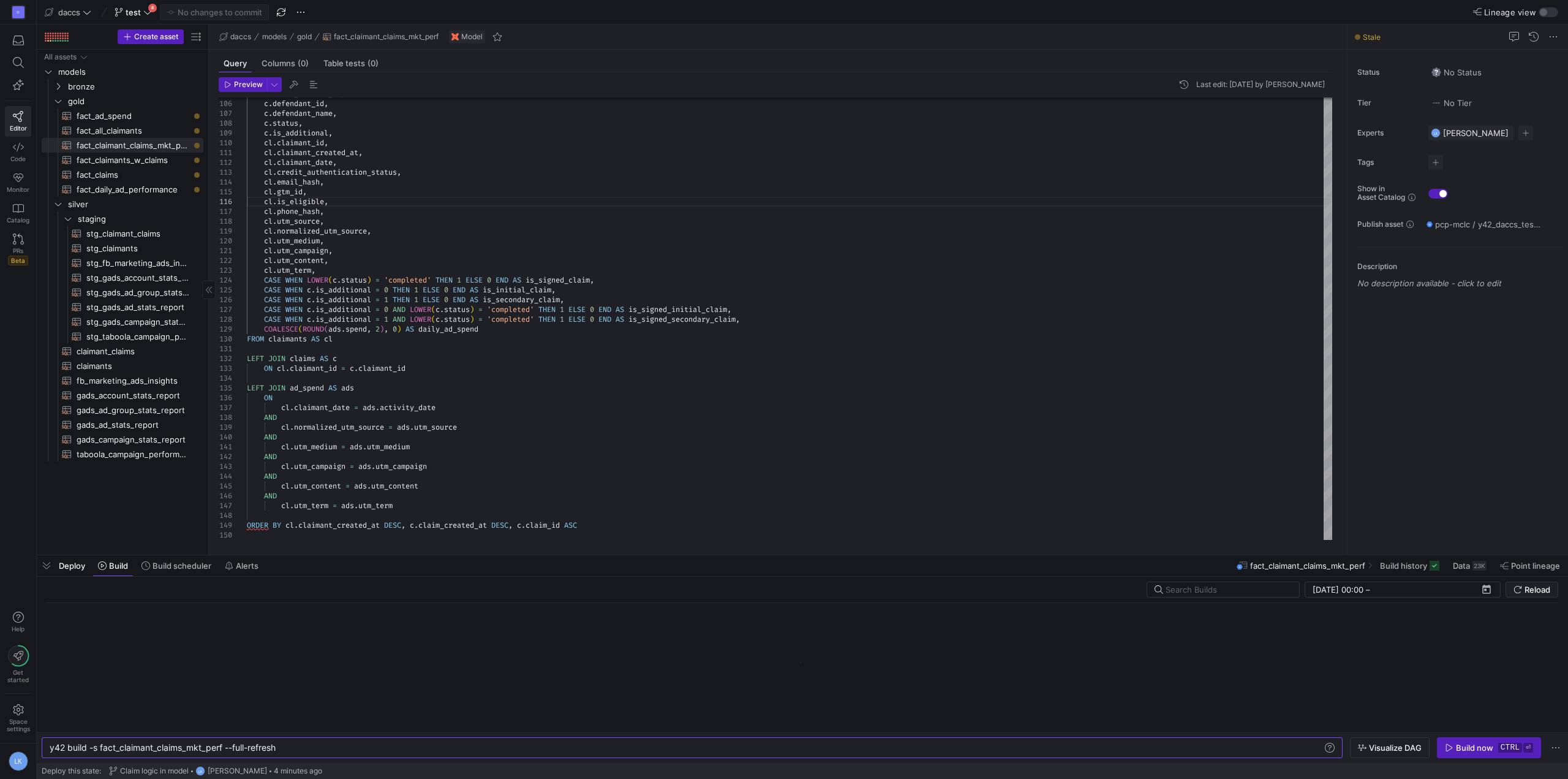
type textarea "y42 build -s fact_claimant_claims_mkt_perf --full-refresh"
click at [148, 509] on div "All assets models bronze gold fact_ad_spend​​​​​​​​​​ fact_all_claimants​​​​​​​…" at bounding box center [122, 299] width 161 height 500
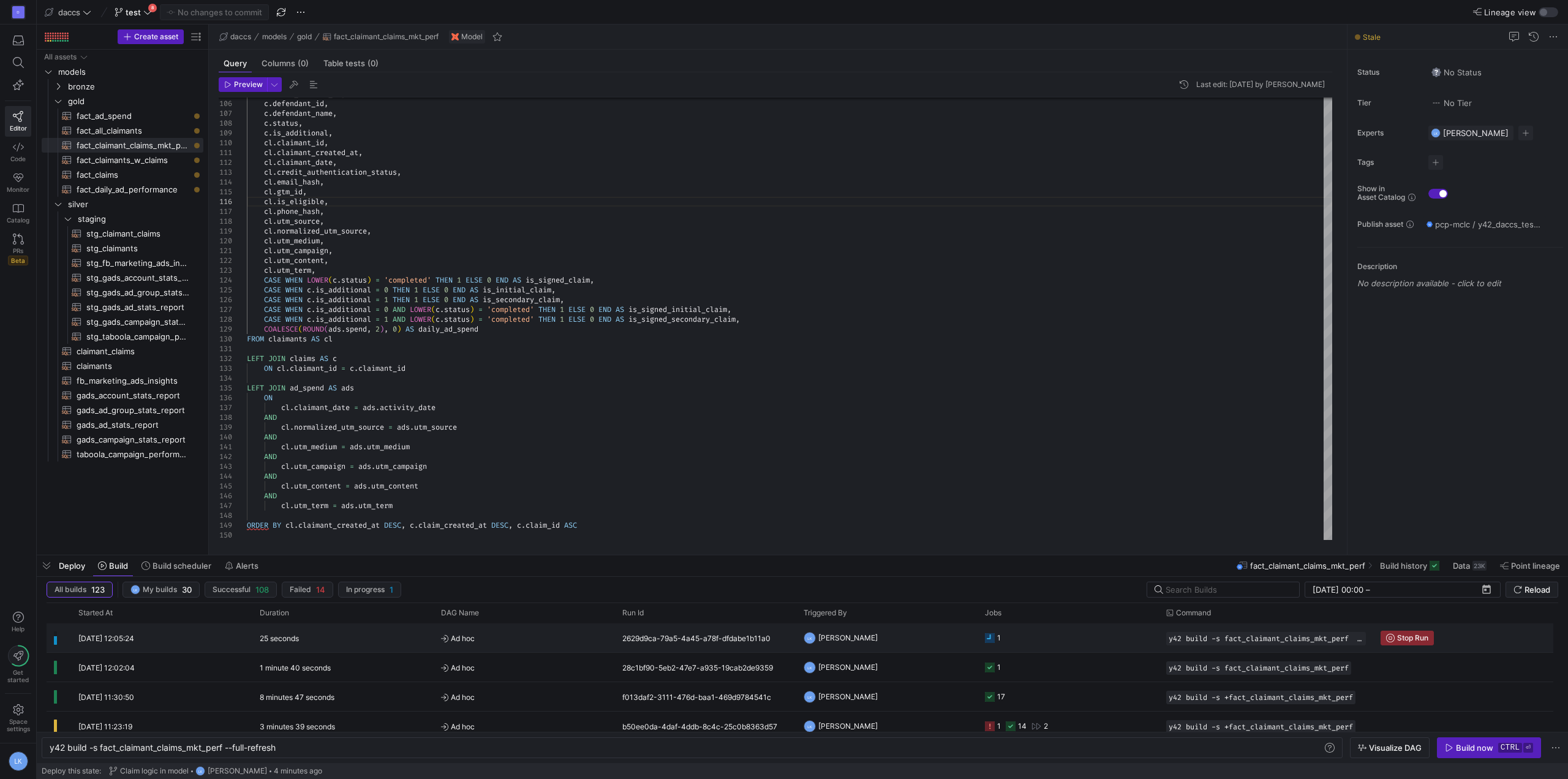
click at [196, 637] on div "15/10/25, 12:05:24" at bounding box center [161, 637] width 181 height 29
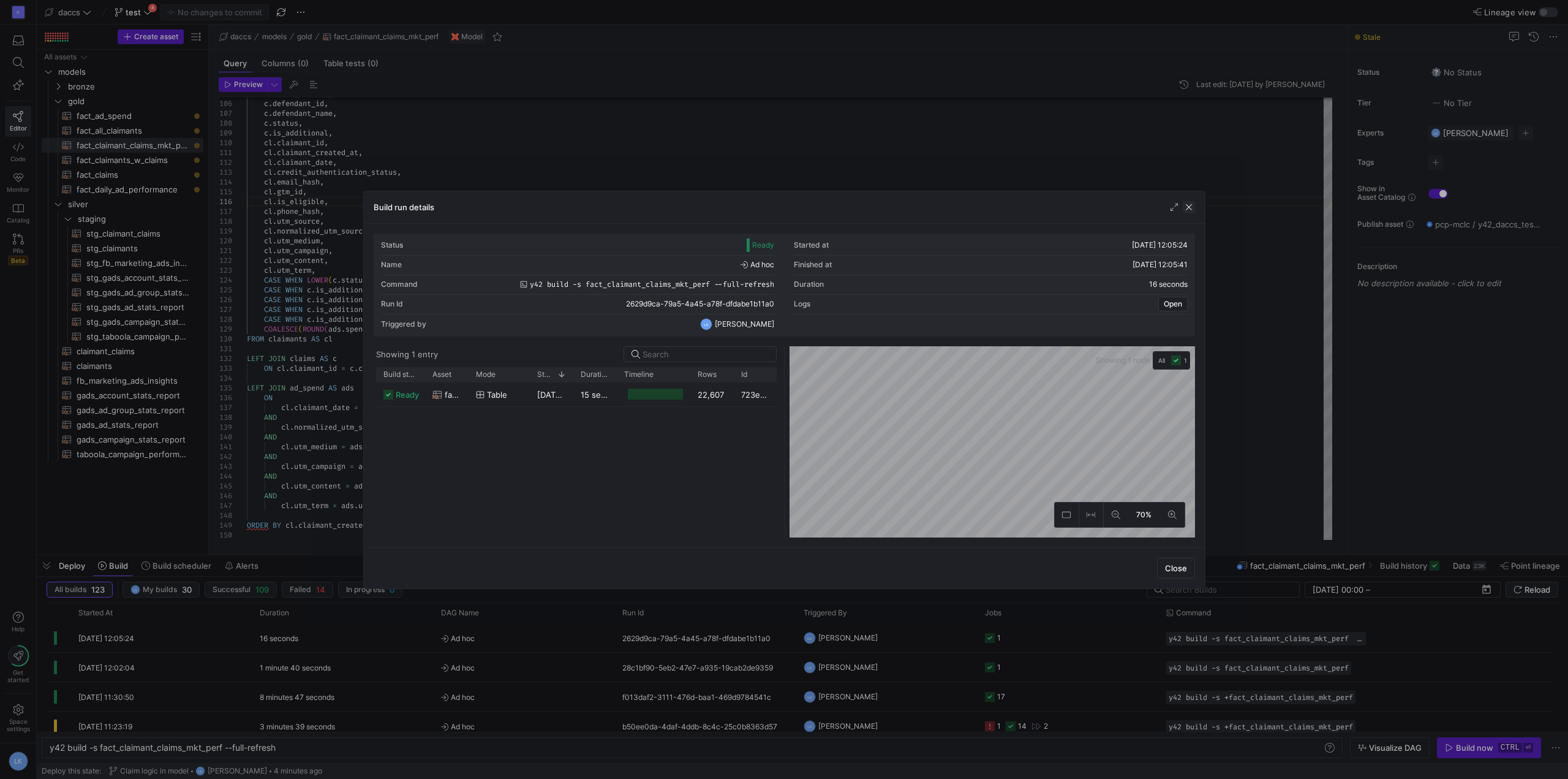
click at [1186, 202] on span "button" at bounding box center [1189, 207] width 12 height 12
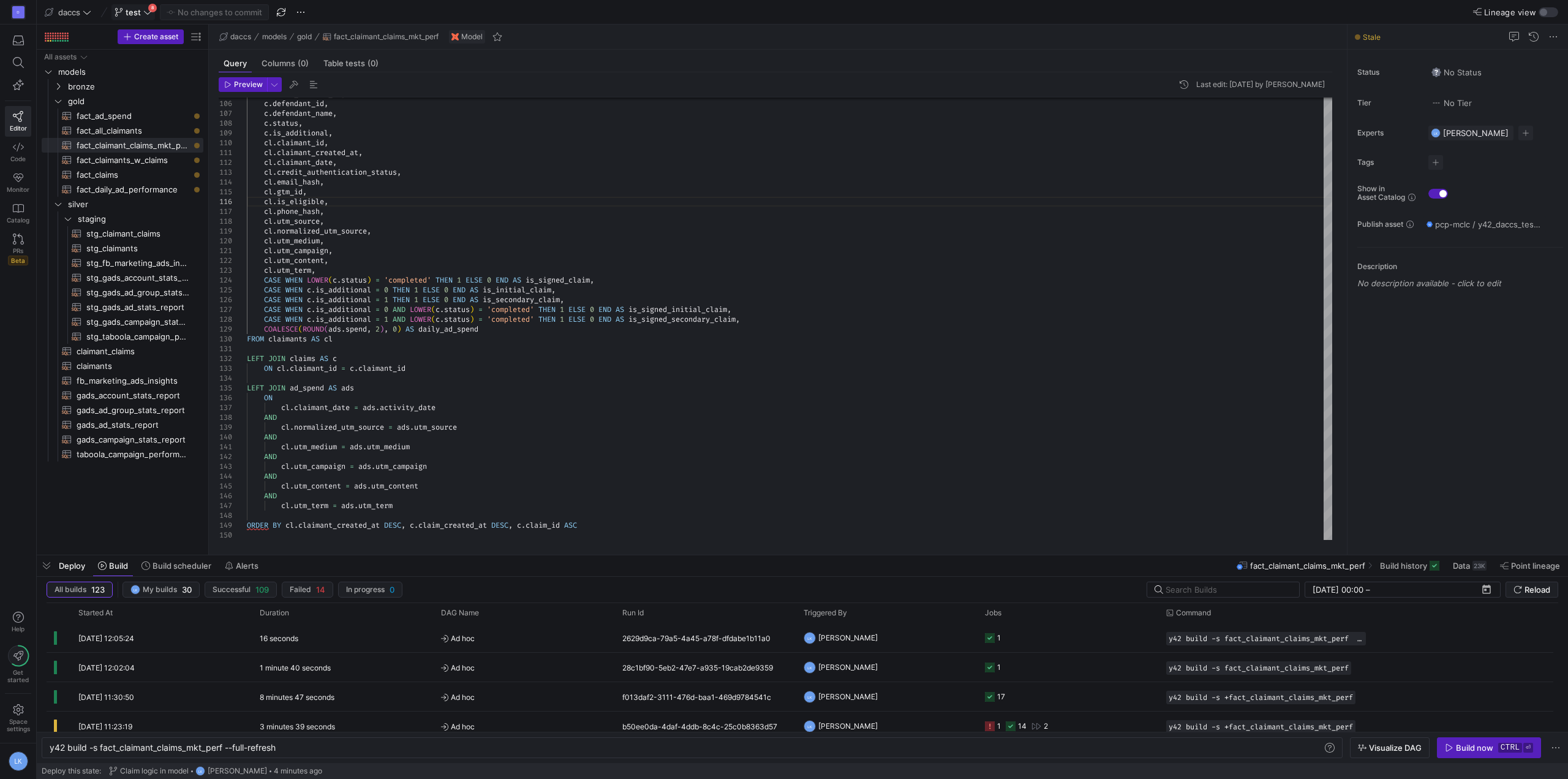
click at [139, 11] on span "test" at bounding box center [133, 11] width 16 height 10
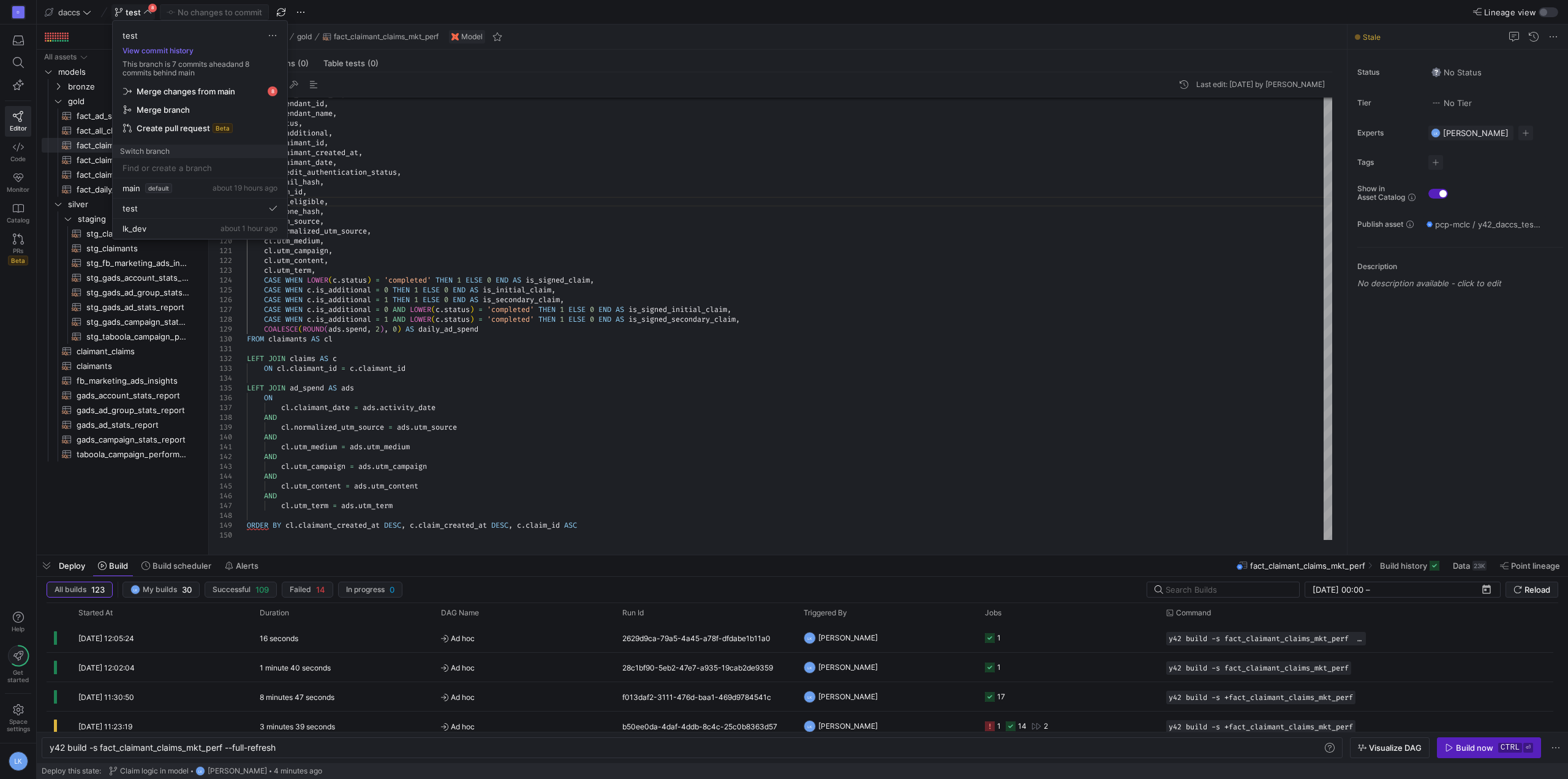
click at [139, 11] on div at bounding box center [784, 389] width 1568 height 779
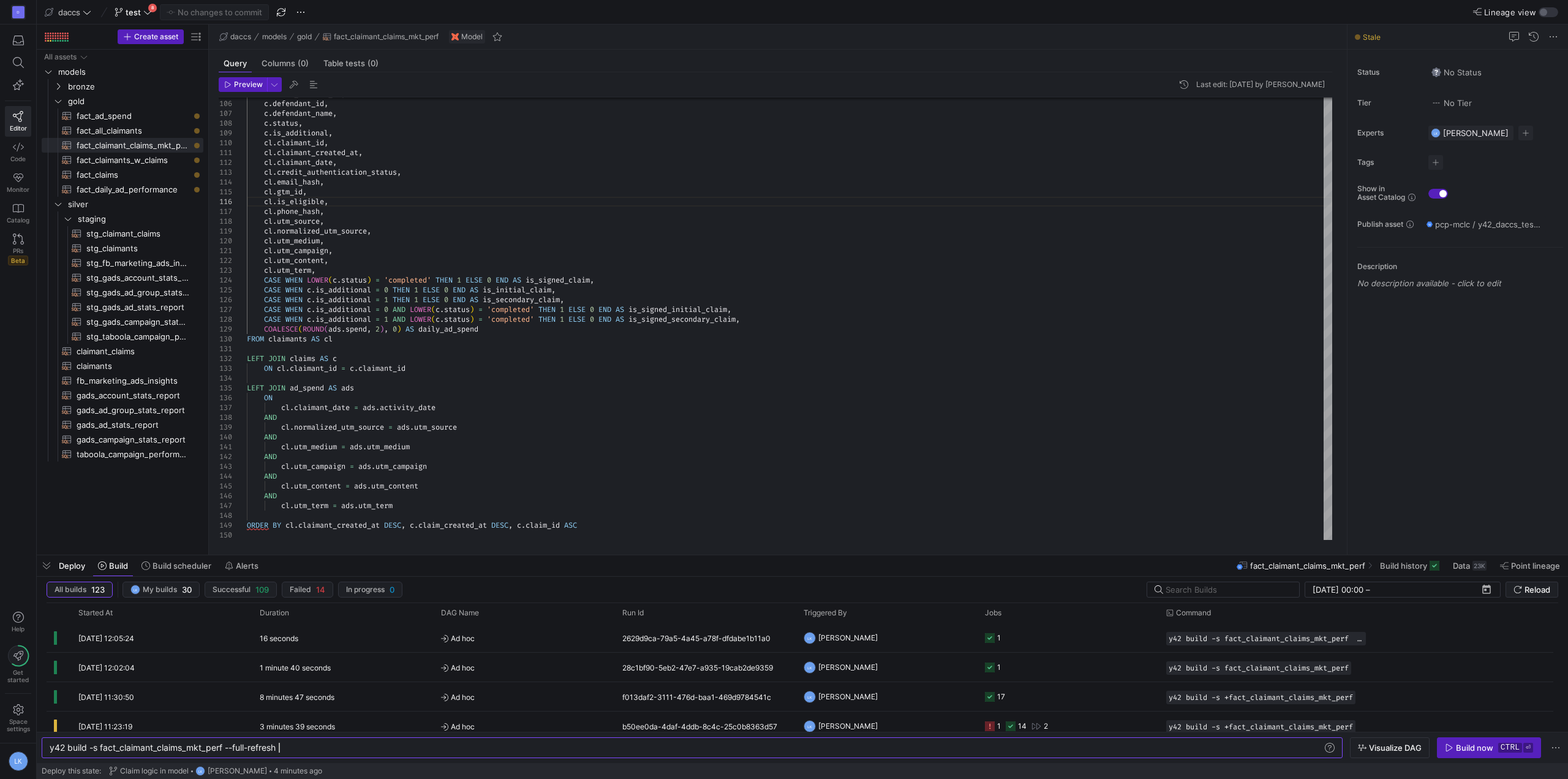
click at [682, 743] on div "y42 build -s fact_claimant_claims_mkt_perf --full- refresh" at bounding box center [686, 747] width 1273 height 10
